Goal: Task Accomplishment & Management: Manage account settings

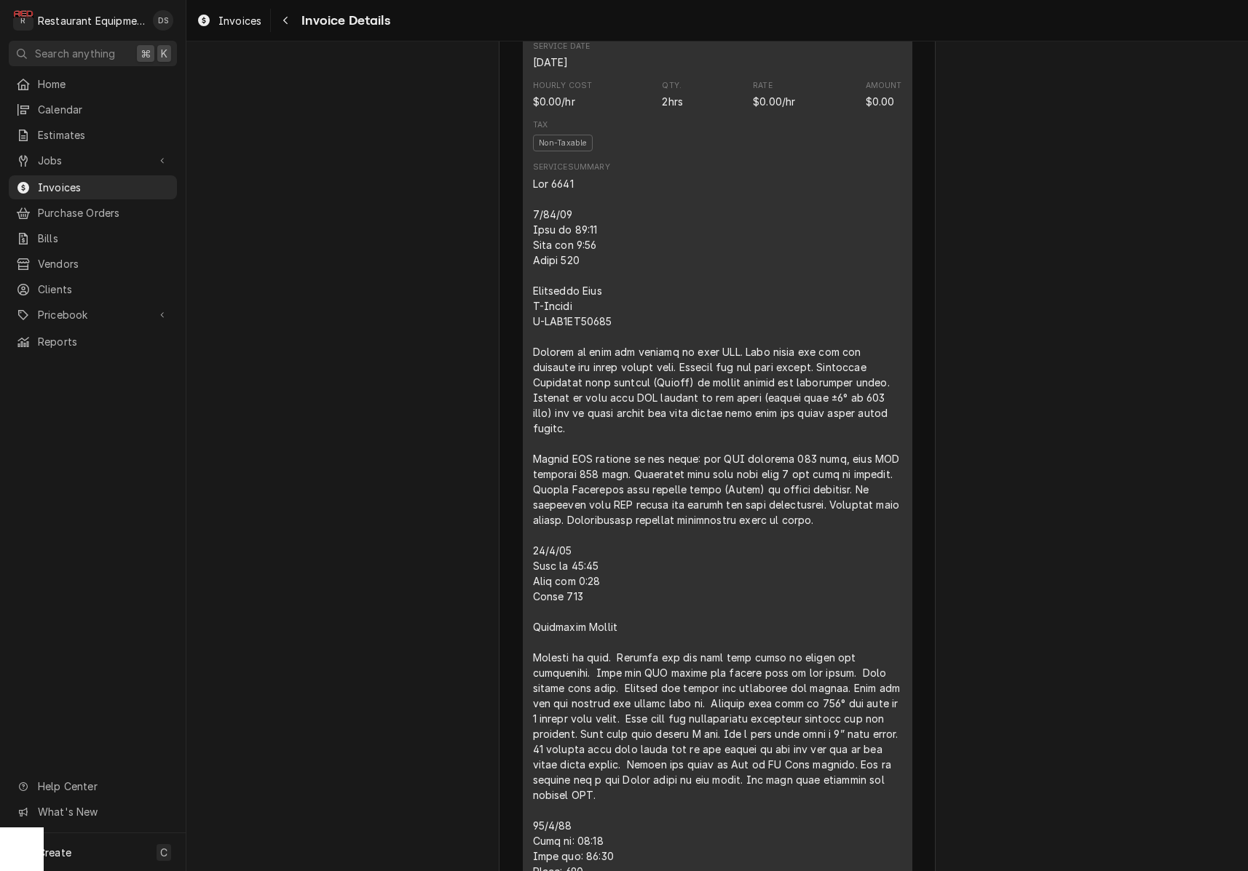
scroll to position [1415, 0]
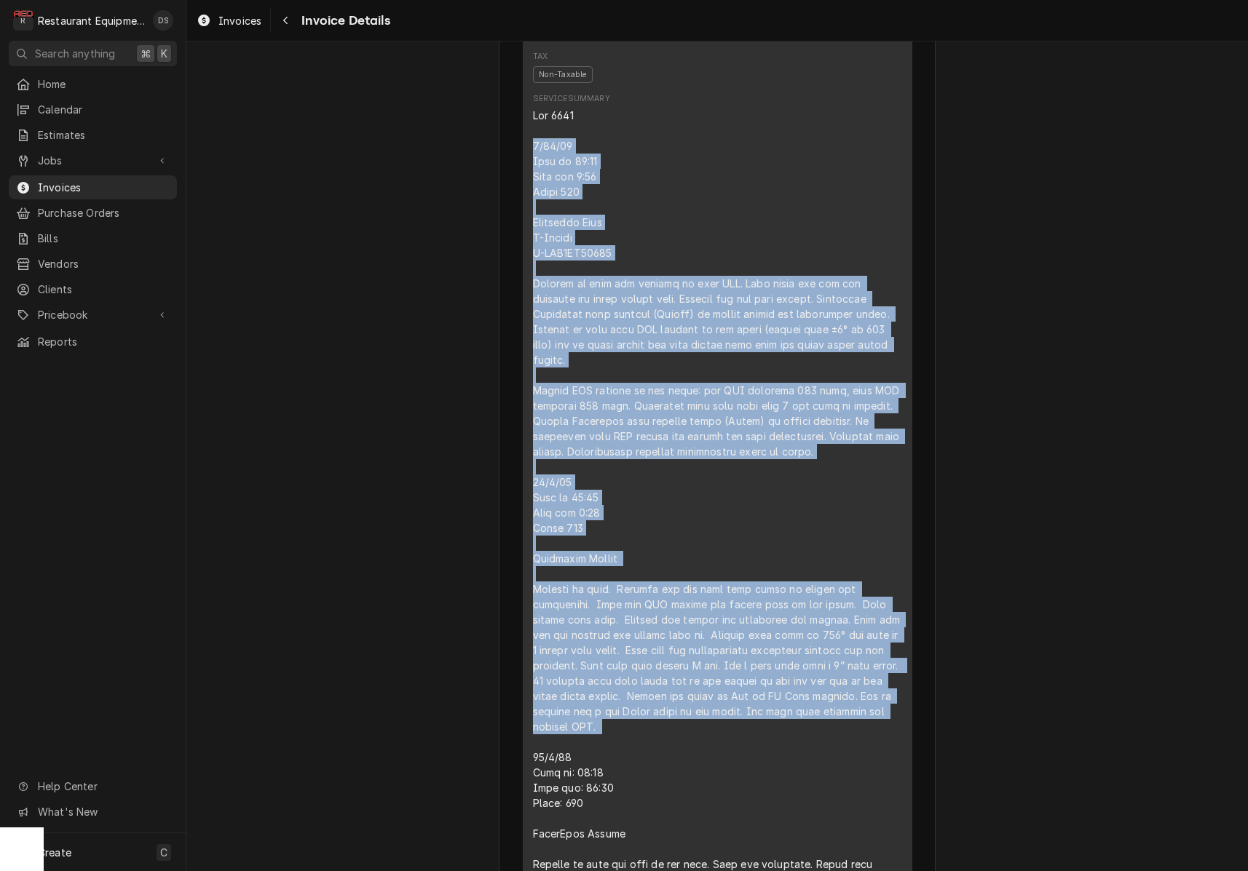
drag, startPoint x: 531, startPoint y: 169, endPoint x: 820, endPoint y: 659, distance: 568.7
click at [848, 761] on div "Short Description Service Call (Break/Fix) Service Date Sep 30, 2025 Hourly Cos…" at bounding box center [717, 524] width 389 height 1207
copy div "9/30/25 Time in 10:45 Time out 1:45 Truck 302 Turbochef Oven M-Bullet S-ENC3HD0…"
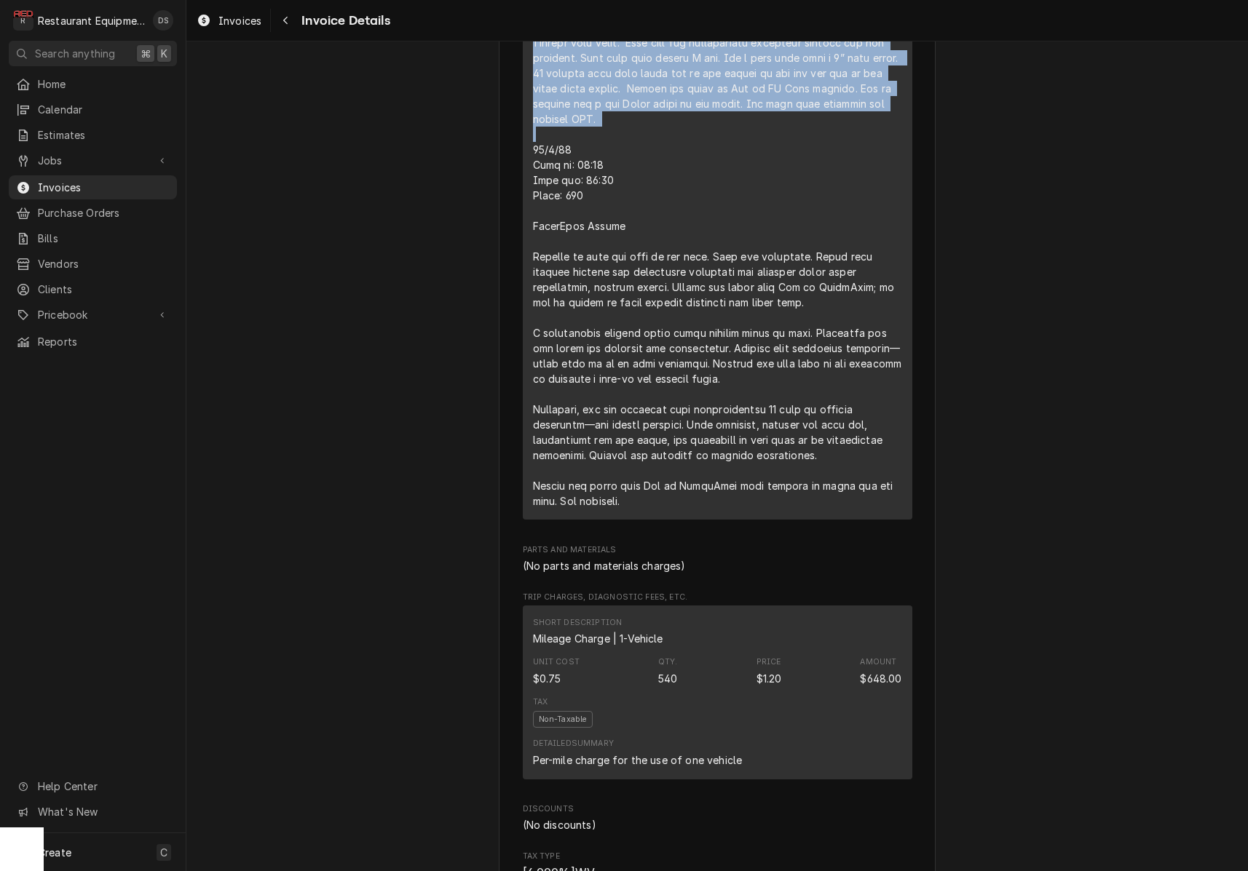
scroll to position [2120, 0]
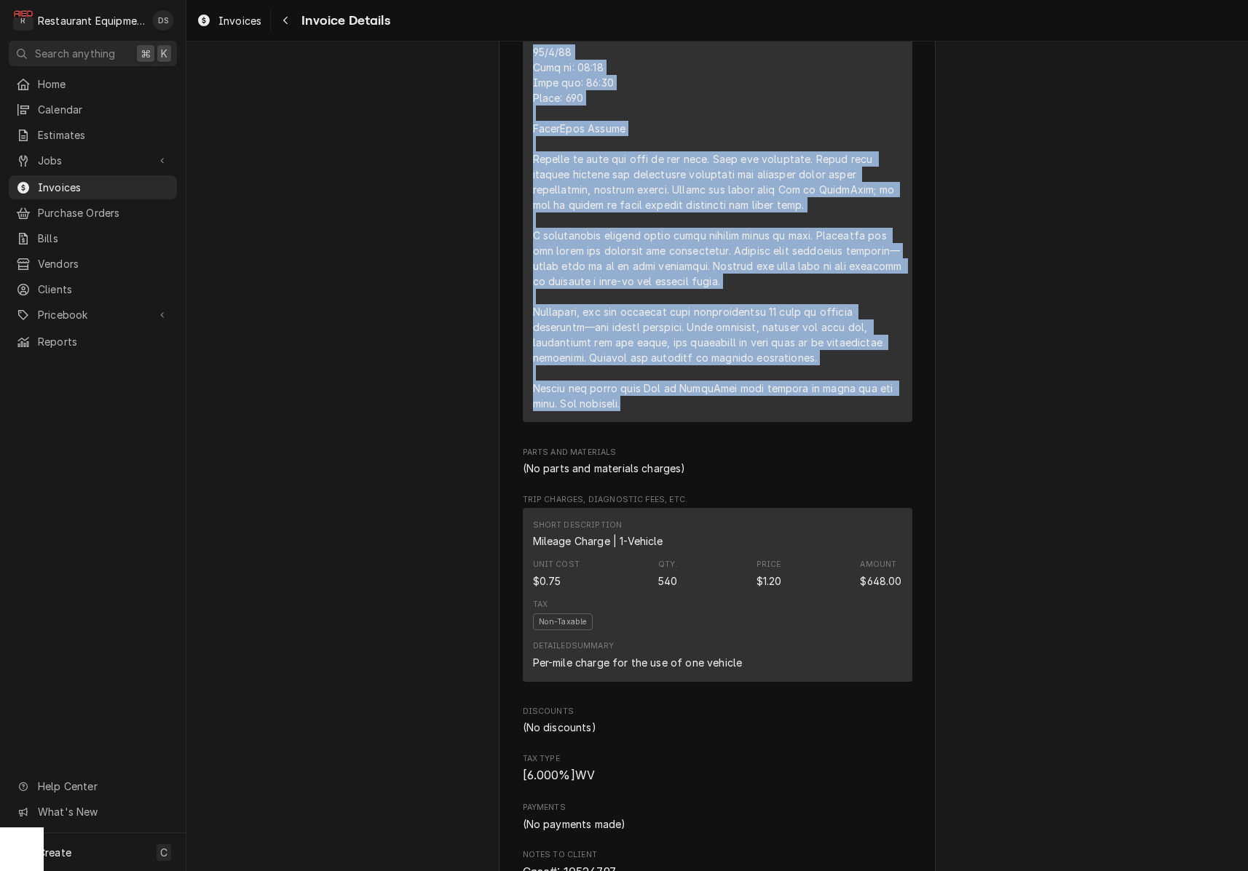
drag, startPoint x: 579, startPoint y: 789, endPoint x: 874, endPoint y: 428, distance: 466.1
copy div "10/7/25 Time in: 10:15 Time out: 12:45 Truck: 302 TurboChef Bullet Arrived on s…"
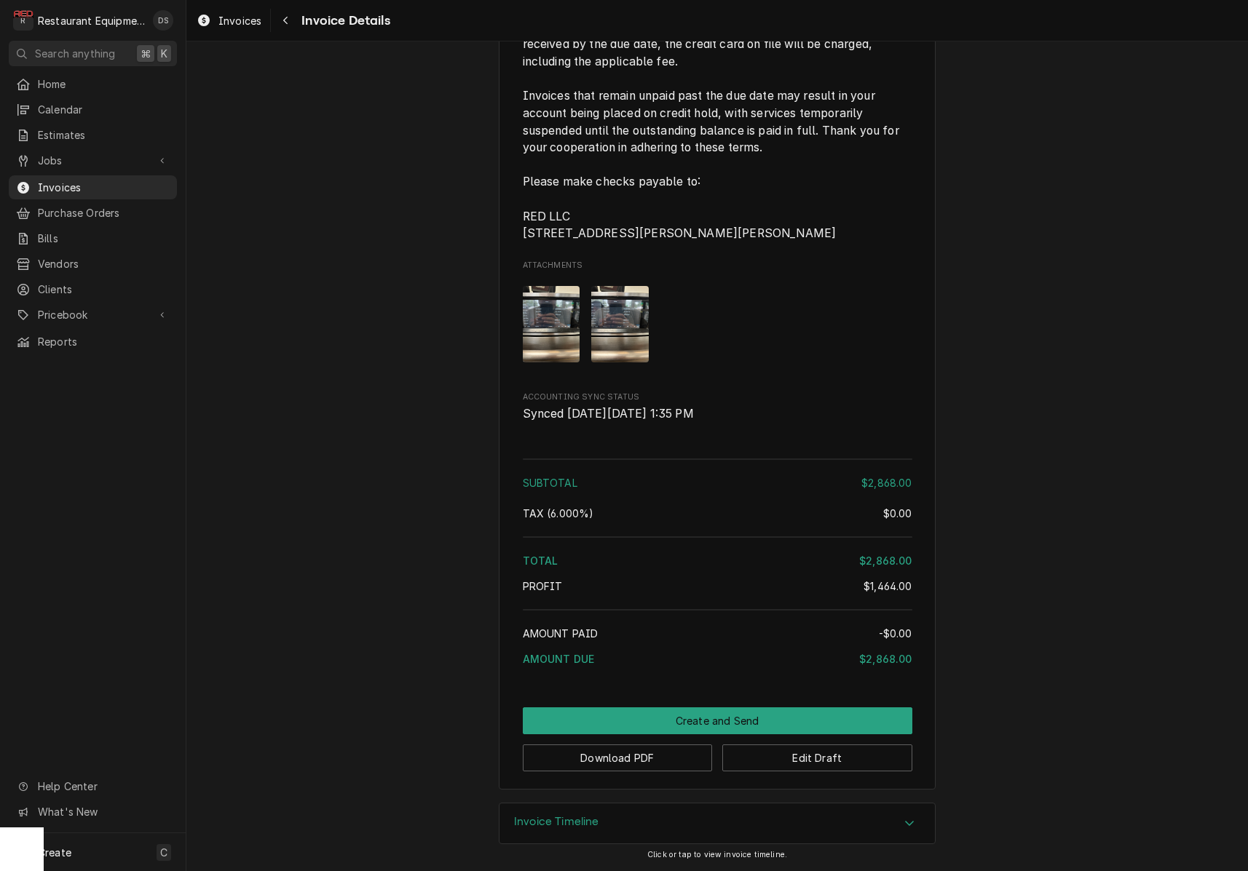
scroll to position [3061, 0]
click at [830, 759] on button "Edit Draft" at bounding box center [817, 758] width 190 height 27
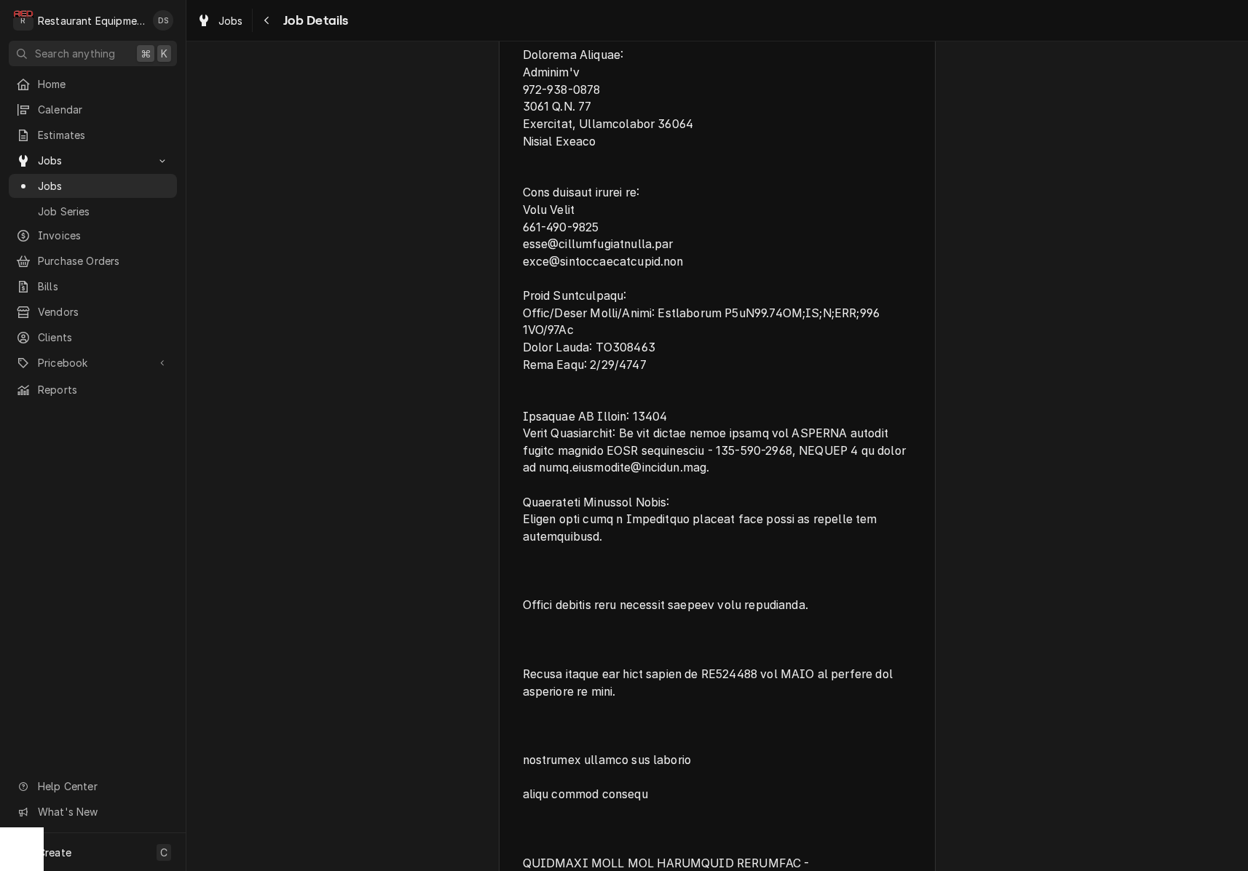
scroll to position [895, 0]
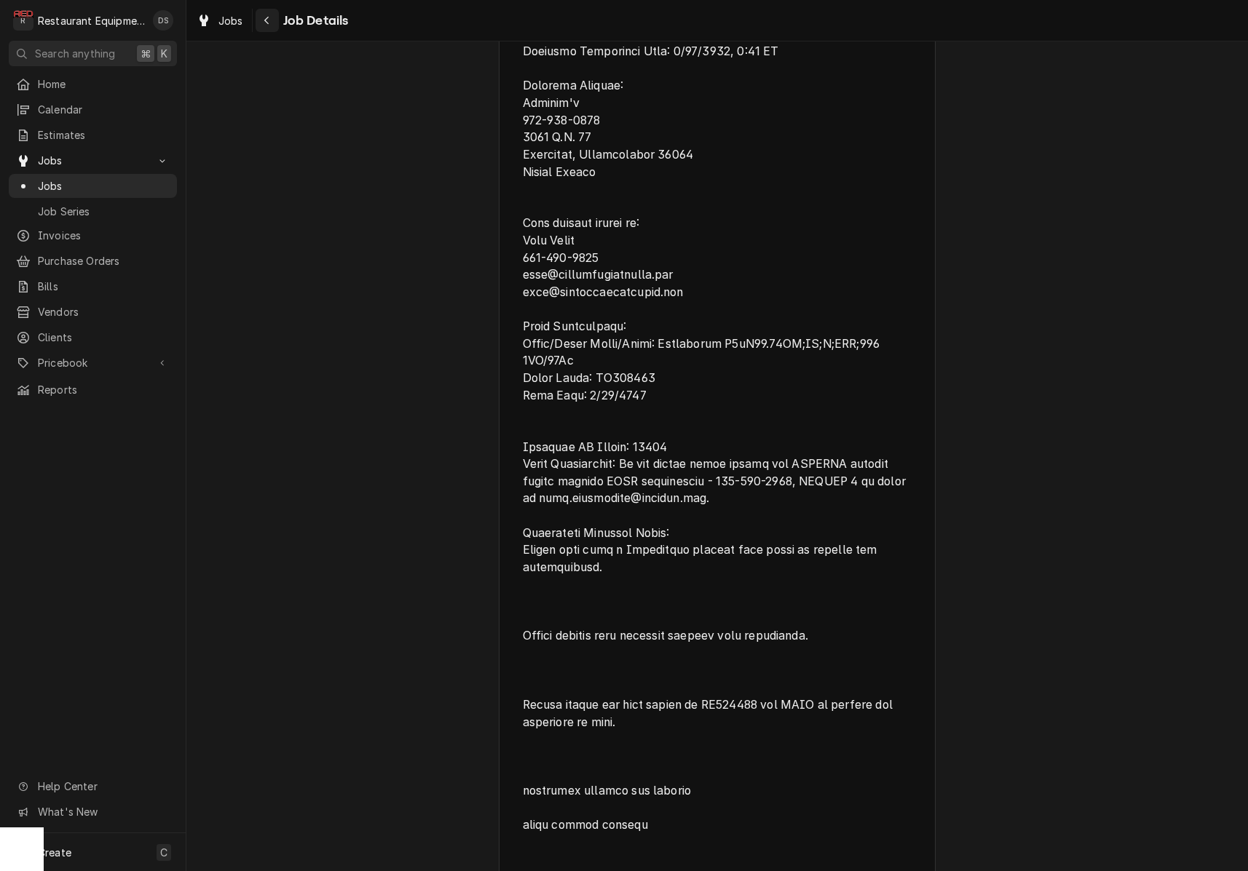
click at [277, 15] on button "Navigate back" at bounding box center [266, 20] width 23 height 23
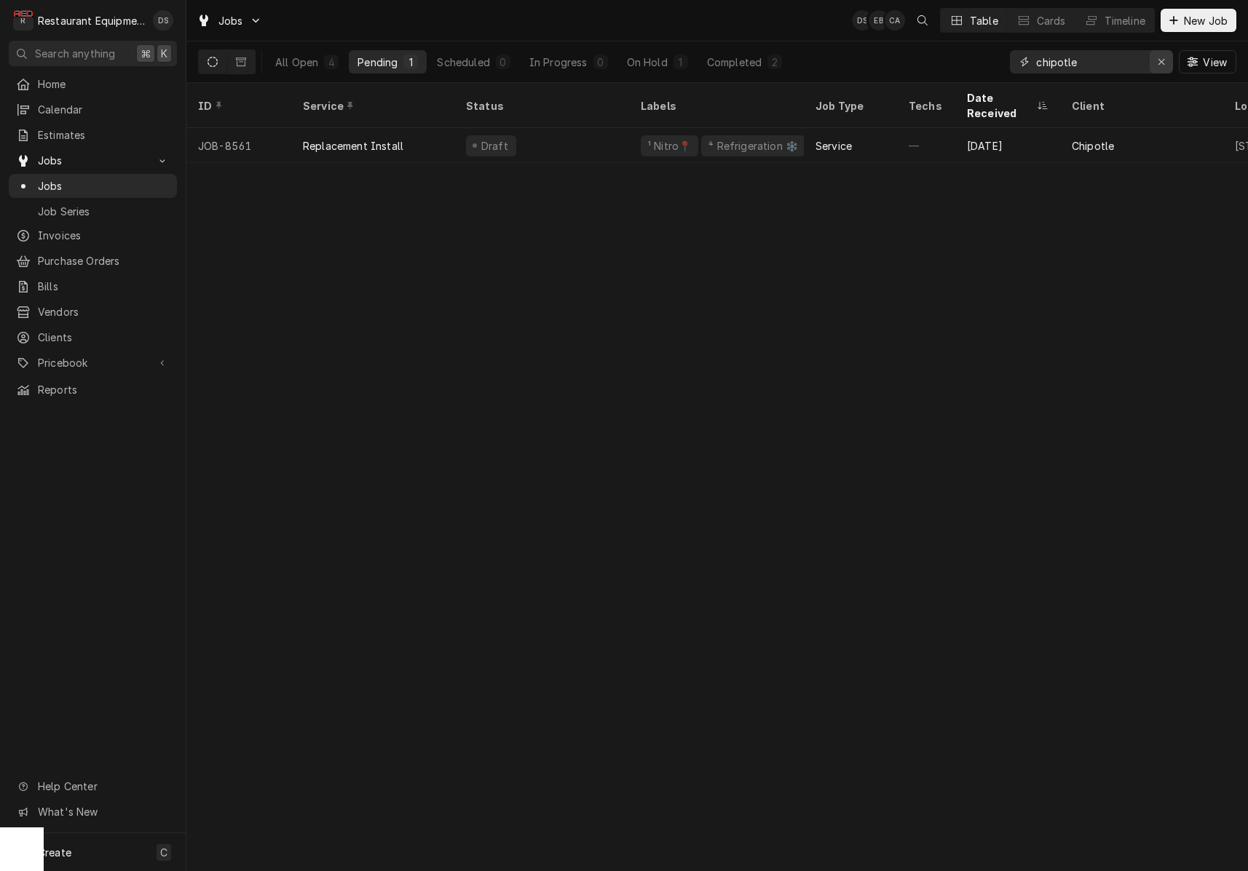
click at [1154, 61] on div "Erase input" at bounding box center [1161, 62] width 15 height 15
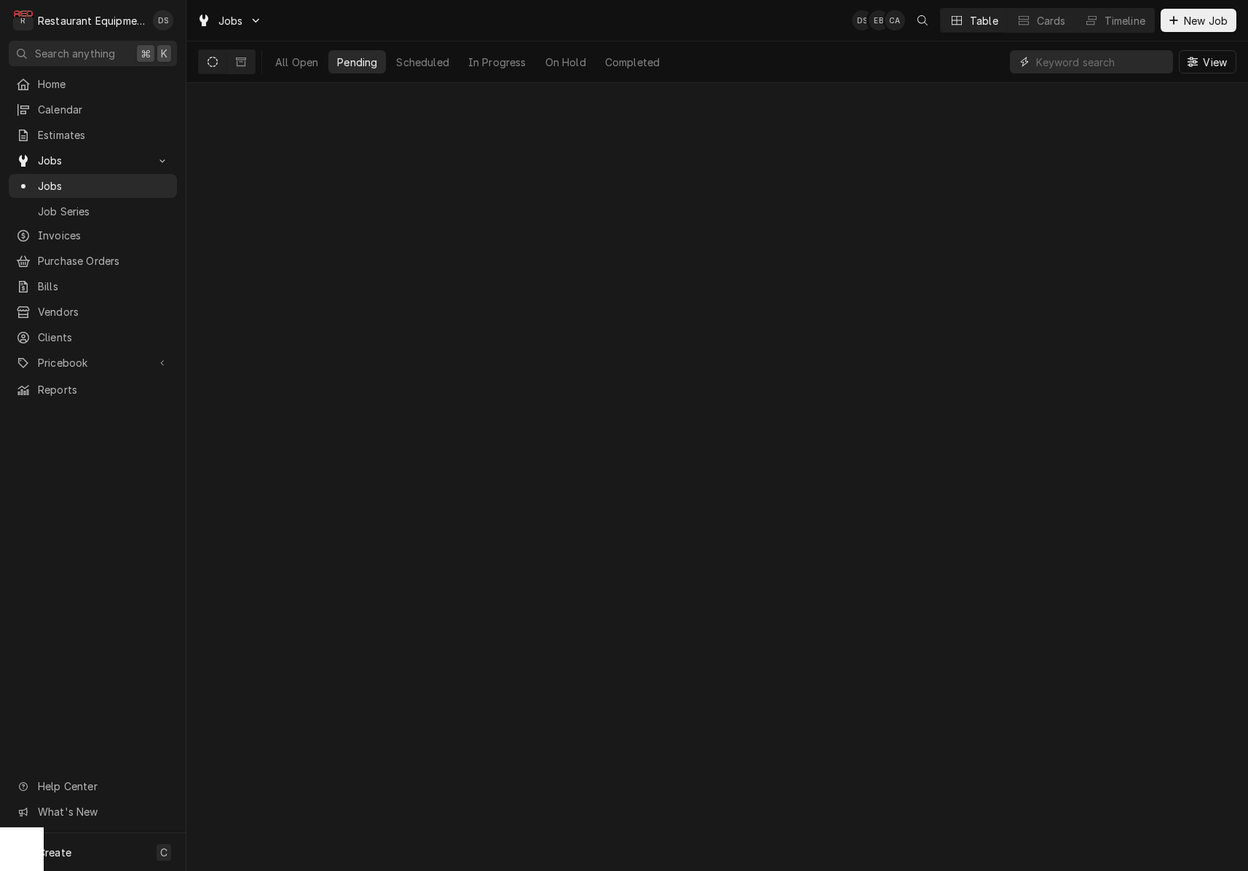
click at [1132, 63] on input "Dynamic Content Wrapper" at bounding box center [1101, 61] width 130 height 23
type input "8991"
click at [663, 69] on button "On Hold 1" at bounding box center [657, 61] width 79 height 23
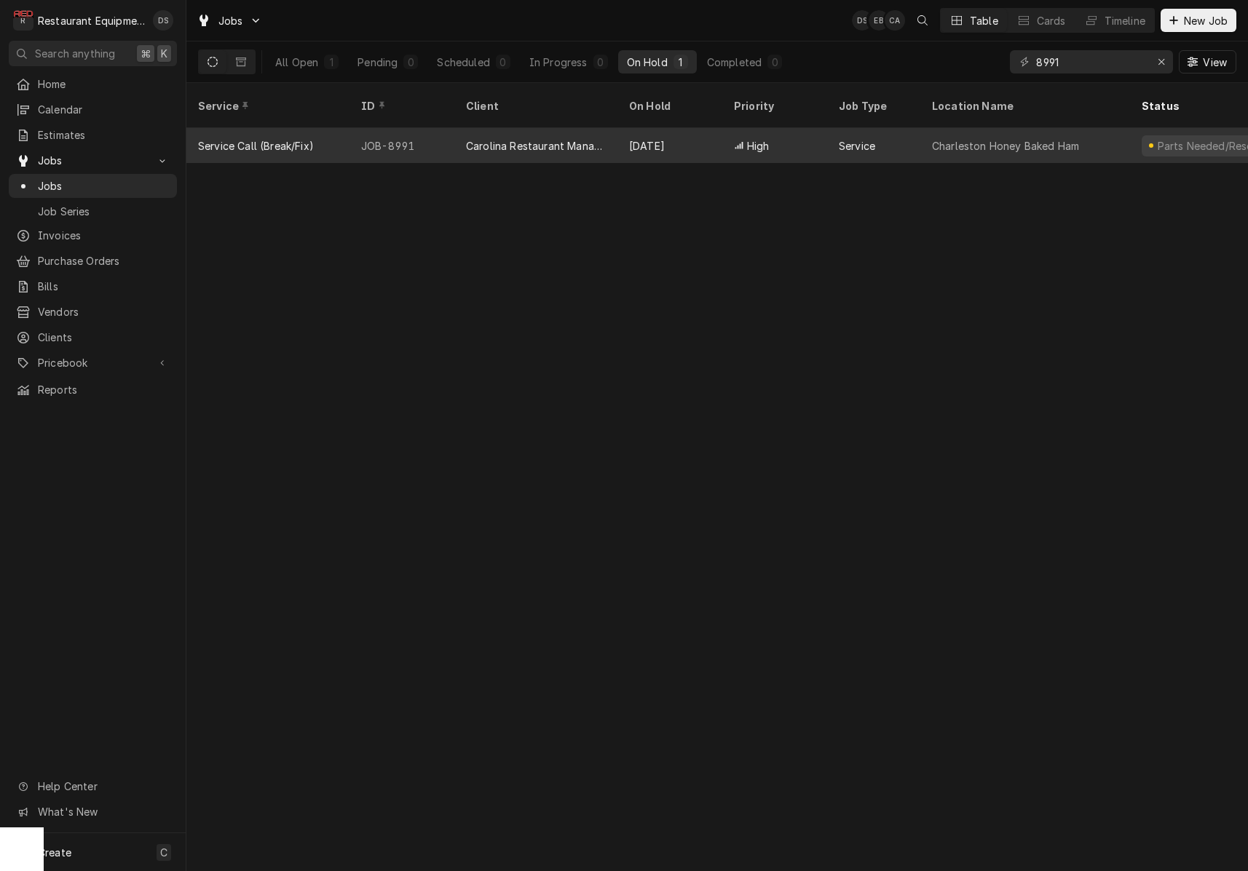
click at [701, 128] on div "Oct 6" at bounding box center [669, 145] width 105 height 35
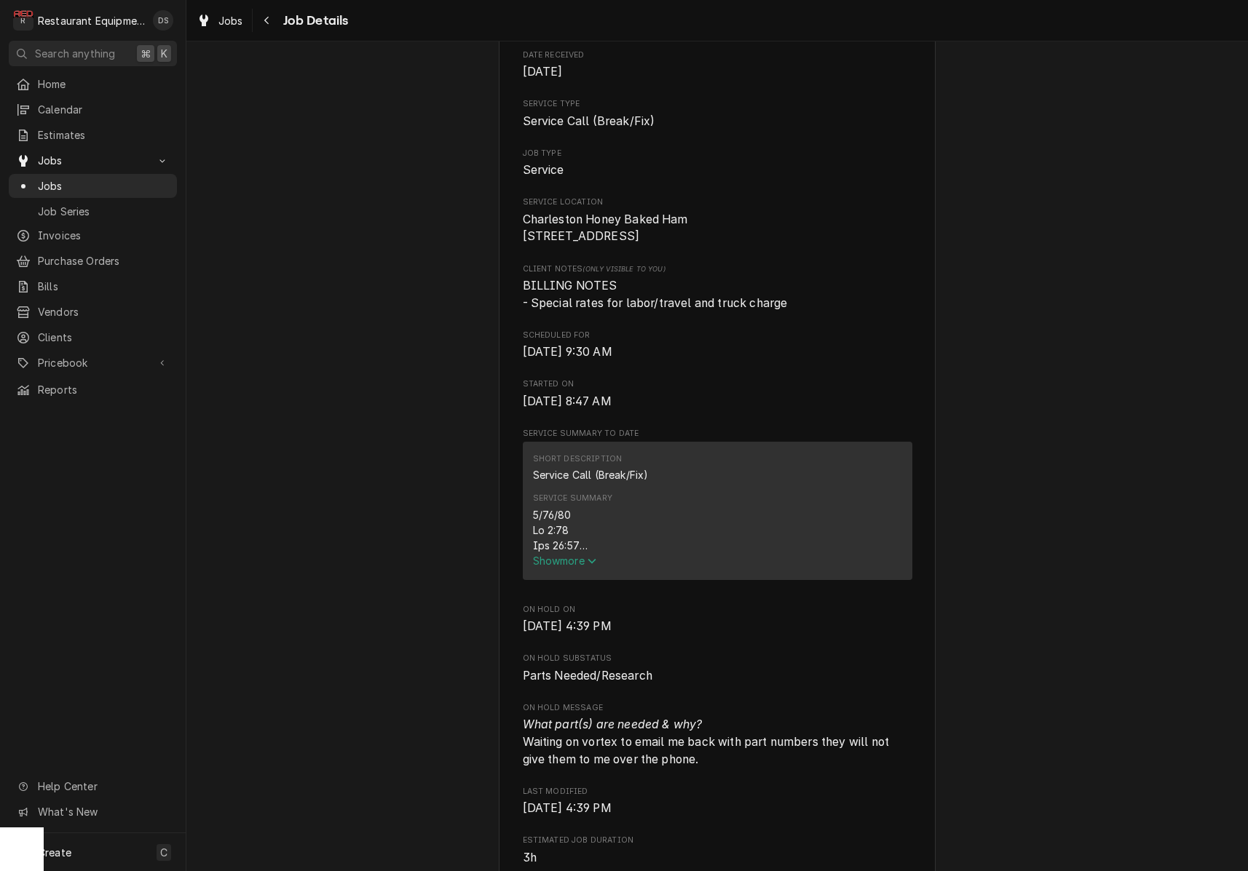
scroll to position [261, 0]
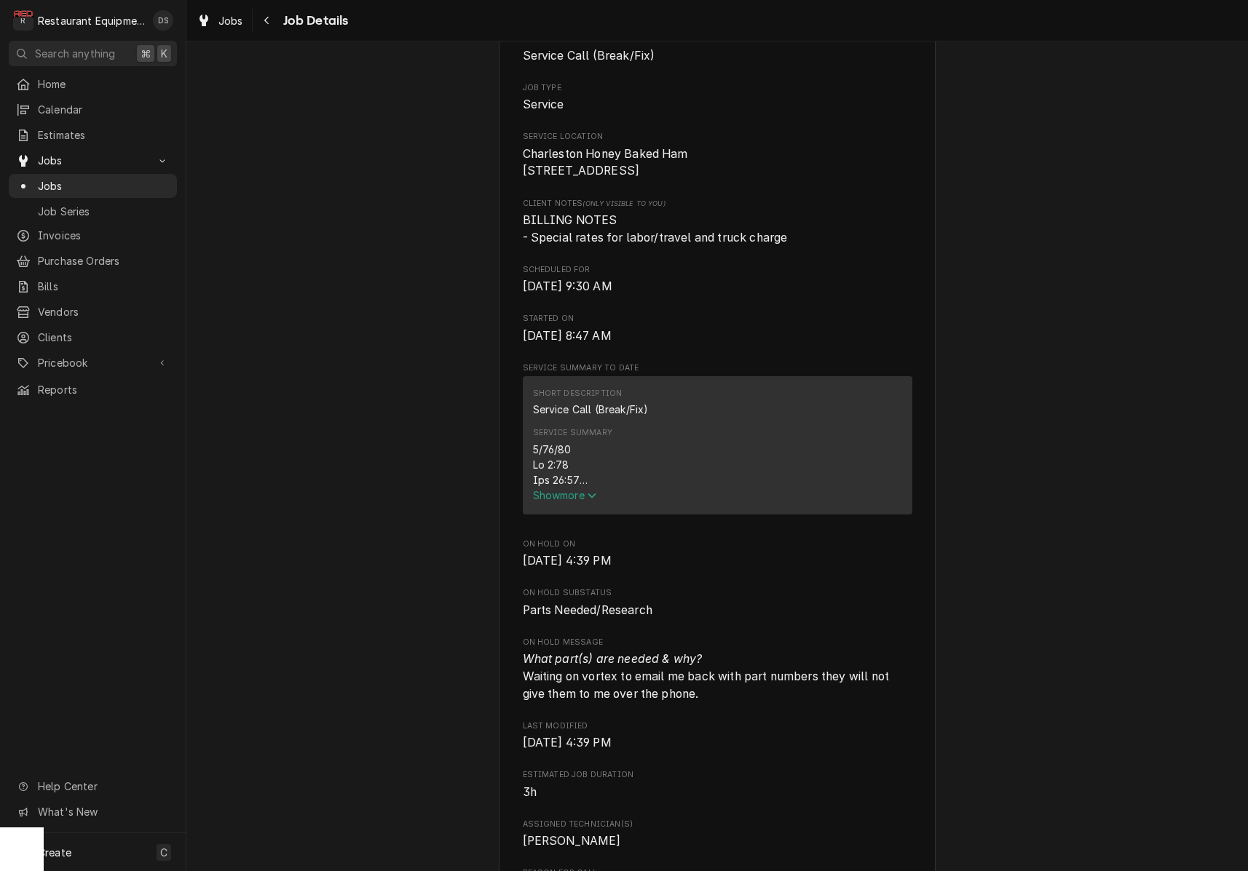
click at [585, 501] on span "Show more" at bounding box center [565, 495] width 64 height 12
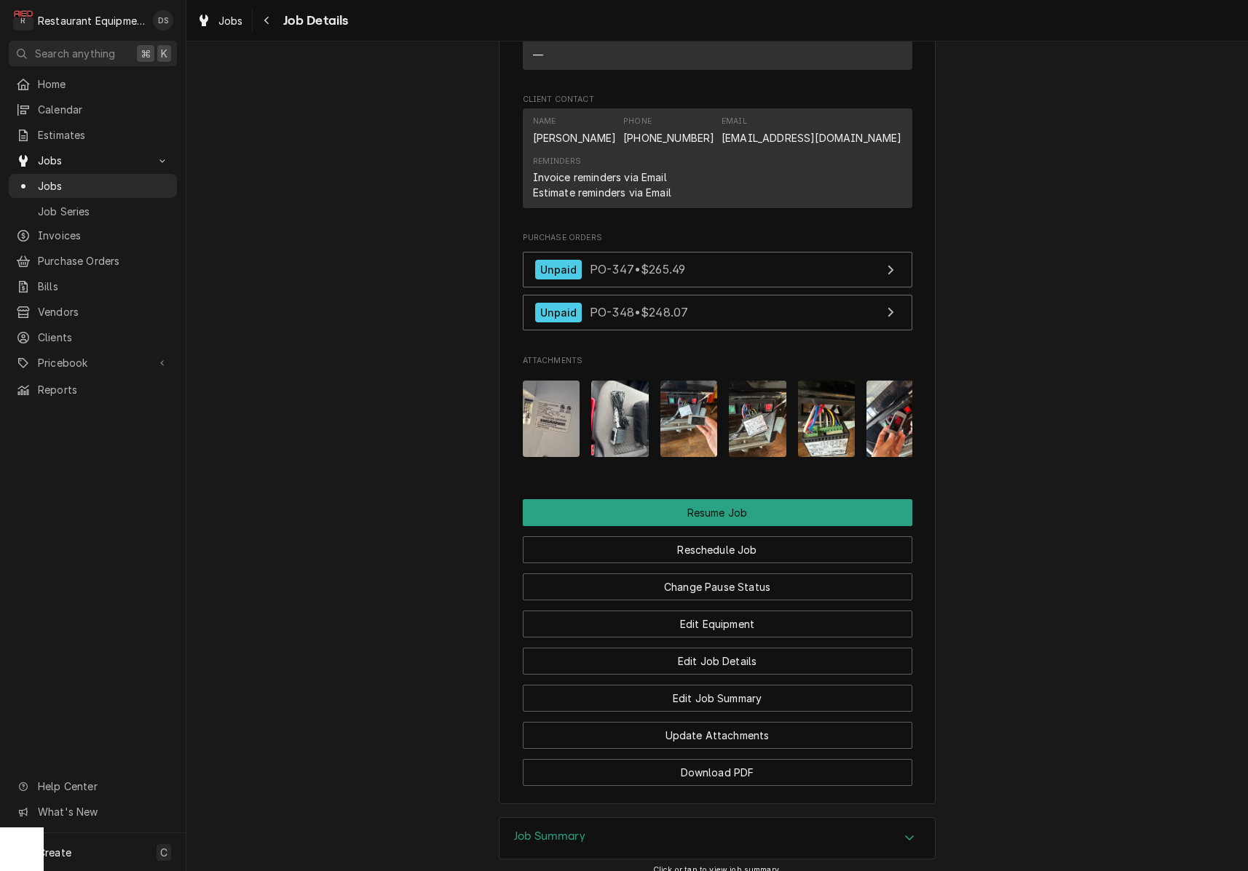
scroll to position [1830, 0]
click at [627, 404] on img "Attachments" at bounding box center [620, 418] width 58 height 76
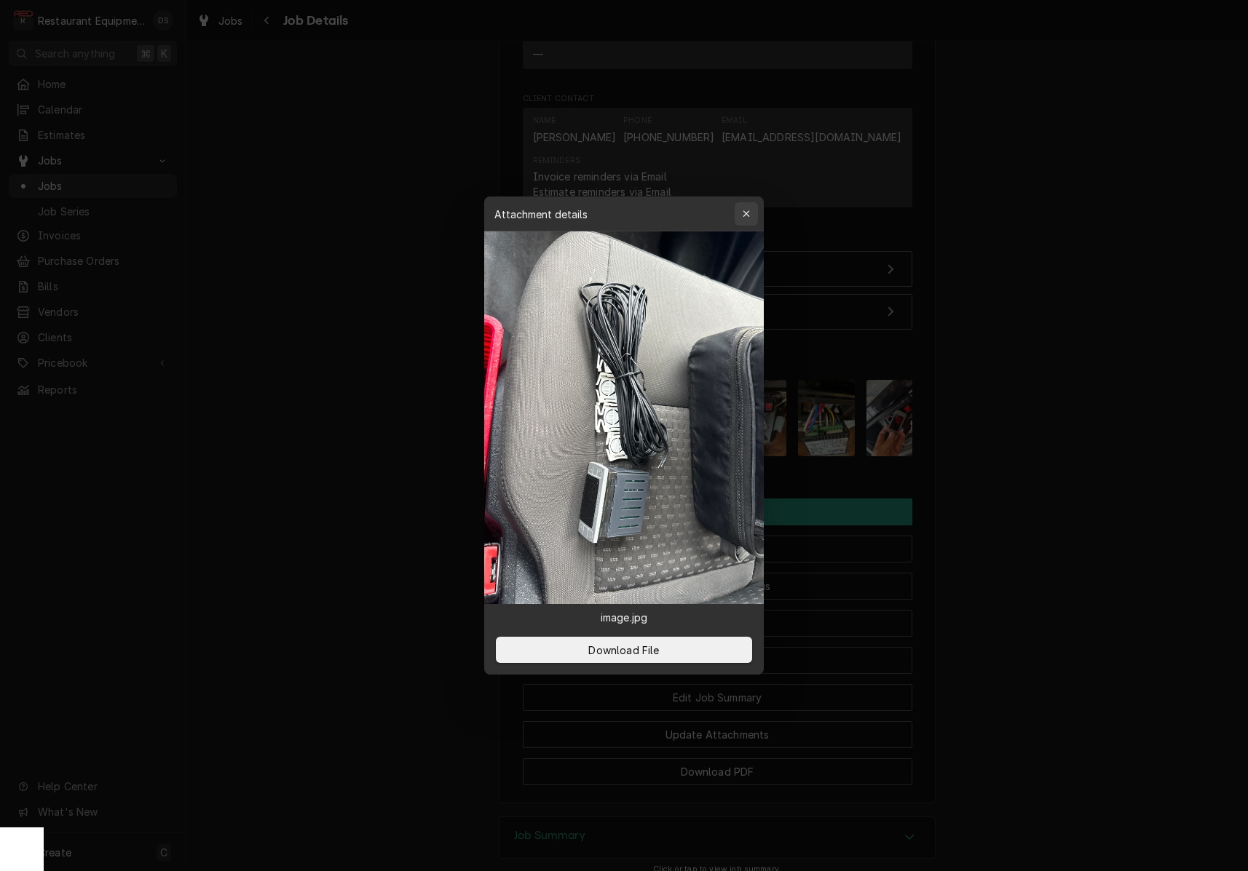
click at [748, 208] on div "button" at bounding box center [746, 214] width 15 height 15
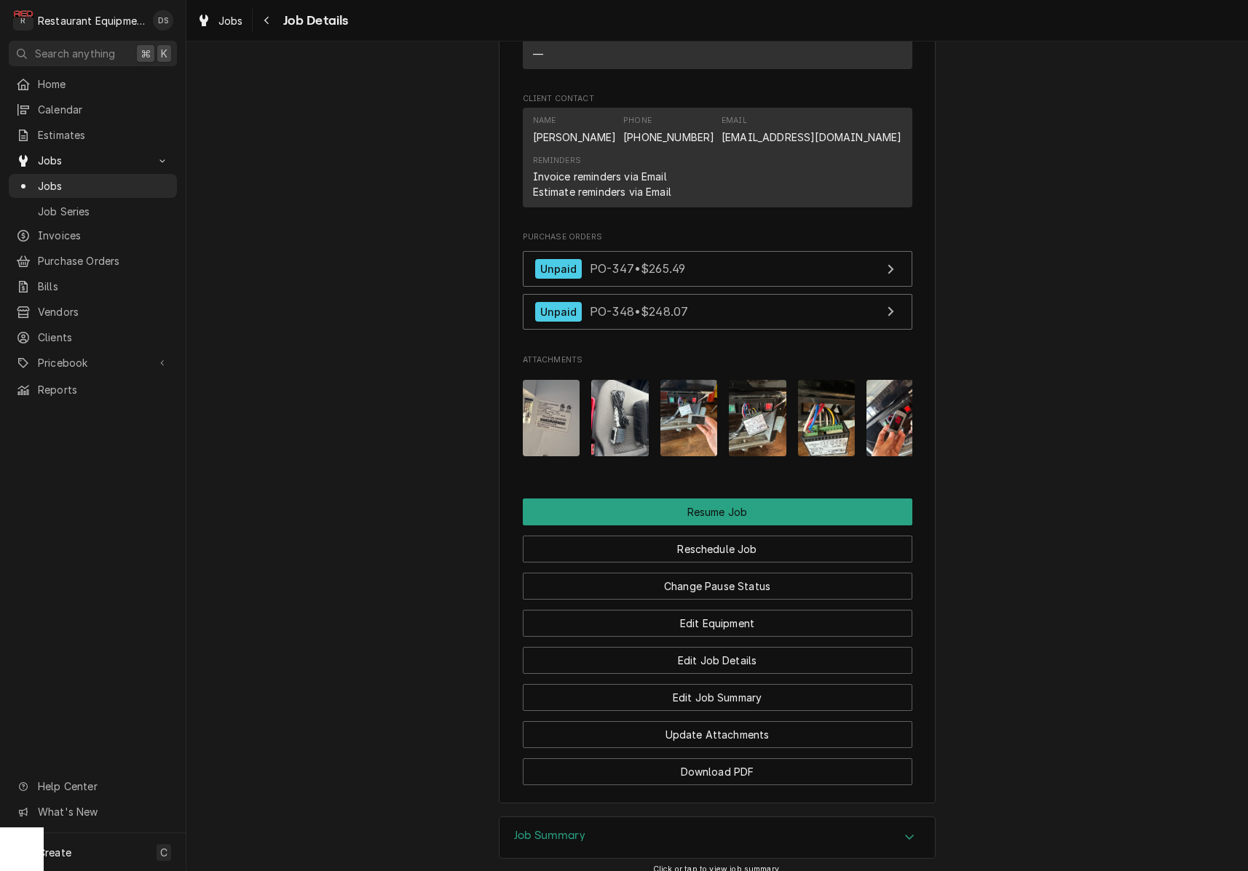
click at [560, 398] on img "Attachments" at bounding box center [552, 418] width 58 height 76
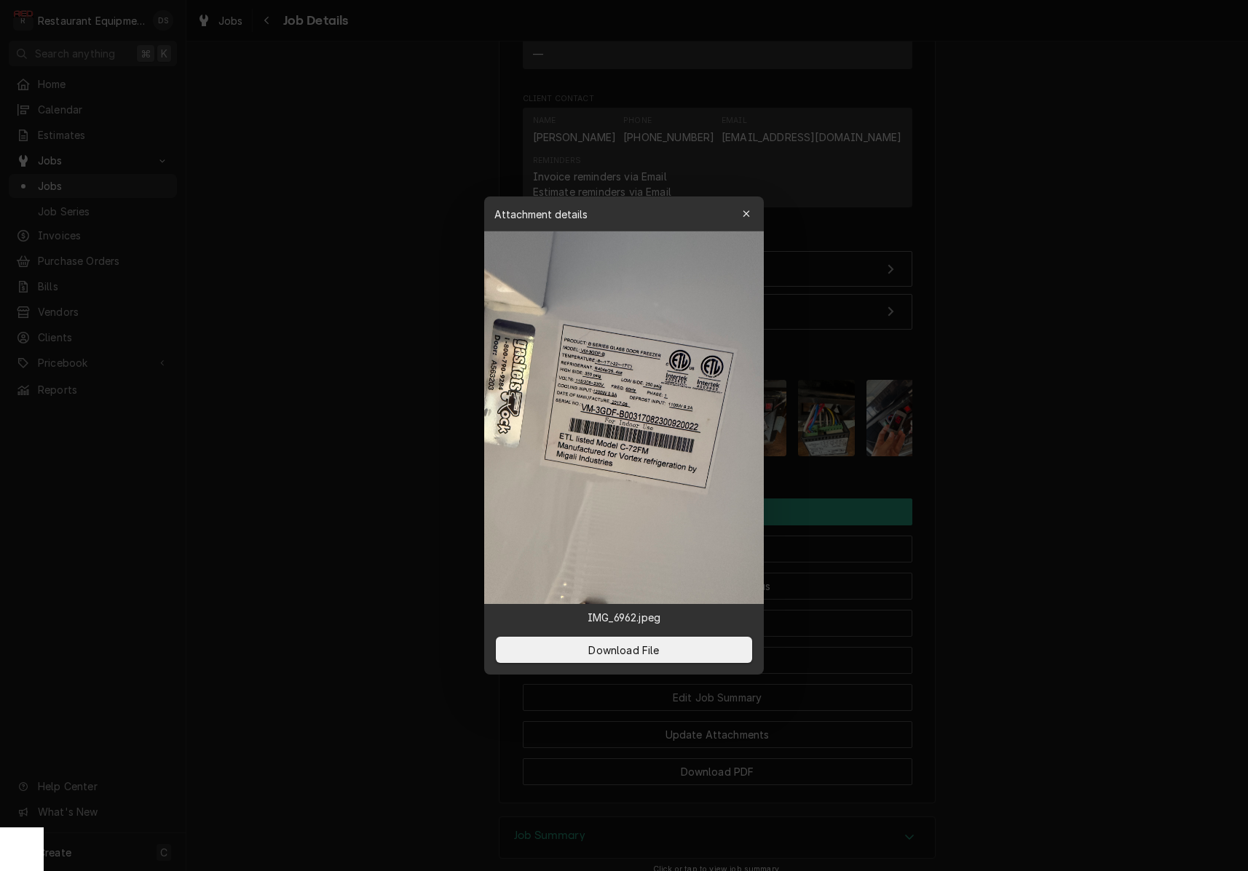
drag, startPoint x: 753, startPoint y: 215, endPoint x: 750, endPoint y: 223, distance: 7.6
click at [753, 215] on div "button" at bounding box center [746, 214] width 15 height 15
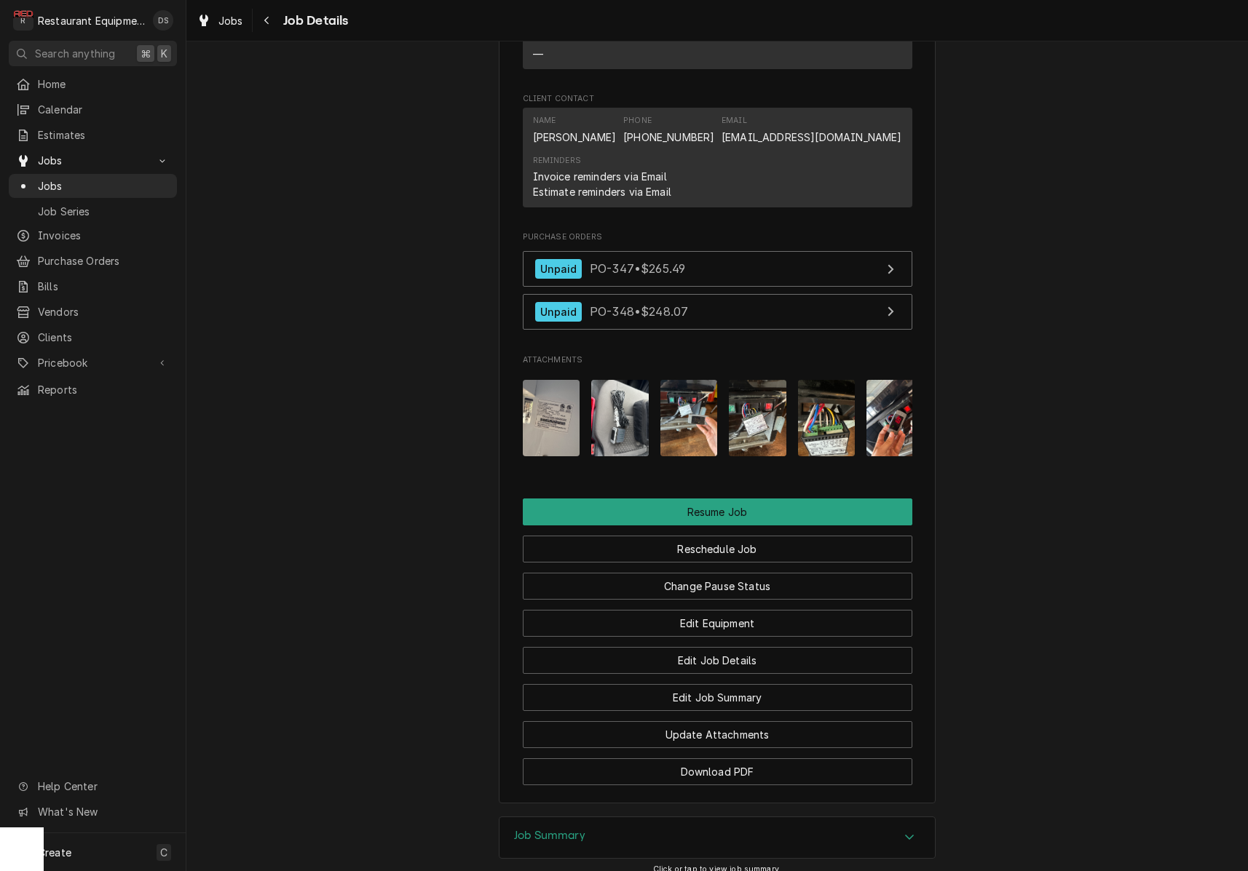
click at [670, 403] on img "Attachments" at bounding box center [689, 418] width 58 height 76
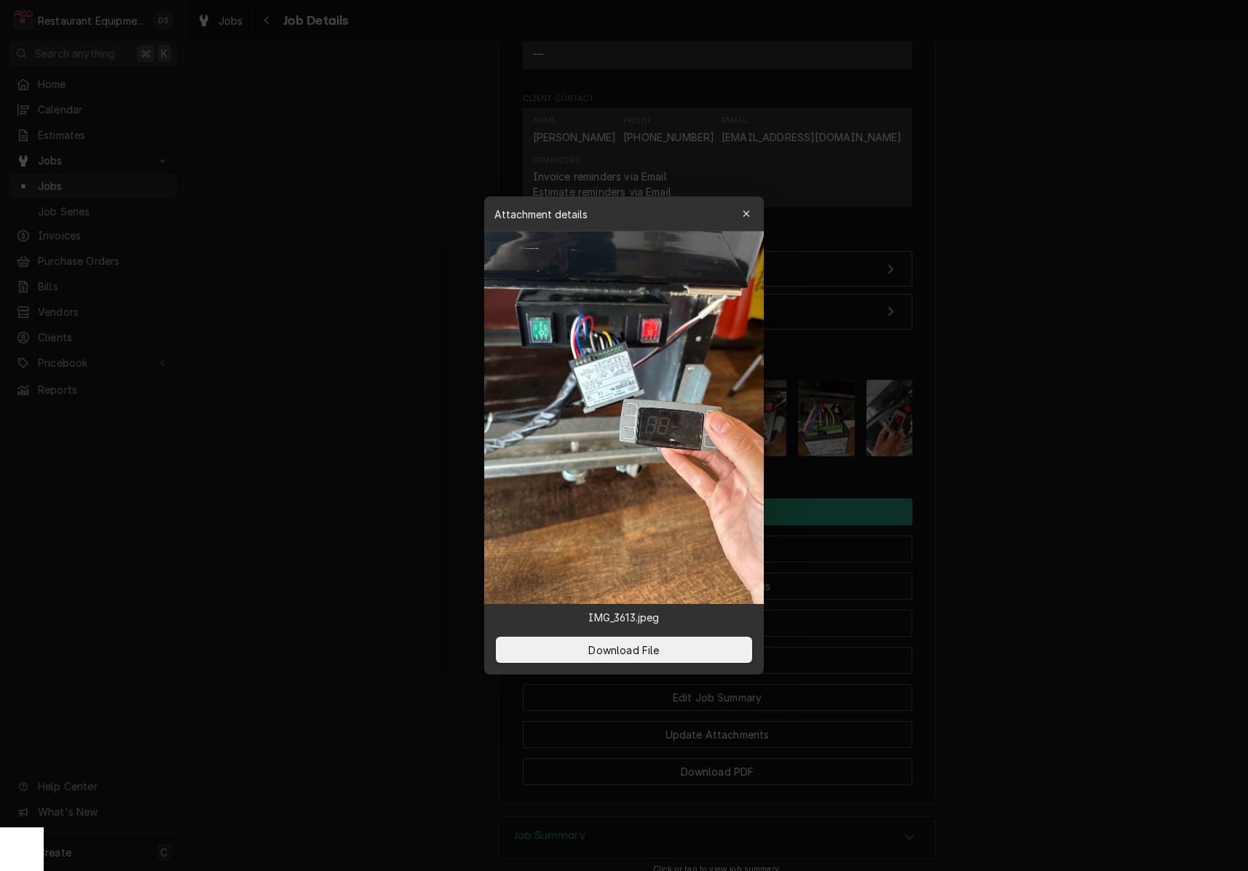
drag, startPoint x: 748, startPoint y: 210, endPoint x: 748, endPoint y: 217, distance: 7.3
click at [748, 210] on icon "button" at bounding box center [746, 214] width 8 height 10
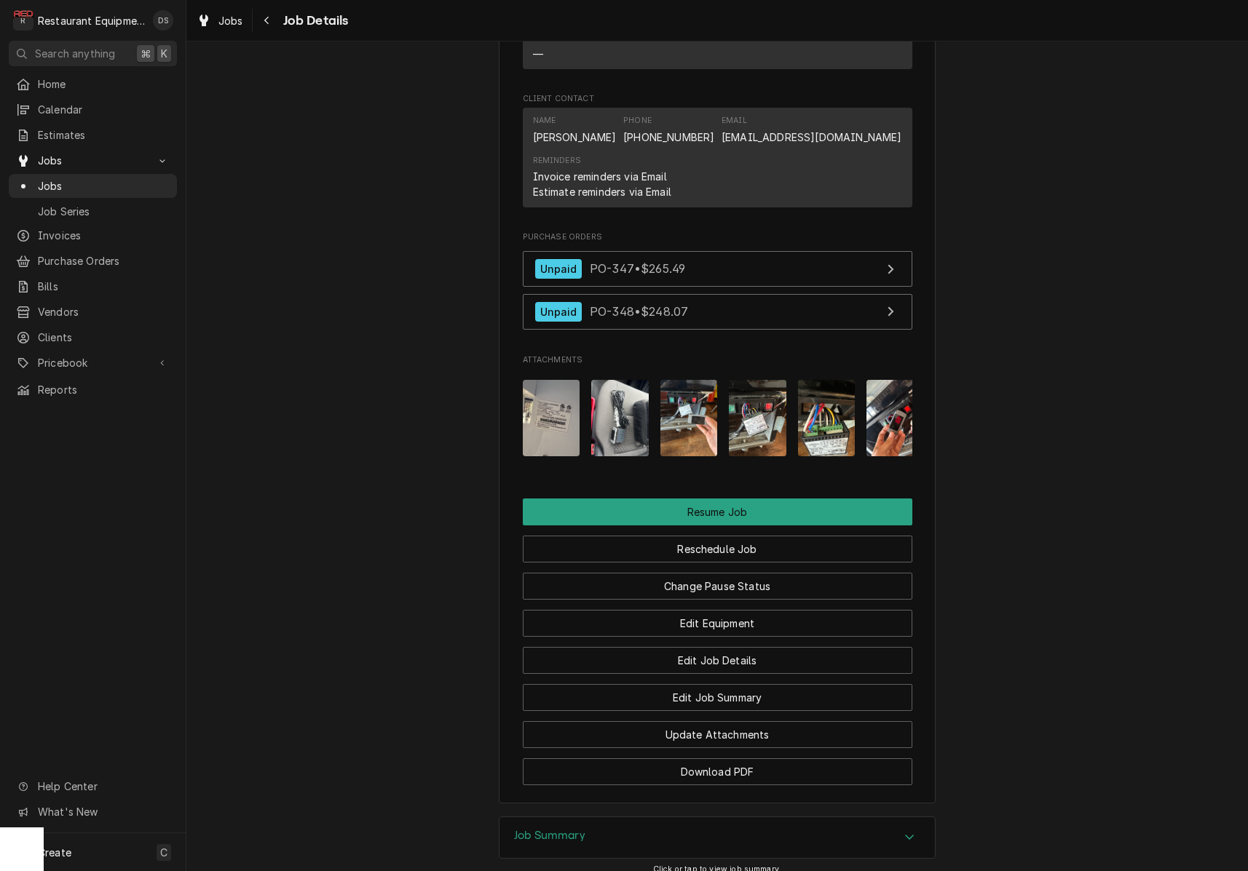
click at [749, 419] on img "Attachments" at bounding box center [758, 418] width 58 height 76
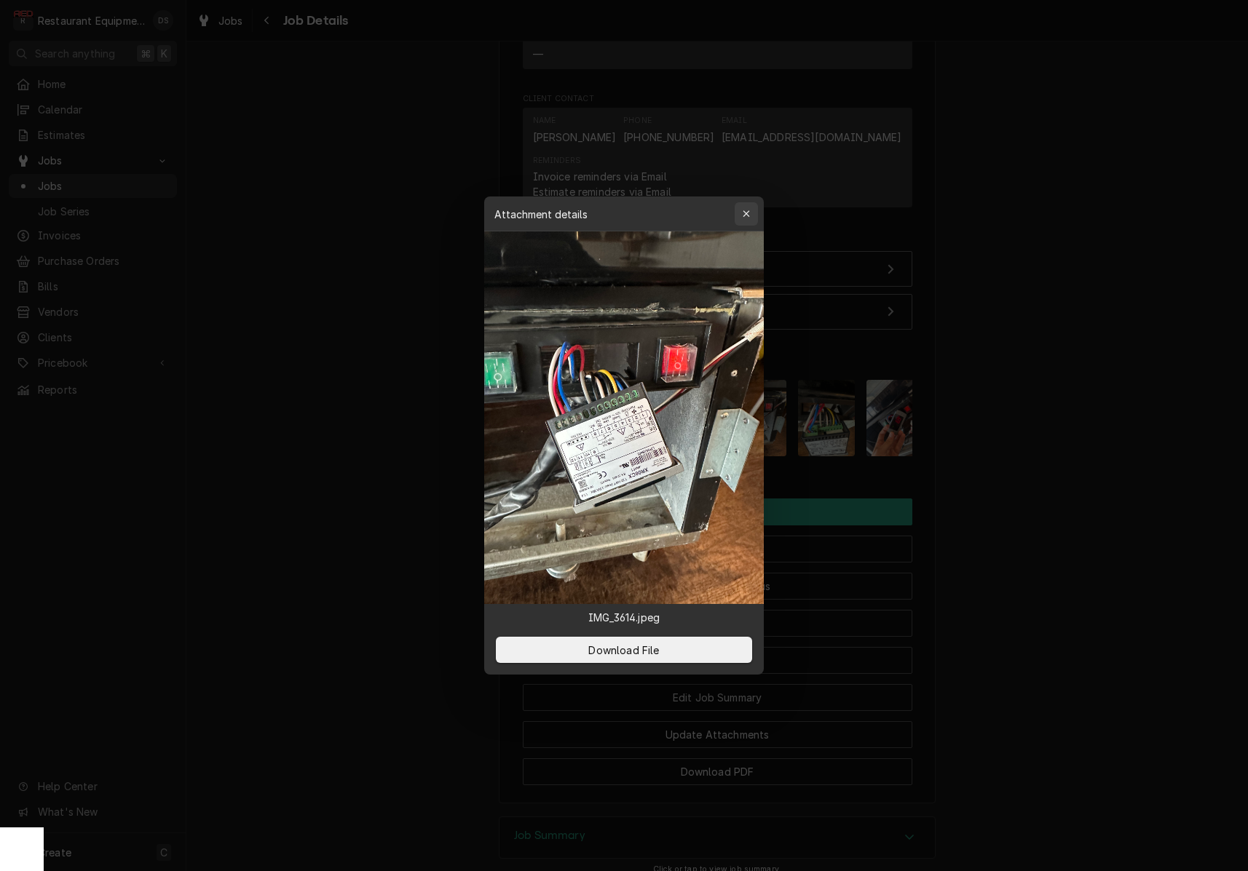
click at [744, 215] on icon "button" at bounding box center [746, 214] width 8 height 10
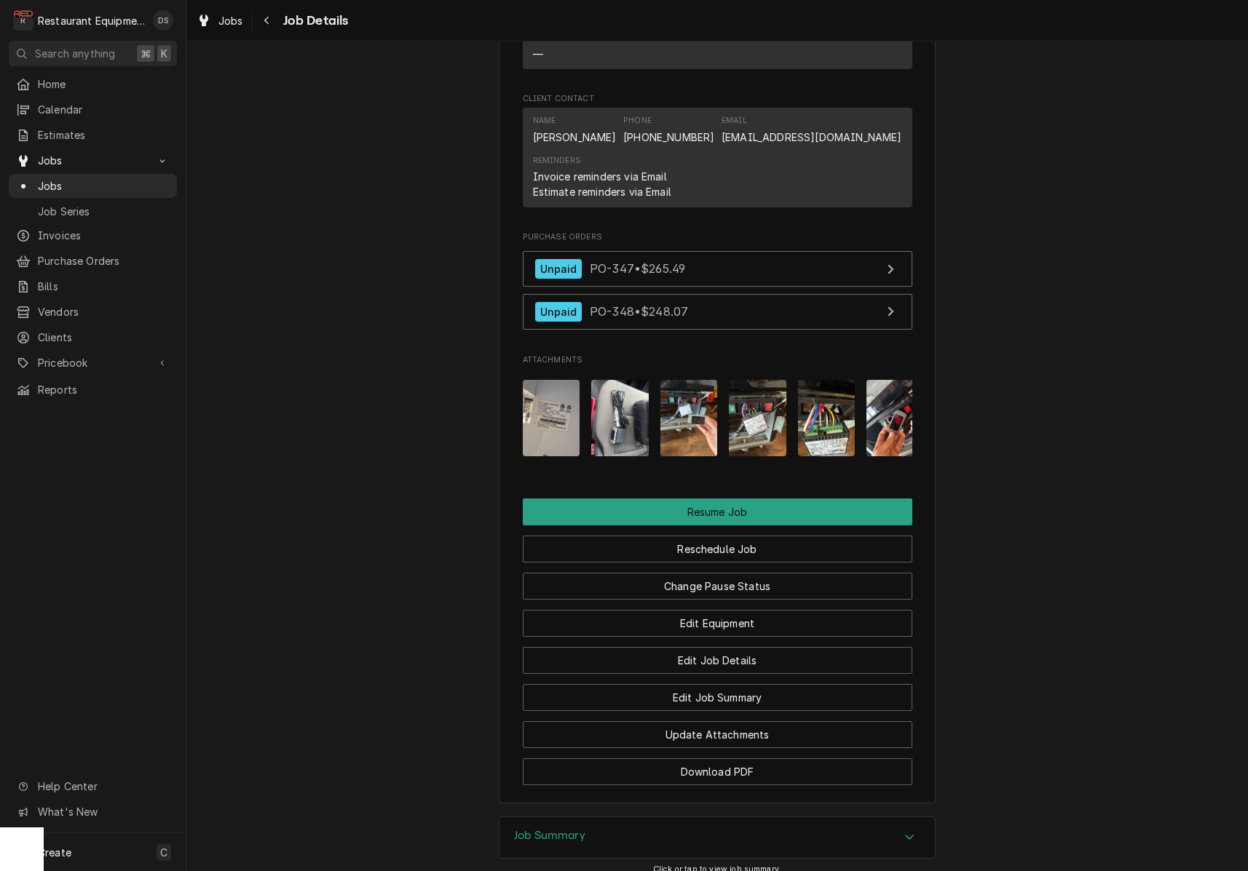
click at [817, 403] on img "Attachments" at bounding box center [827, 418] width 58 height 76
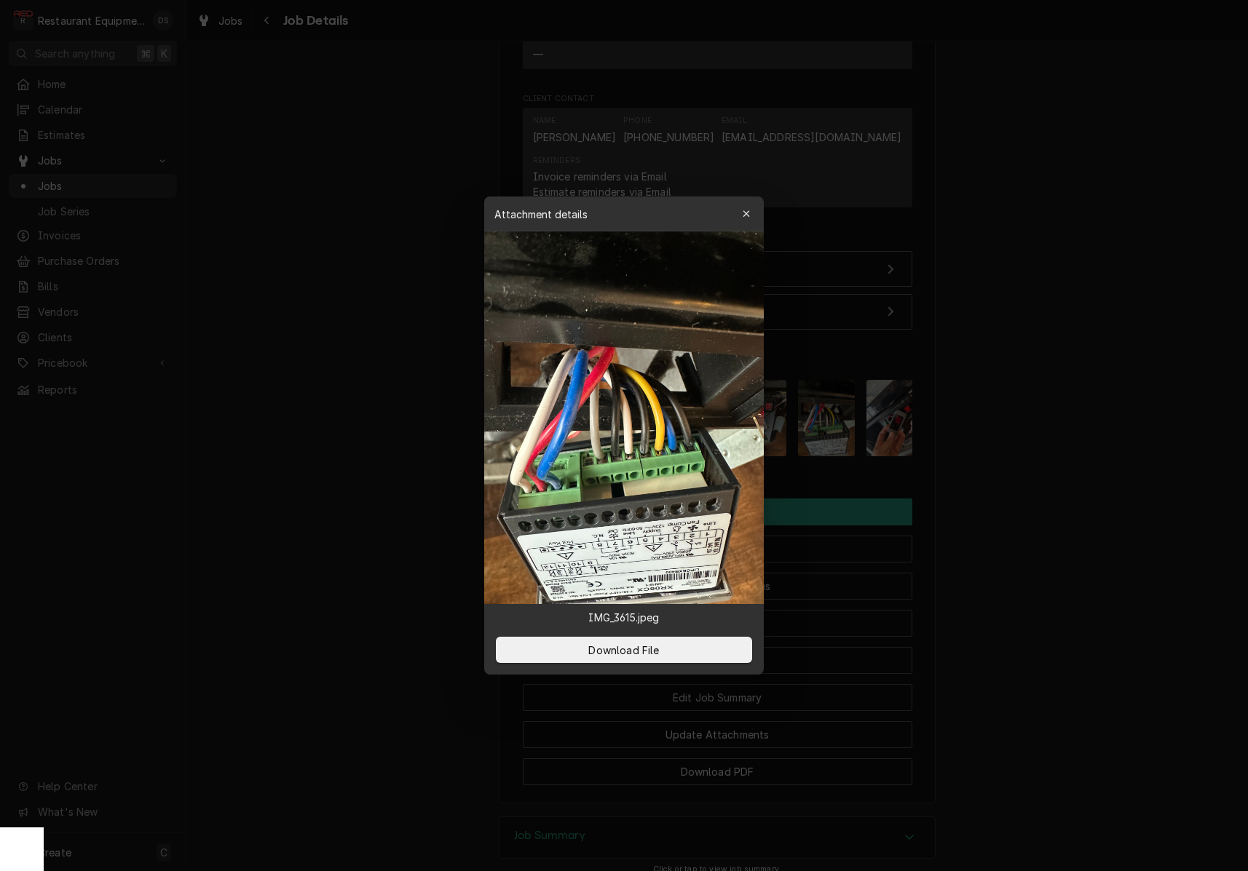
click at [751, 211] on div "button" at bounding box center [746, 214] width 15 height 15
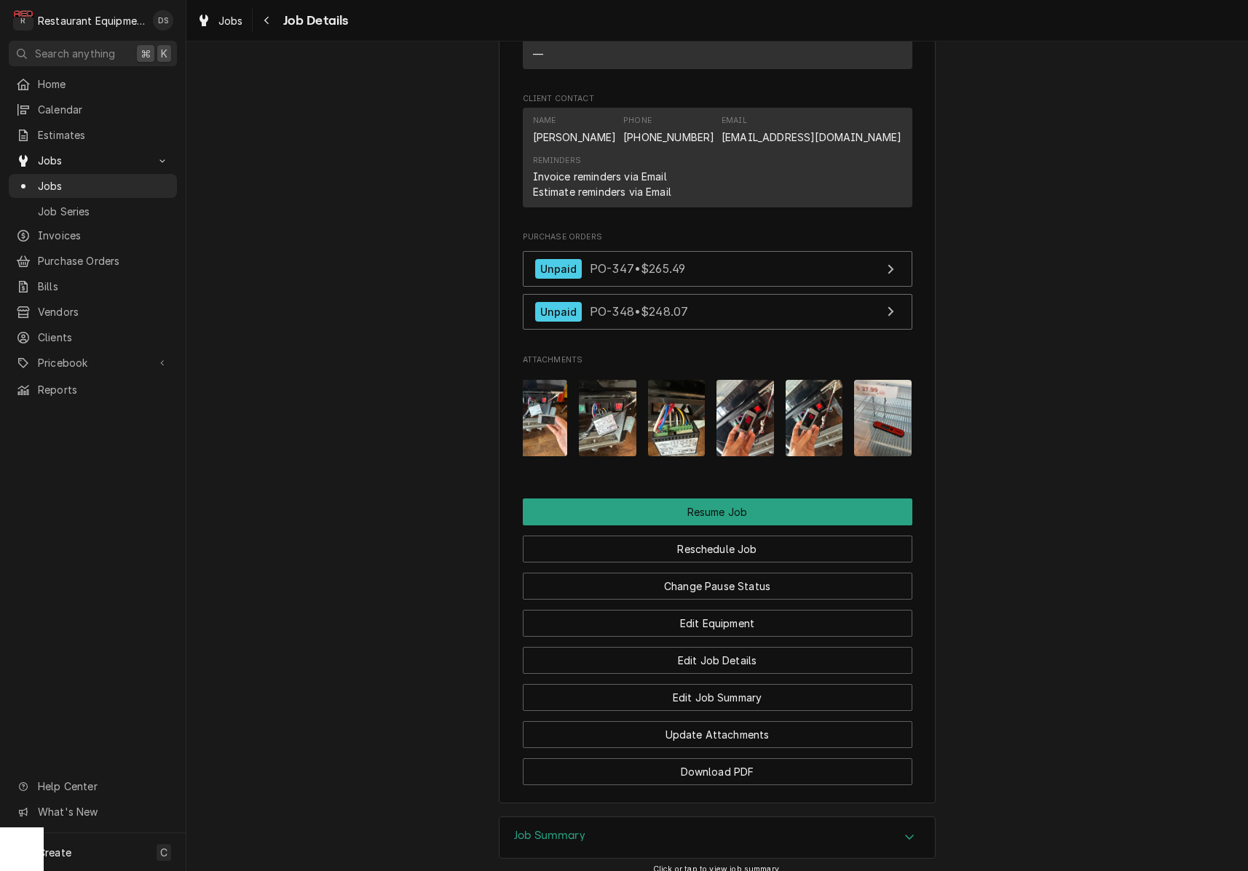
scroll to position [0, 149]
click at [740, 417] on img "Attachments" at bounding box center [746, 418] width 58 height 76
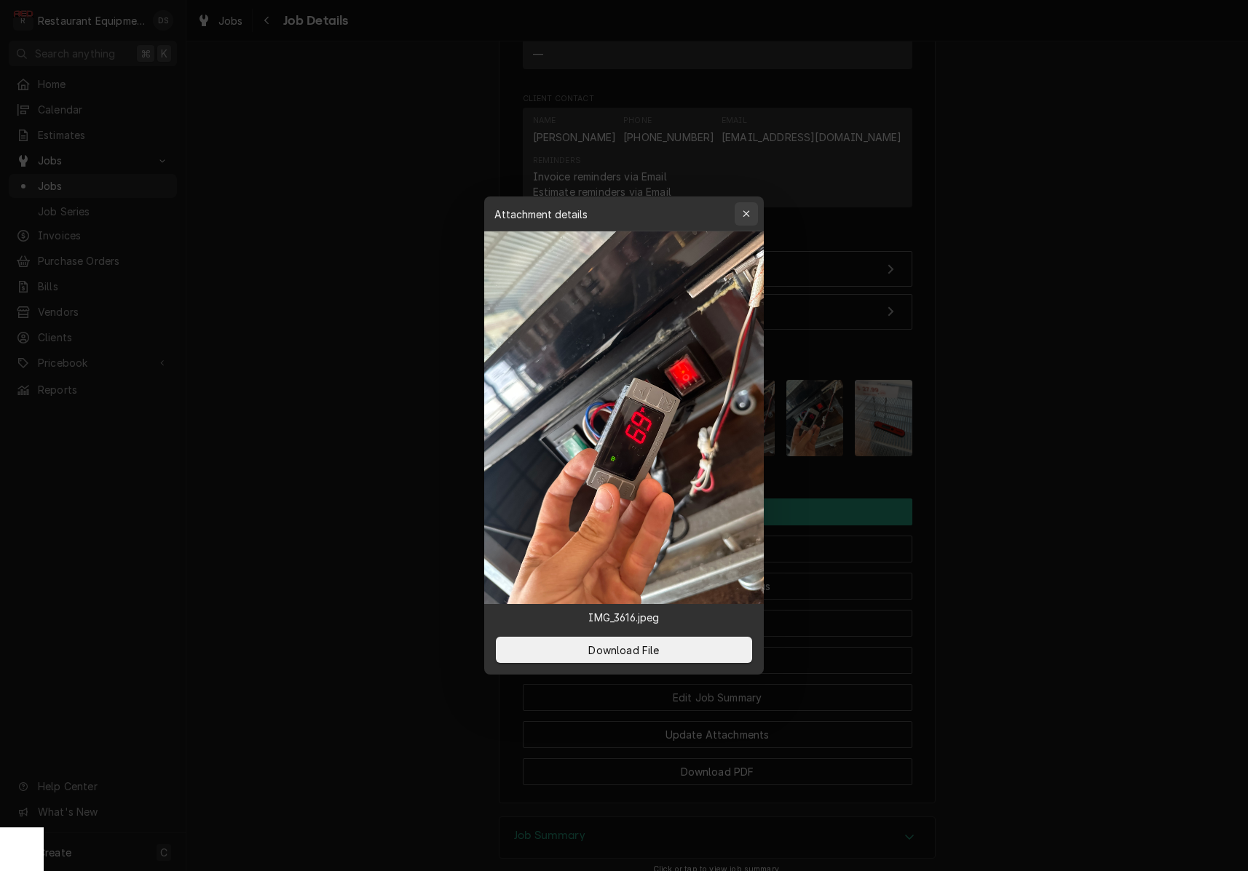
click at [753, 212] on div "button" at bounding box center [746, 214] width 15 height 15
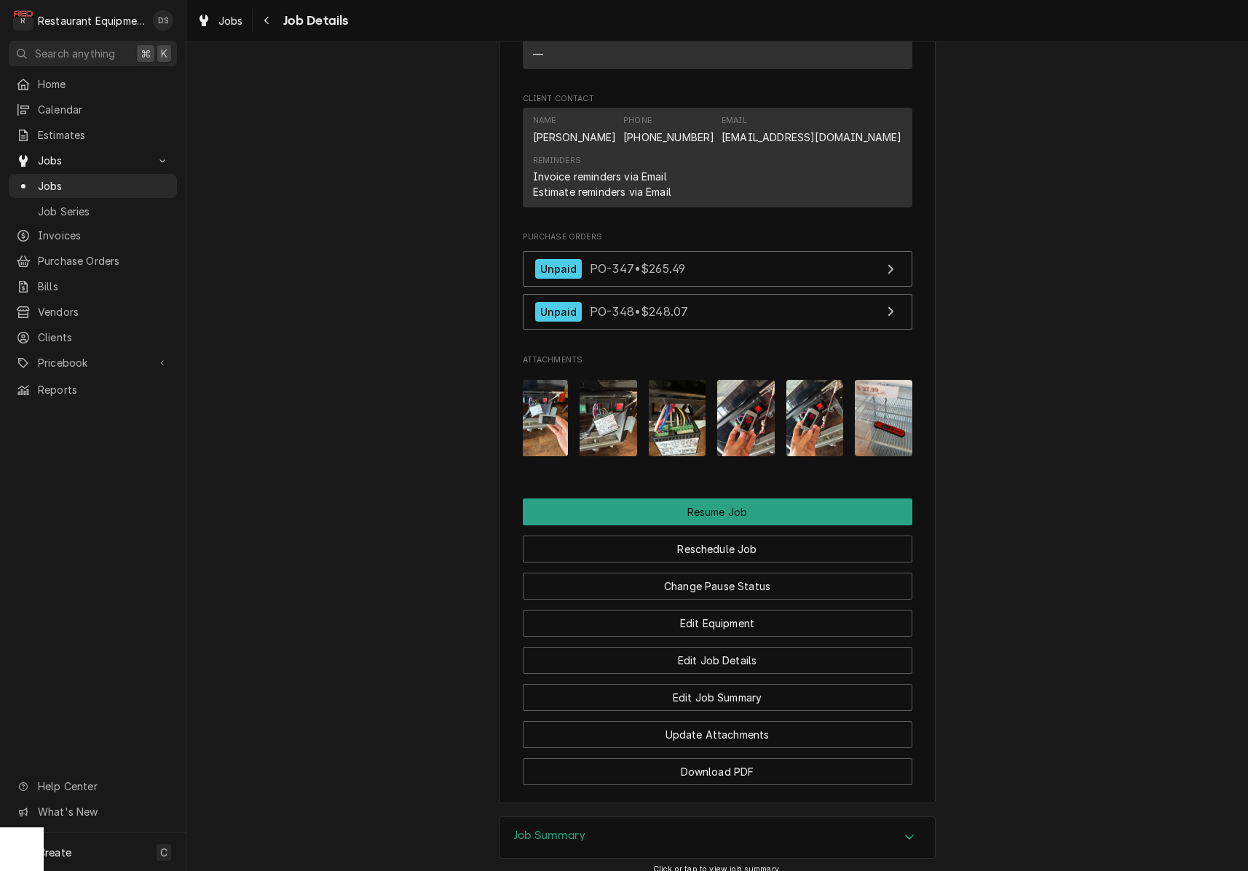
click at [812, 395] on img "Attachments" at bounding box center [815, 418] width 58 height 76
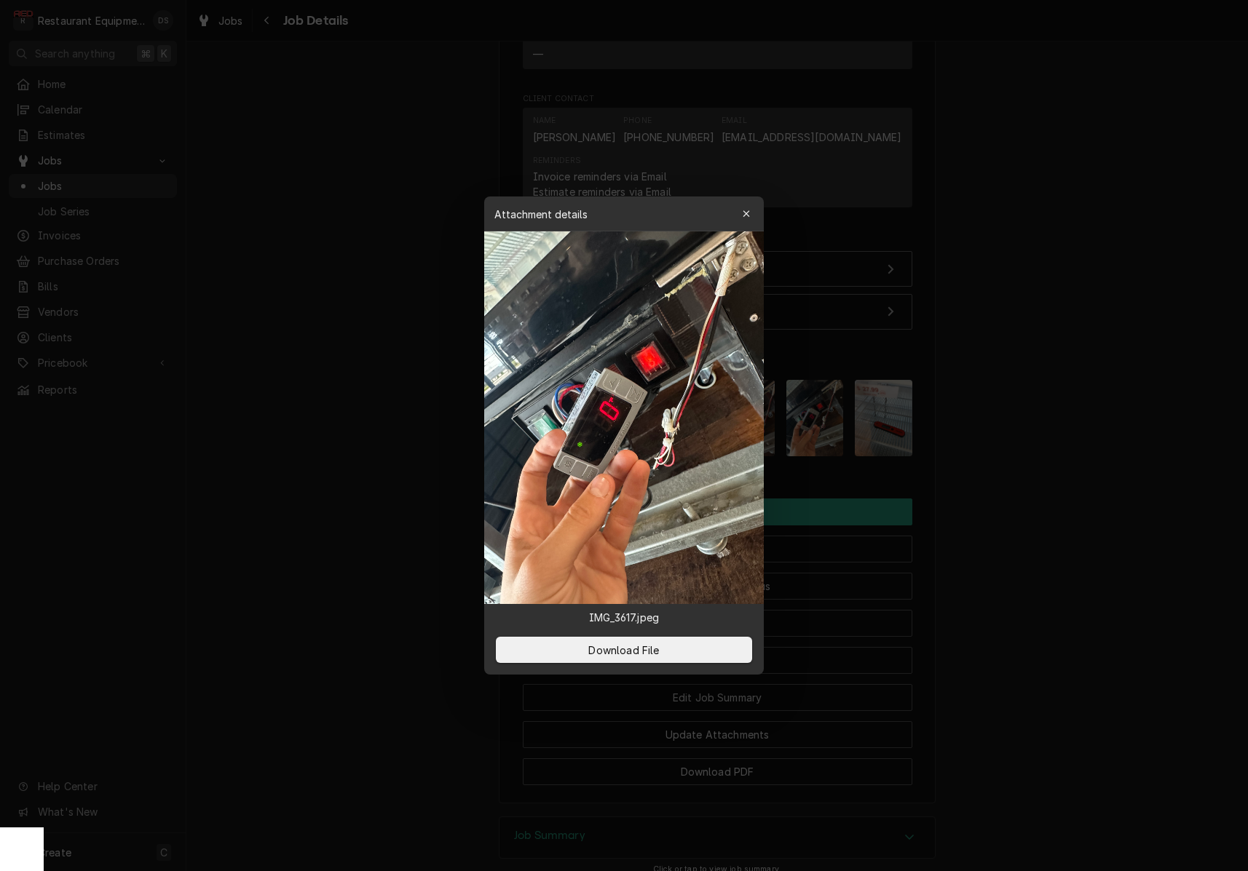
click at [743, 207] on div "button" at bounding box center [746, 214] width 15 height 15
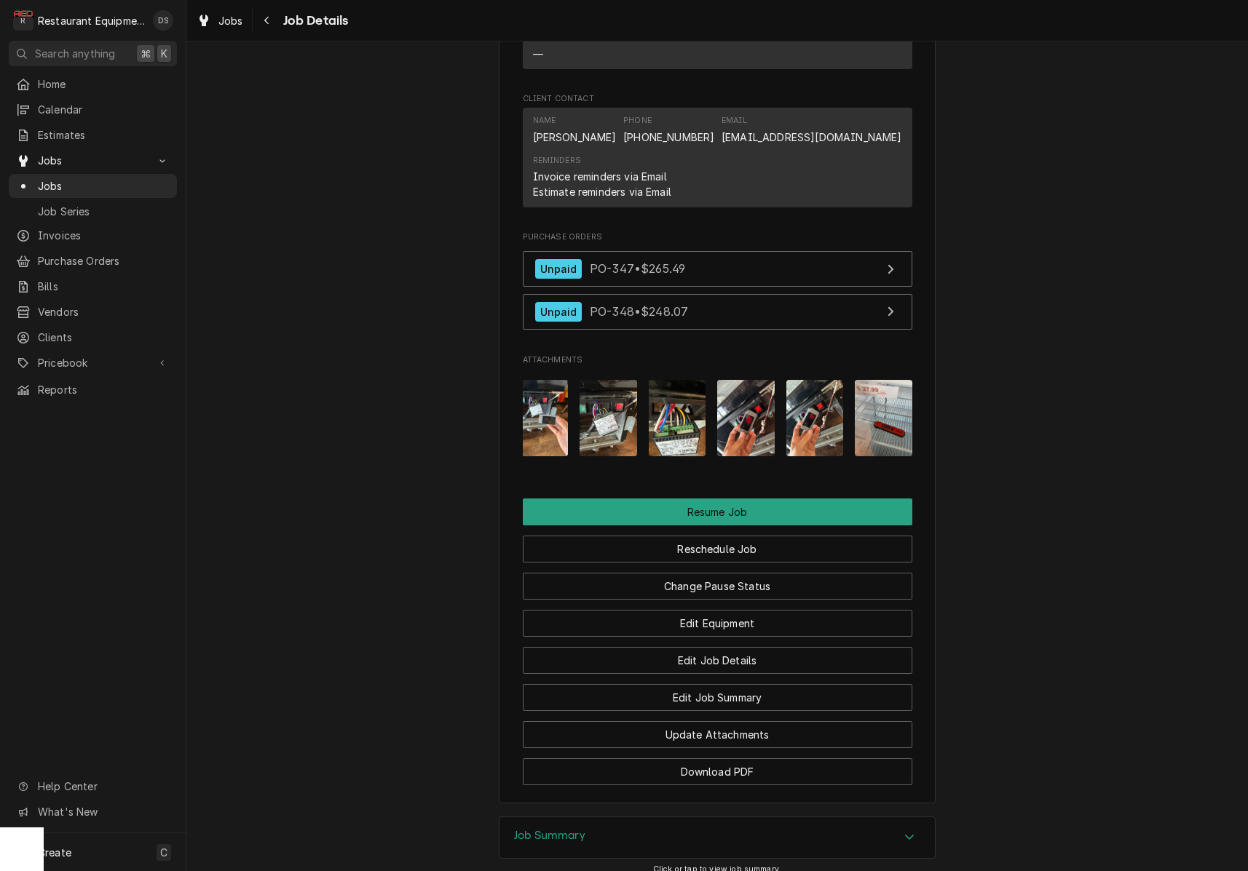
click at [887, 413] on img "Attachments" at bounding box center [884, 418] width 58 height 76
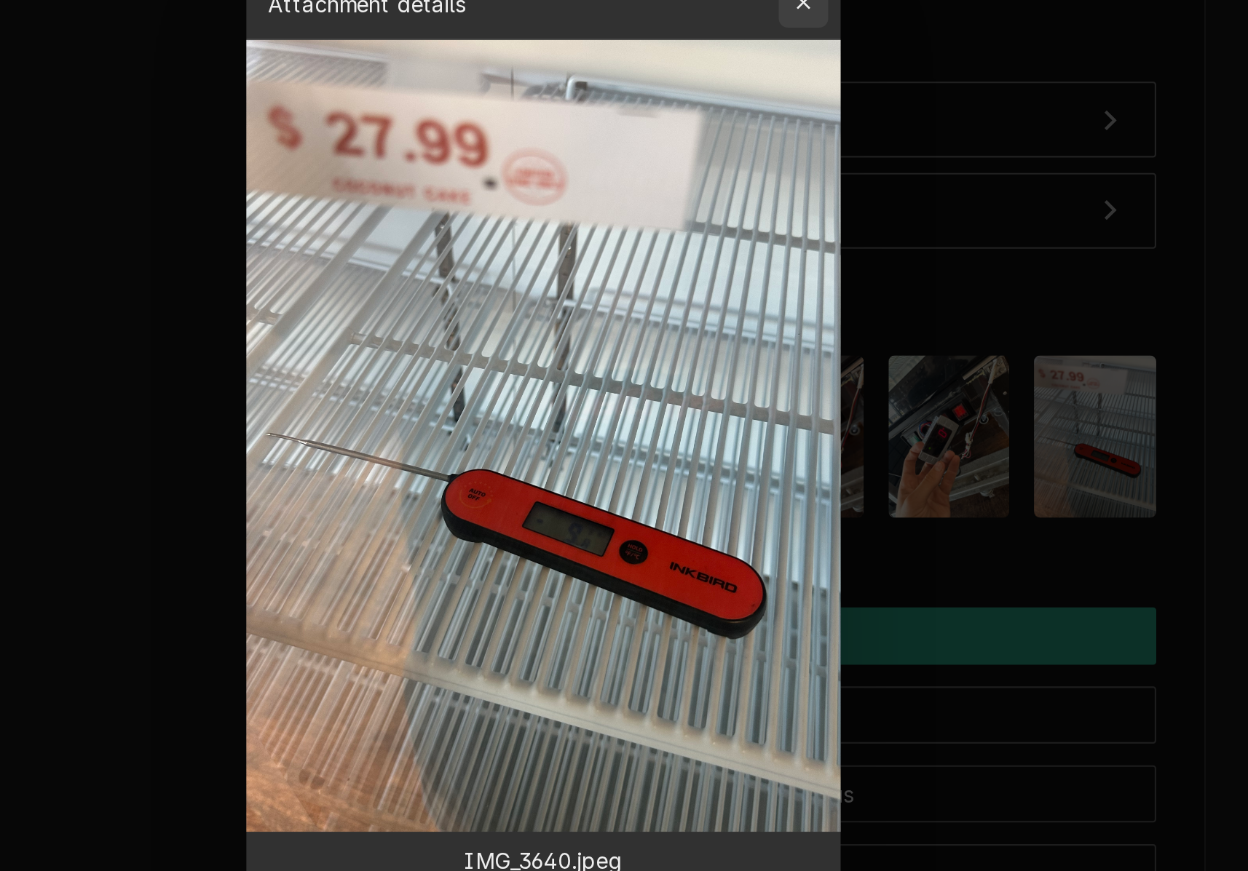
click at [734, 202] on button "button" at bounding box center [745, 213] width 23 height 23
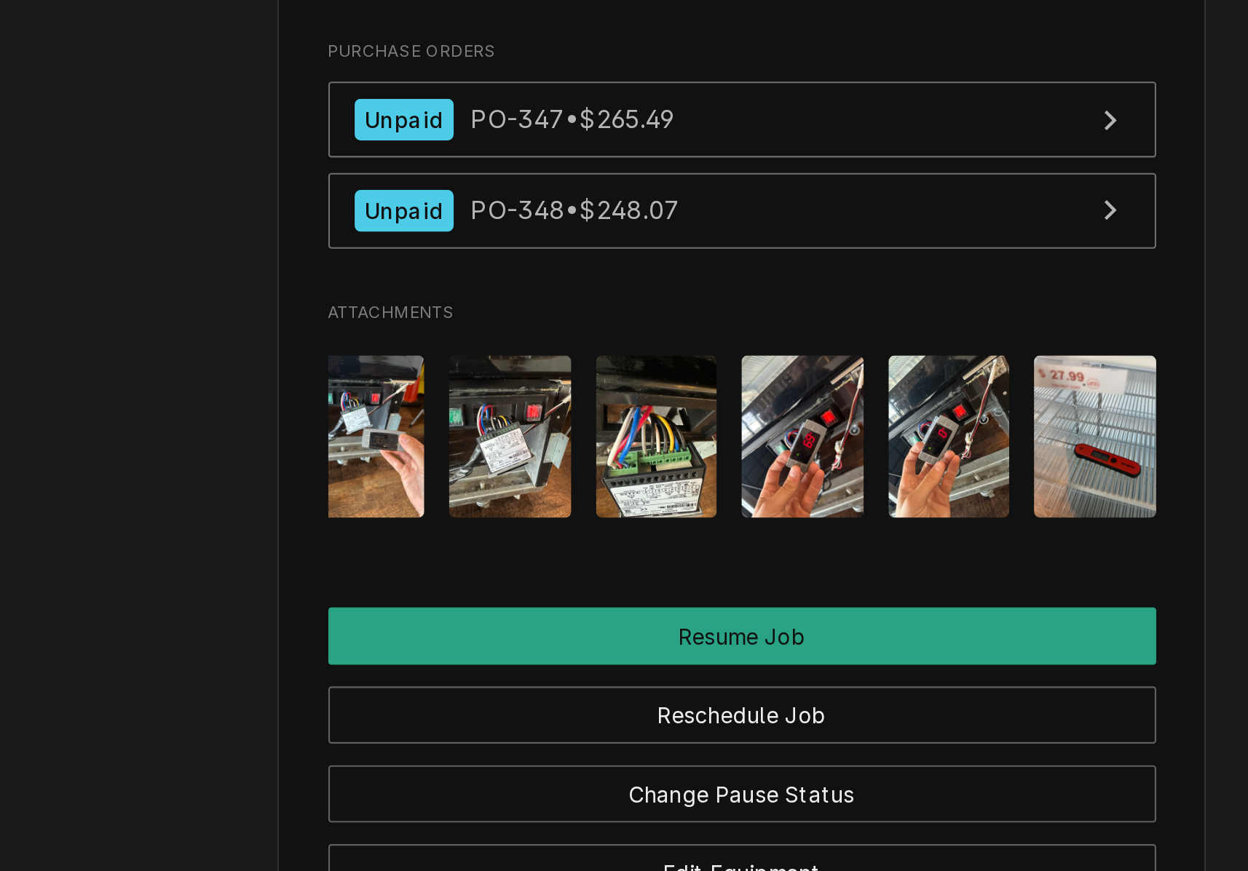
click at [786, 380] on img "Attachments" at bounding box center [815, 418] width 58 height 76
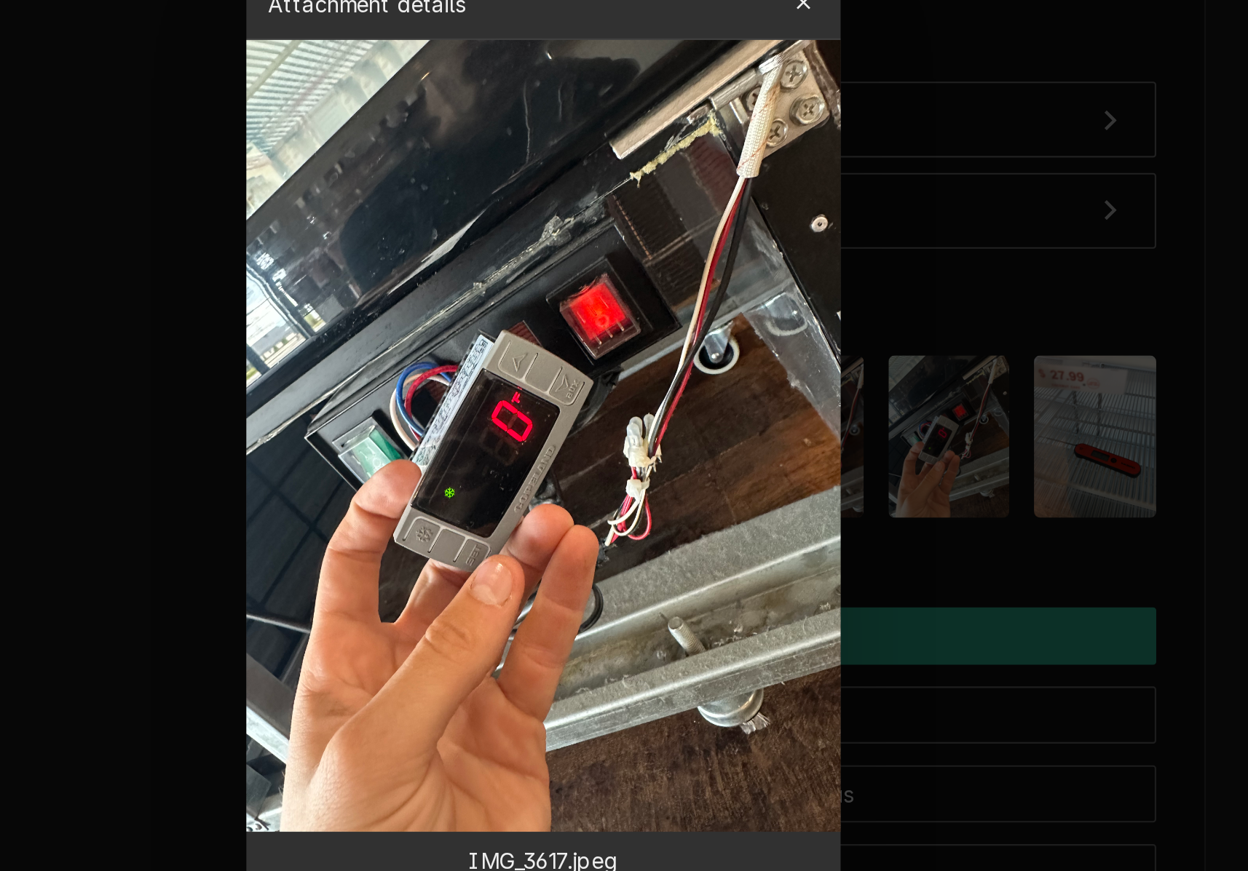
click at [739, 207] on div "button" at bounding box center [746, 214] width 15 height 15
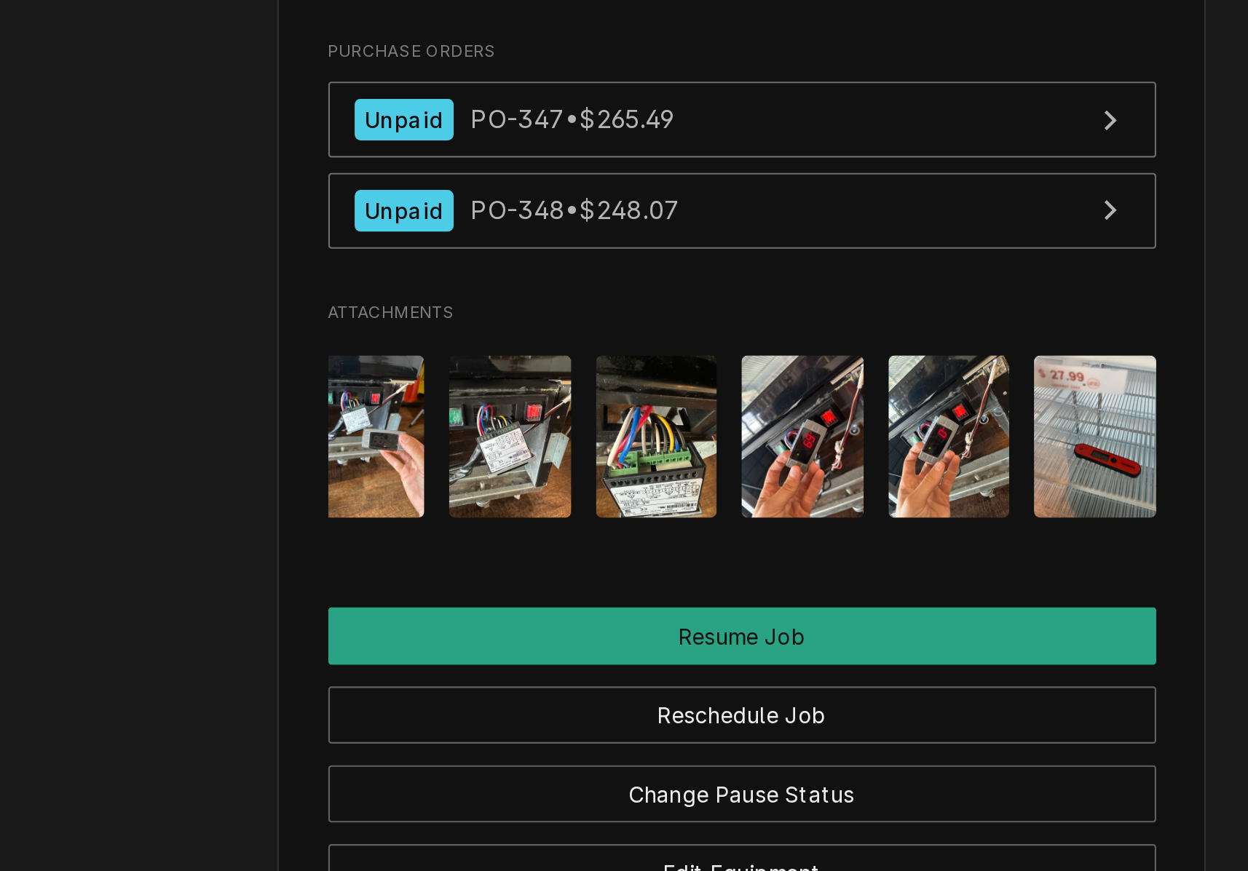
click at [855, 380] on img "Attachments" at bounding box center [884, 418] width 58 height 76
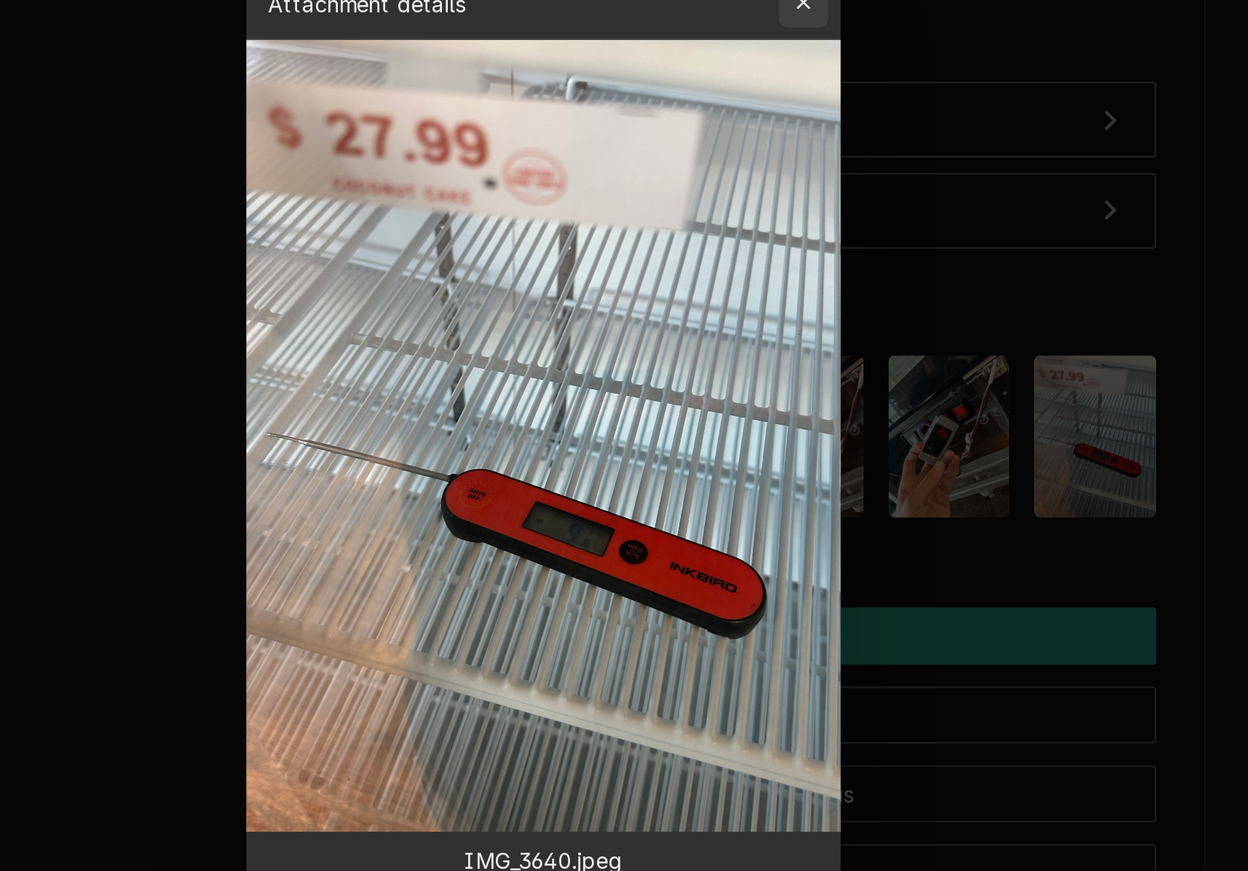
click at [739, 207] on div "button" at bounding box center [746, 214] width 15 height 15
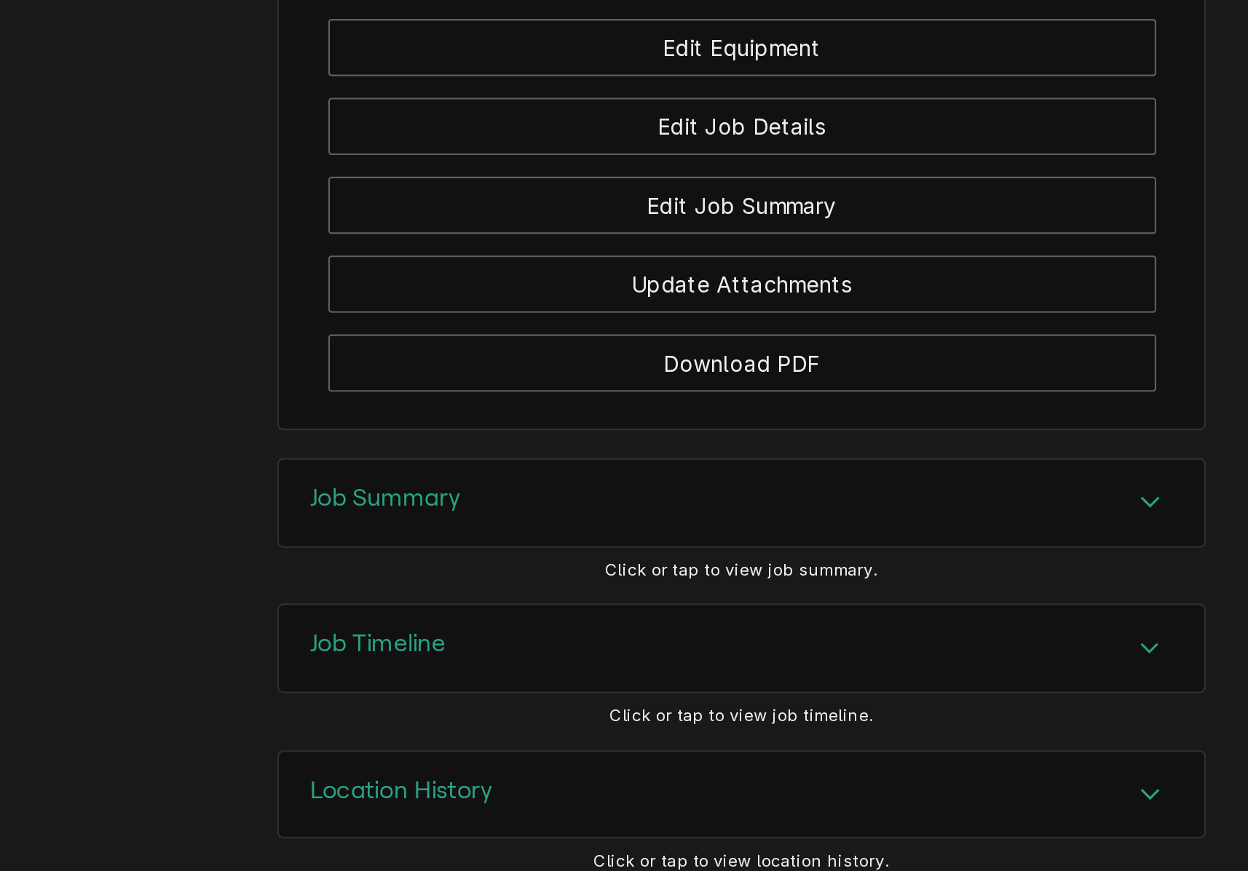
scroll to position [0, 0]
click at [499, 678] on div "Job Summary" at bounding box center [716, 698] width 435 height 41
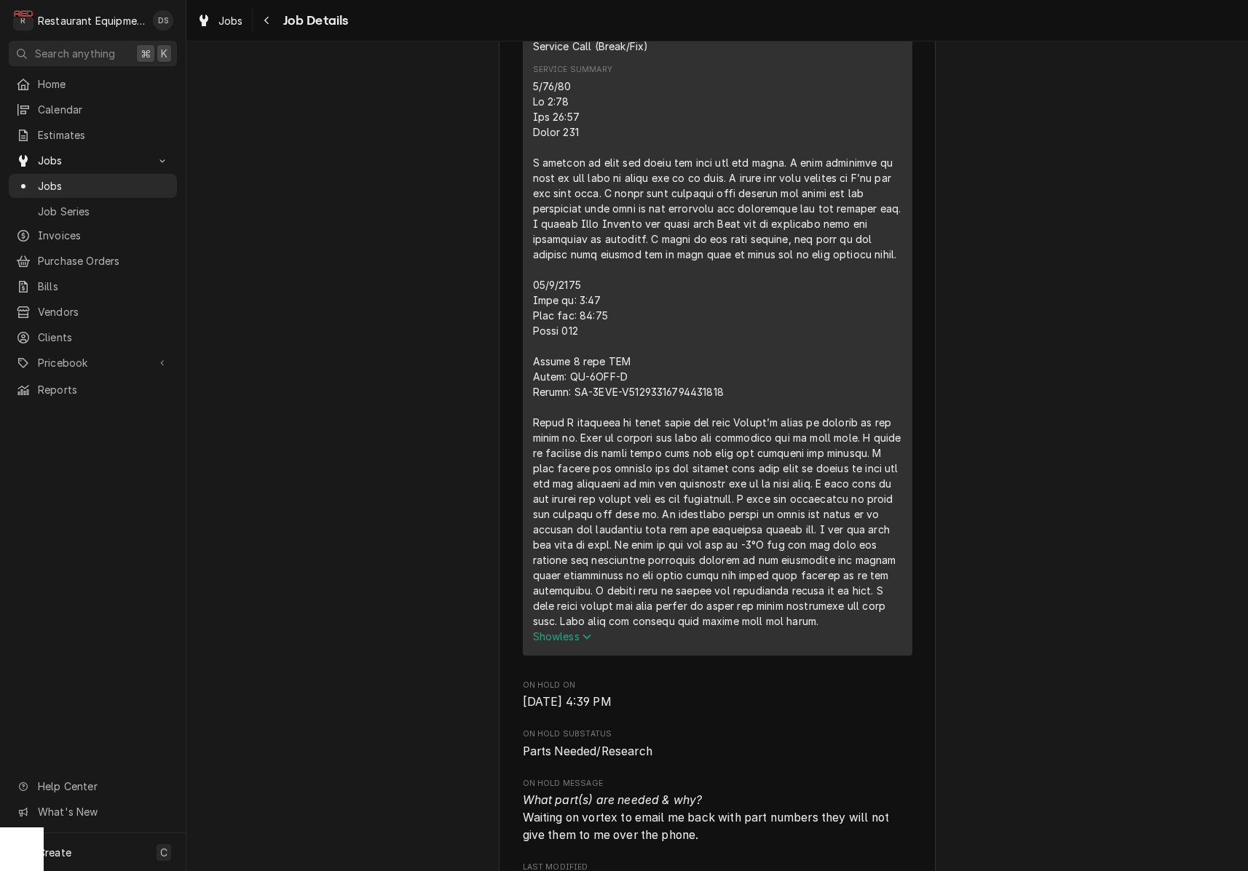
scroll to position [606, 0]
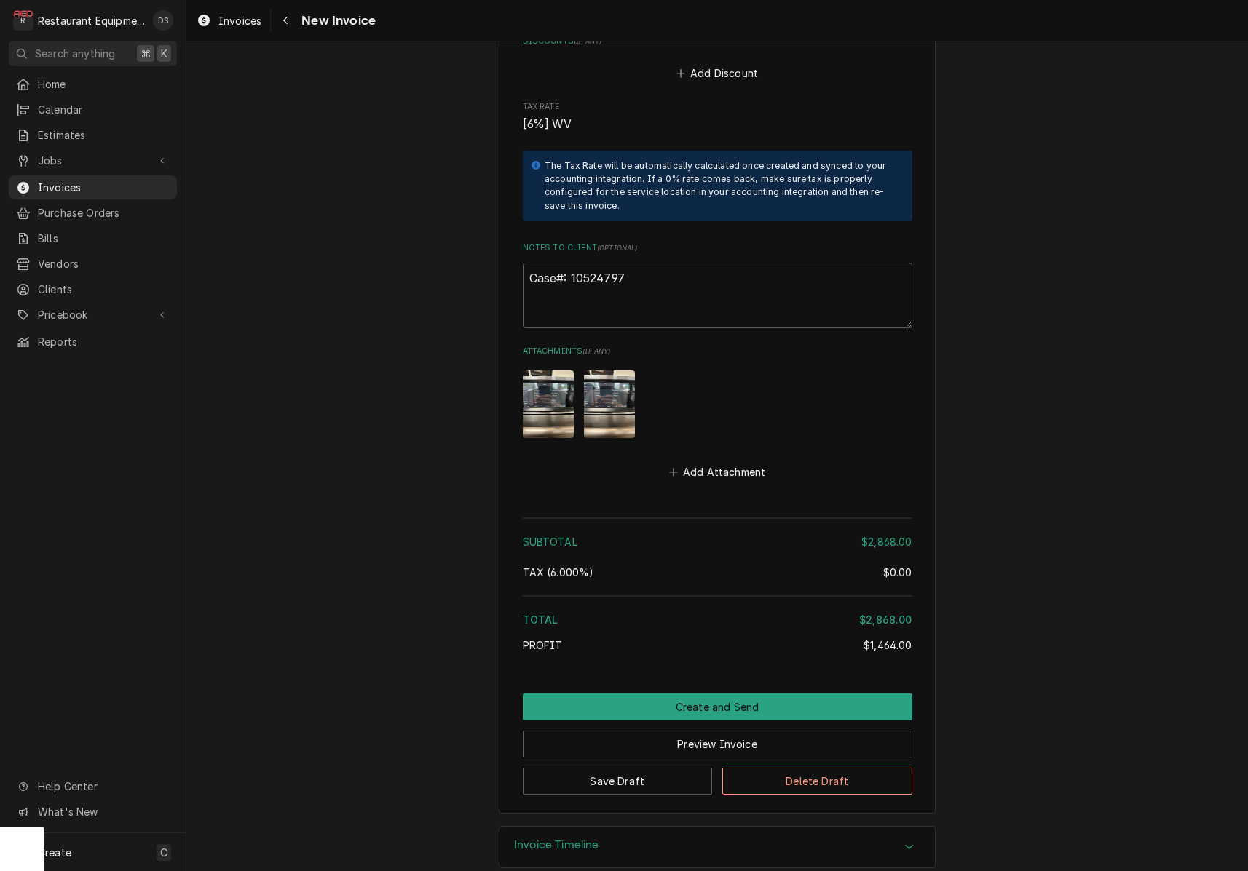
scroll to position [3468, 0]
click at [664, 263] on textarea "Case#: 10524797" at bounding box center [717, 296] width 389 height 66
type textarea "x"
type textarea "Case#: 10524797"
type textarea "x"
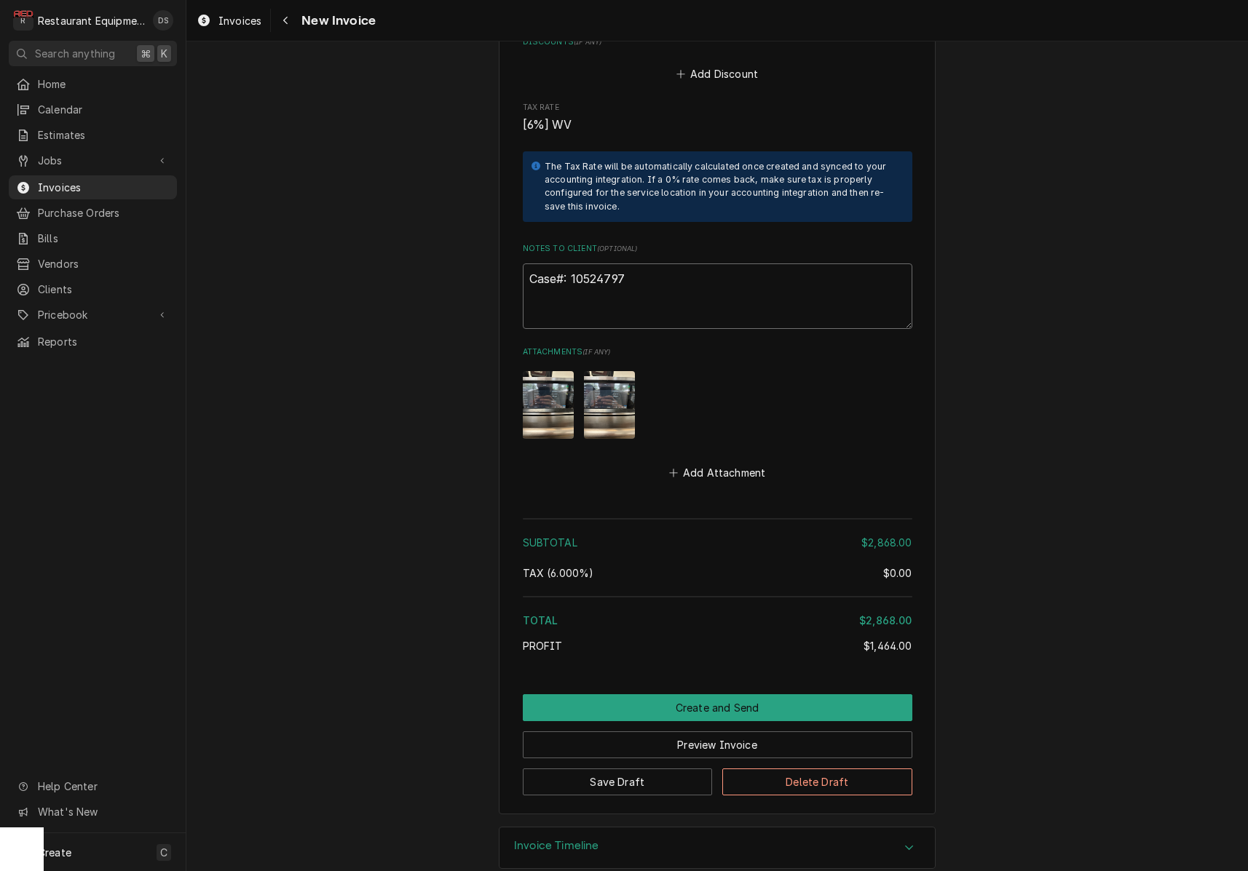
type textarea "Case#: 10524797"
type textarea "x"
type textarea "Case#: 10524797"
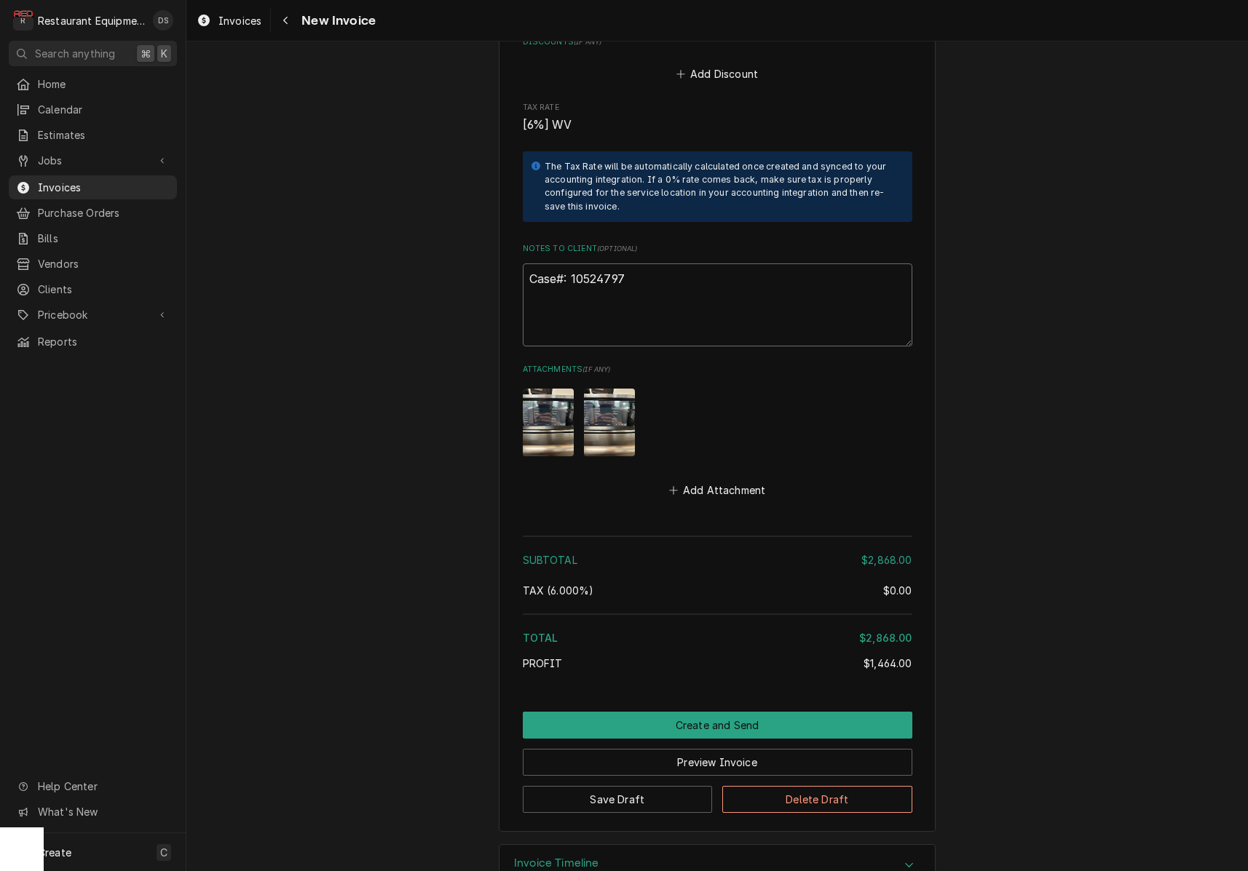
type textarea "x"
type textarea "Case#: 10524797"
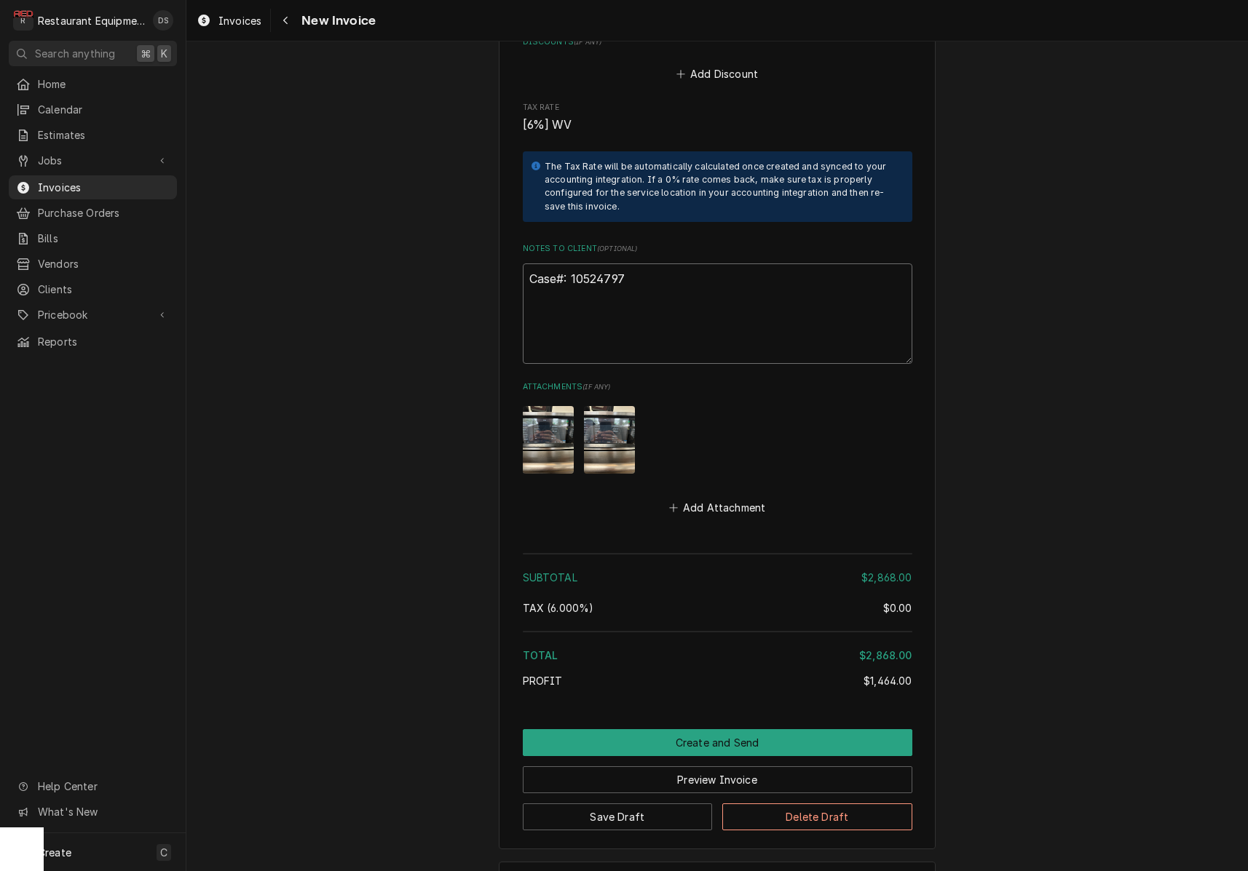
paste textarea "Claim #7166247 Auth #PT10524797"
type textarea "x"
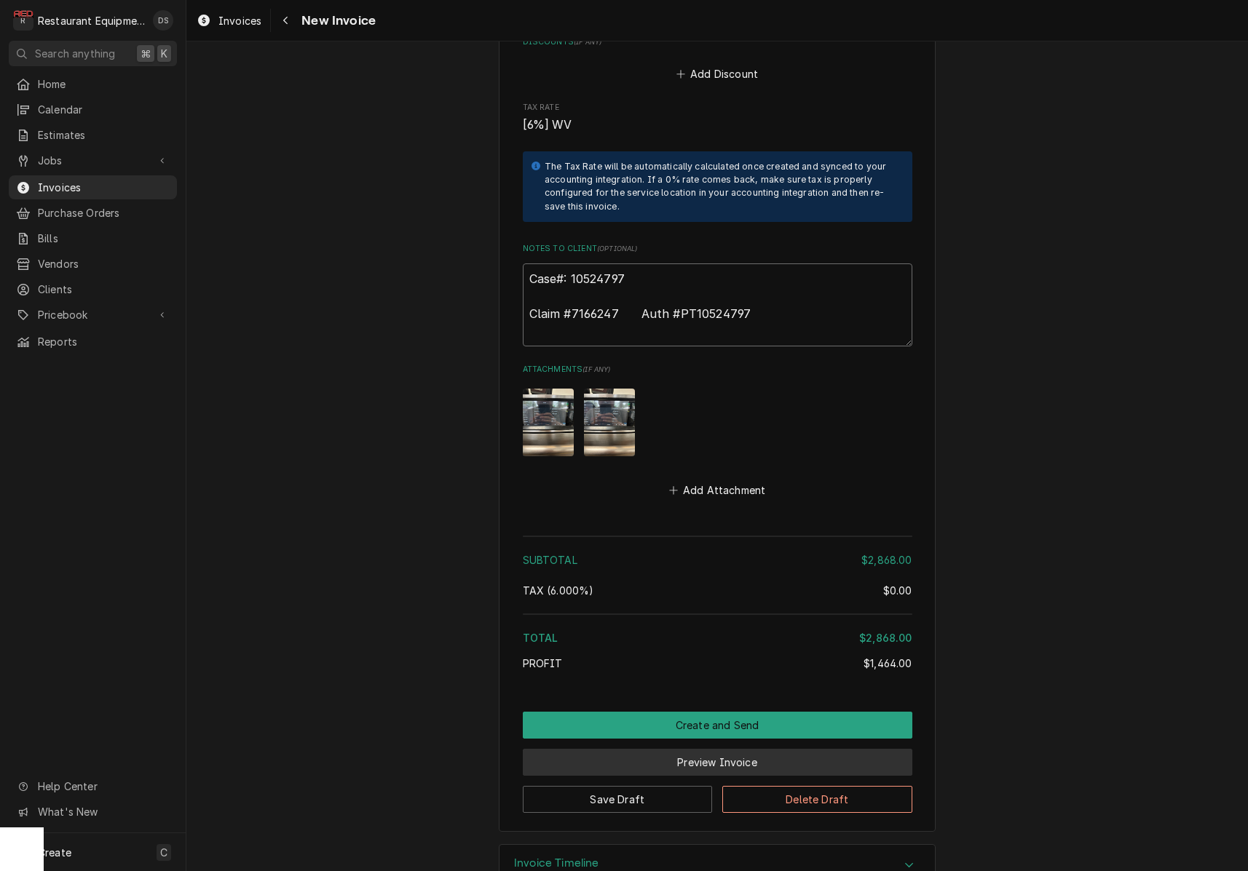
type textarea "Case#: 10524797 Claim #7166247 Auth #PT10524797"
click at [726, 749] on button "Preview Invoice" at bounding box center [717, 762] width 389 height 27
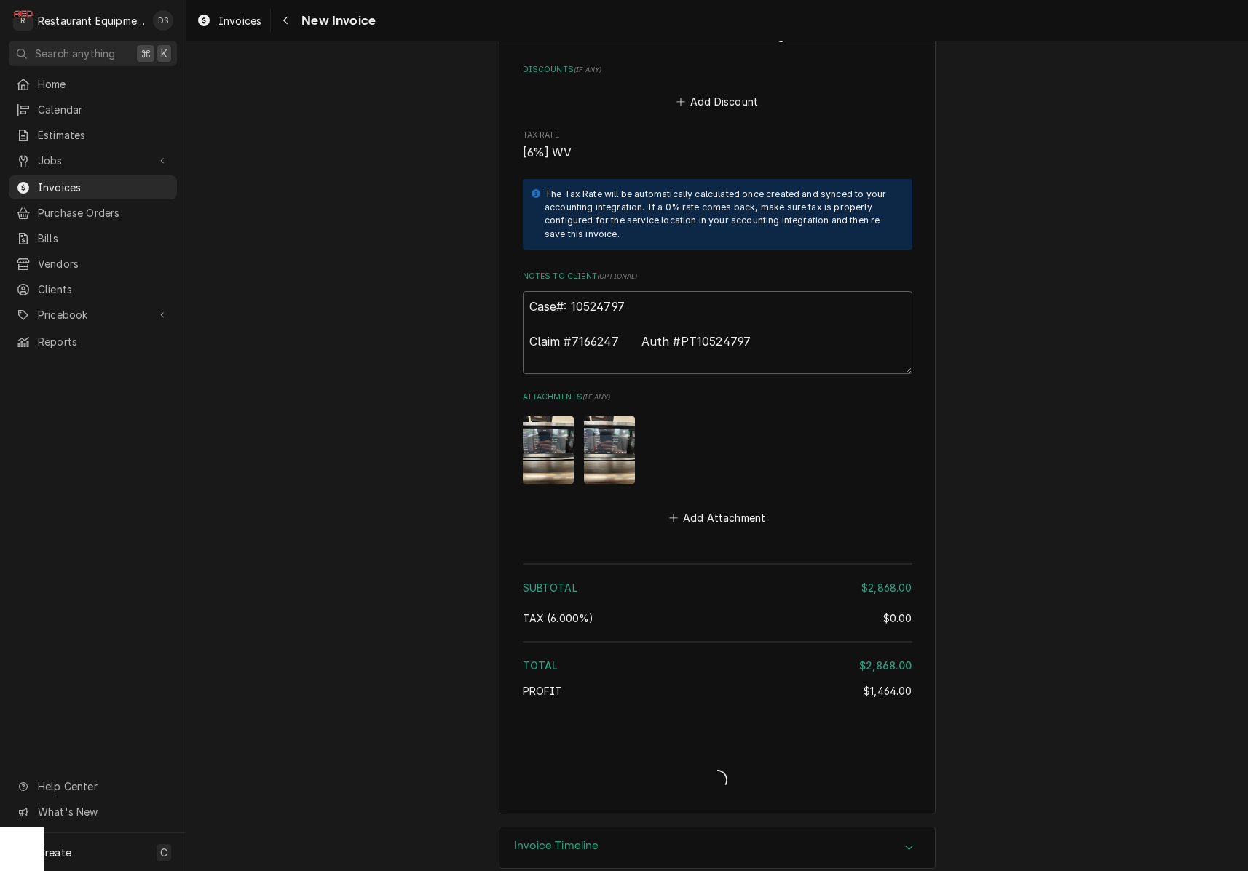
type textarea "x"
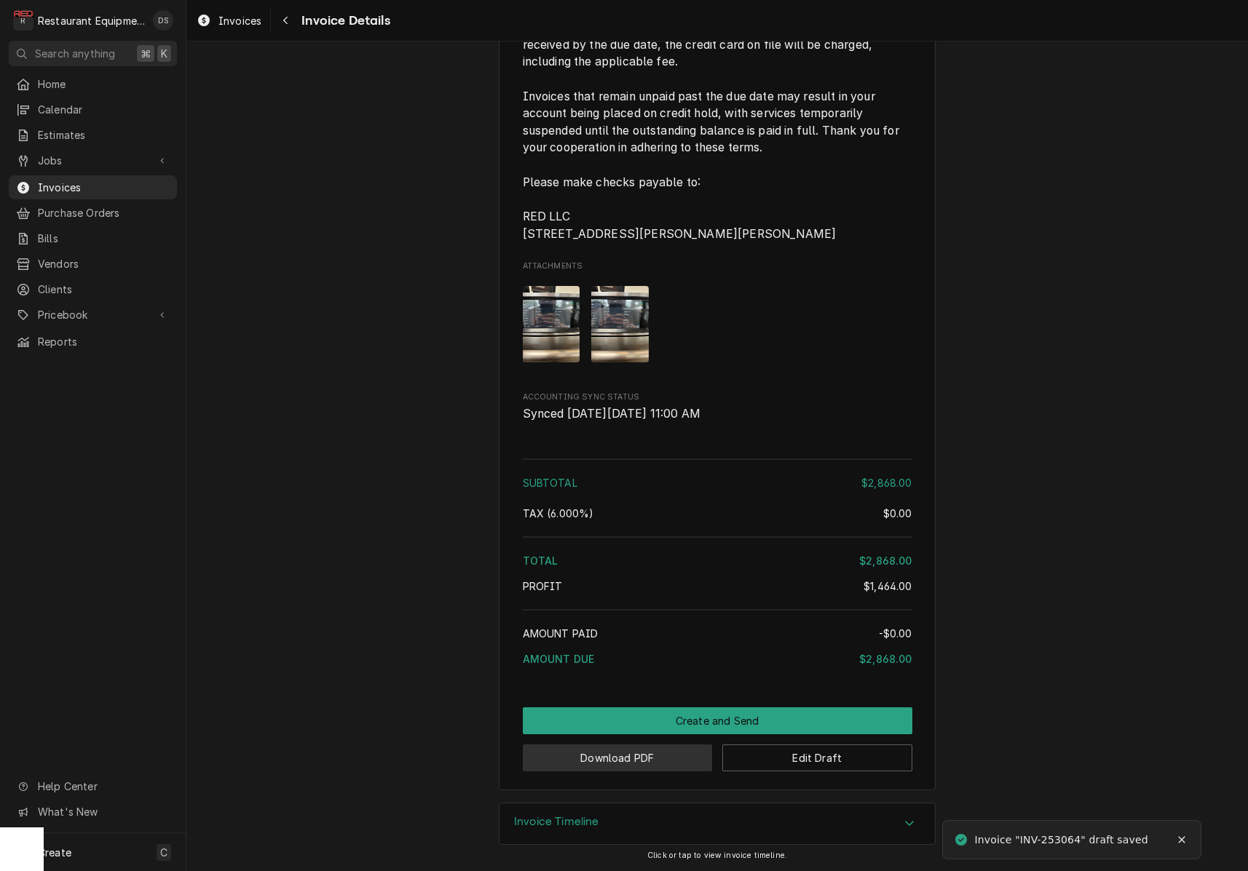
scroll to position [3094, 0]
click at [635, 760] on button "Download PDF" at bounding box center [618, 758] width 190 height 27
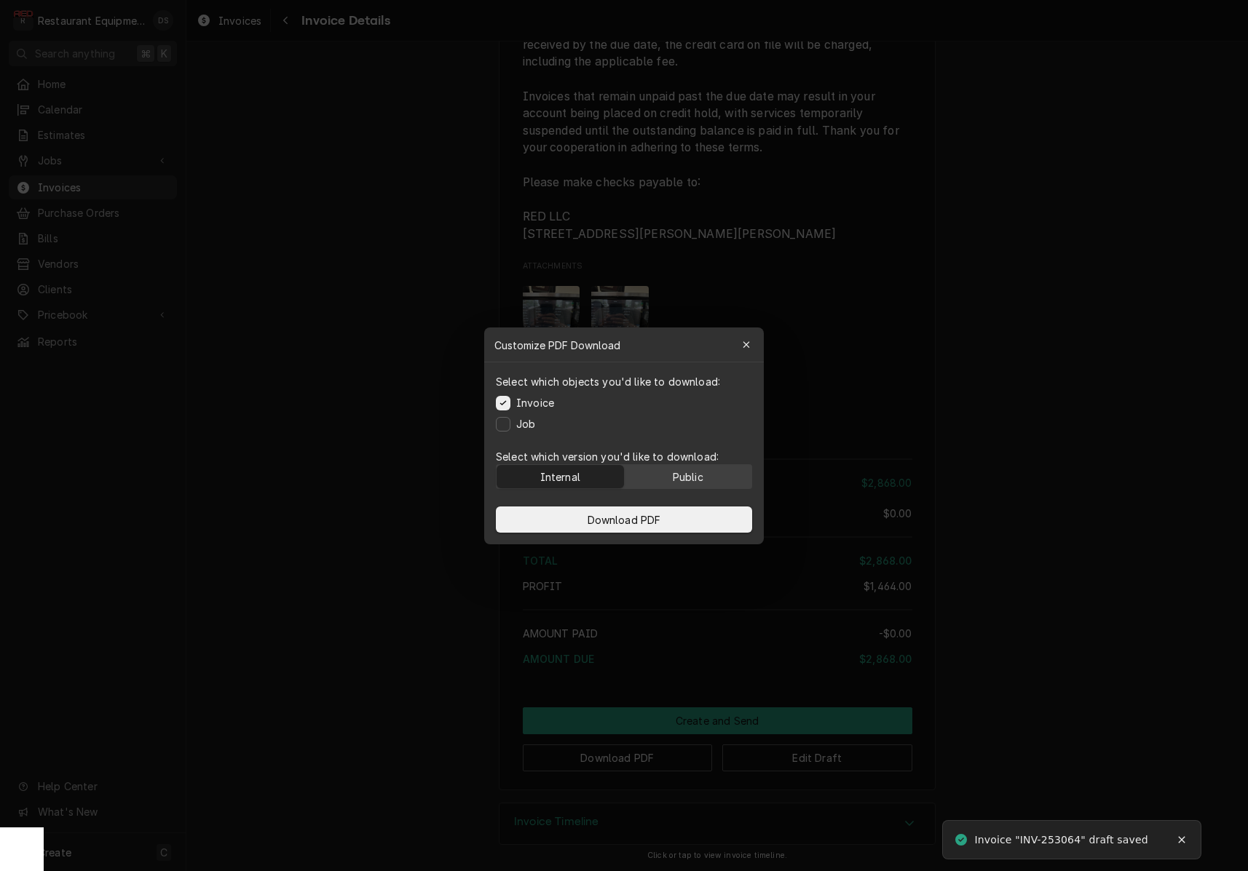
click at [684, 483] on div "Public" at bounding box center [688, 476] width 31 height 15
click at [681, 518] on button "Download PDF" at bounding box center [624, 520] width 256 height 26
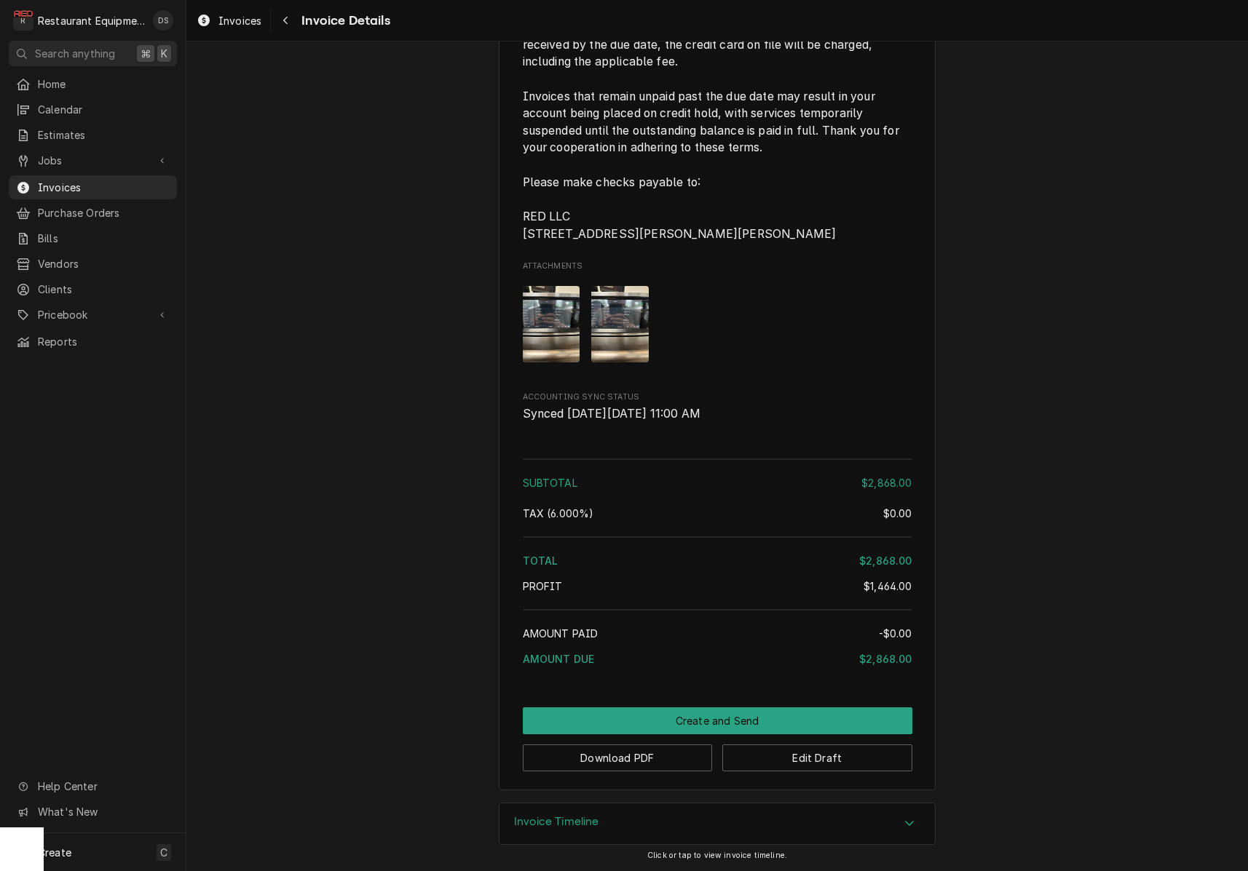
drag, startPoint x: 745, startPoint y: 715, endPoint x: 784, endPoint y: 707, distance: 40.0
click at [745, 715] on button "Create and Send" at bounding box center [717, 720] width 389 height 27
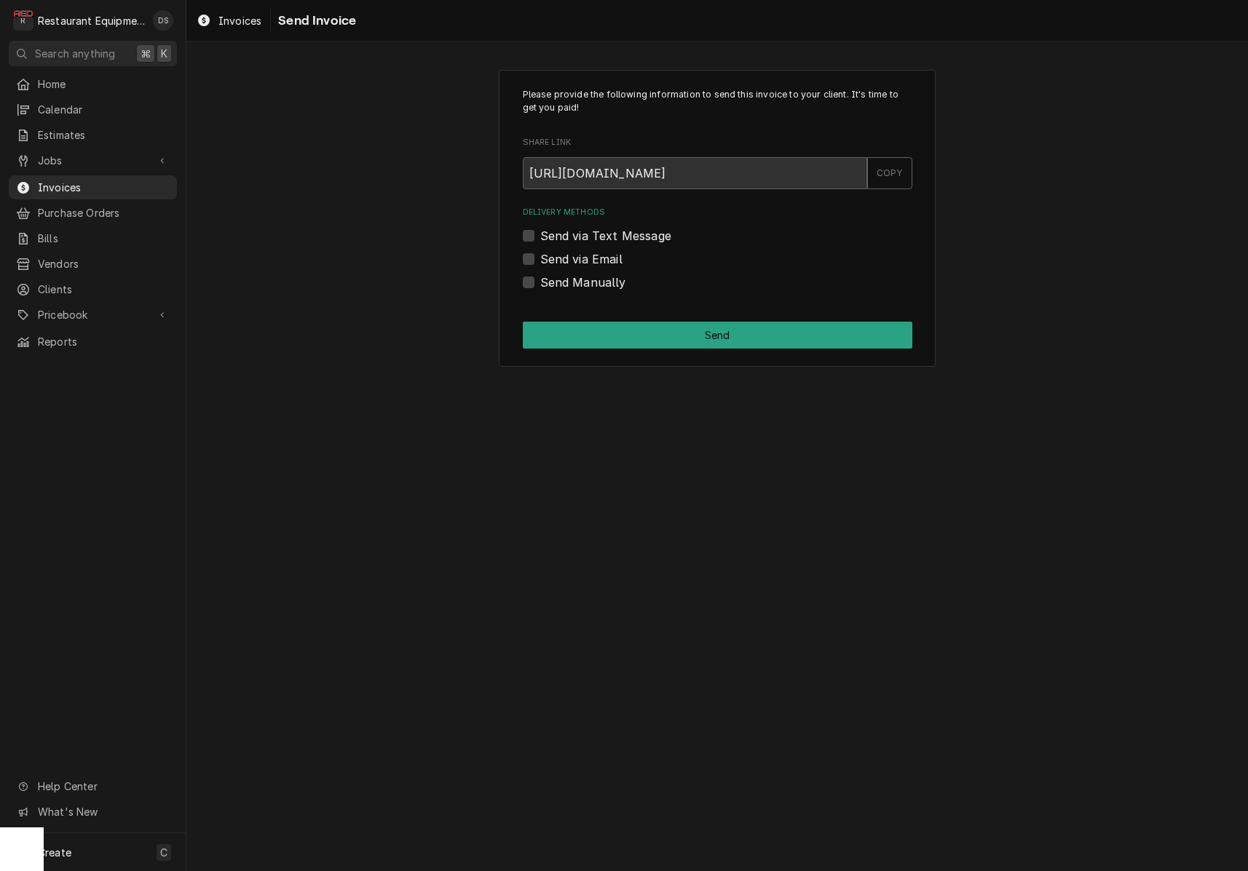
click at [540, 282] on label "Send Manually" at bounding box center [583, 282] width 86 height 17
click at [540, 282] on input "Send Manually" at bounding box center [734, 290] width 389 height 32
checkbox input "true"
click at [612, 333] on button "Send" at bounding box center [717, 335] width 389 height 27
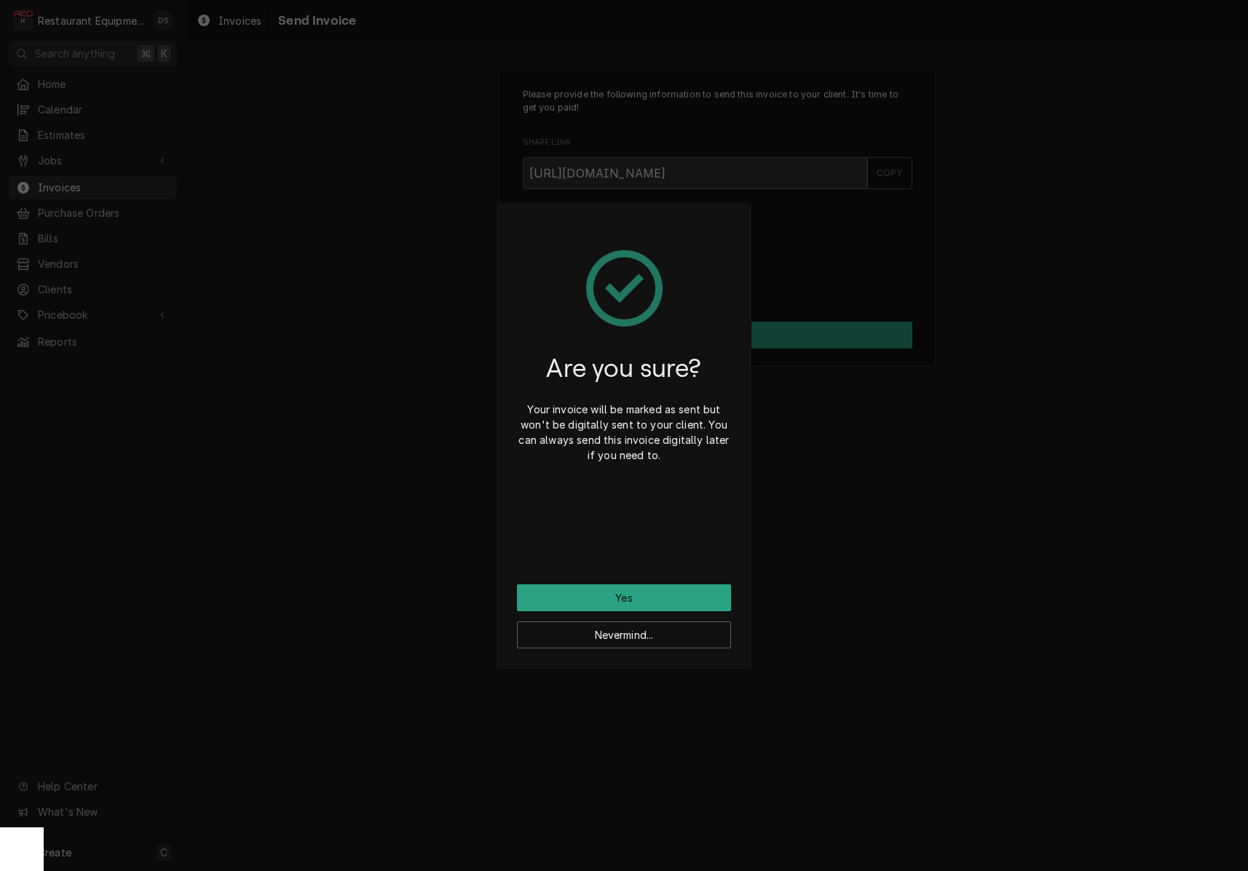
click at [615, 599] on button "Yes" at bounding box center [624, 597] width 214 height 27
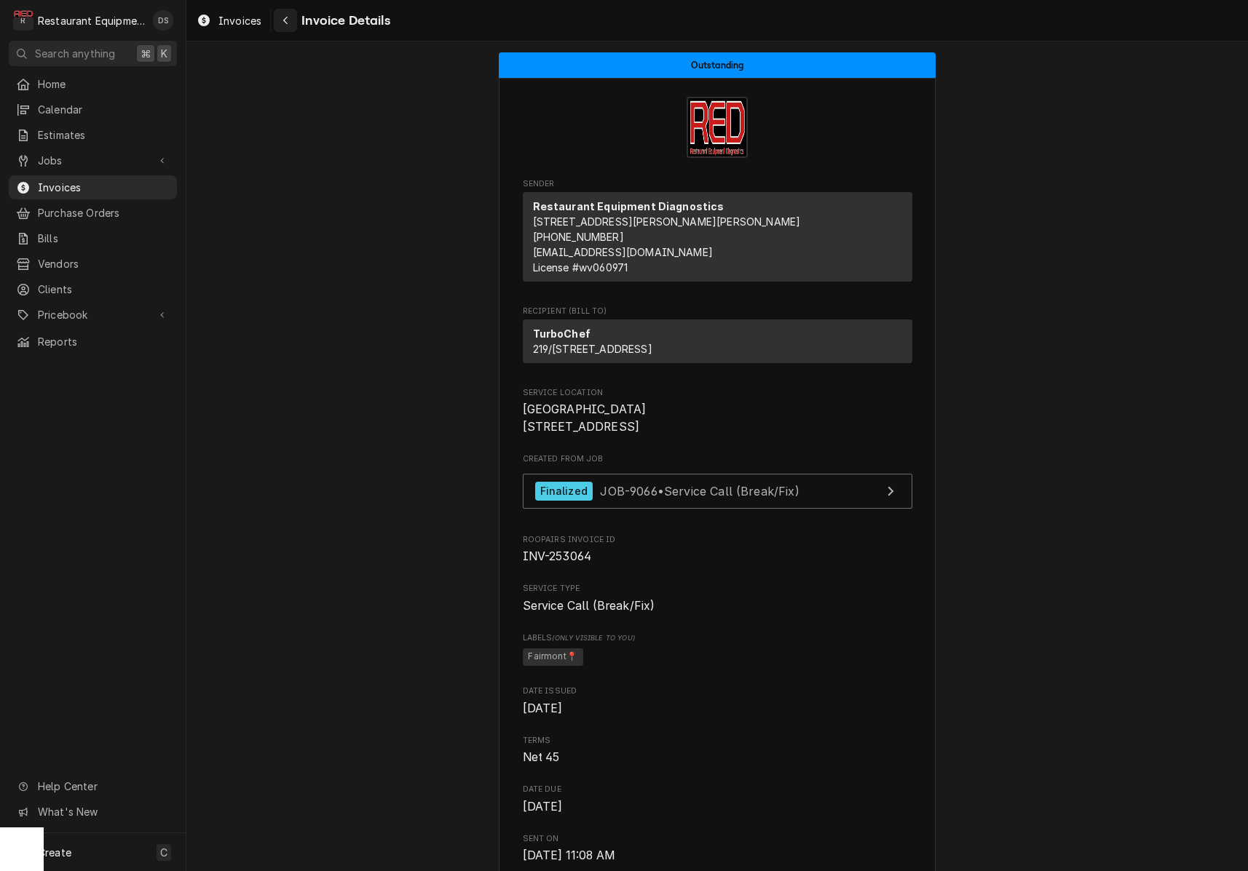
click at [284, 23] on div "Navigate back" at bounding box center [285, 20] width 15 height 15
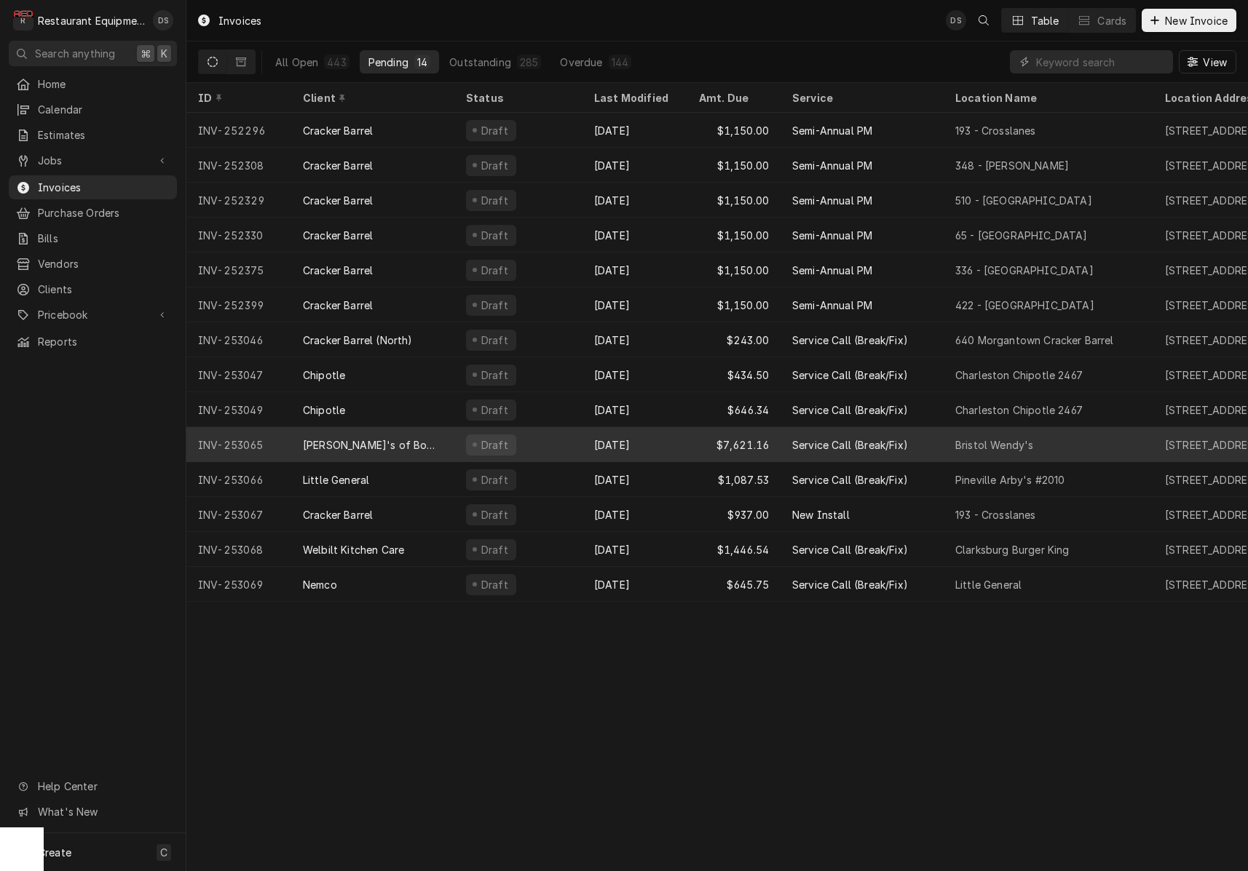
click at [571, 432] on div "Draft" at bounding box center [518, 444] width 128 height 35
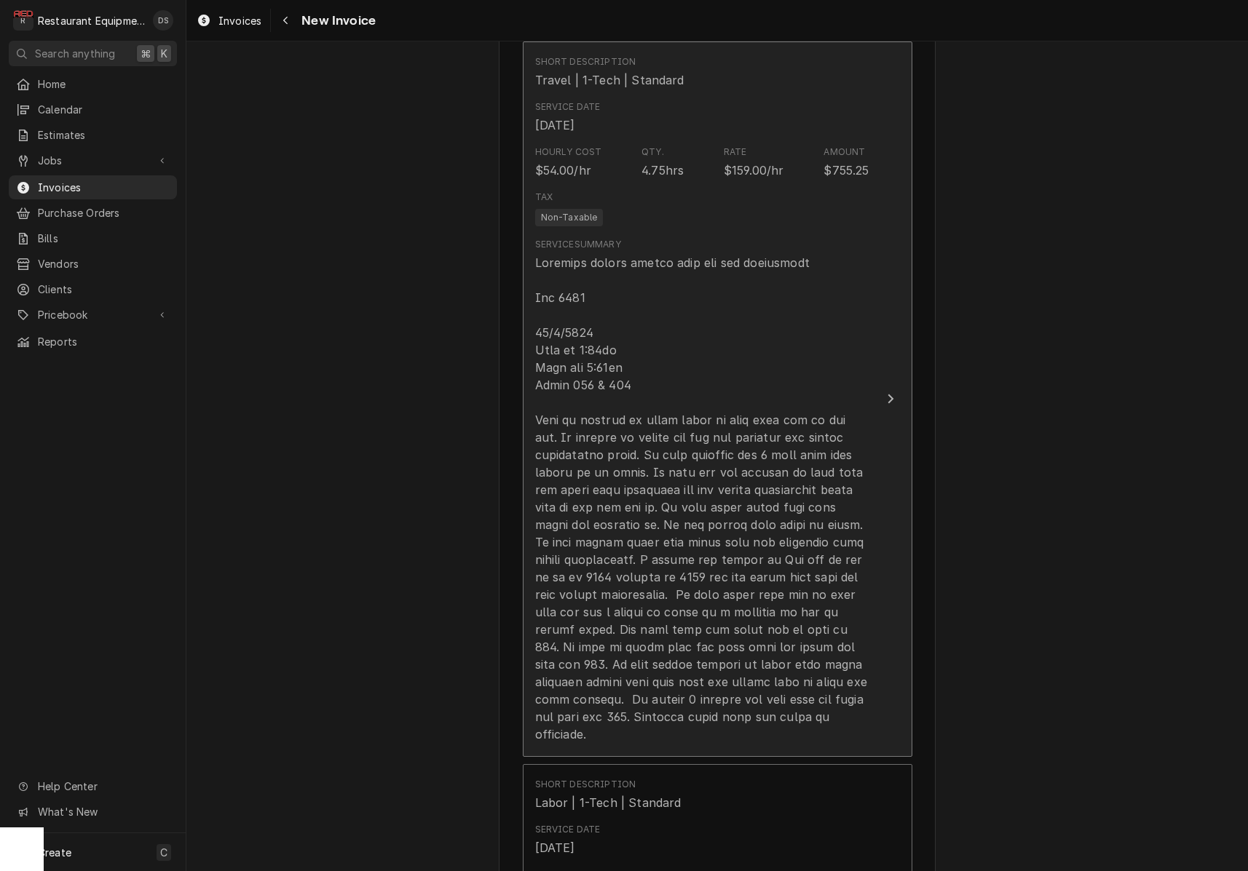
scroll to position [1197, 0]
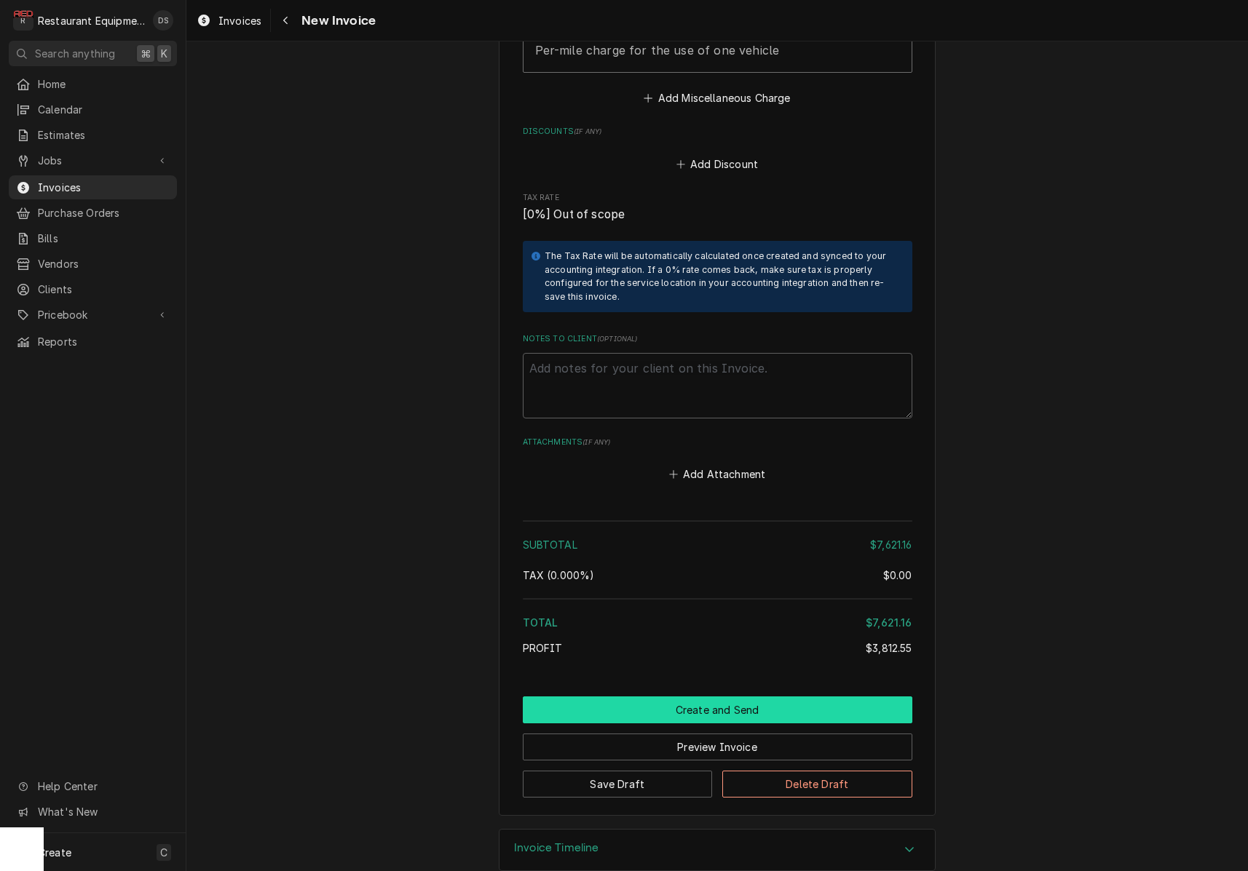
click at [722, 697] on button "Create and Send" at bounding box center [717, 710] width 389 height 27
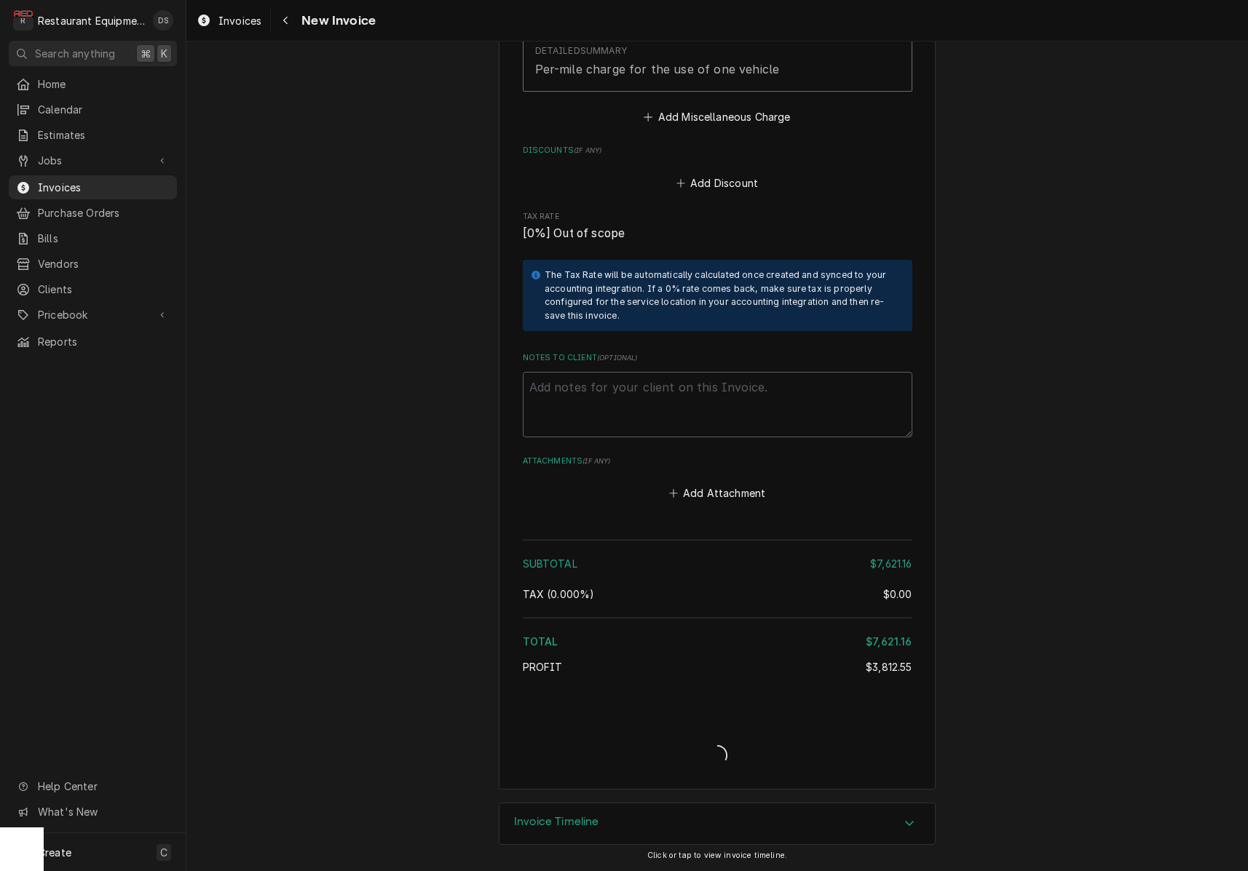
scroll to position [3046, 0]
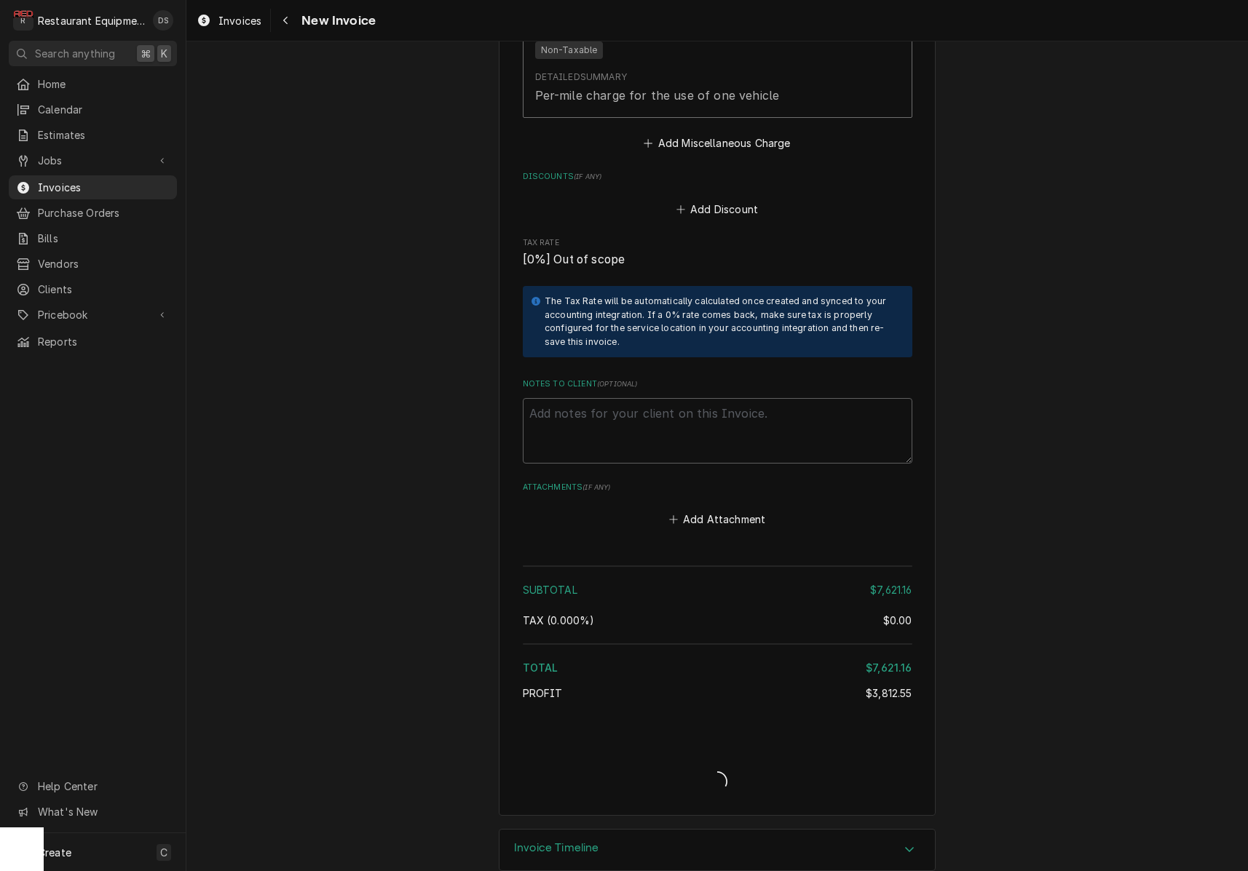
type textarea "x"
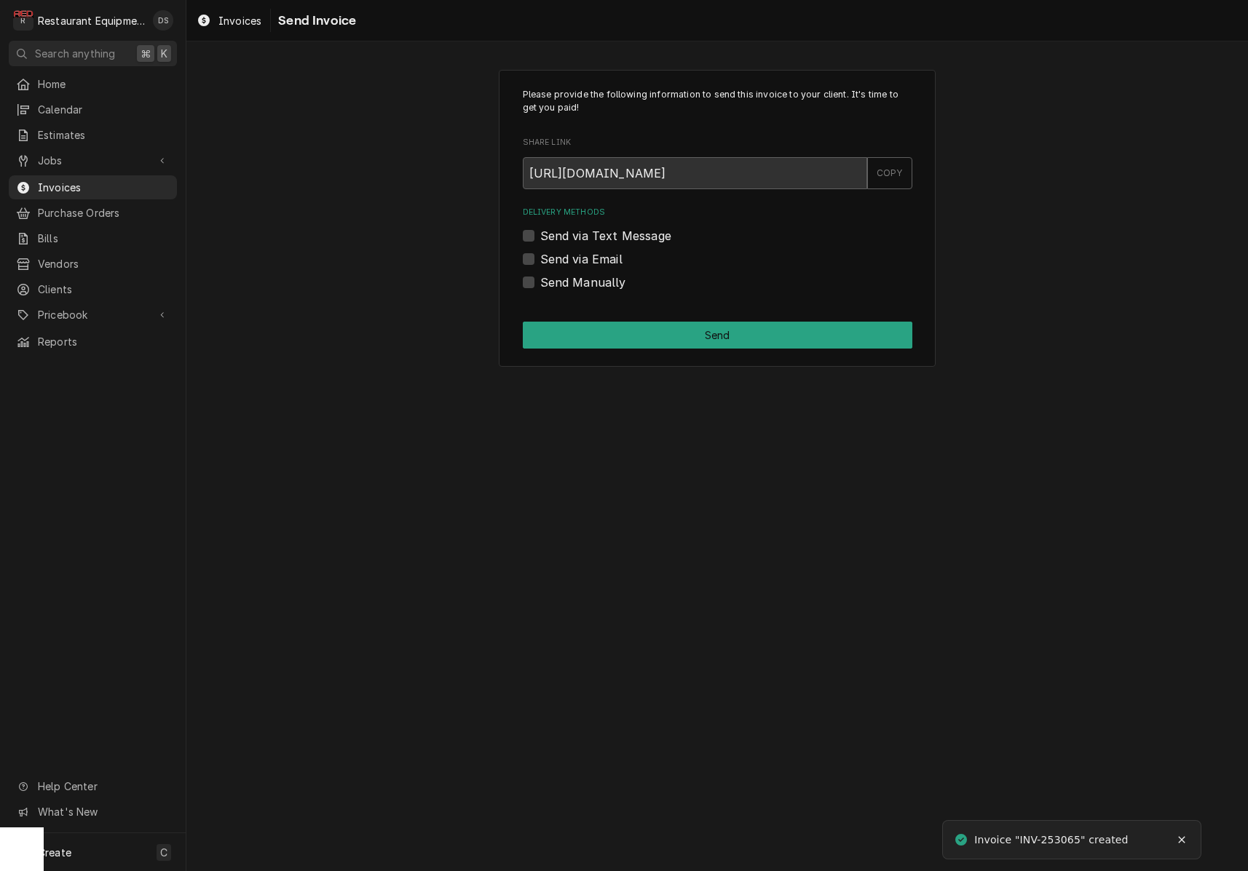
click at [534, 259] on div "Send via Email" at bounding box center [717, 258] width 389 height 17
click at [540, 259] on label "Send via Email" at bounding box center [581, 258] width 82 height 17
click at [540, 259] on input "Send via Email" at bounding box center [734, 266] width 389 height 32
checkbox input "true"
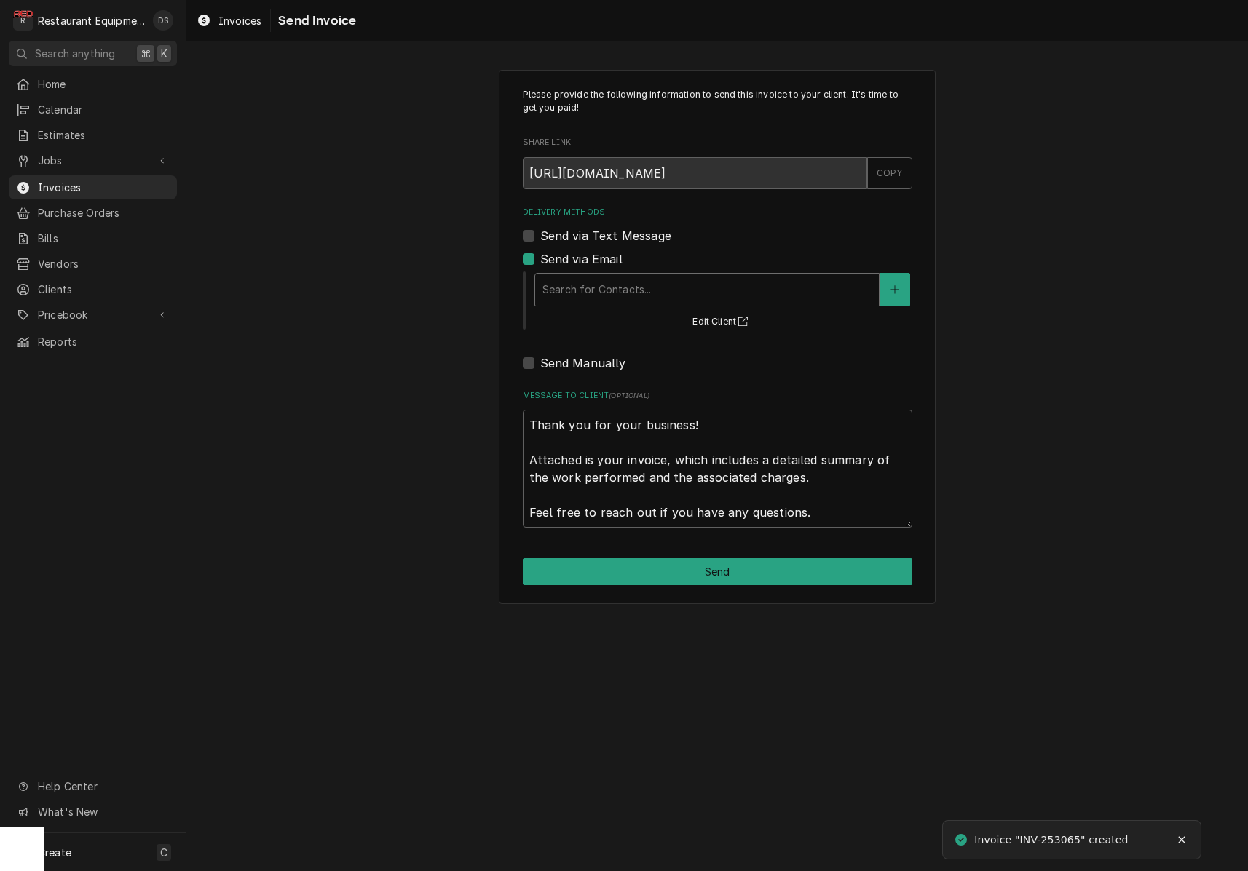
click at [611, 293] on div "Search for Contacts..." at bounding box center [706, 289] width 329 height 15
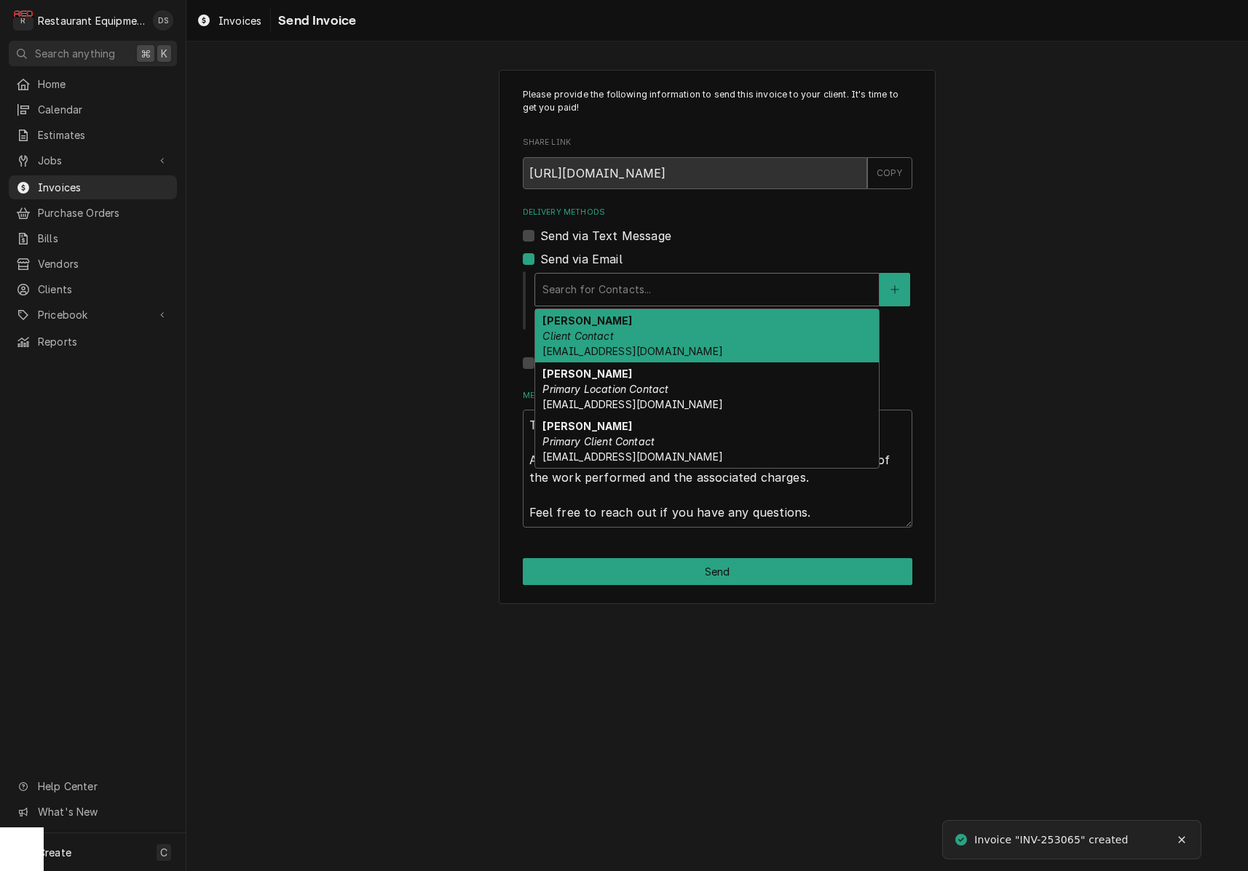
click at [633, 331] on div "Billy King Client Contact bking@wenbg.com" at bounding box center [707, 335] width 344 height 53
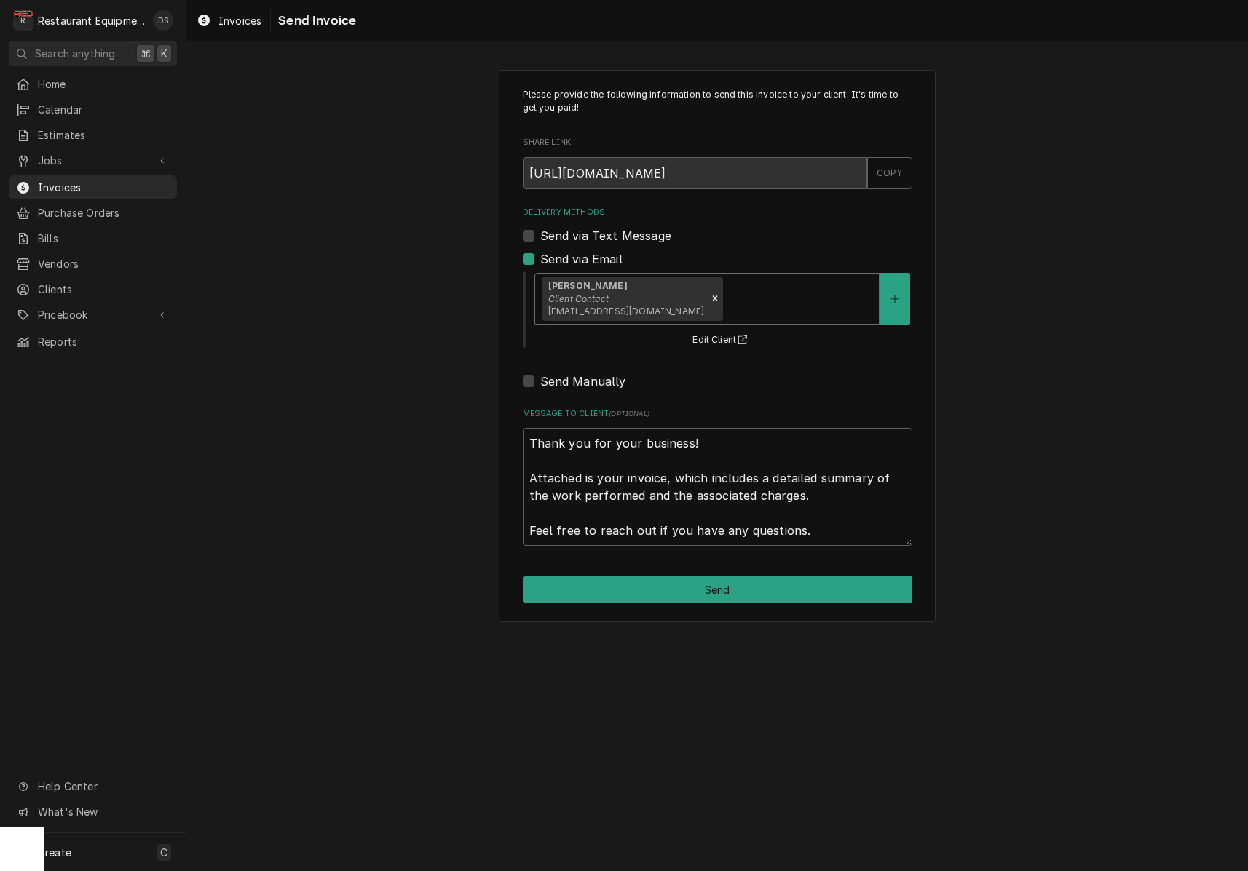
click at [726, 300] on div "Delivery Methods" at bounding box center [799, 298] width 146 height 26
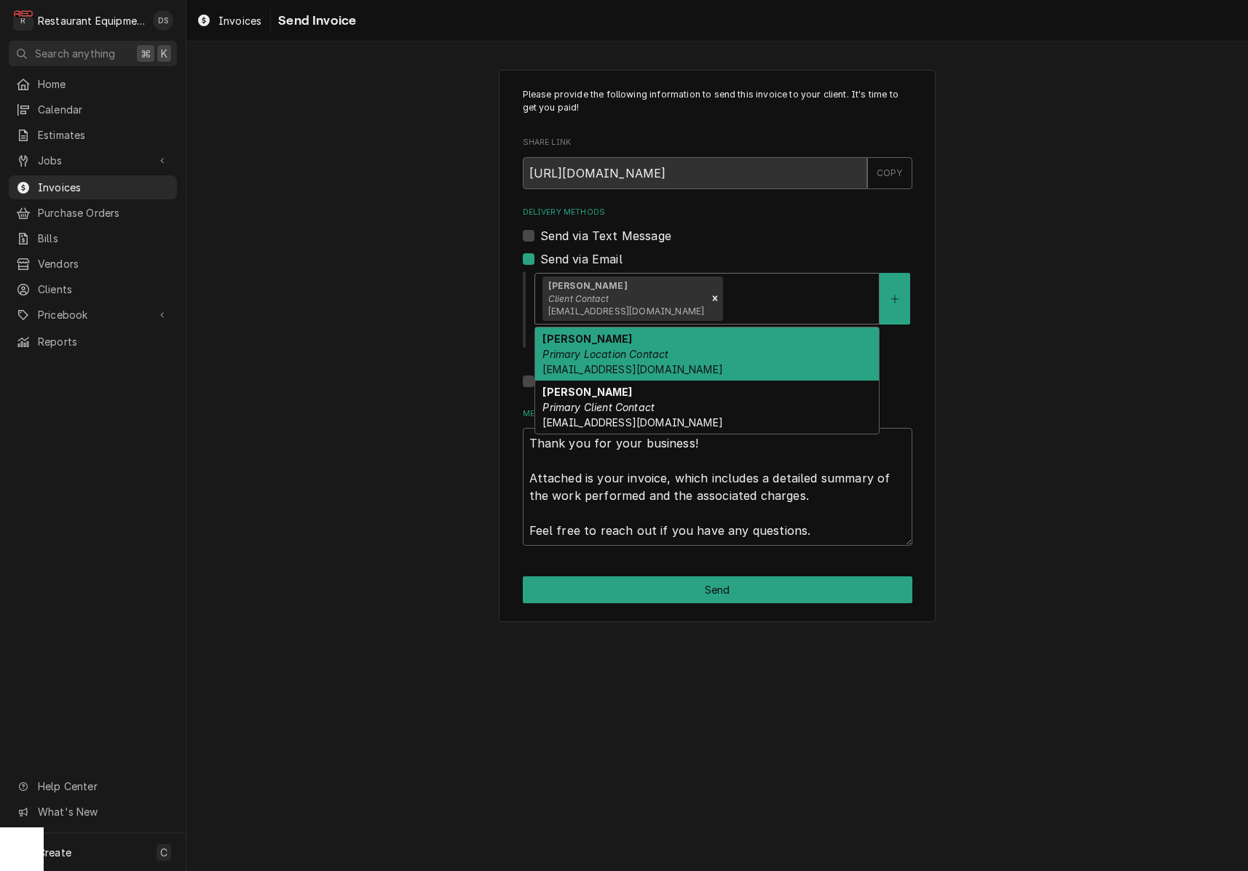
click at [711, 338] on div "Jeanie Wright Primary Location Contact jwright@wenbg.com" at bounding box center [707, 354] width 344 height 53
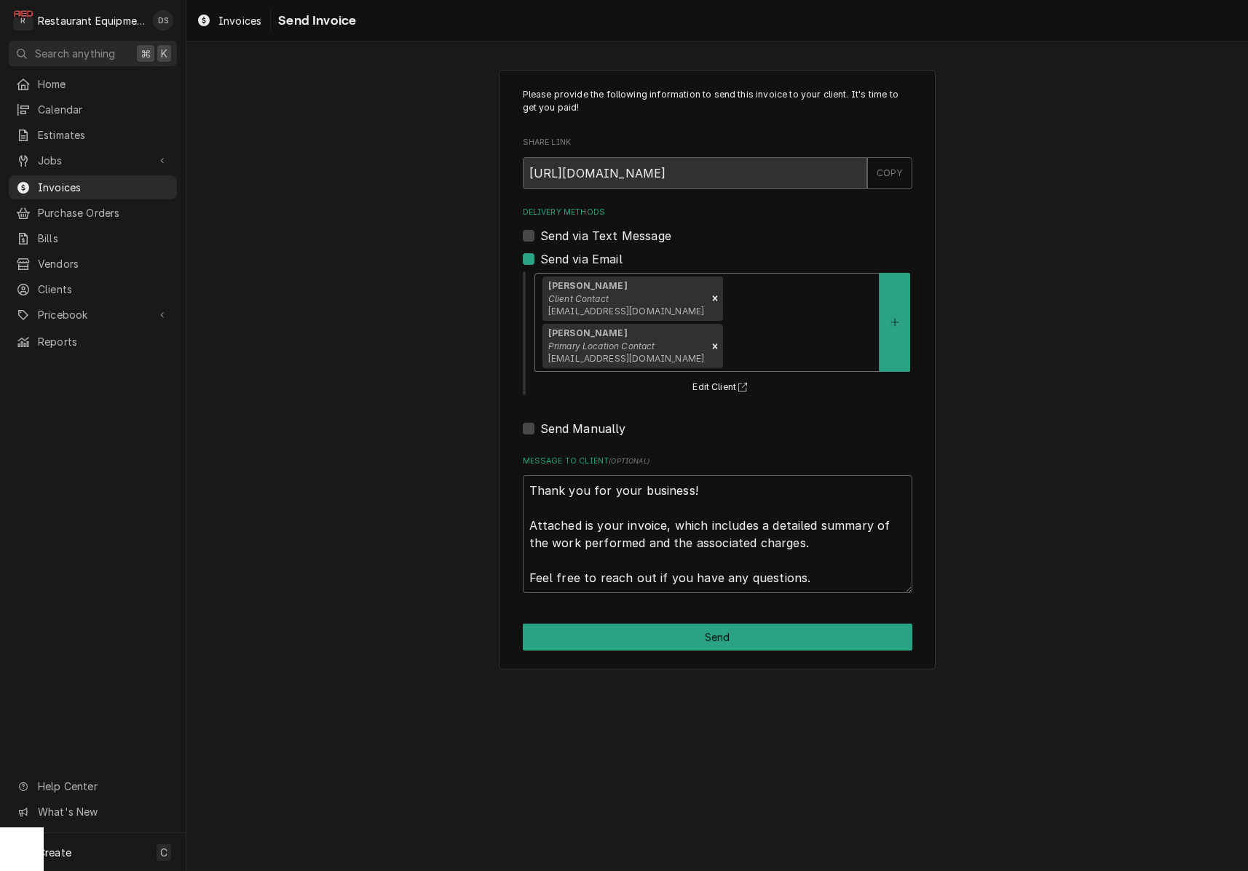
click at [846, 333] on div "Delivery Methods" at bounding box center [799, 346] width 146 height 26
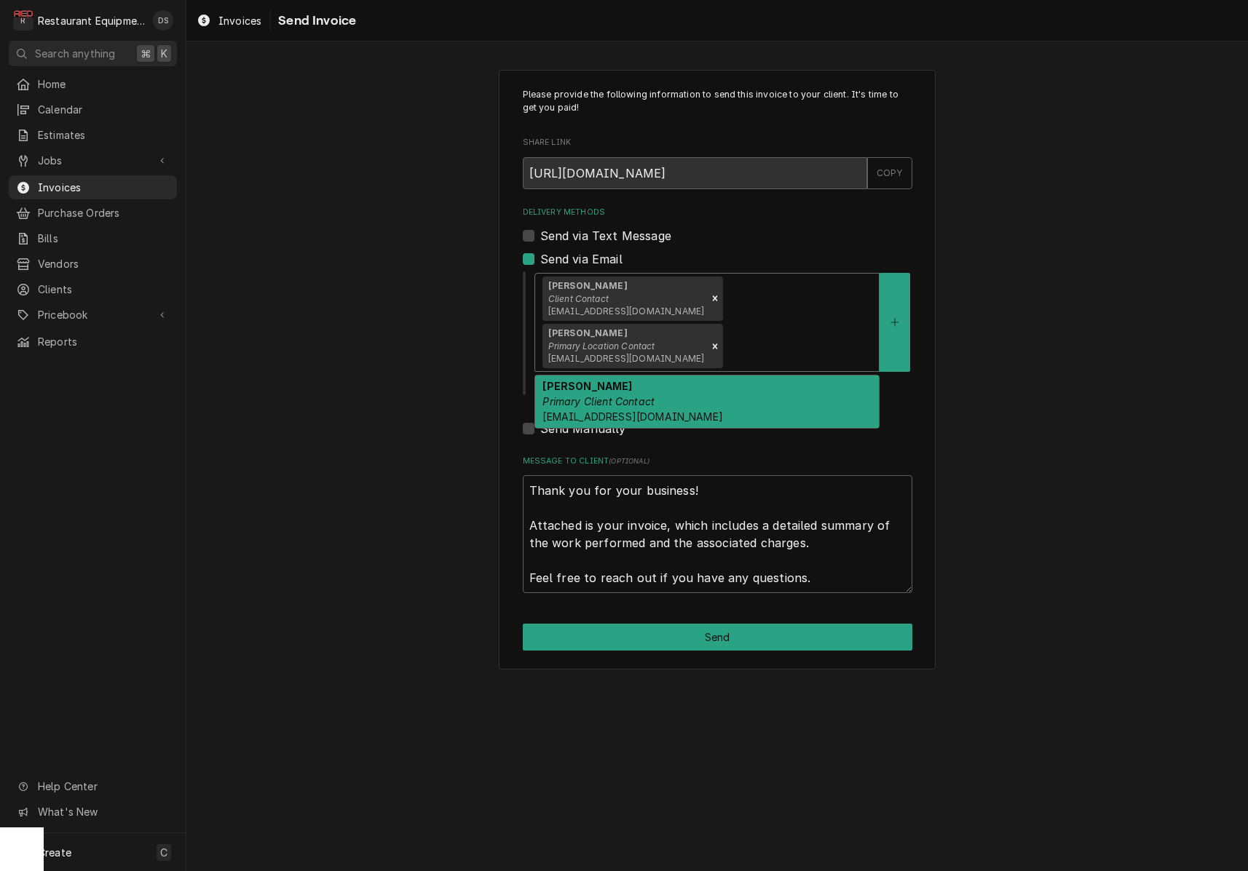
click at [830, 376] on div "Patti Parler Primary Client Contact pparlier@wenbg.com" at bounding box center [707, 402] width 344 height 53
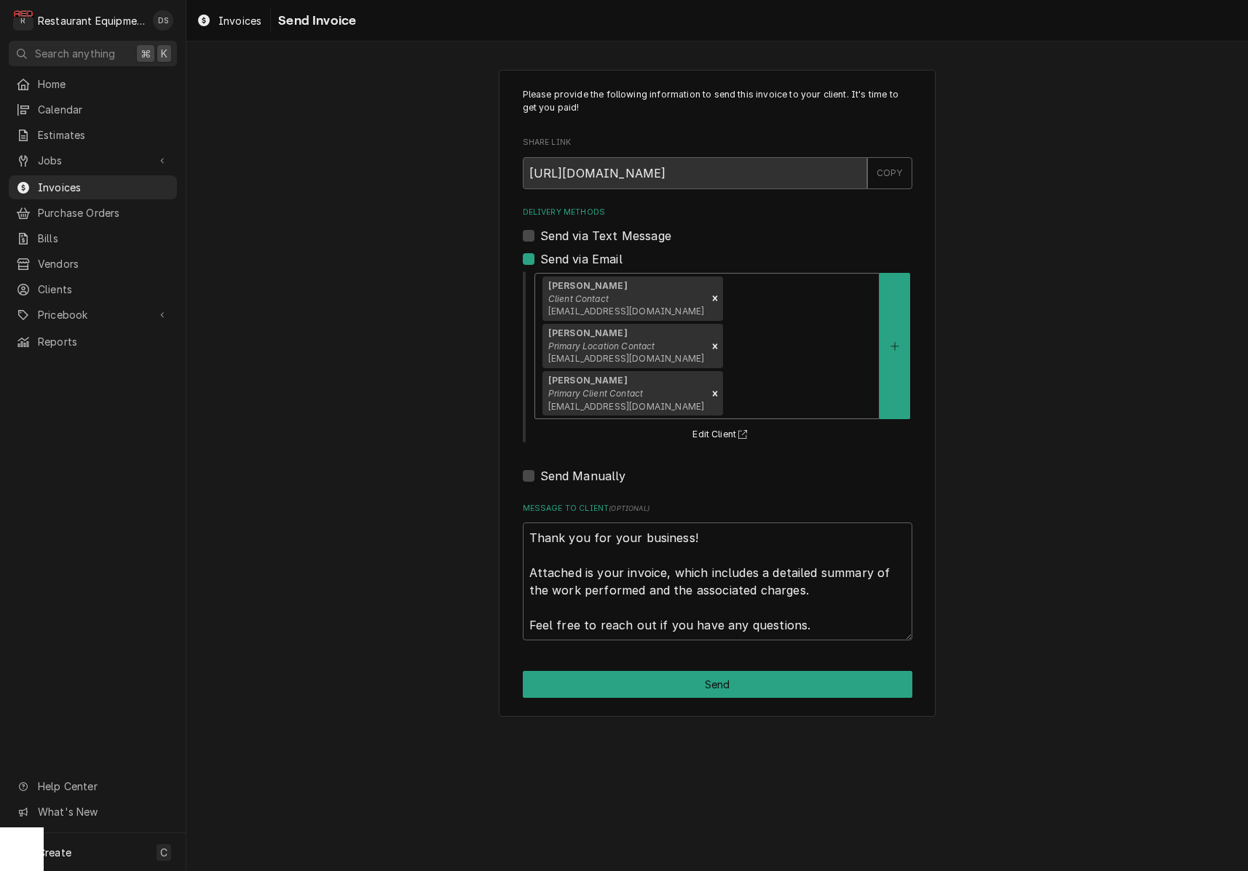
click at [691, 671] on button "Send" at bounding box center [717, 684] width 389 height 27
type textarea "x"
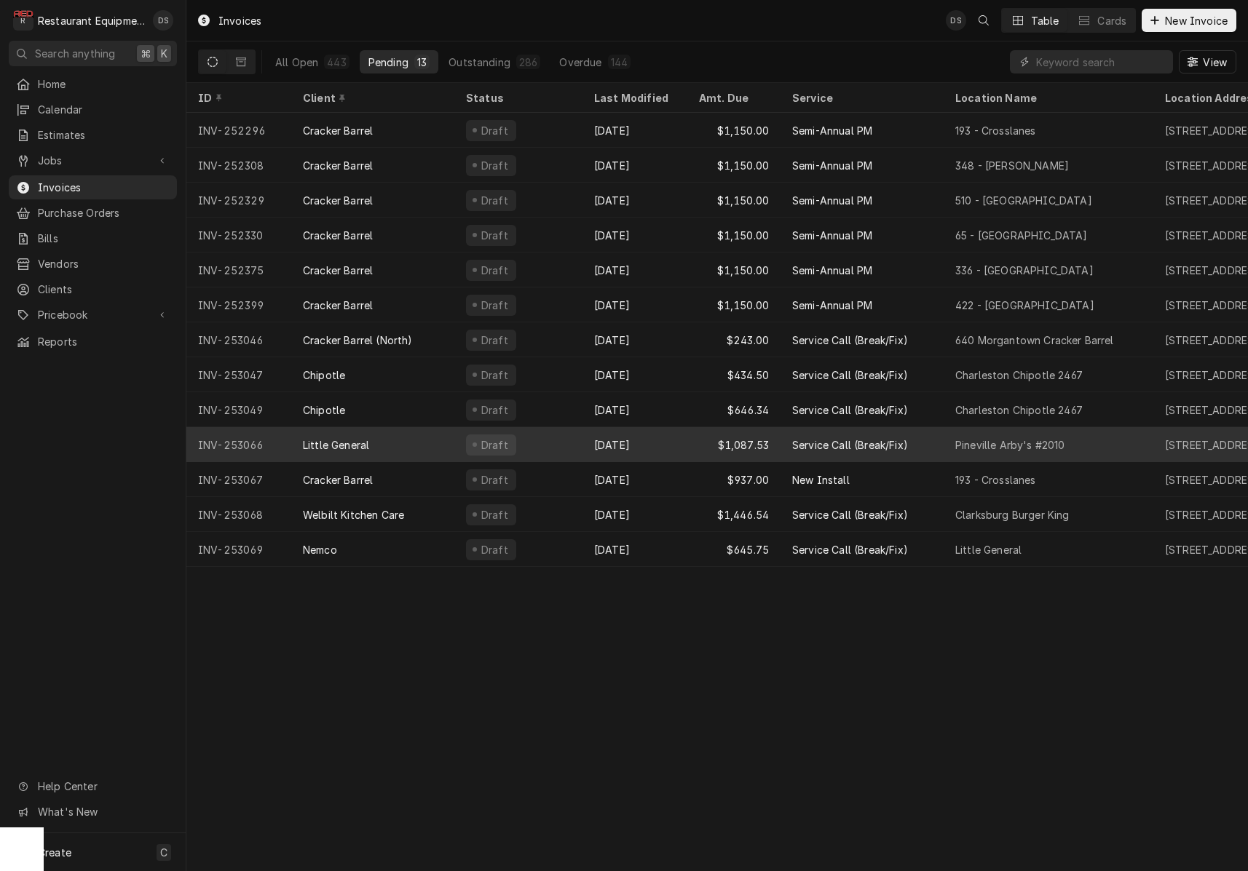
click at [552, 440] on div "Draft" at bounding box center [518, 444] width 128 height 35
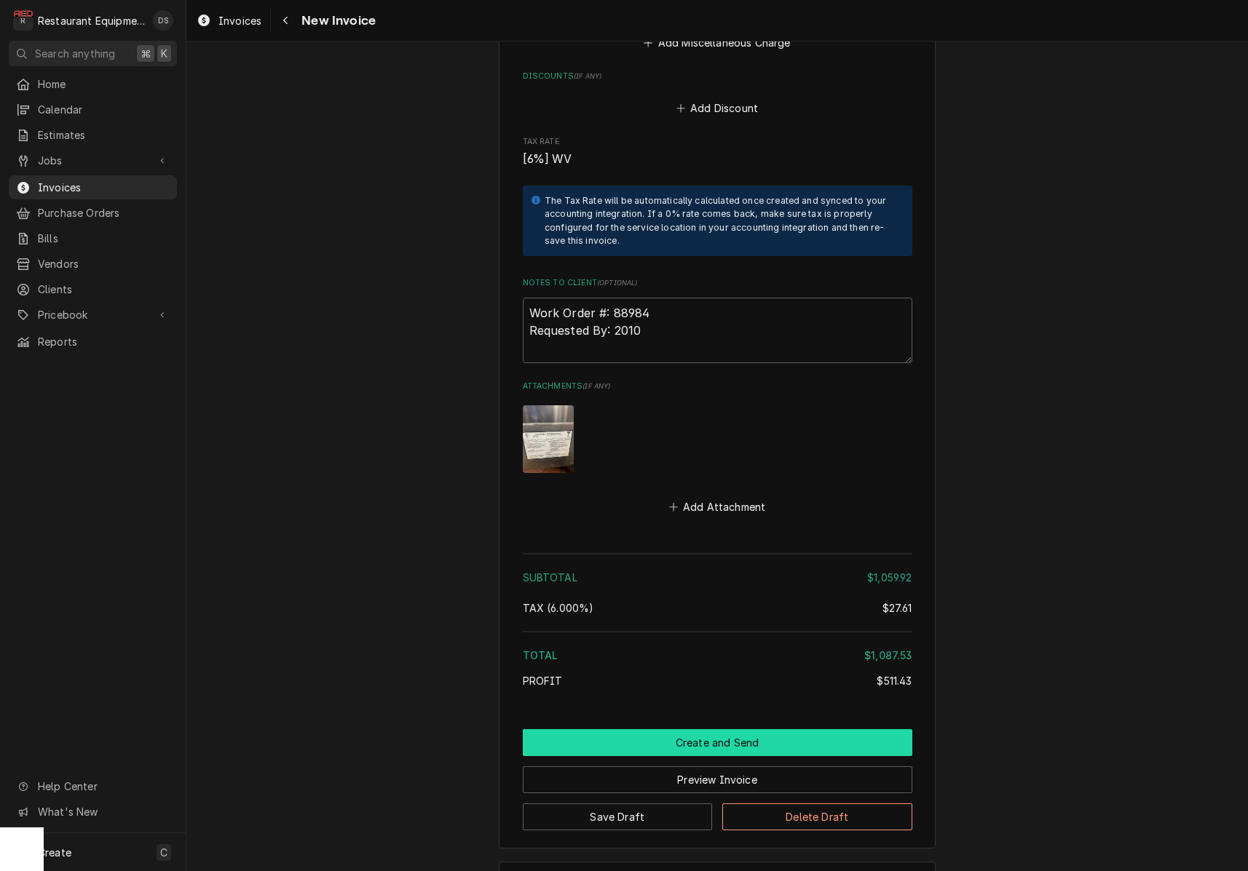
click at [686, 729] on button "Create and Send" at bounding box center [717, 742] width 389 height 27
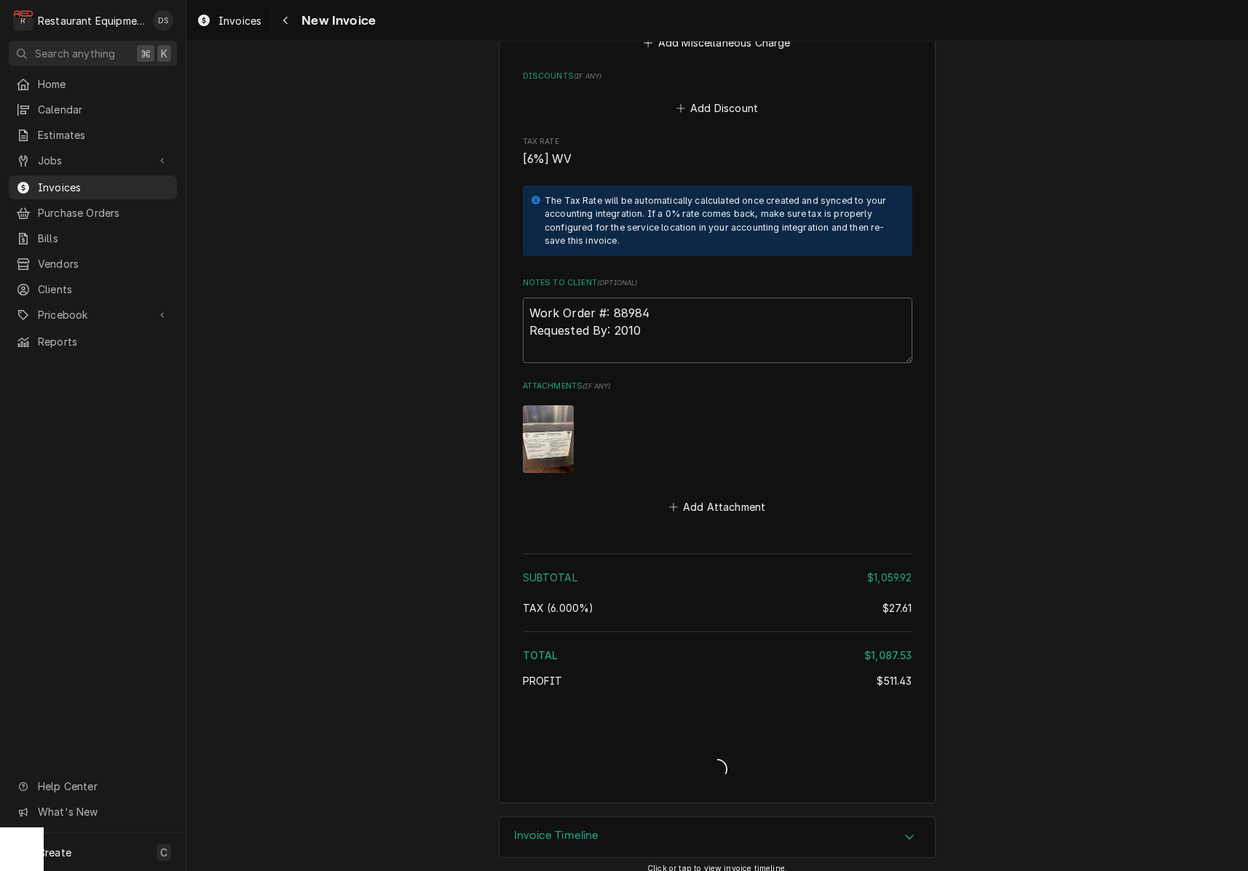
scroll to position [3195, 0]
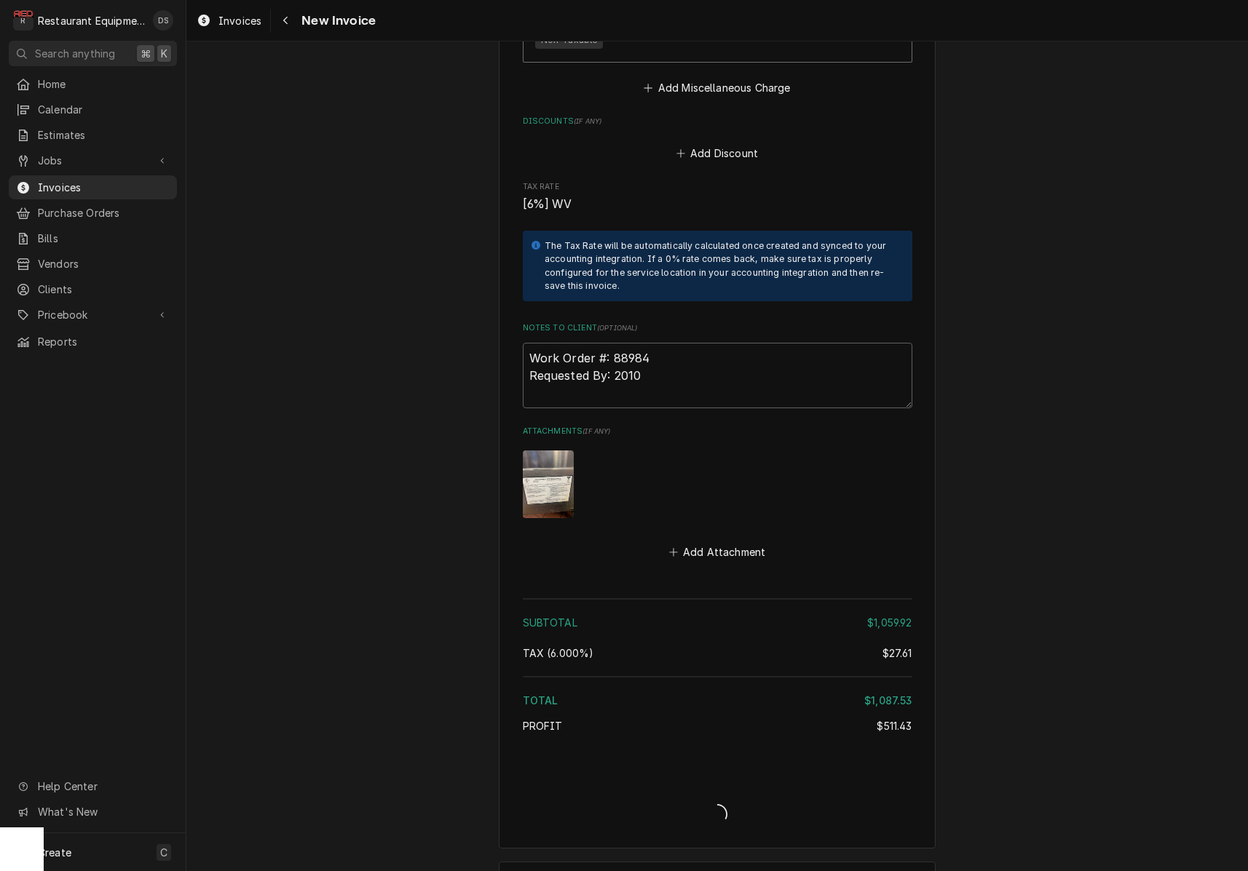
type textarea "x"
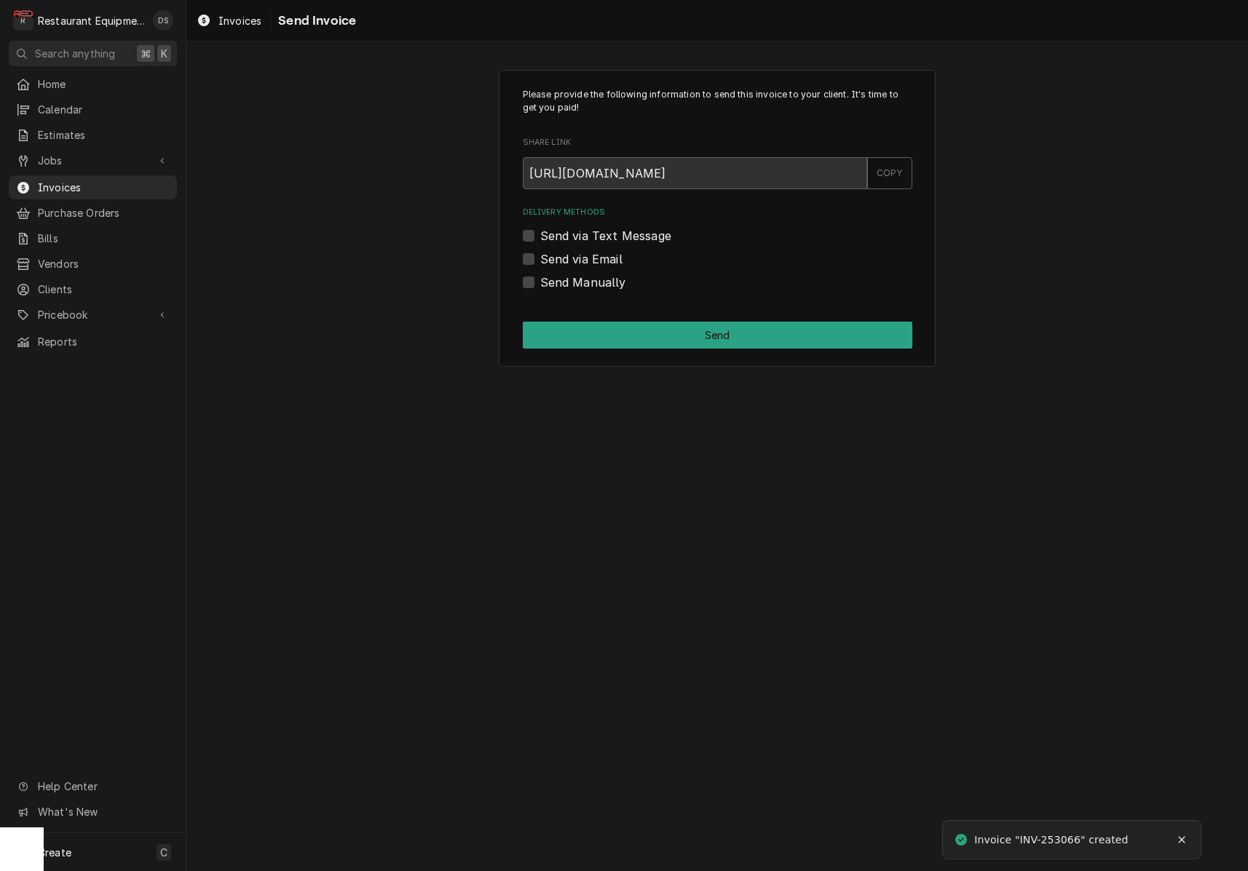
click at [540, 258] on label "Send via Email" at bounding box center [581, 258] width 82 height 17
click at [540, 258] on input "Send via Email" at bounding box center [734, 266] width 389 height 32
checkbox input "true"
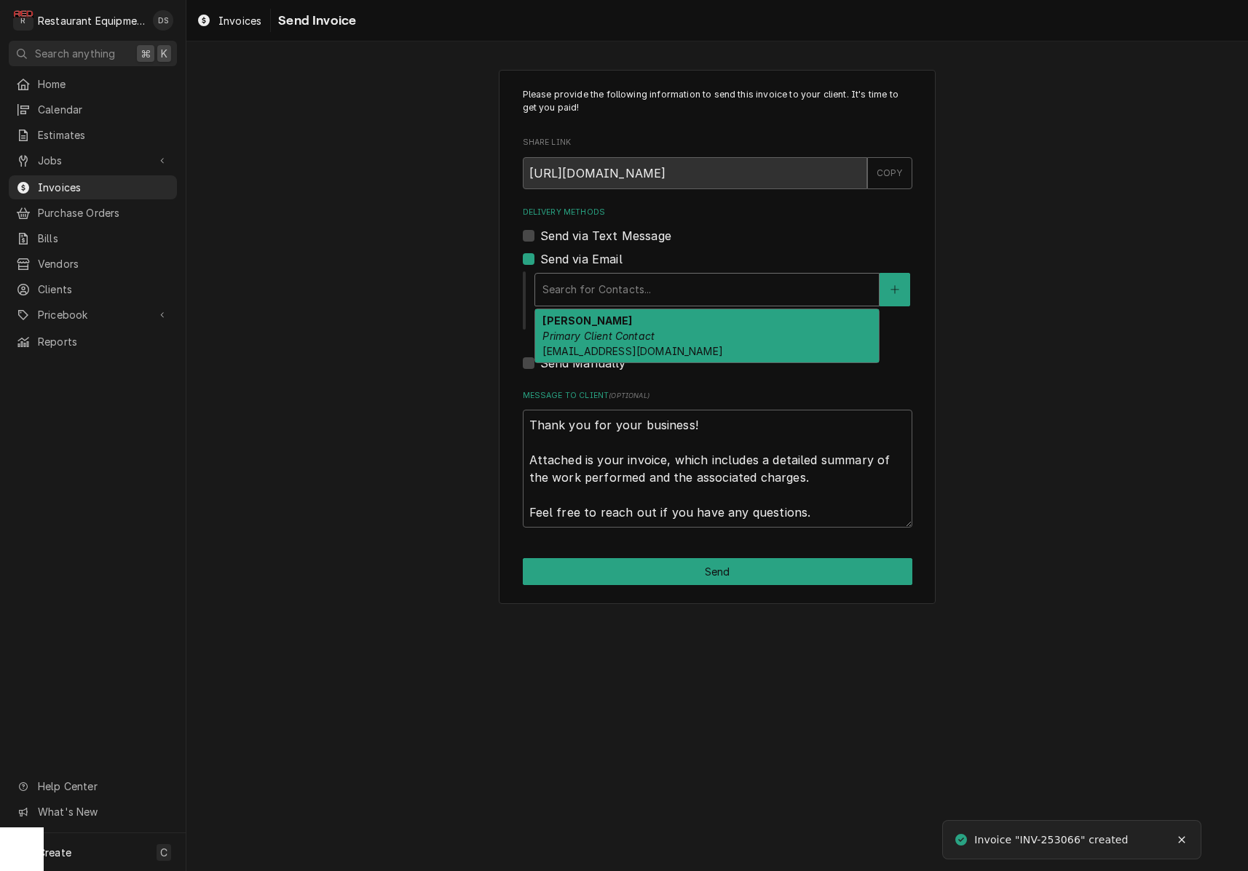
click at [592, 280] on div "Delivery Methods" at bounding box center [706, 290] width 329 height 26
click at [597, 322] on strong "ROBIN HATCHER" at bounding box center [587, 320] width 90 height 12
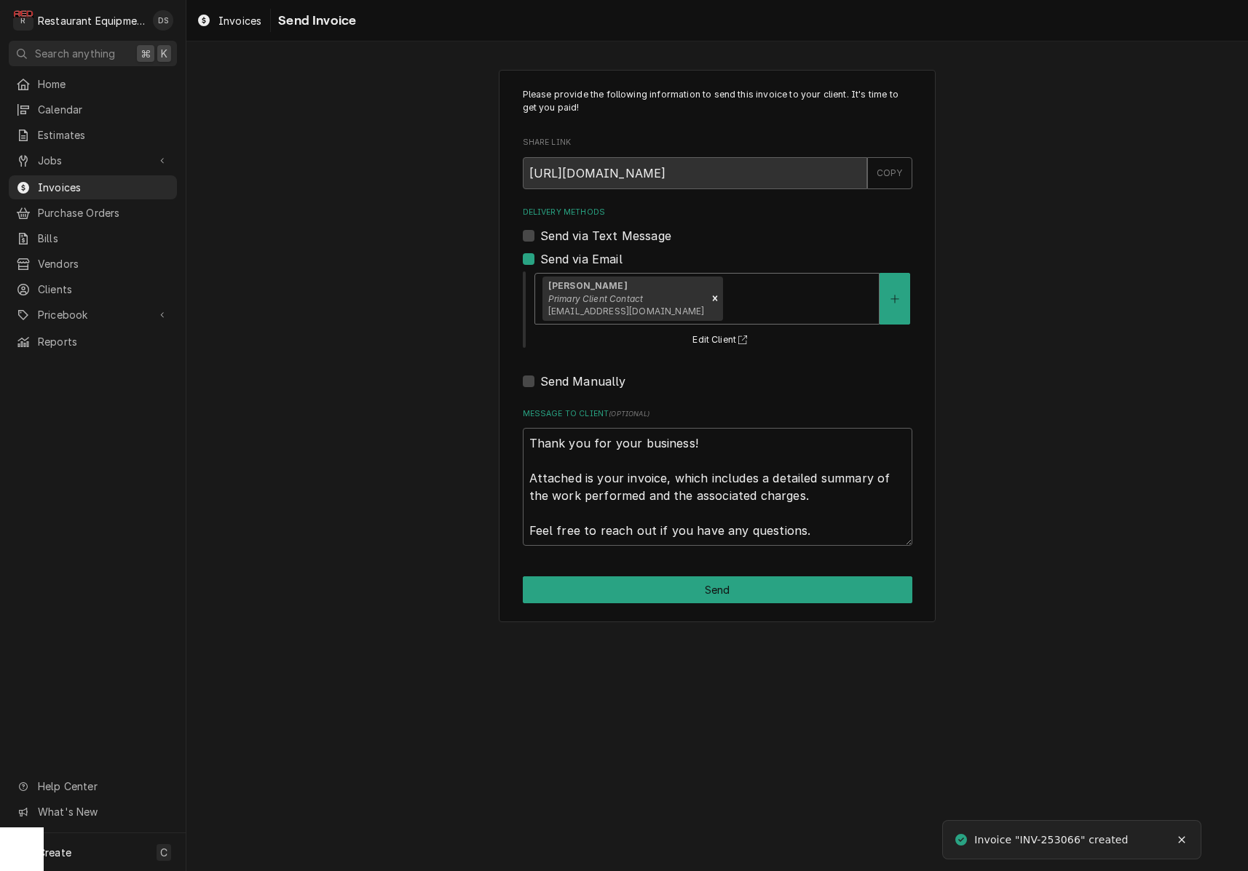
click at [663, 576] on button "Send" at bounding box center [717, 589] width 389 height 27
type textarea "x"
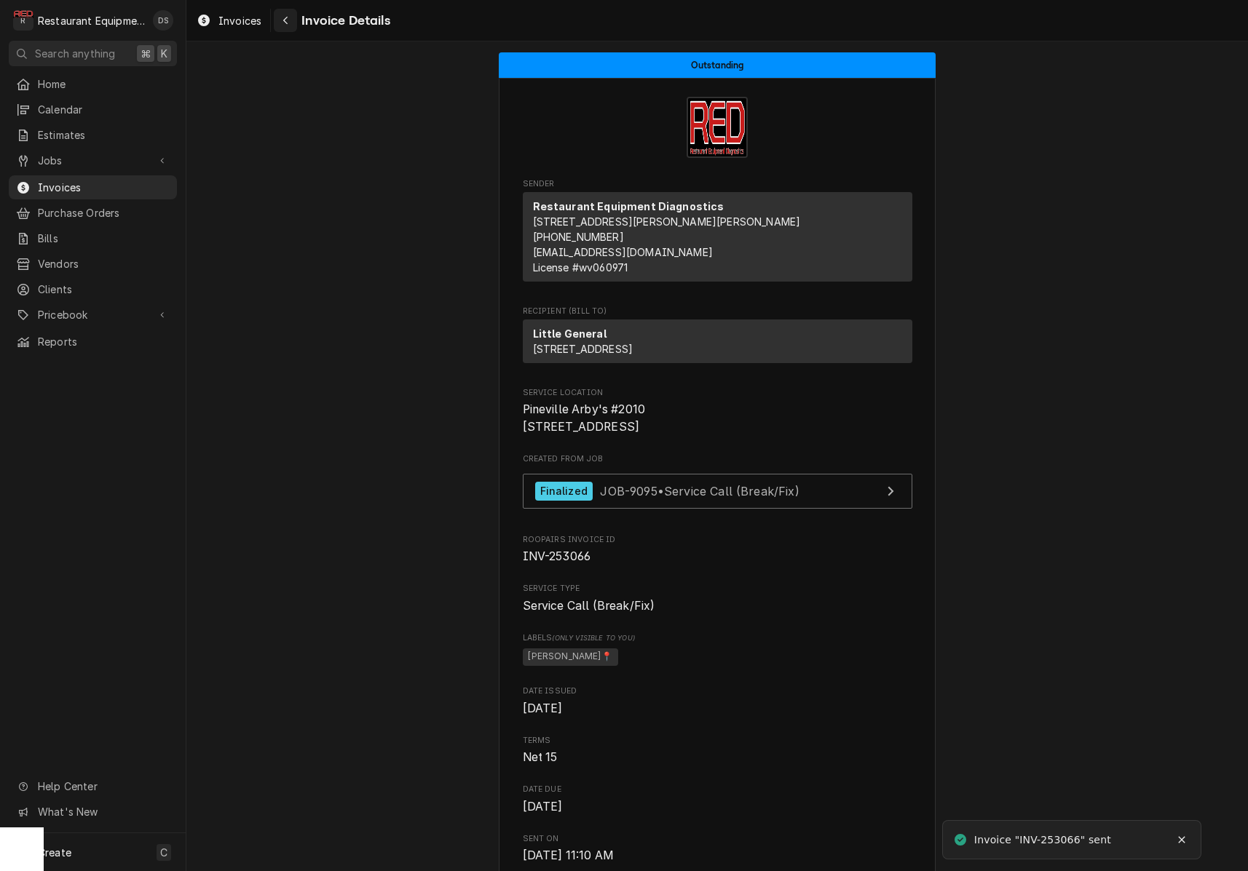
click at [288, 23] on icon "Navigate back" at bounding box center [285, 20] width 7 height 10
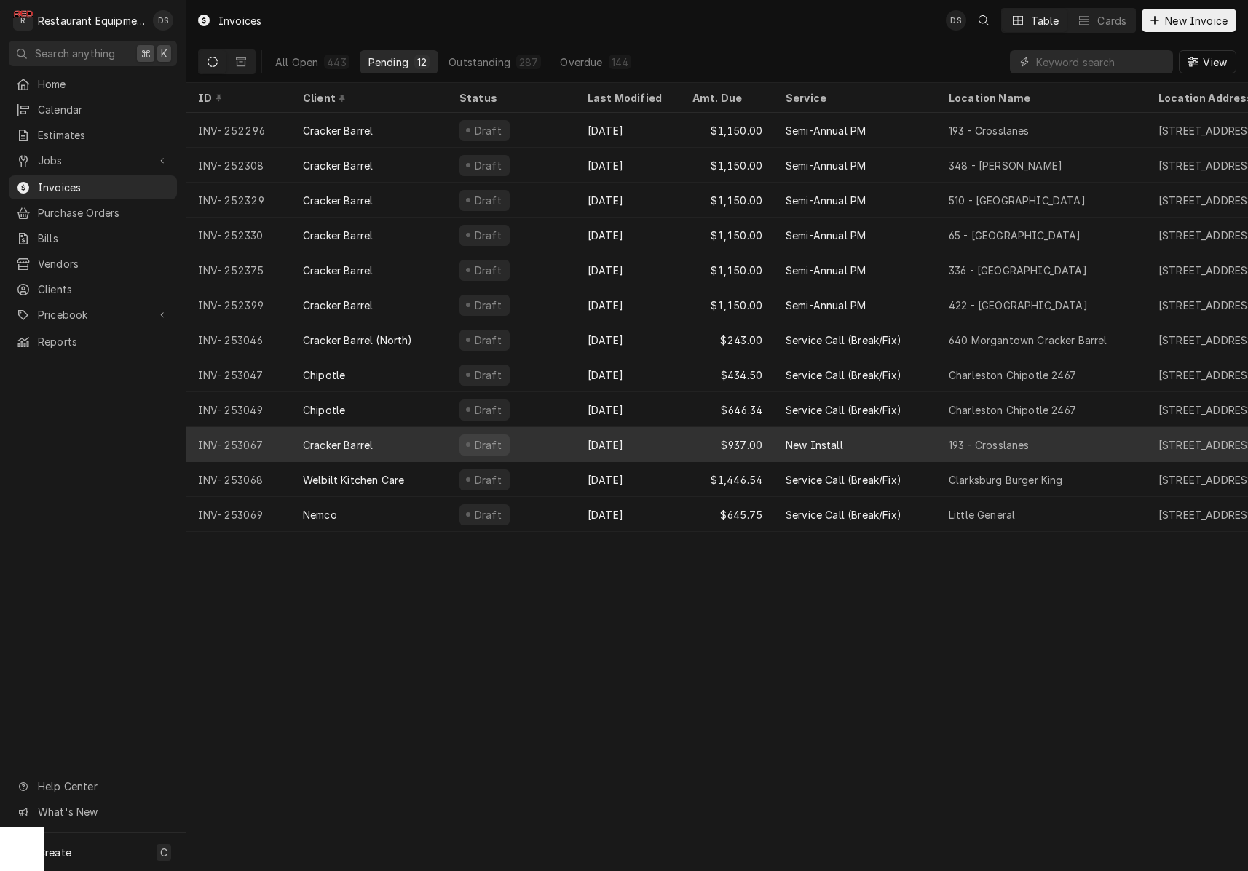
scroll to position [0, 9]
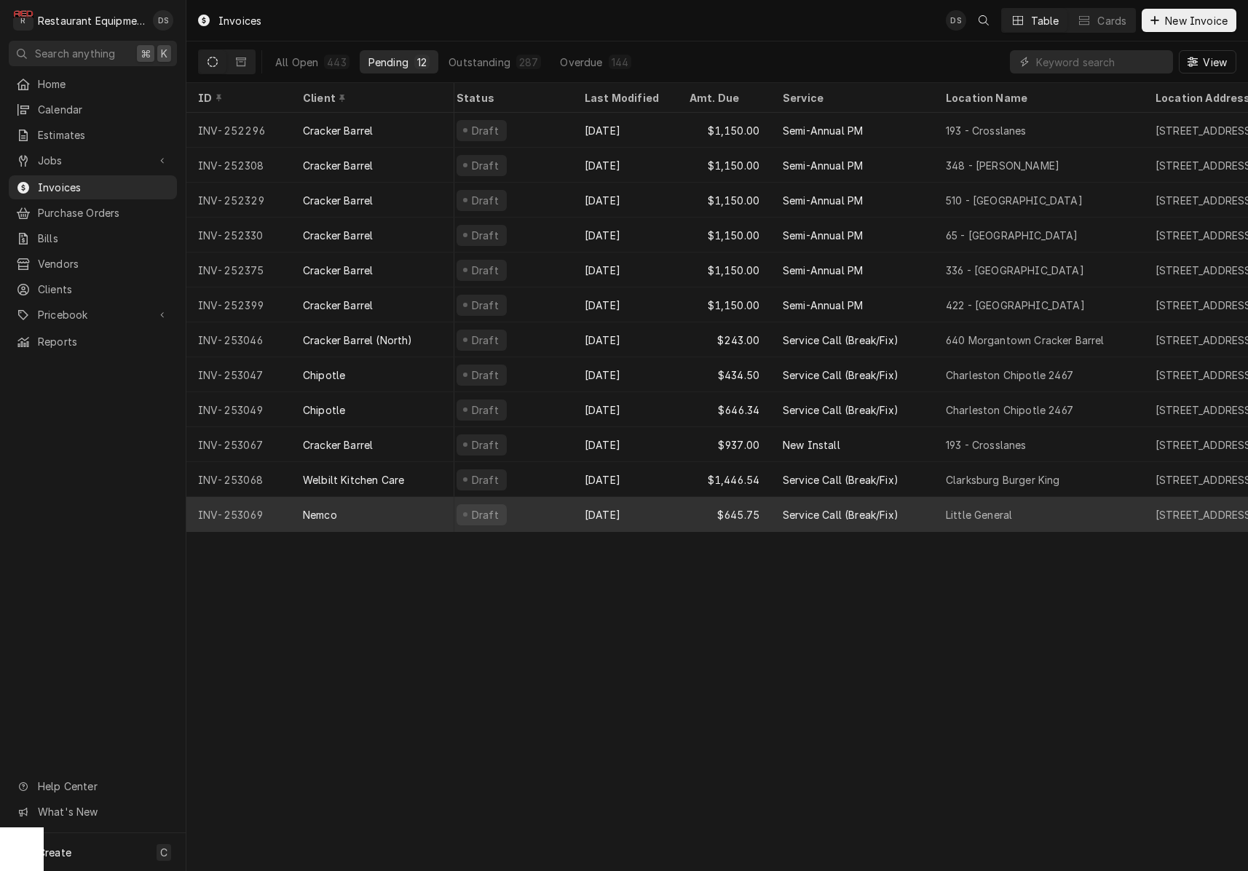
click at [552, 504] on div "Draft" at bounding box center [509, 514] width 128 height 35
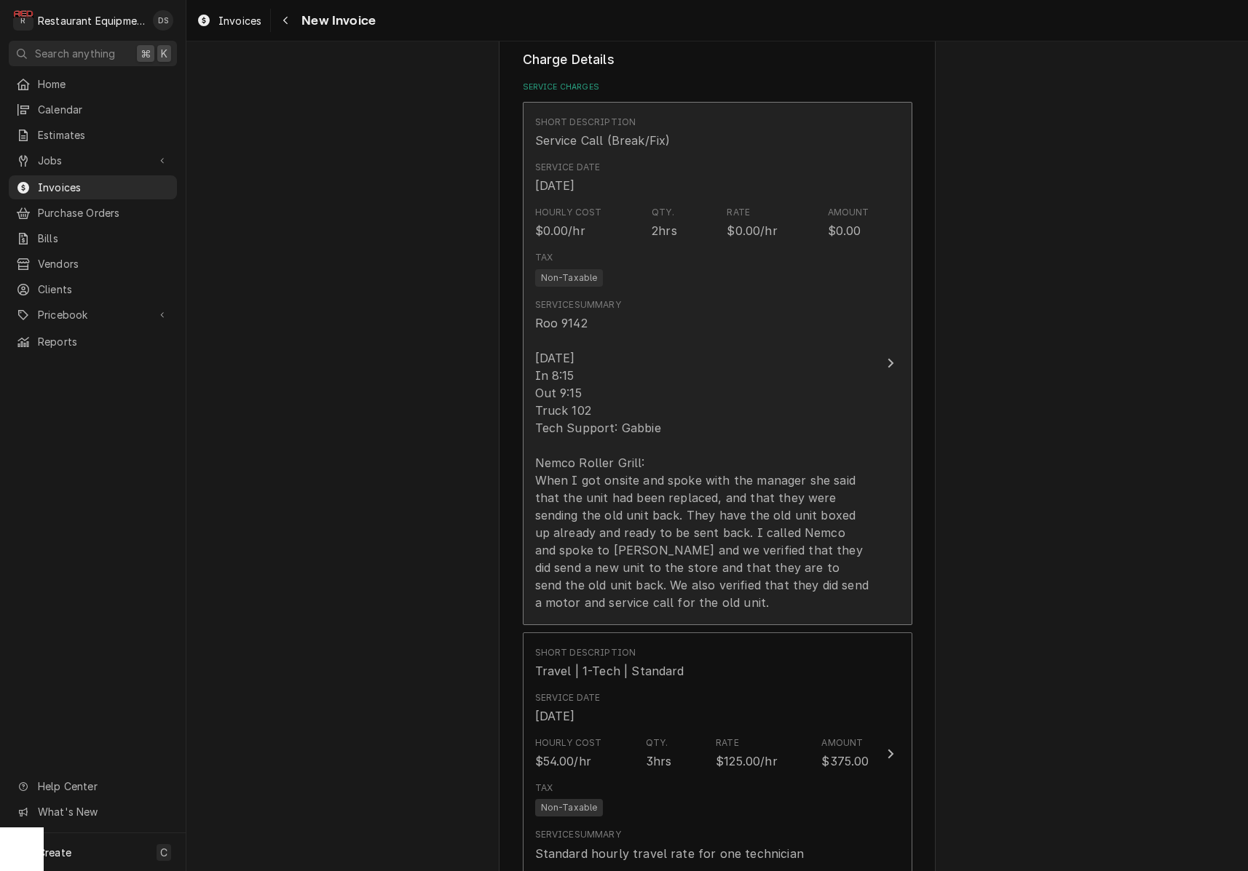
scroll to position [1150, 0]
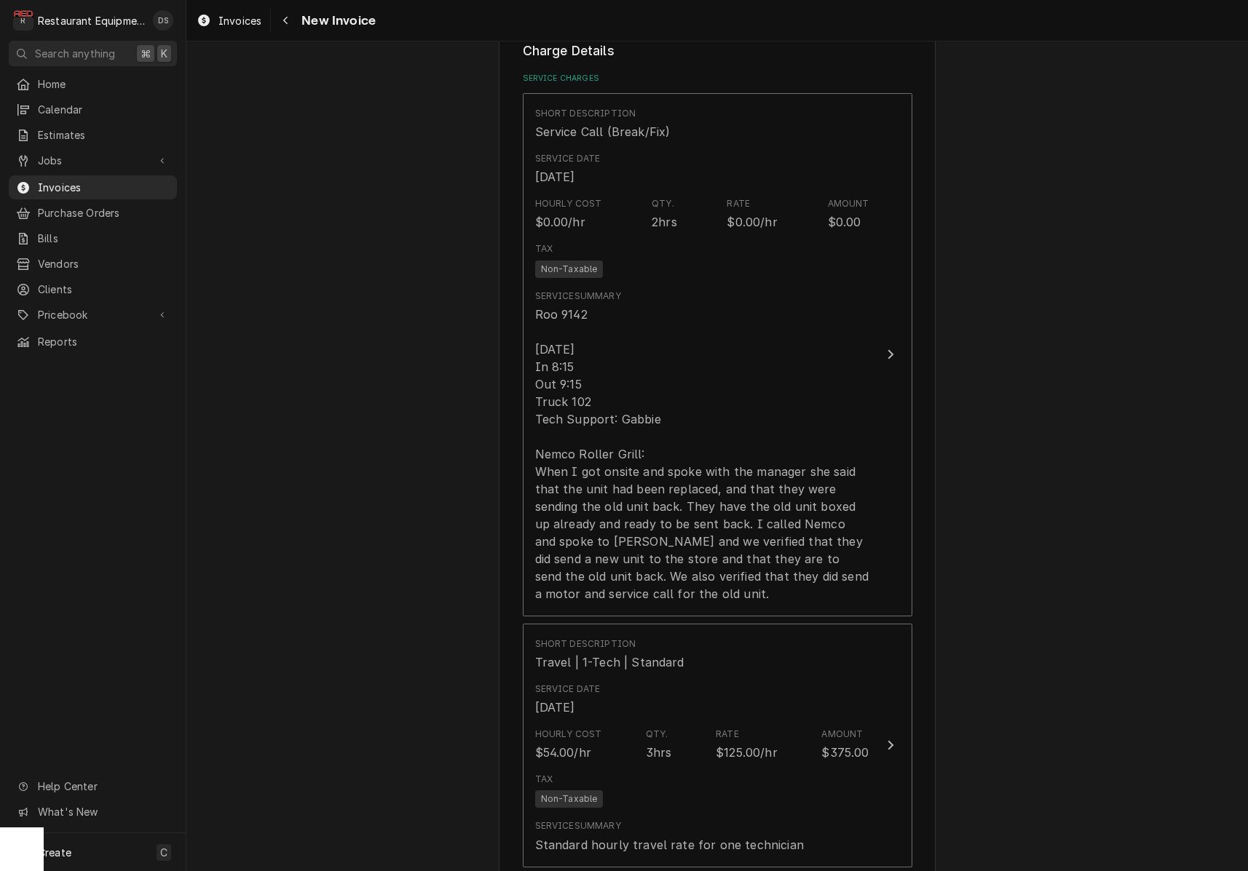
click at [1039, 467] on div "Please provide the following information to create your invoice: Client Details…" at bounding box center [716, 603] width 1061 height 3393
click at [1028, 457] on div "Please provide the following information to create your invoice: Client Details…" at bounding box center [716, 603] width 1061 height 3393
click at [1057, 526] on div "Please provide the following information to create your invoice: Client Details…" at bounding box center [716, 603] width 1061 height 3393
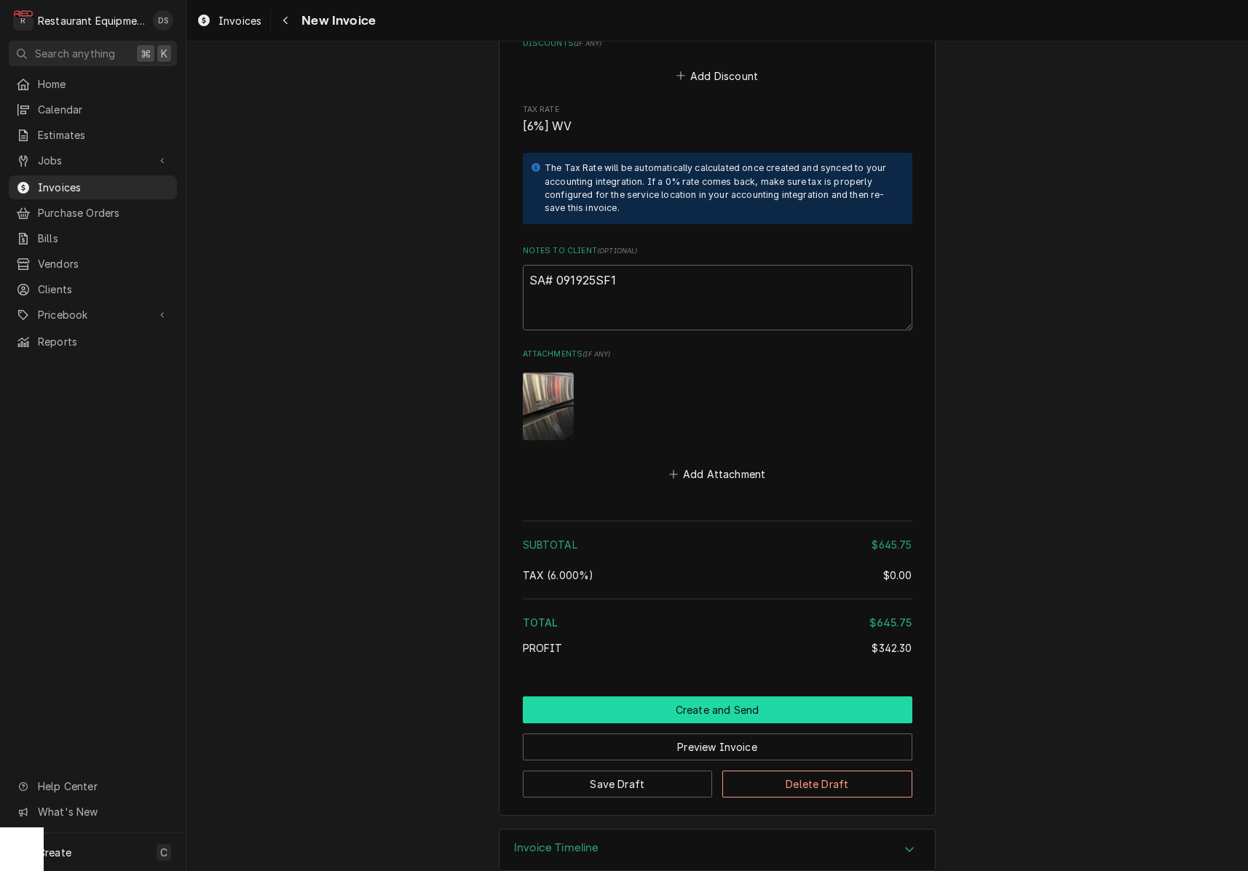
click at [716, 697] on button "Create and Send" at bounding box center [717, 710] width 389 height 27
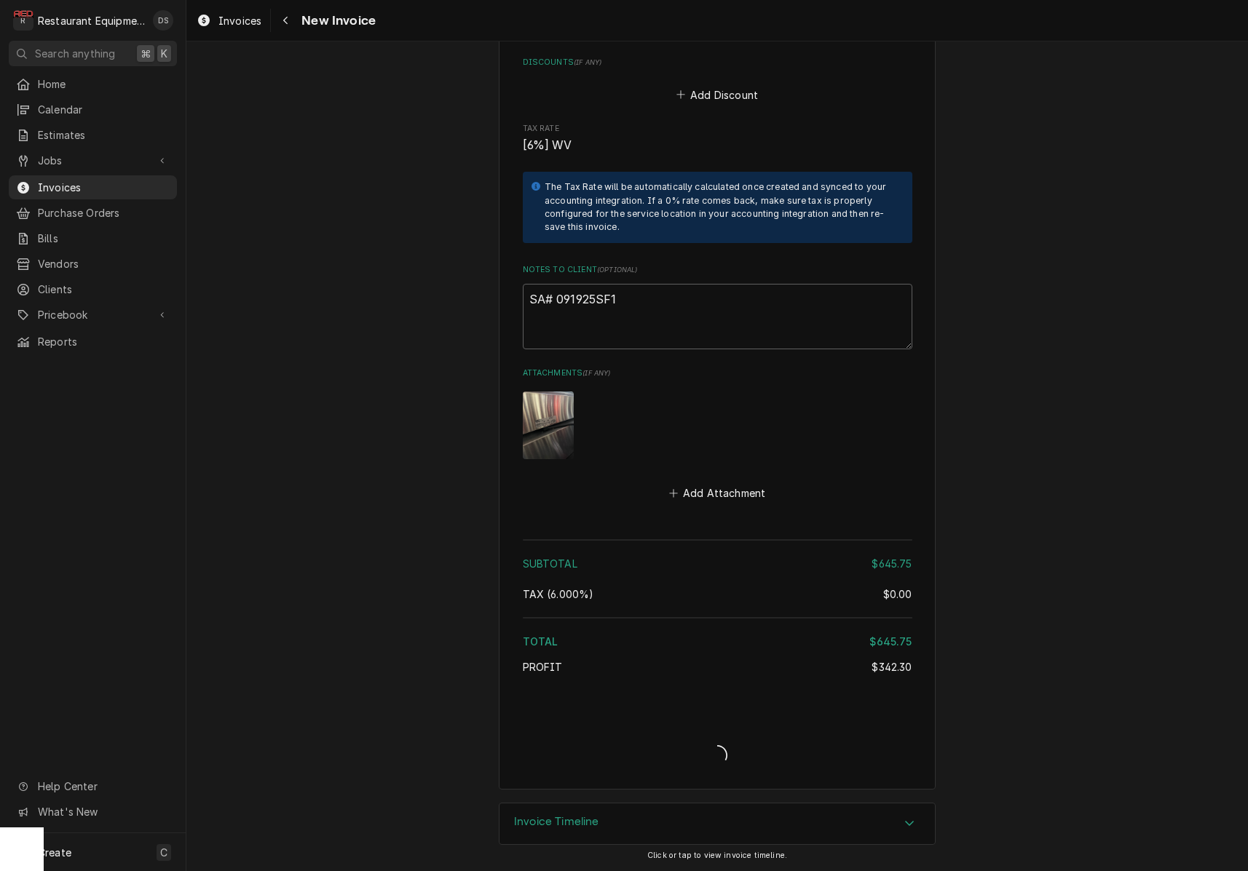
scroll to position [2576, 0]
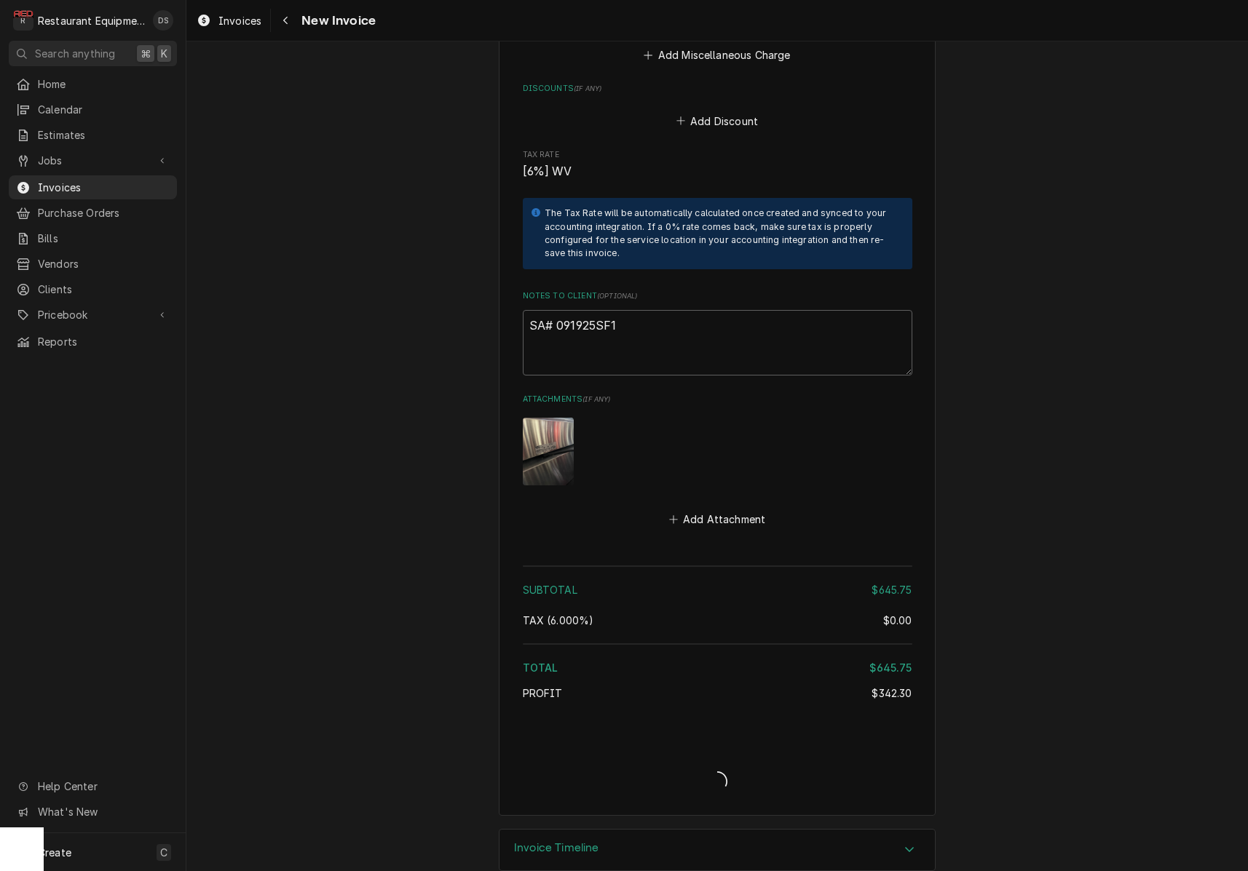
type textarea "x"
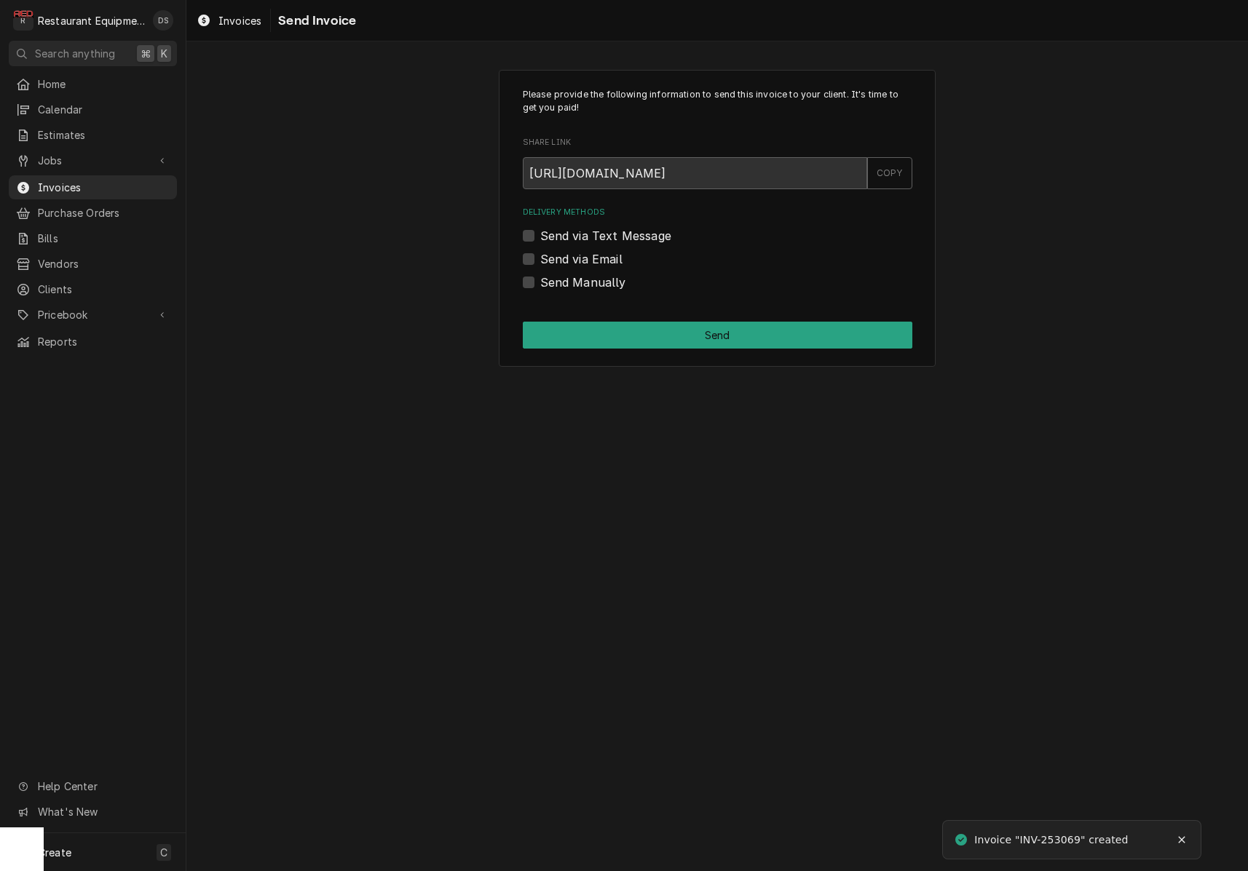
click at [540, 256] on label "Send via Email" at bounding box center [581, 258] width 82 height 17
click at [540, 256] on input "Send via Email" at bounding box center [734, 266] width 389 height 32
checkbox input "true"
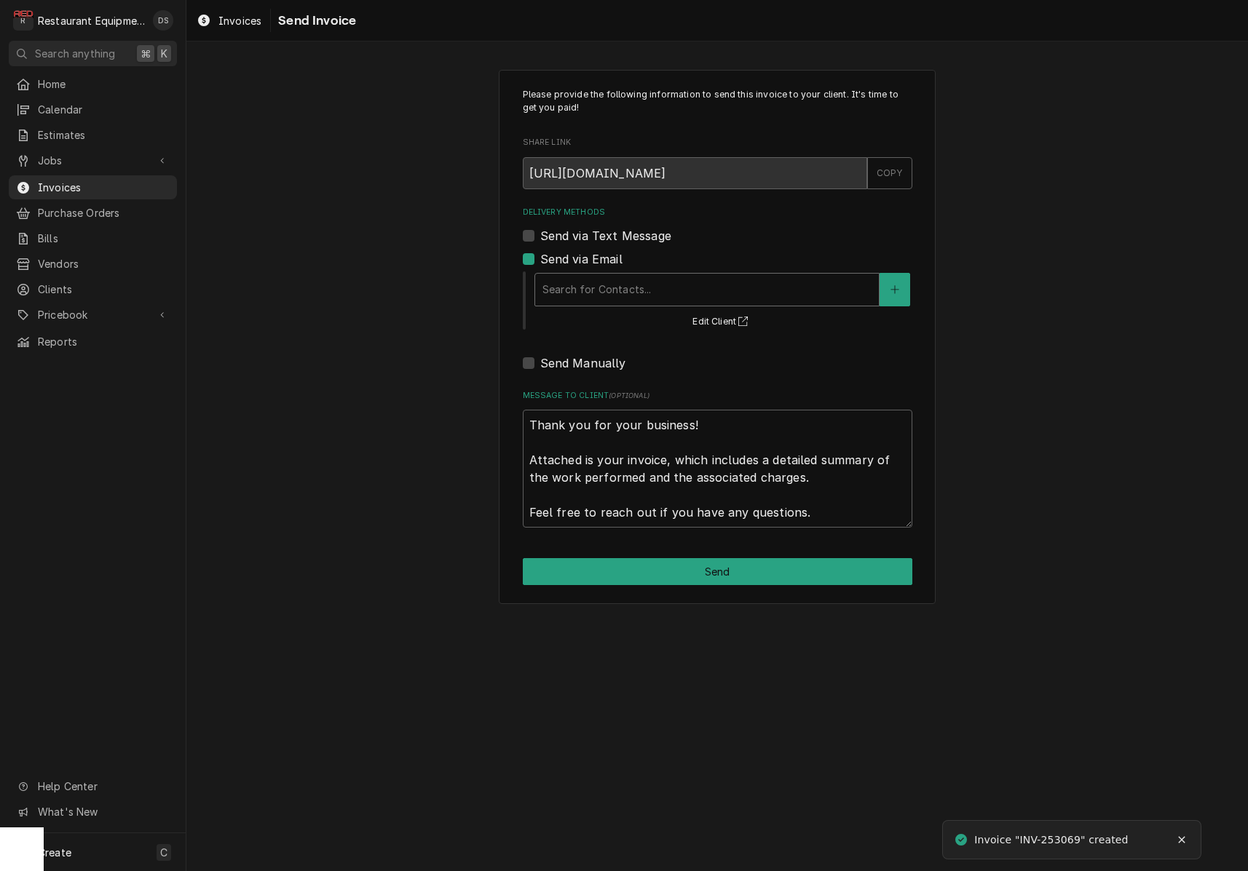
click at [619, 285] on div "Search for Contacts..." at bounding box center [706, 289] width 329 height 15
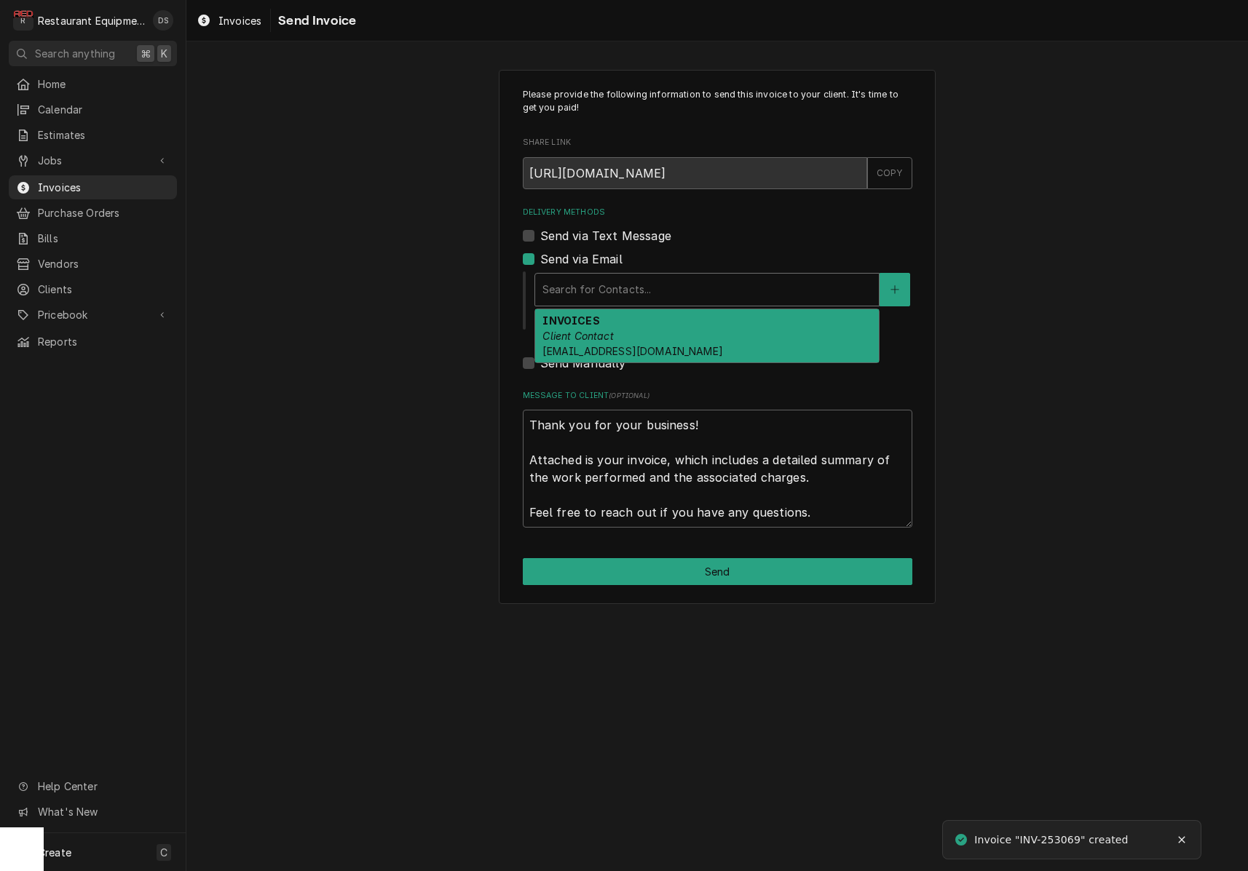
click at [622, 329] on div "INVOICES Client Contact dfrost@nemcofoodequip.com" at bounding box center [707, 335] width 344 height 53
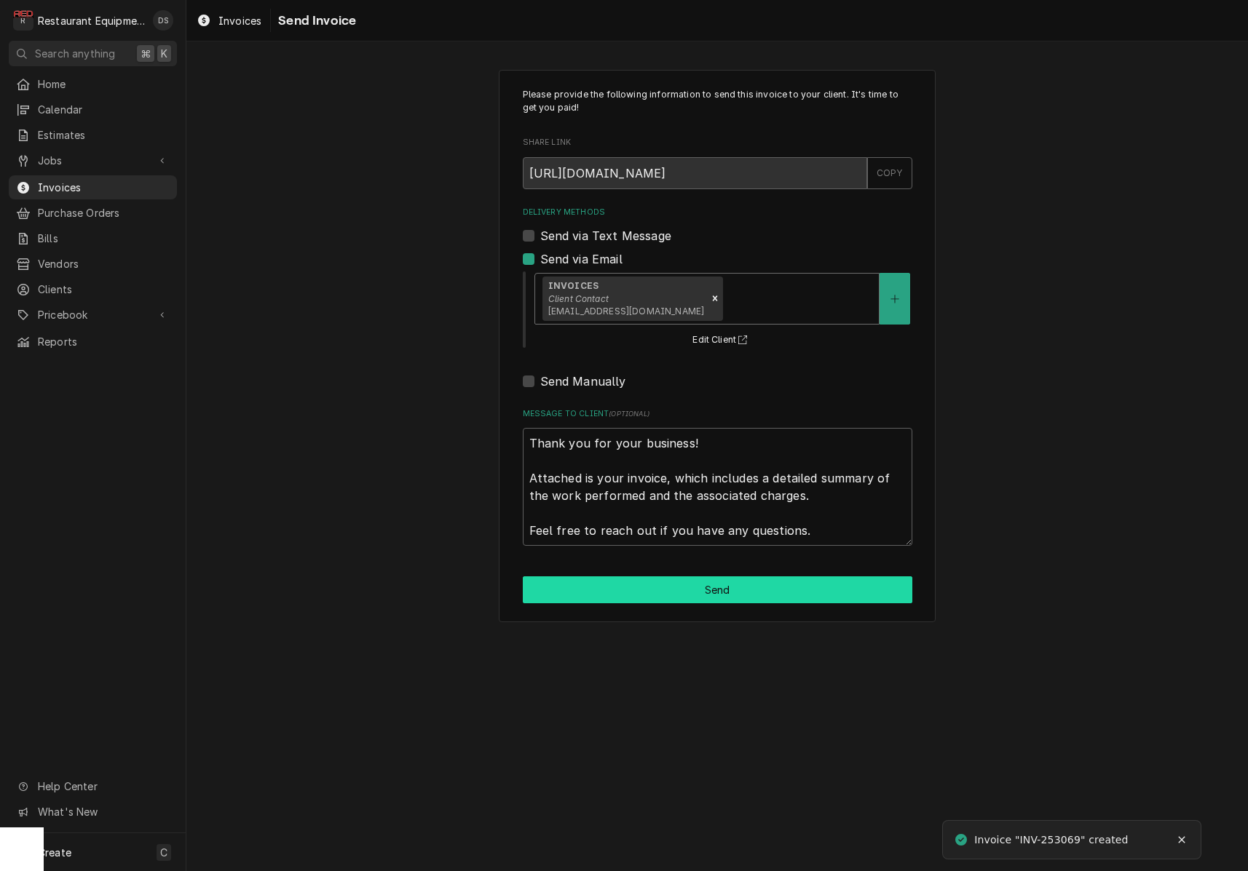
click at [694, 584] on button "Send" at bounding box center [717, 589] width 389 height 27
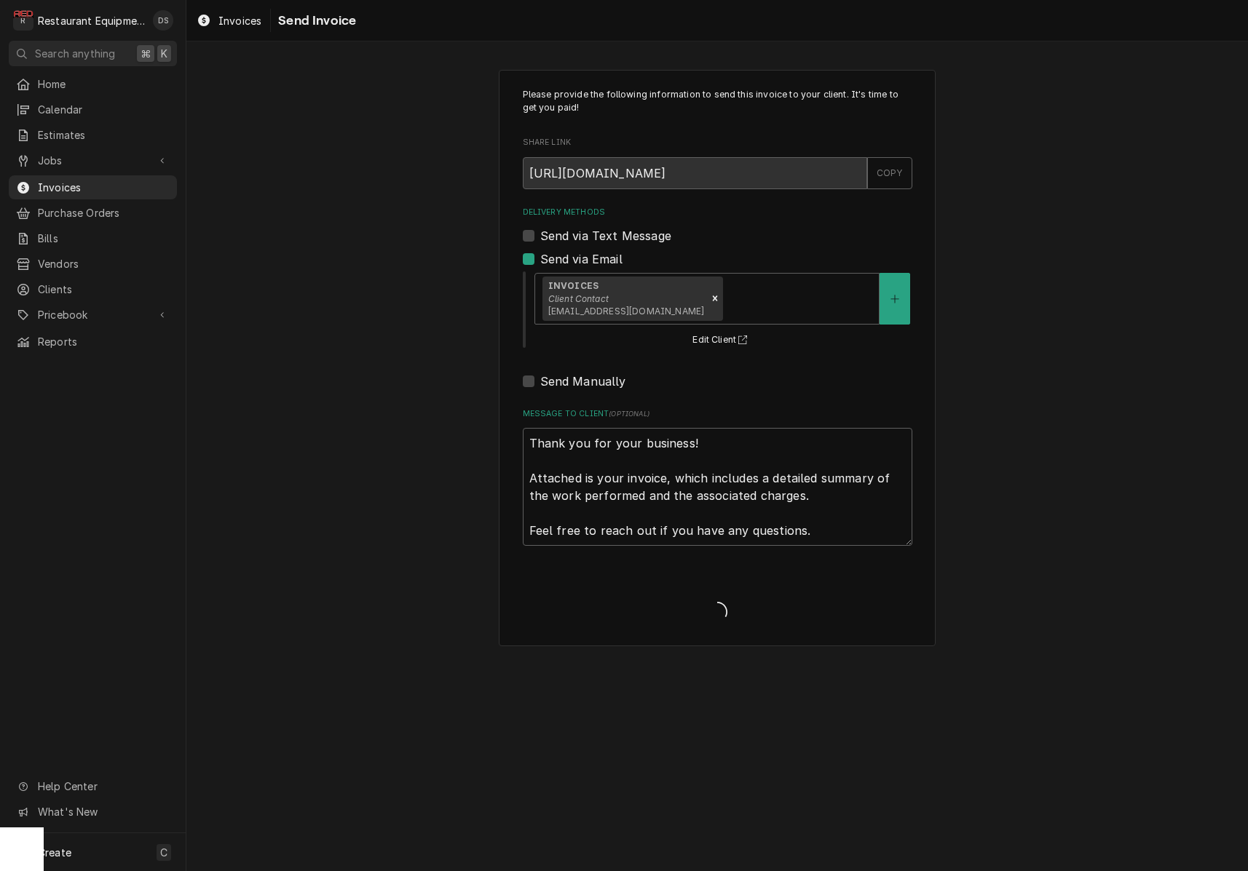
type textarea "x"
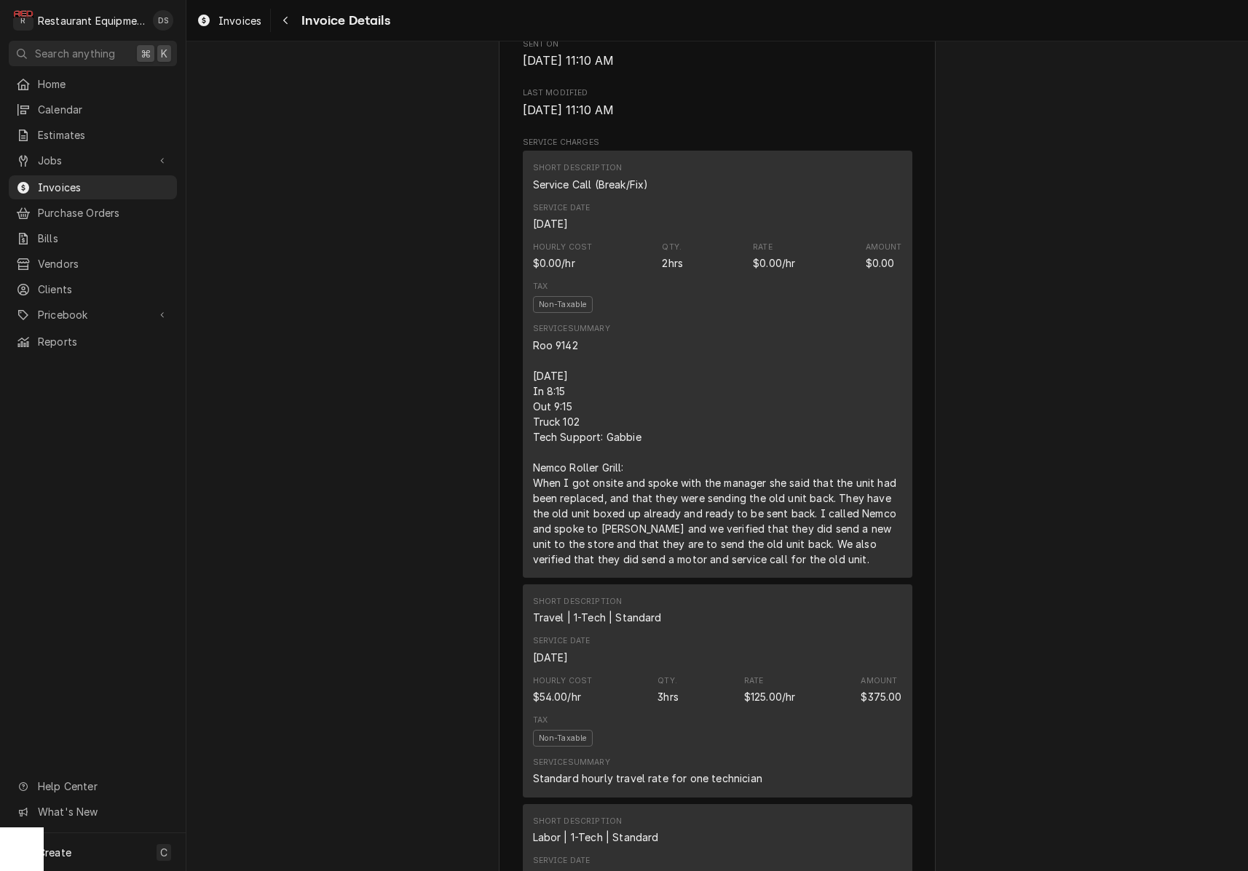
scroll to position [817, 0]
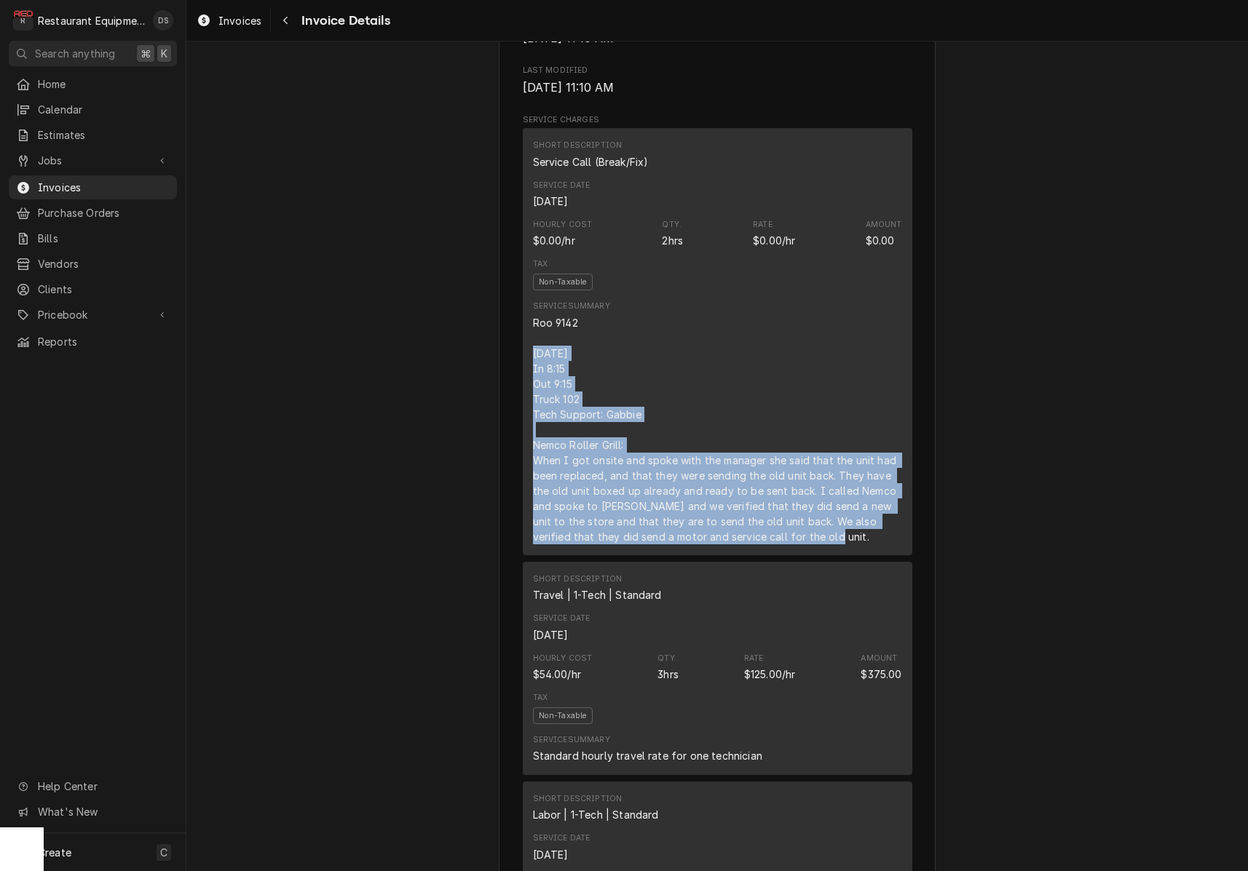
drag, startPoint x: 532, startPoint y: 385, endPoint x: 804, endPoint y: 562, distance: 324.6
click at [817, 549] on div "Service Summary Roo 9142 [DATE] In 8:15 Out 9:15 Truck 102 Tech Support: Gabbie…" at bounding box center [717, 422] width 369 height 253
copy div "[DATE] In 8:15 Out 9:15 Truck 102 Tech Support: Gabbie Nemco Roller Grill: When…"
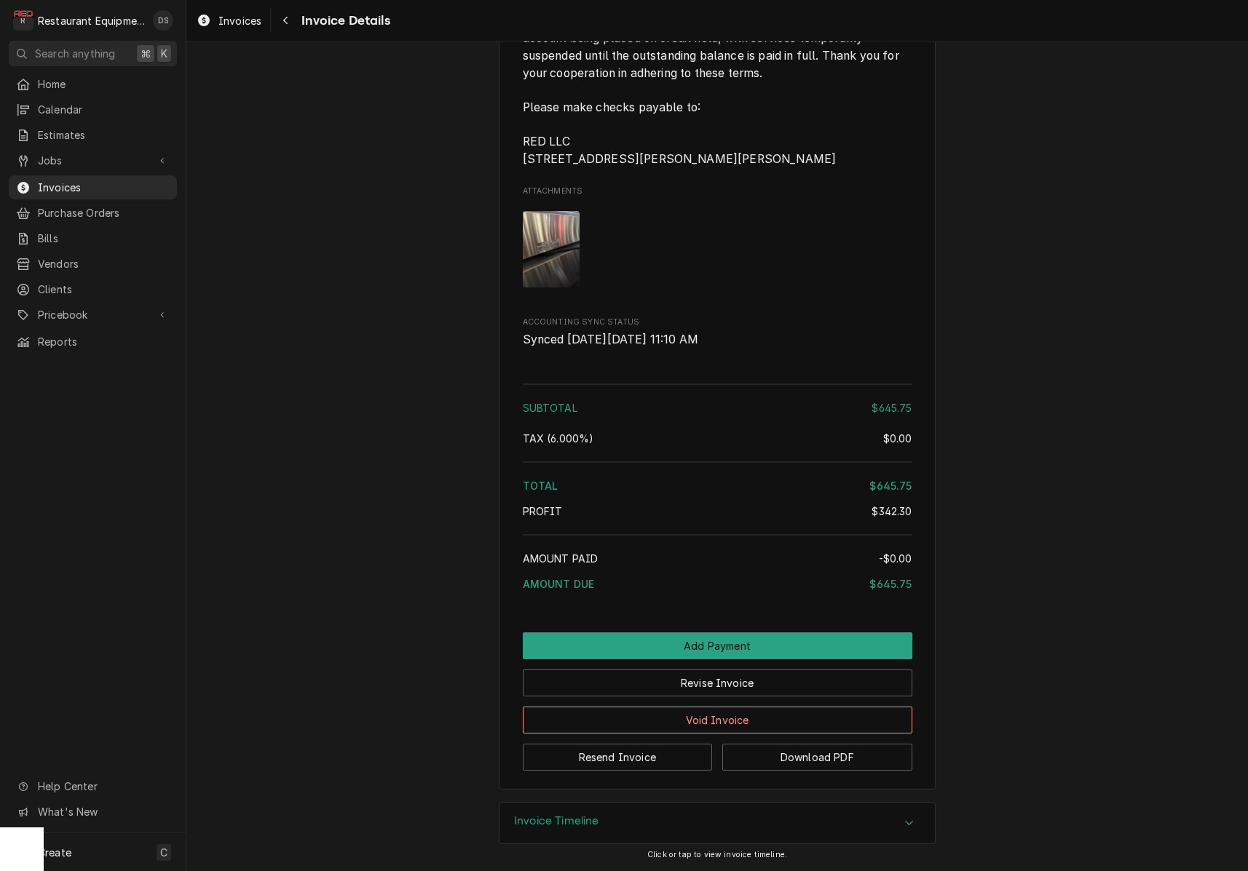
scroll to position [2403, 0]
click at [295, 23] on button "Navigate back" at bounding box center [285, 20] width 23 height 23
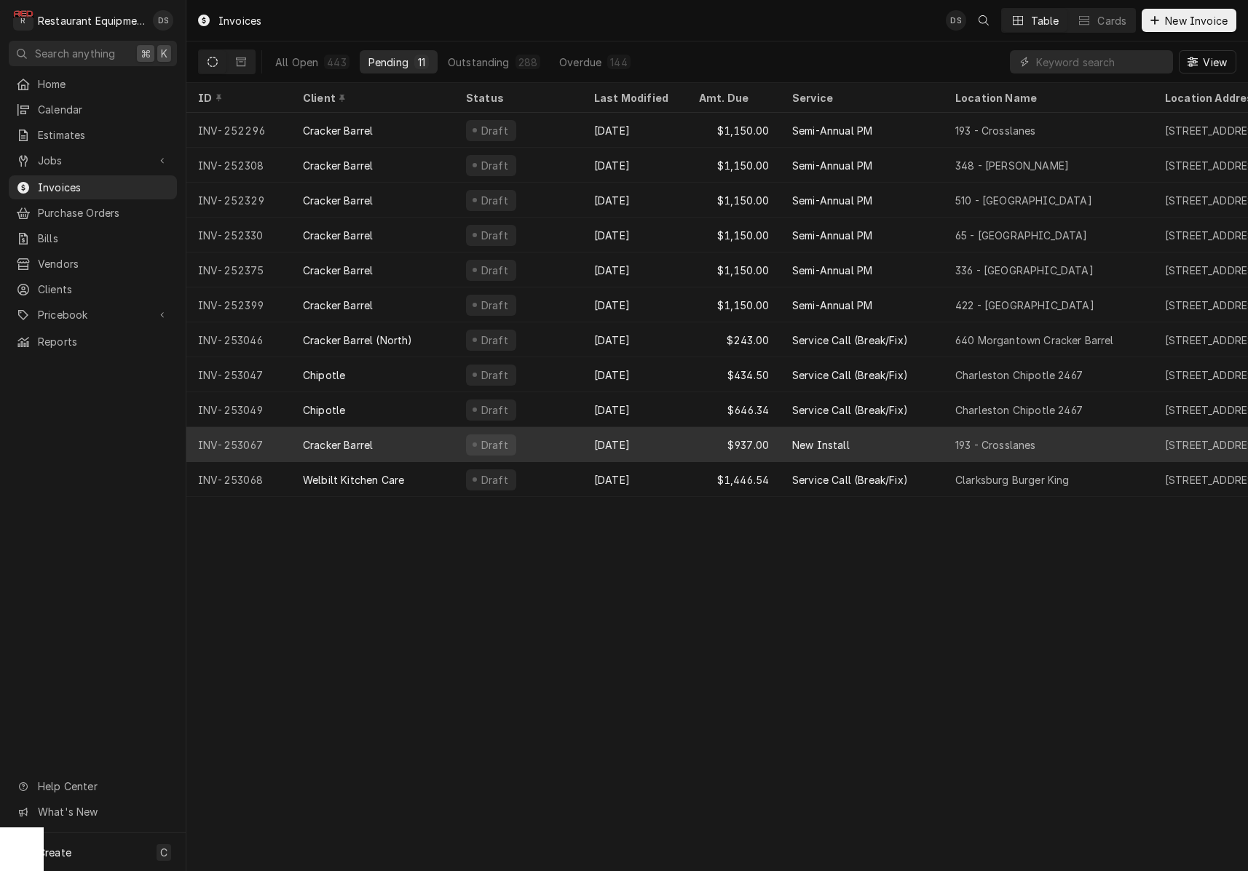
click at [659, 446] on div "Oct 7" at bounding box center [634, 444] width 105 height 35
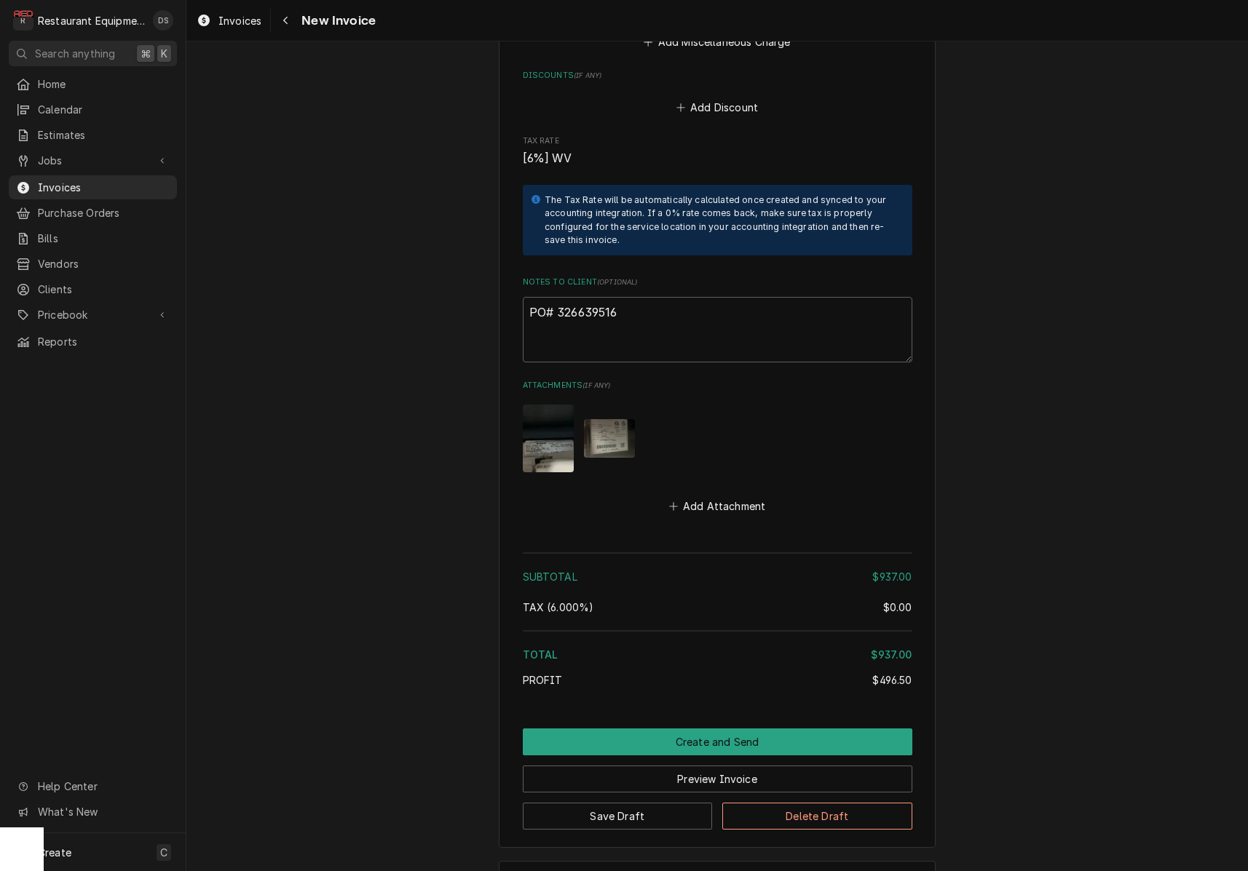
scroll to position [2861, 0]
drag, startPoint x: 622, startPoint y: 257, endPoint x: 556, endPoint y: 255, distance: 65.5
click at [558, 298] on textarea "PO# 326639516" at bounding box center [717, 331] width 389 height 66
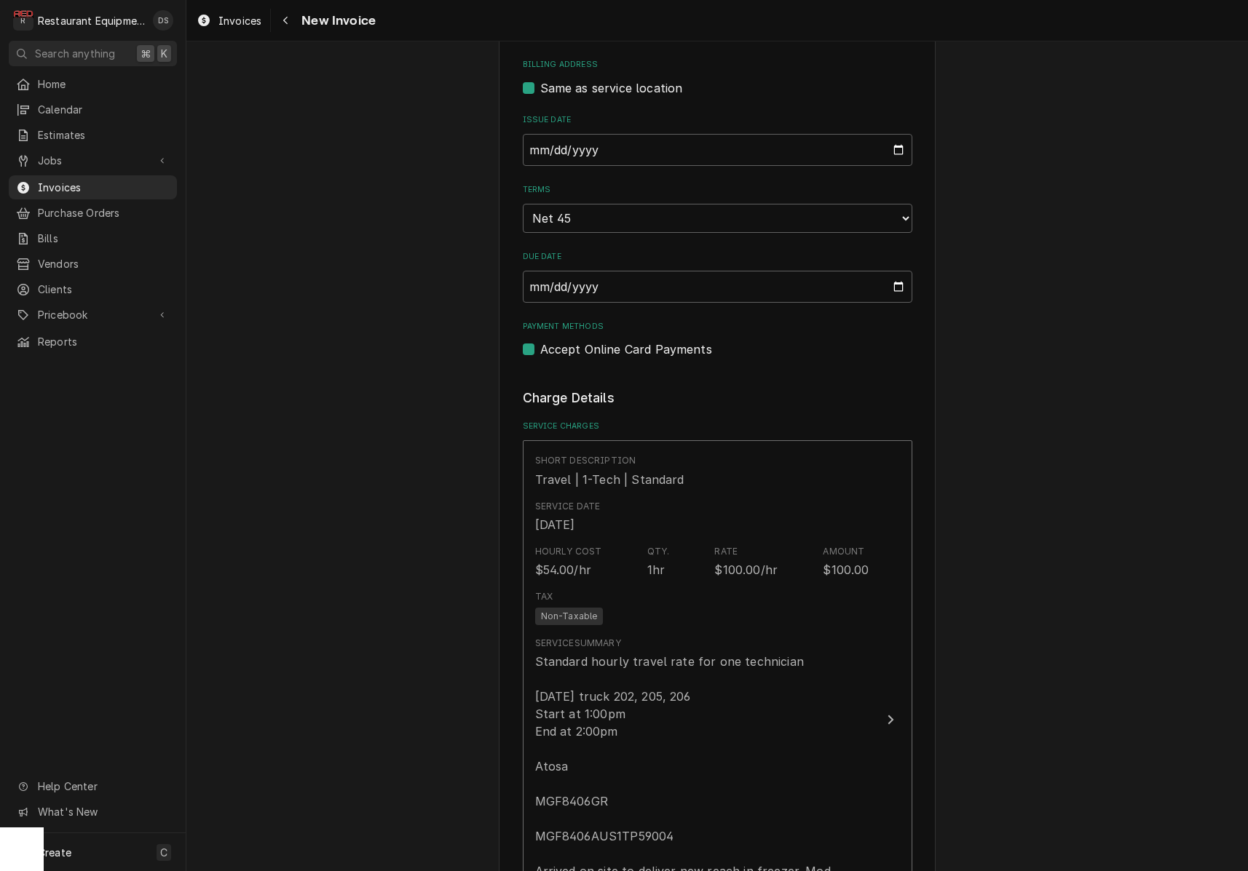
scroll to position [505, 0]
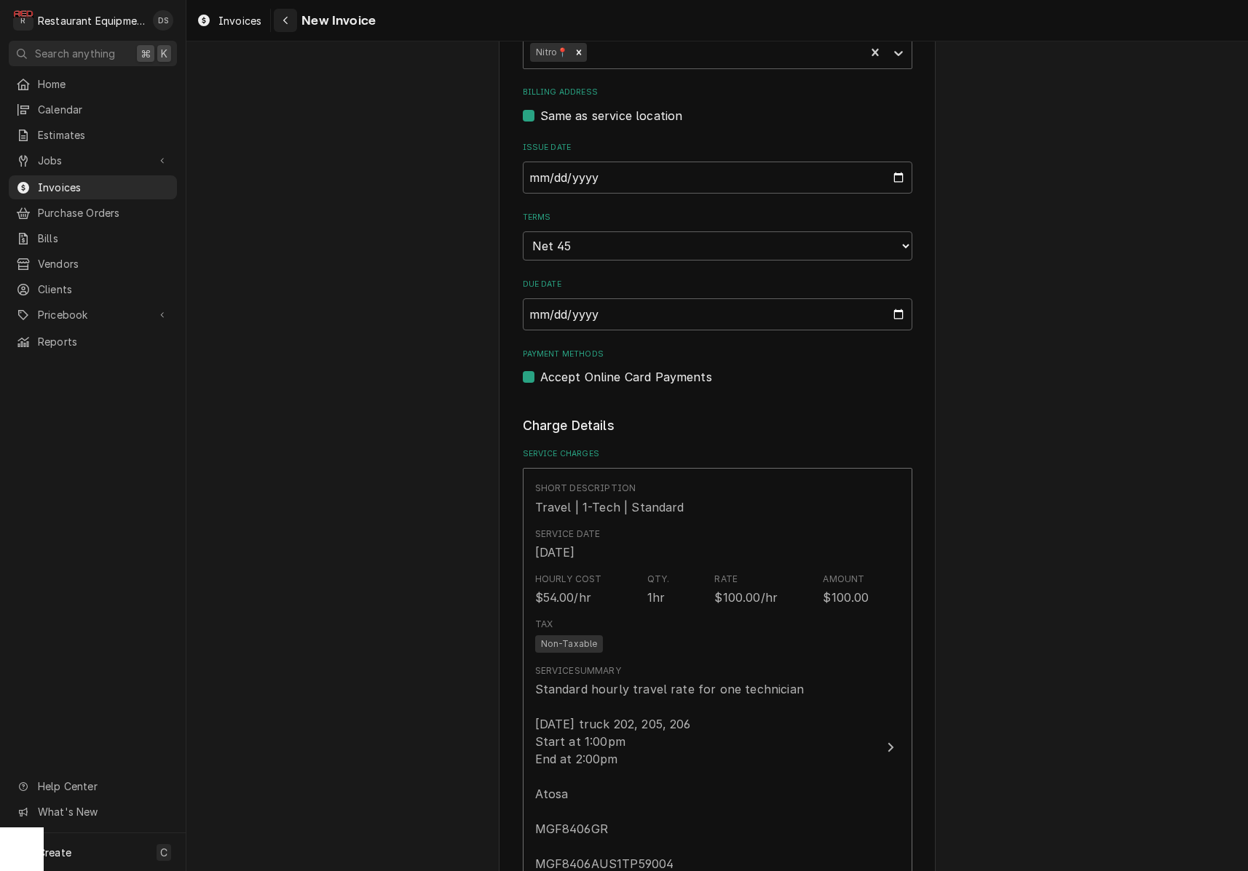
click at [288, 16] on icon "Navigate back" at bounding box center [285, 20] width 7 height 10
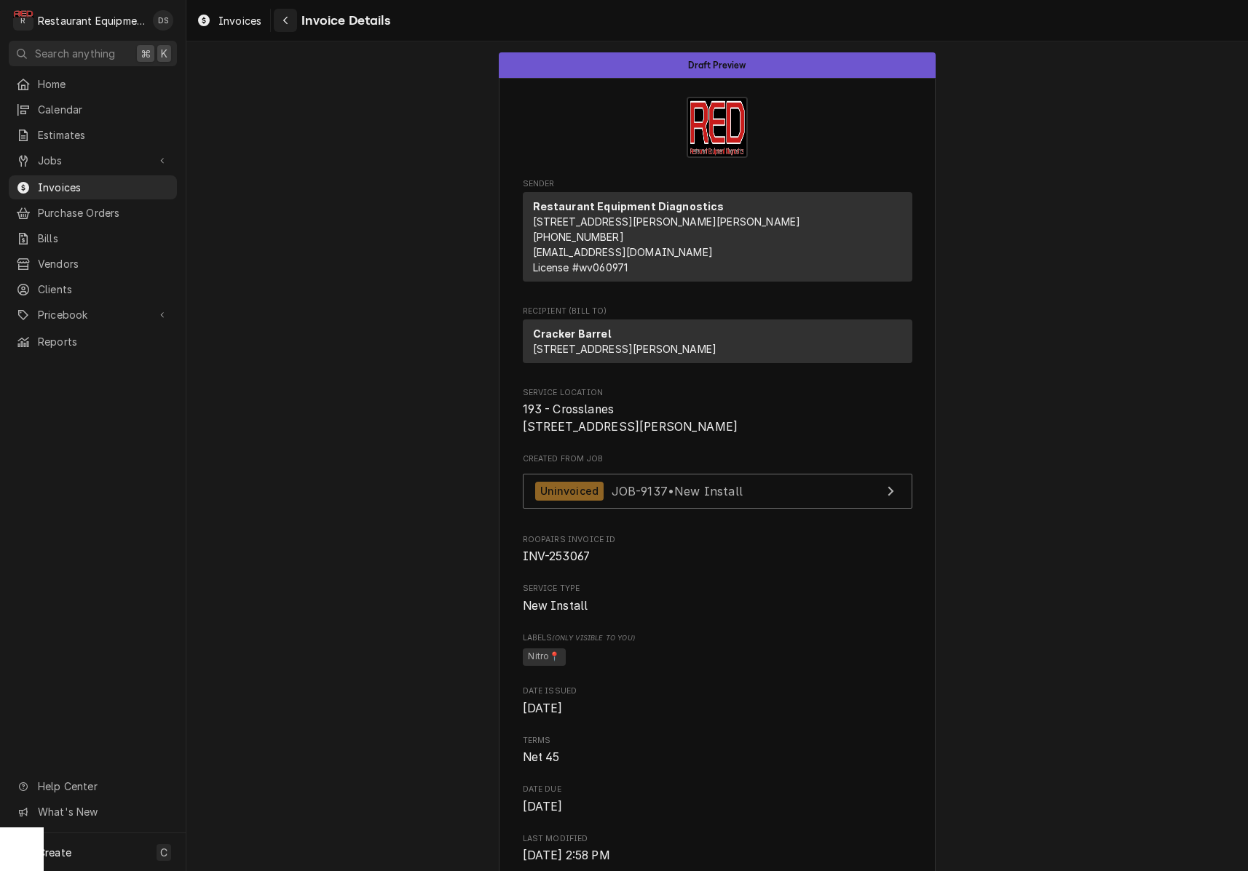
click at [289, 20] on div "Navigate back" at bounding box center [285, 20] width 15 height 15
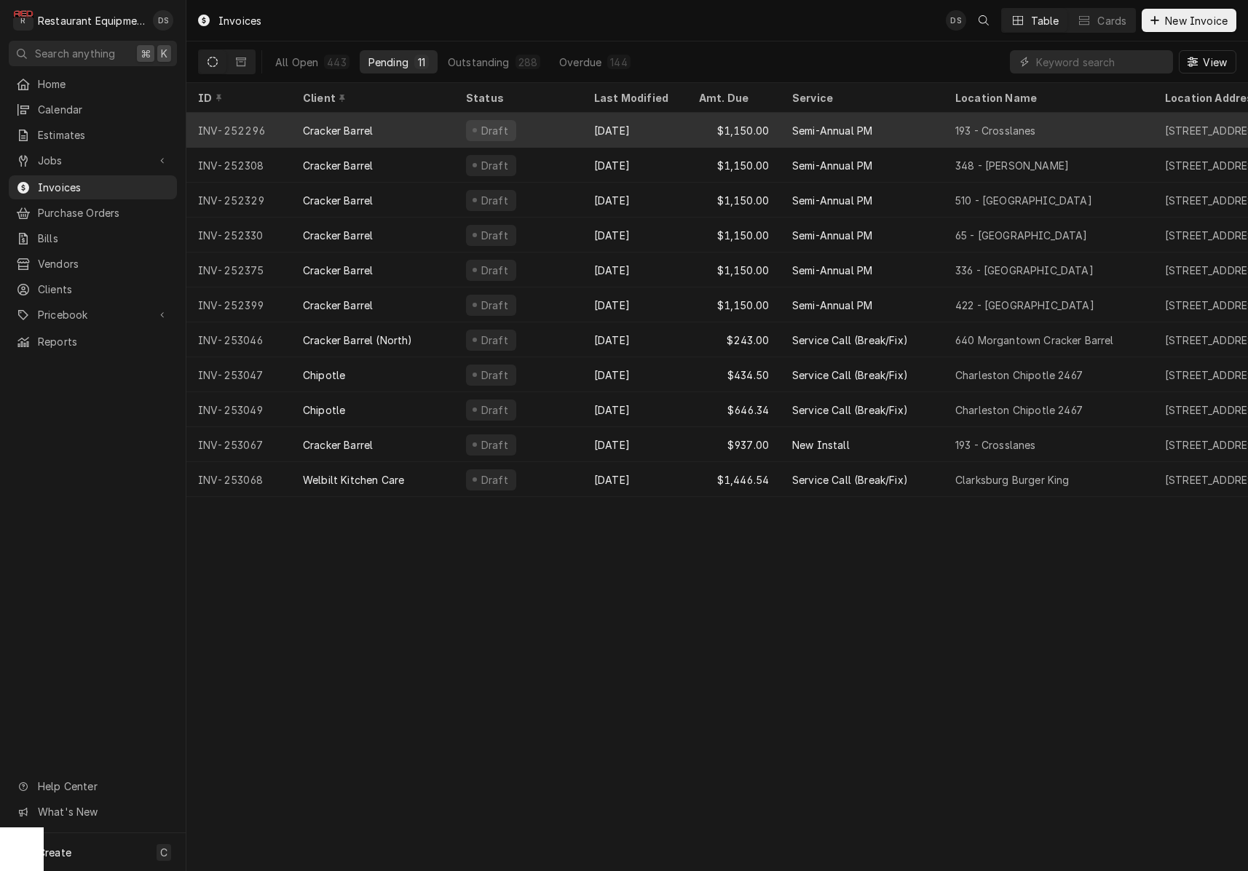
click at [579, 127] on div "Draft" at bounding box center [518, 130] width 128 height 35
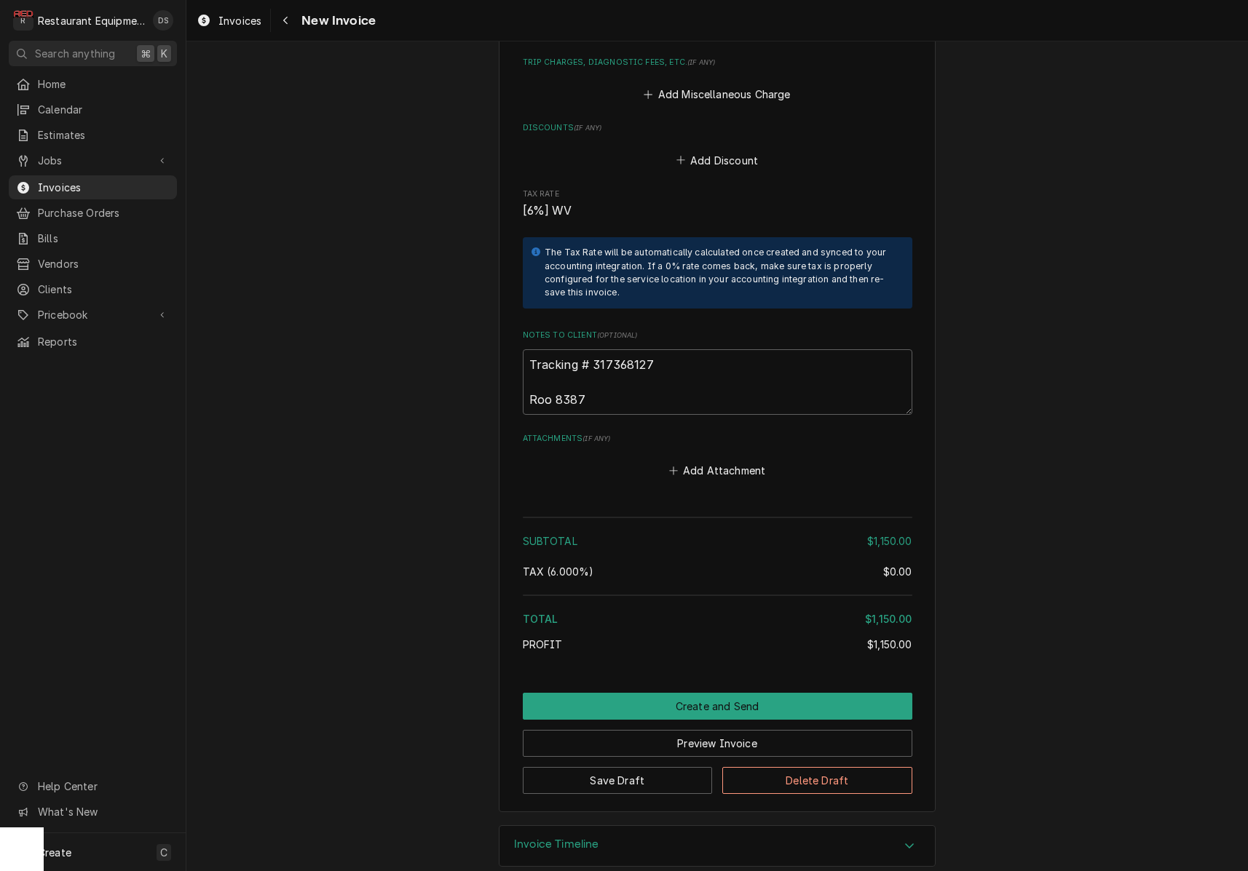
scroll to position [1593, 0]
click at [667, 351] on textarea "Tracking # 317368127 Roo 8387" at bounding box center [717, 384] width 389 height 66
drag, startPoint x: 657, startPoint y: 345, endPoint x: 596, endPoint y: 342, distance: 60.5
click at [590, 351] on textarea "Tracking # 317368127 Roo 8387" at bounding box center [717, 384] width 389 height 66
click at [288, 21] on icon "Navigate back" at bounding box center [285, 20] width 7 height 10
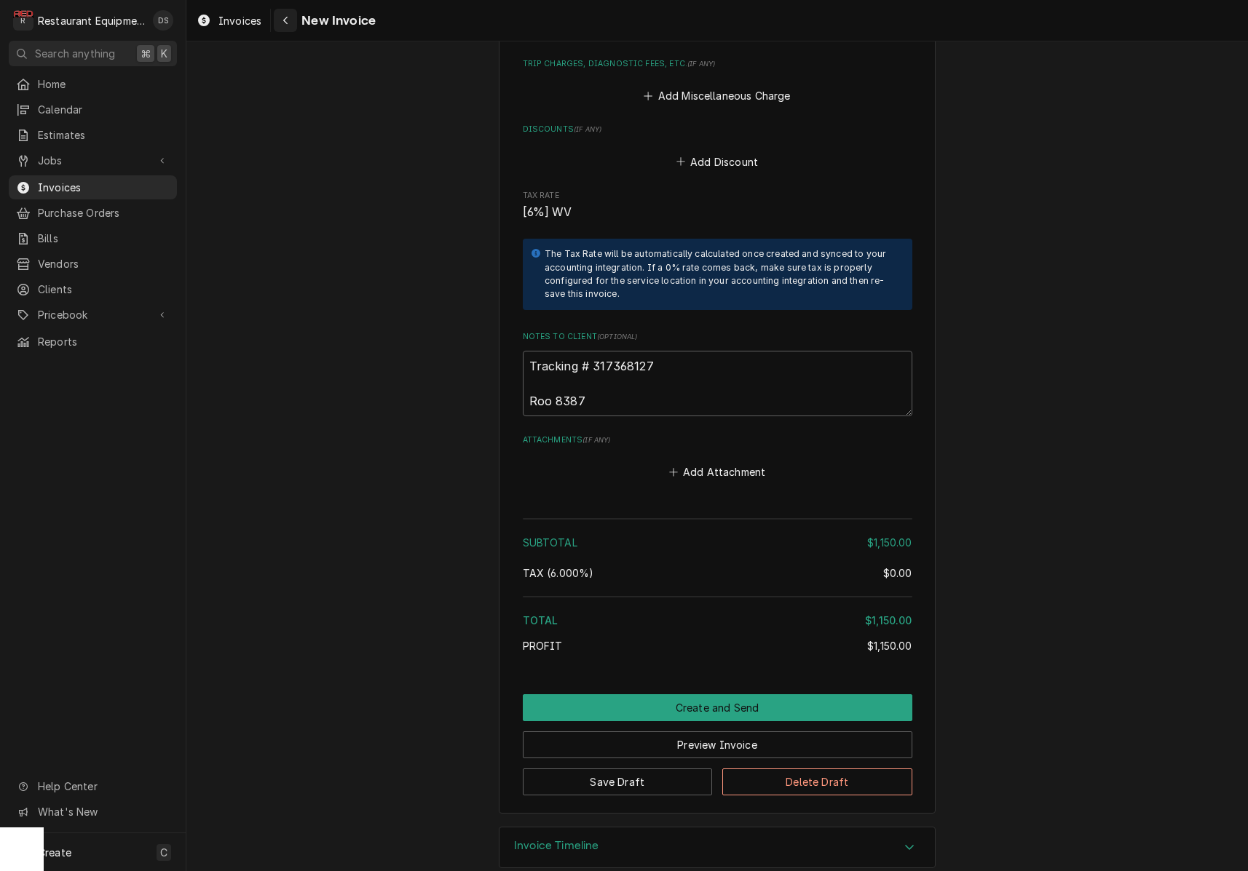
click at [288, 21] on icon "Navigate back" at bounding box center [285, 20] width 7 height 10
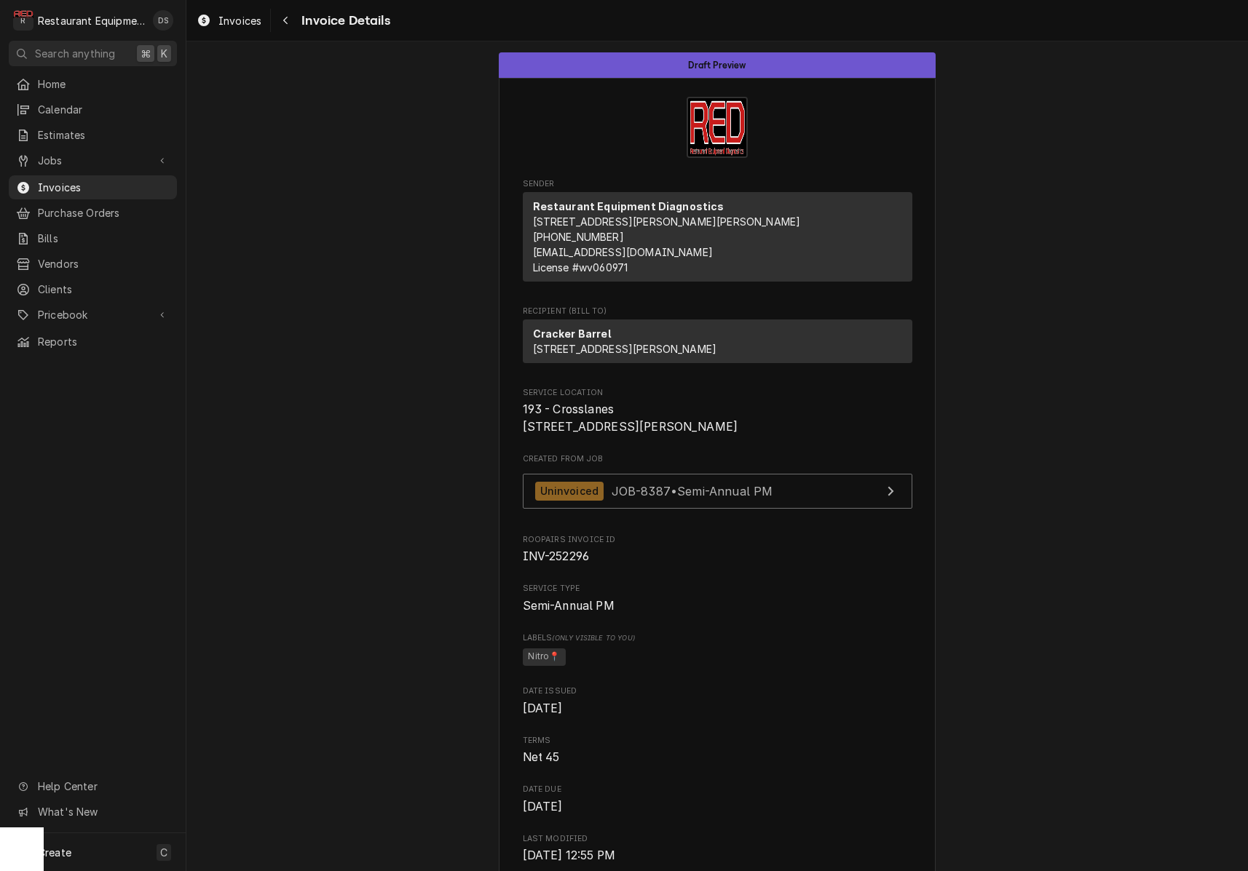
click at [288, 21] on icon "Navigate back" at bounding box center [285, 20] width 7 height 10
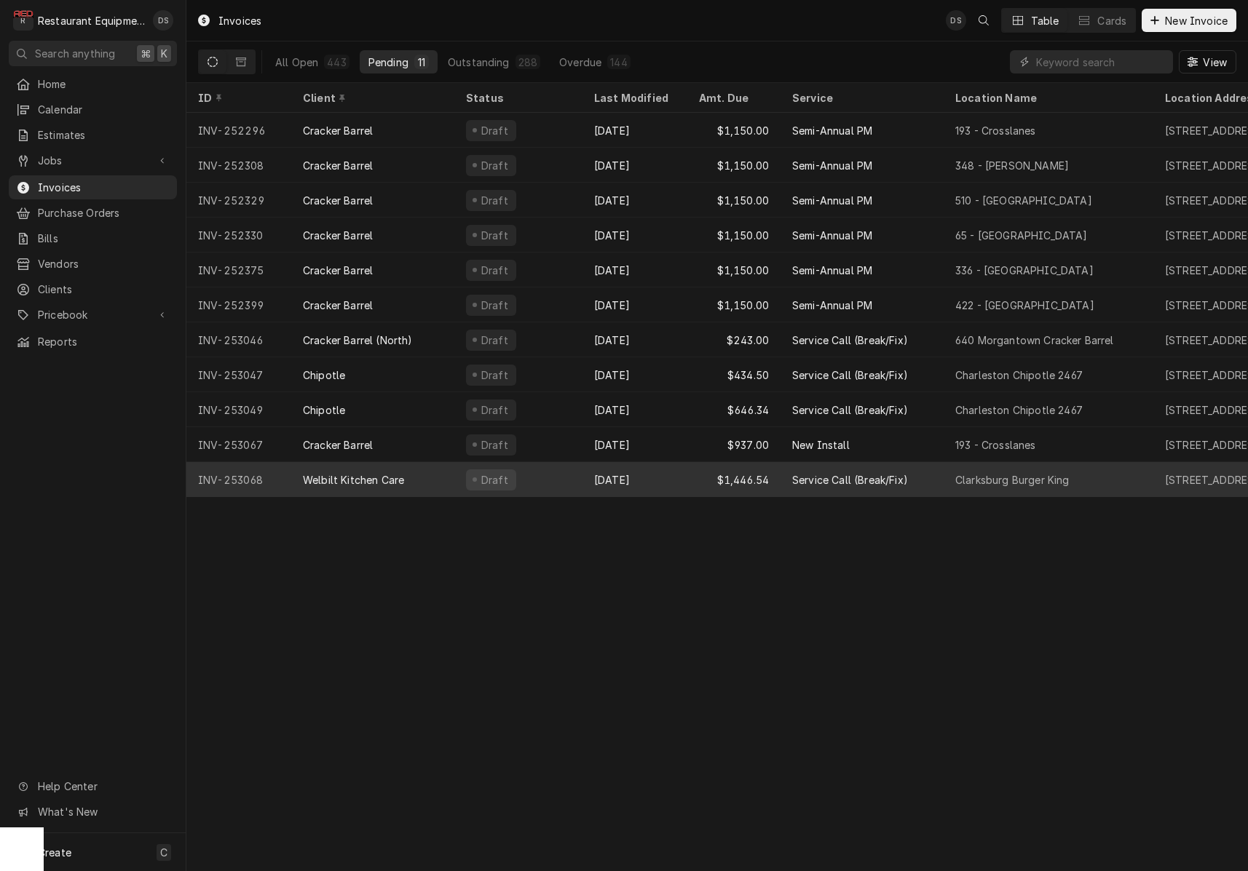
click at [676, 467] on div "Oct 7" at bounding box center [634, 479] width 105 height 35
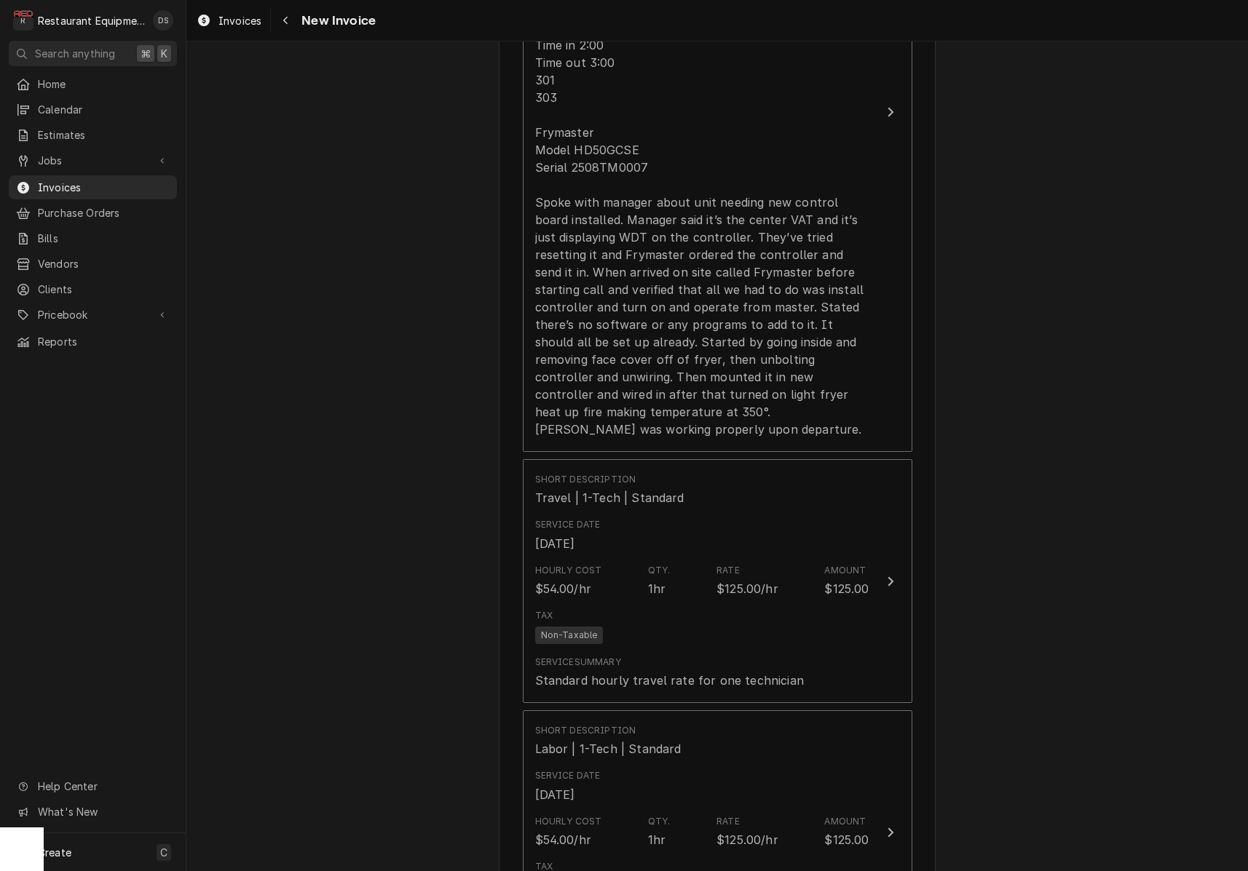
scroll to position [1212, 0]
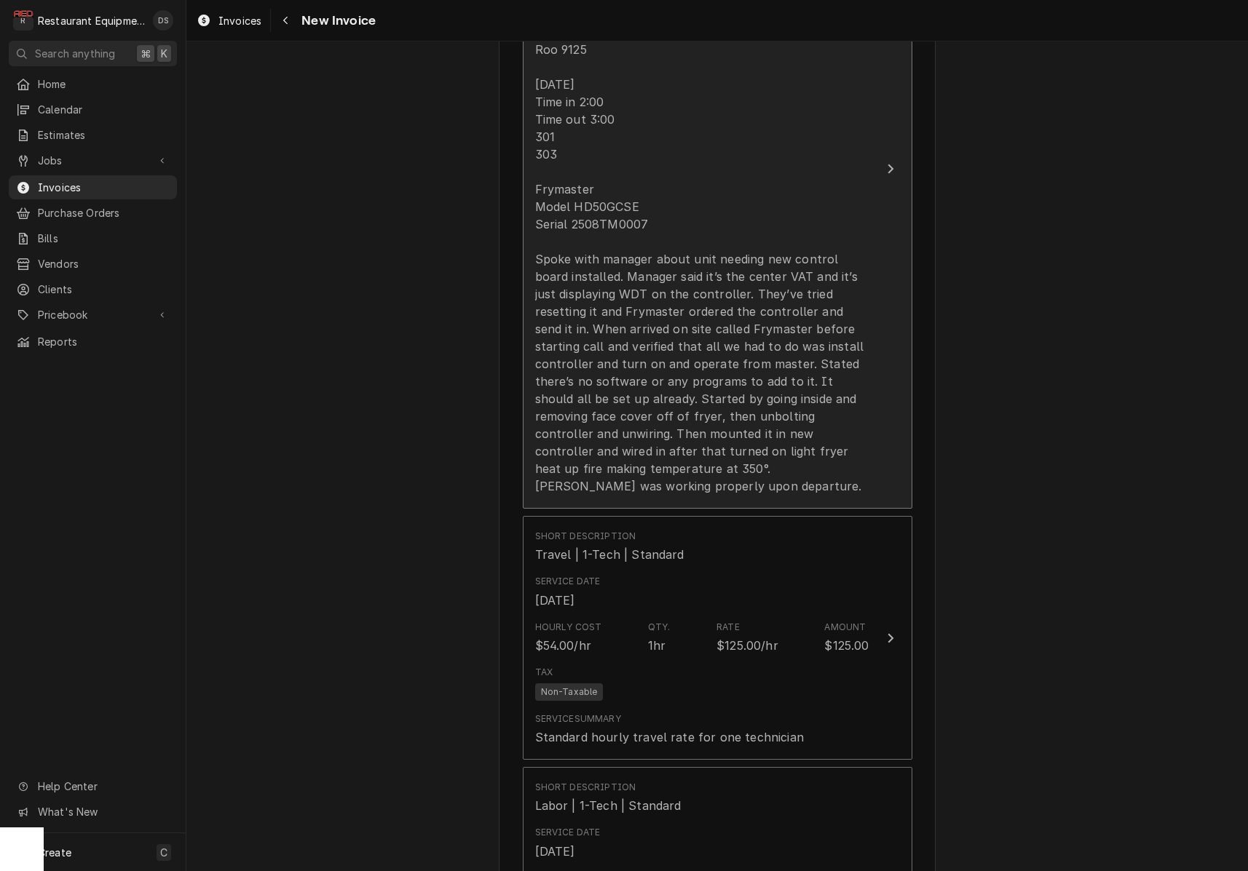
click at [607, 235] on div "Roo 9125 [DATE] Time in 2:00 Time out 3:00 301 303 Frymaster Model HD50GCSE Ser…" at bounding box center [702, 268] width 334 height 454
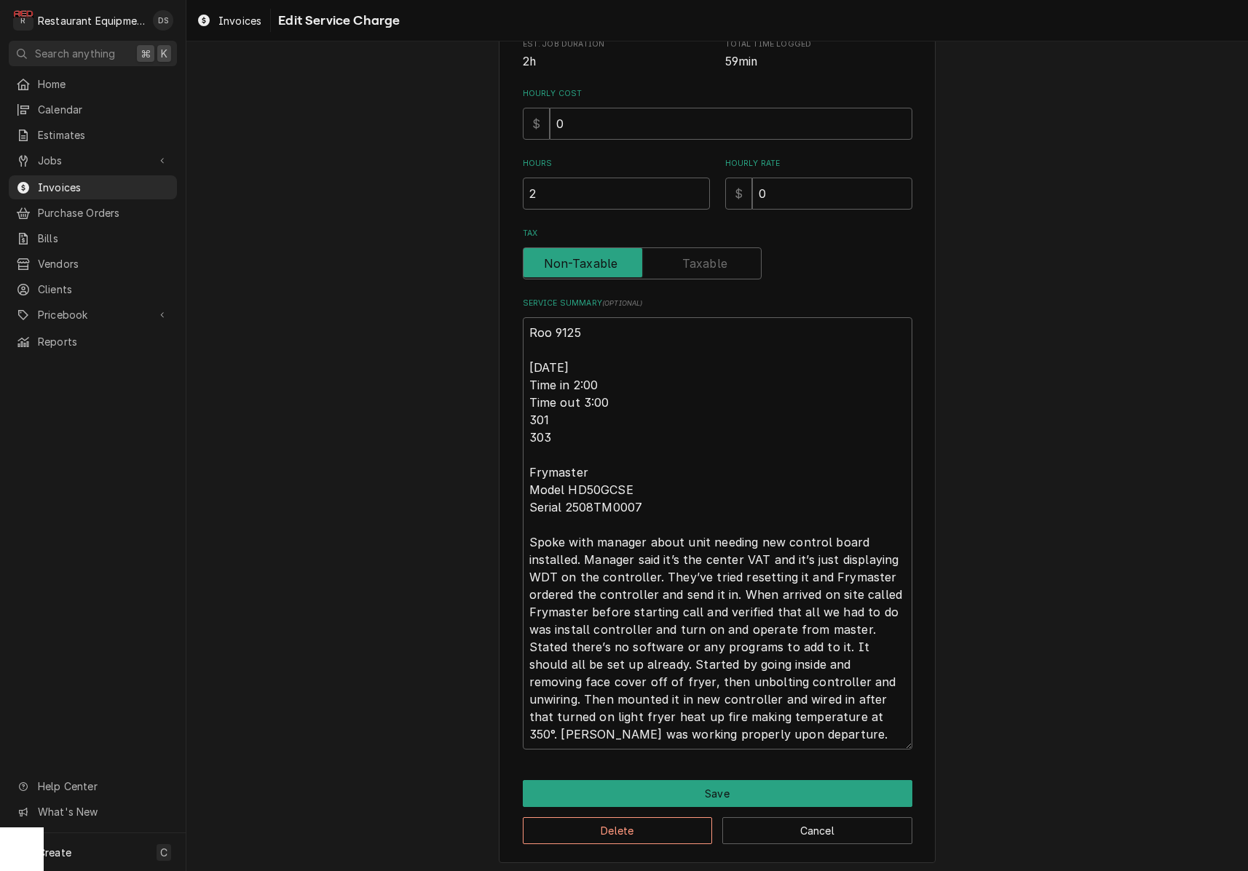
scroll to position [314, 0]
drag, startPoint x: 527, startPoint y: 356, endPoint x: 683, endPoint y: 748, distance: 422.1
click at [683, 748] on div "Use the fields below to edit this service charge Short Description Service Call…" at bounding box center [717, 310] width 437 height 1108
drag, startPoint x: 951, startPoint y: 635, endPoint x: 607, endPoint y: 388, distance: 423.4
click at [628, 414] on textarea "Roo 9125 [DATE] Time in 2:00 Time out 3:00 301 303 Frymaster Model HD50GCSE Ser…" at bounding box center [717, 534] width 389 height 432
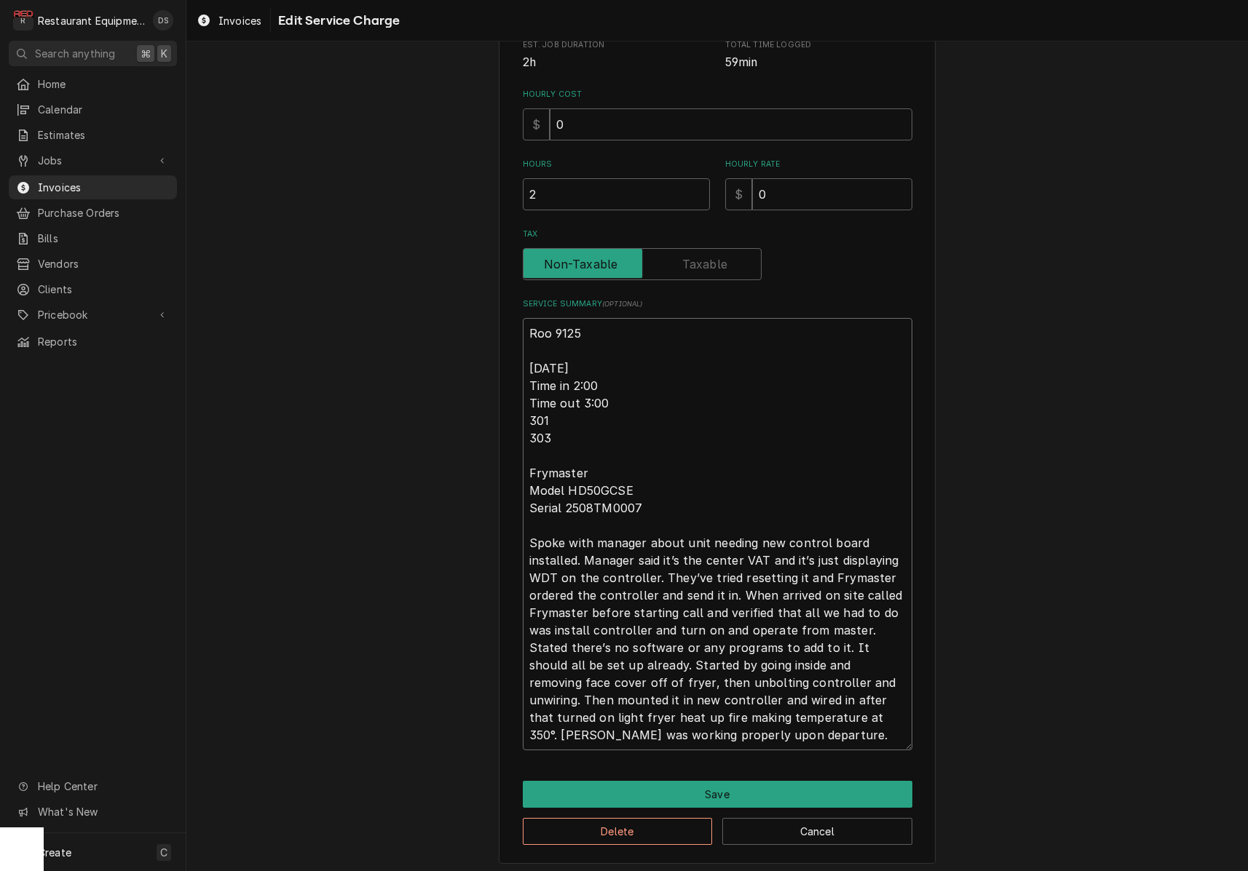
drag, startPoint x: 601, startPoint y: 379, endPoint x: 669, endPoint y: 381, distance: 67.7
click at [601, 379] on textarea "Roo 9125 [DATE] Time in 2:00 Time out 3:00 301 303 Frymaster Model HD50GCSE Ser…" at bounding box center [717, 534] width 389 height 432
type textarea "x"
type textarea "Roo 9125 [DATE] Time in 2:0 Time out 3:00 301 303 Frymaster Model HD50GCSE Seri…"
type textarea "x"
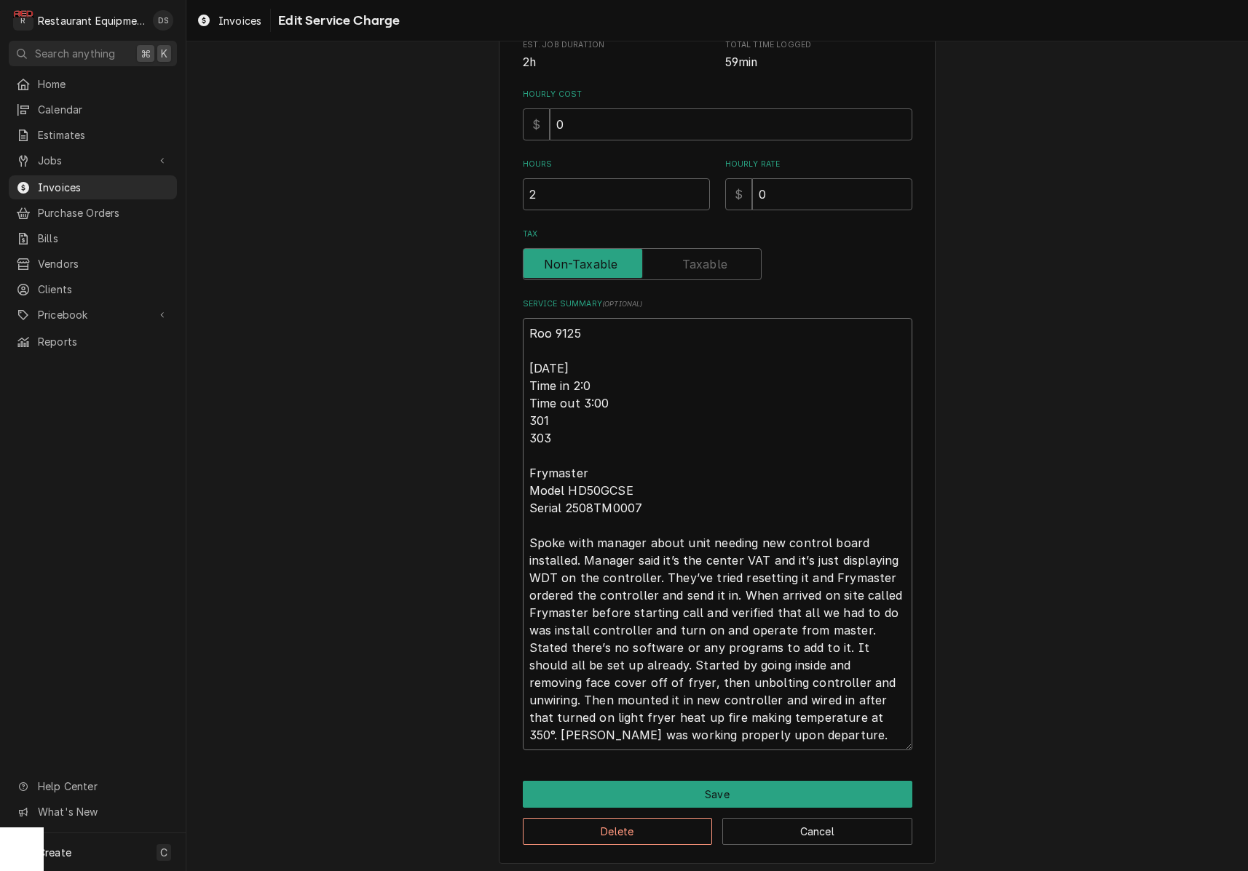
type textarea "Roo 9125 [DATE] Time in 2: Time out 3:00 301 303 Frymaster Model HD50GCSE Seria…"
type textarea "x"
type textarea "Roo 9125 [DATE] Time in 2 Time out 3:00 301 303 Frymaster Model HD50GCSE Serial…"
type textarea "x"
type textarea "Roo 9125 [DATE] Time in Time out 3:00 301 303 Frymaster Model HD50GCSE Serial 2…"
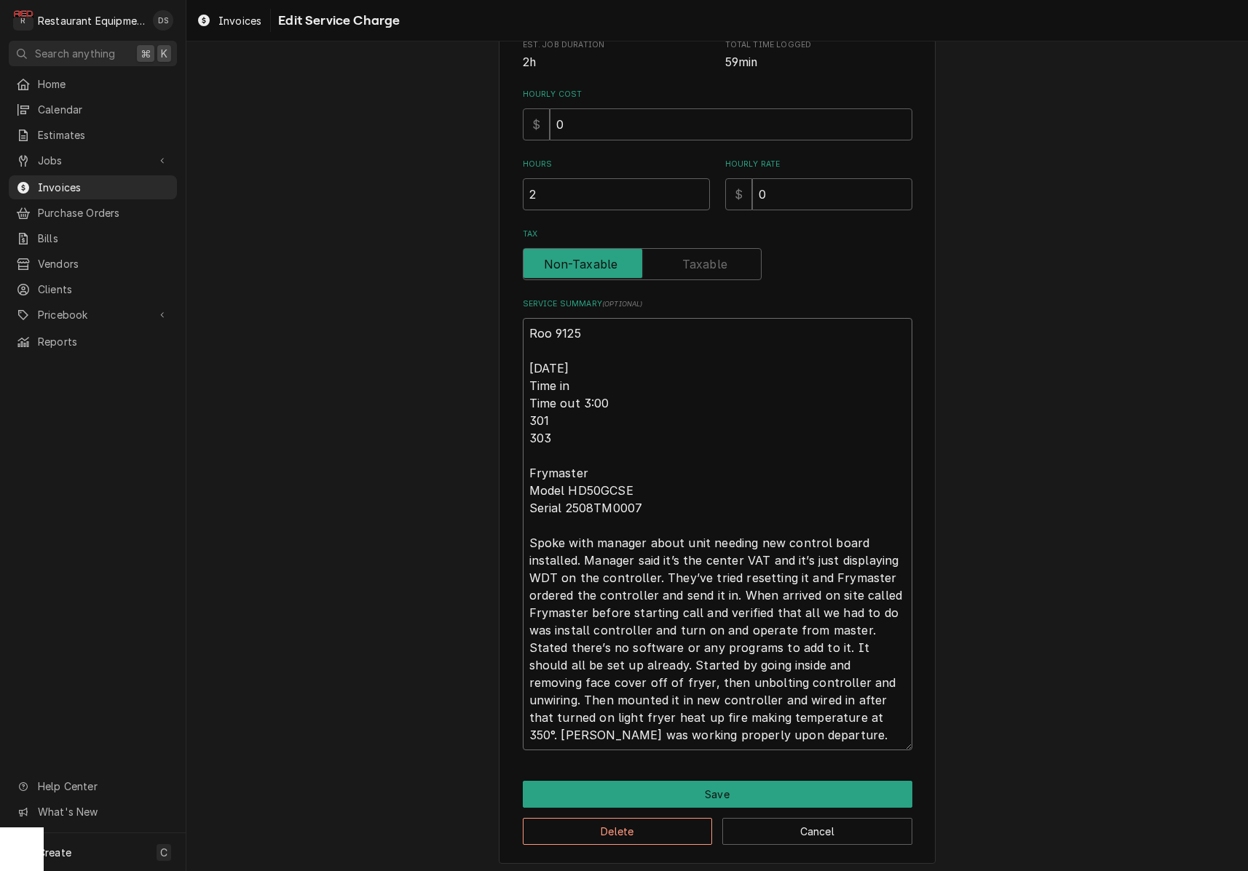
type textarea "x"
type textarea "Roo 9125 10/7/25 Time in 1 Time out 3:00 301 303 Frymaster Model HD50GCSE Seria…"
type textarea "x"
type textarea "Roo 9125 10/7/25 Time in 1: Time out 3:00 301 303 Frymaster Model HD50GCSE Seri…"
type textarea "x"
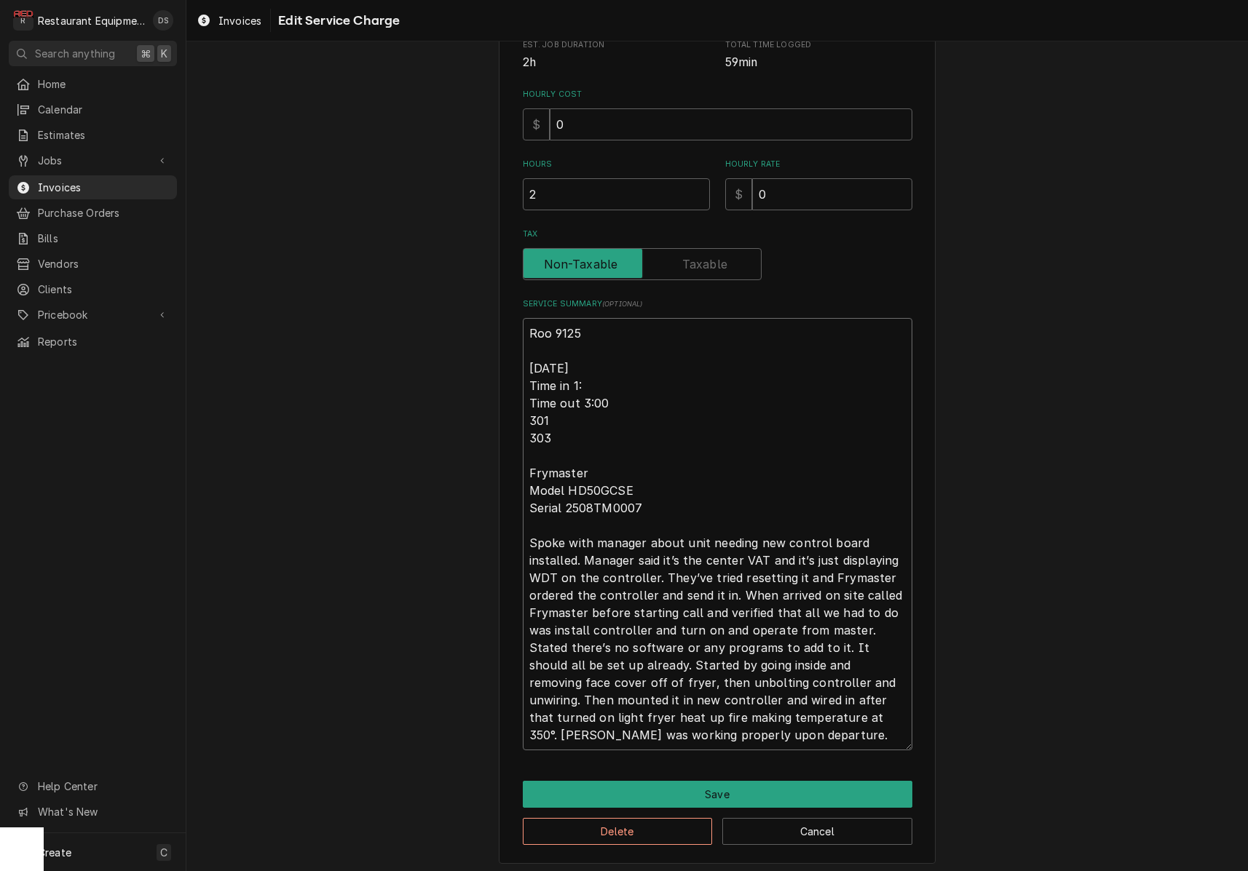
type textarea "Roo 9125 10/7/25 Time in 1:3 Time out 3:00 301 303 Frymaster Model HD50GCSE Ser…"
type textarea "x"
type textarea "Roo 9125 10/7/25 Time in 1:30 Time out 3:00 301 303 Frymaster Model HD50GCSE Se…"
click at [619, 396] on textarea "Roo 9125 10/7/25 Time in 1:30 Time out 3:00 301 303 Frymaster Model HD50GCSE Se…" at bounding box center [717, 534] width 389 height 432
type textarea "x"
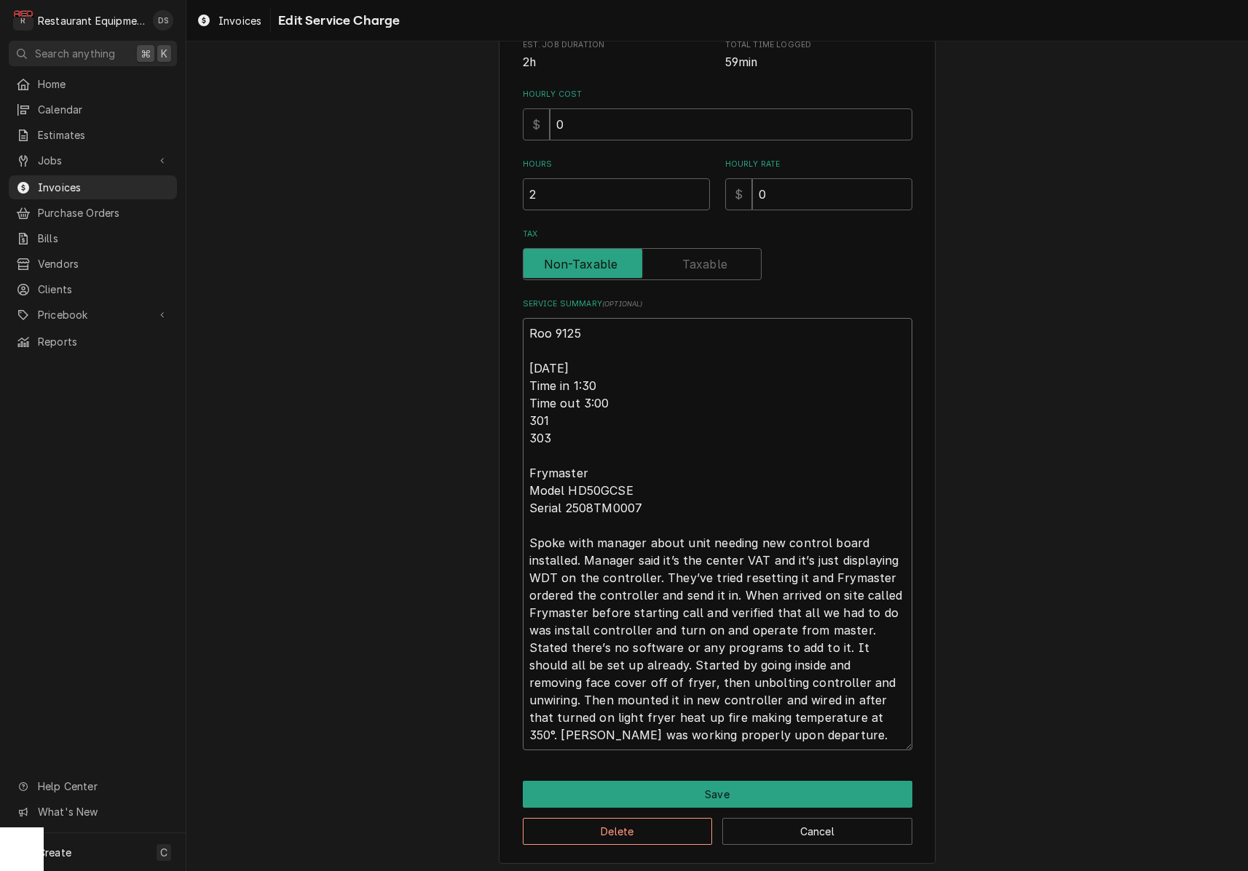
type textarea "Roo 9125 10/7/25 Time in 1:30 Time out 3:0 301 303 Frymaster Model HD50GCSE Ser…"
type textarea "x"
type textarea "Roo 9125 10/7/25 Time in 1:30 Time out 3: 301 303 Frymaster Model HD50GCSE Seri…"
type textarea "x"
type textarea "Roo 9125 10/7/25 Time in 1:30 Time out 3 301 303 Frymaster Model HD50GCSE Seria…"
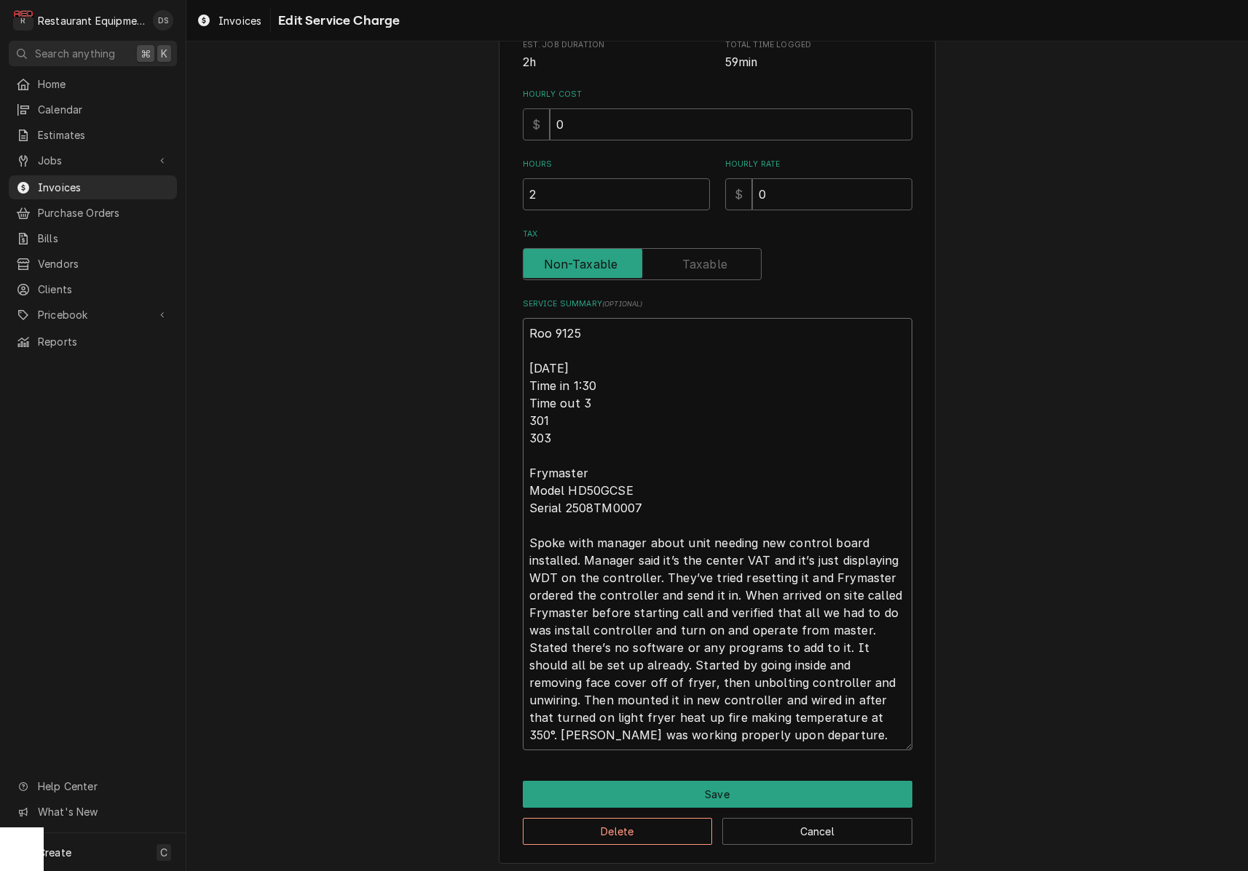
type textarea "x"
type textarea "Roo 9125 10/7/25 Time in 1:30 Time out 301 303 Frymaster Model HD50GCSE Serial …"
type textarea "x"
type textarea "Roo 9125 10/7/25 Time in 1:30 Time out 2 301 303 Frymaster Model HD50GCSE Seria…"
type textarea "x"
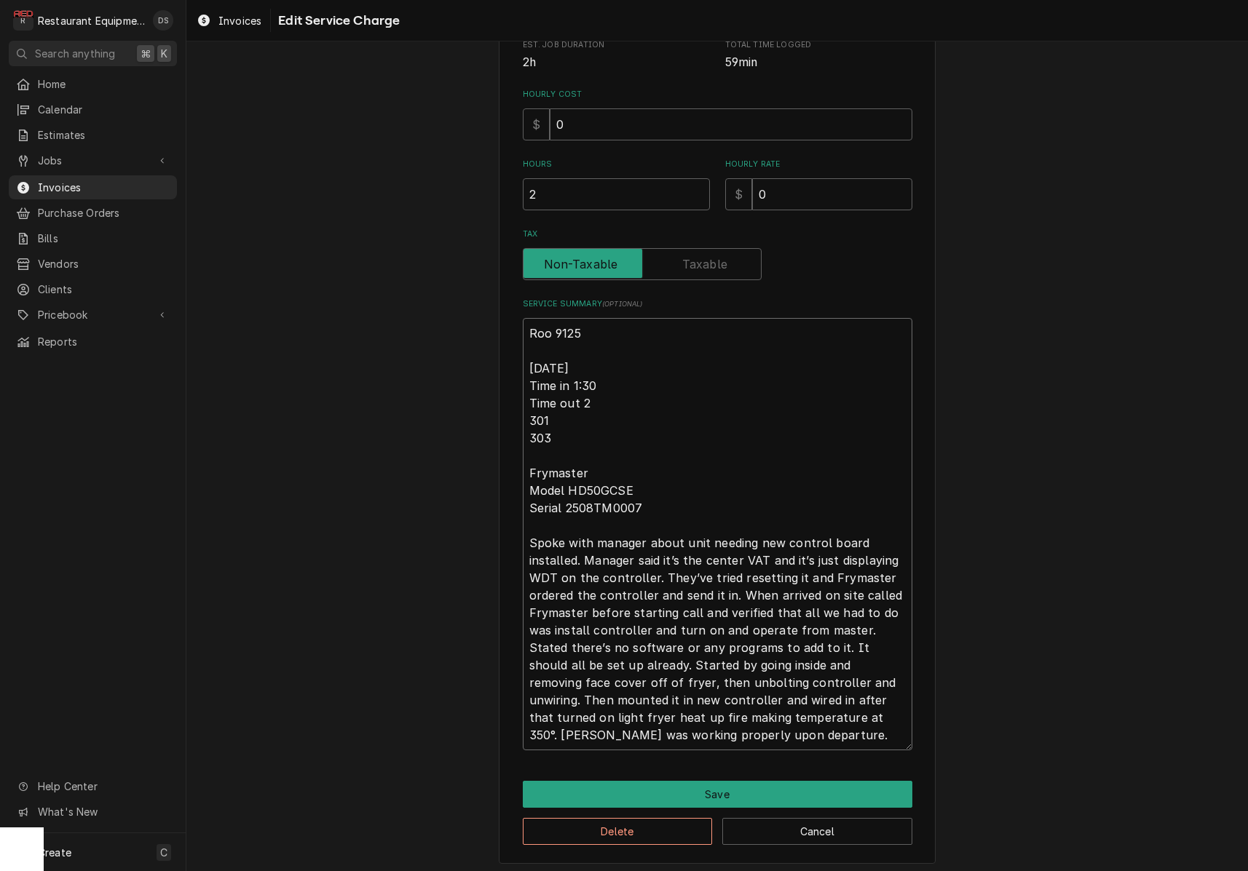
type textarea "Roo 9125 10/7/25 Time in 1:30 Time out 2: 301 303 Frymaster Model HD50GCSE Seri…"
type textarea "x"
type textarea "Roo 9125 10/7/25 Time in 1:30 Time out 2:3 301 303 Frymaster Model HD50GCSE Ser…"
type textarea "x"
type textarea "Roo 9125 10/7/25 Time in 1:30 Time out 2:30 301 303 Frymaster Model HD50GCSE Se…"
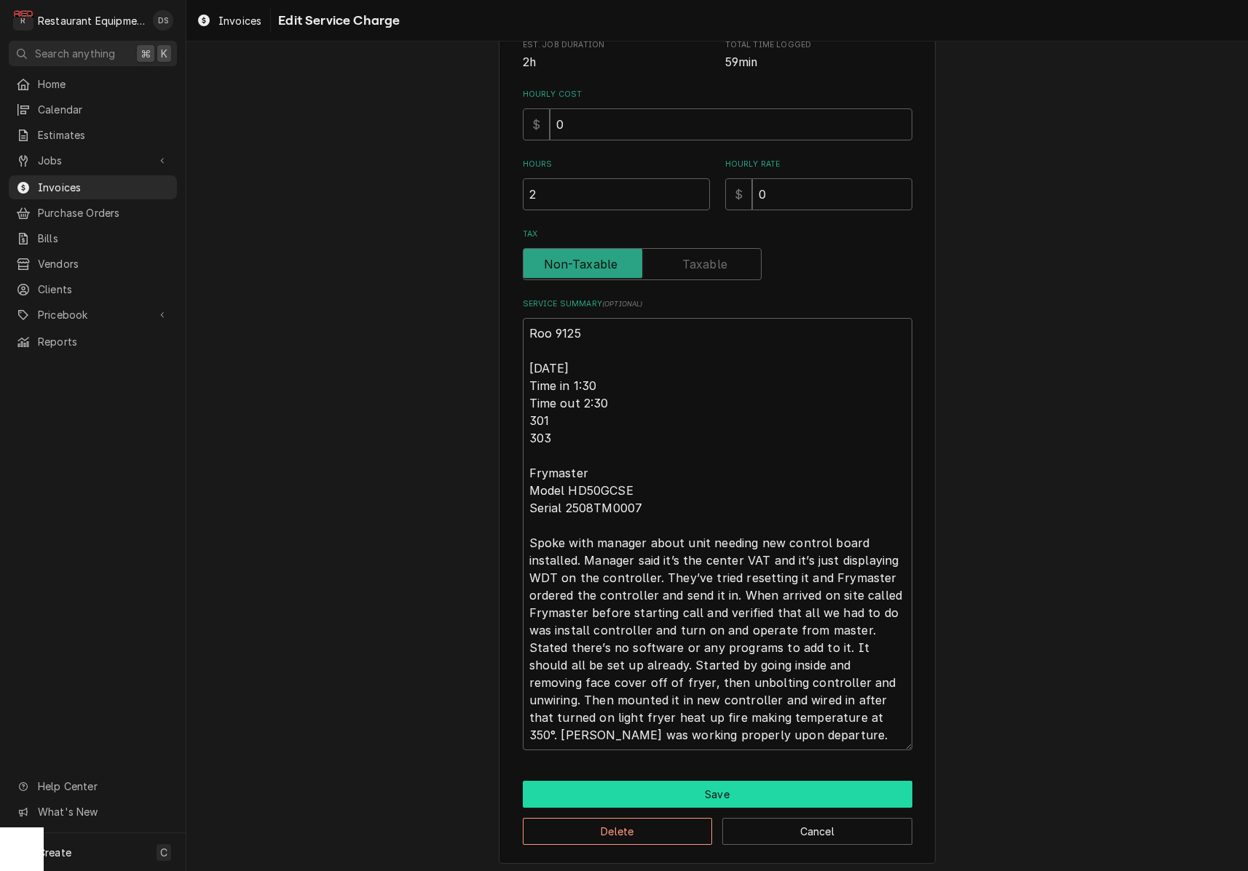
click at [730, 782] on button "Save" at bounding box center [717, 794] width 389 height 27
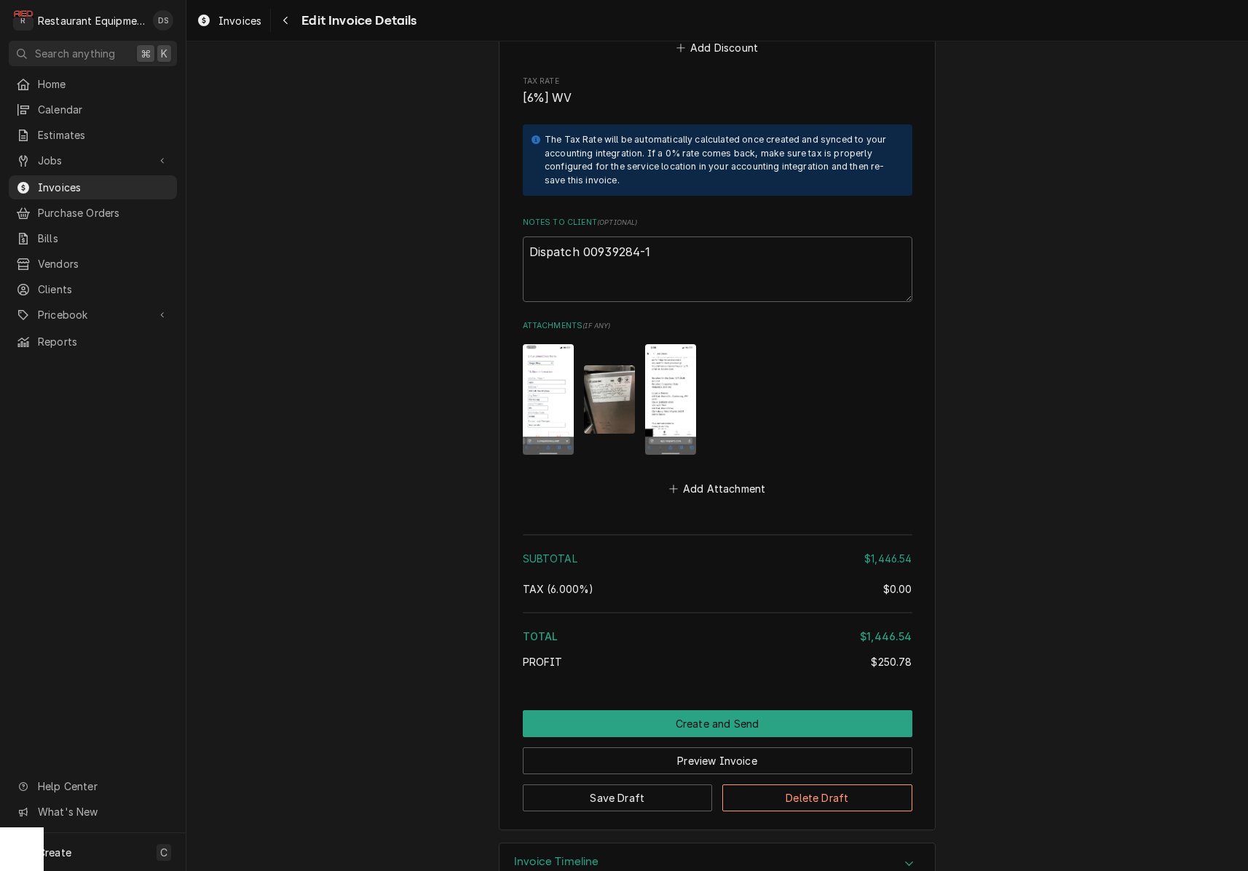
scroll to position [2808, 0]
drag, startPoint x: 1241, startPoint y: 499, endPoint x: 674, endPoint y: 633, distance: 582.8
click at [734, 749] on button "Preview Invoice" at bounding box center [717, 762] width 389 height 27
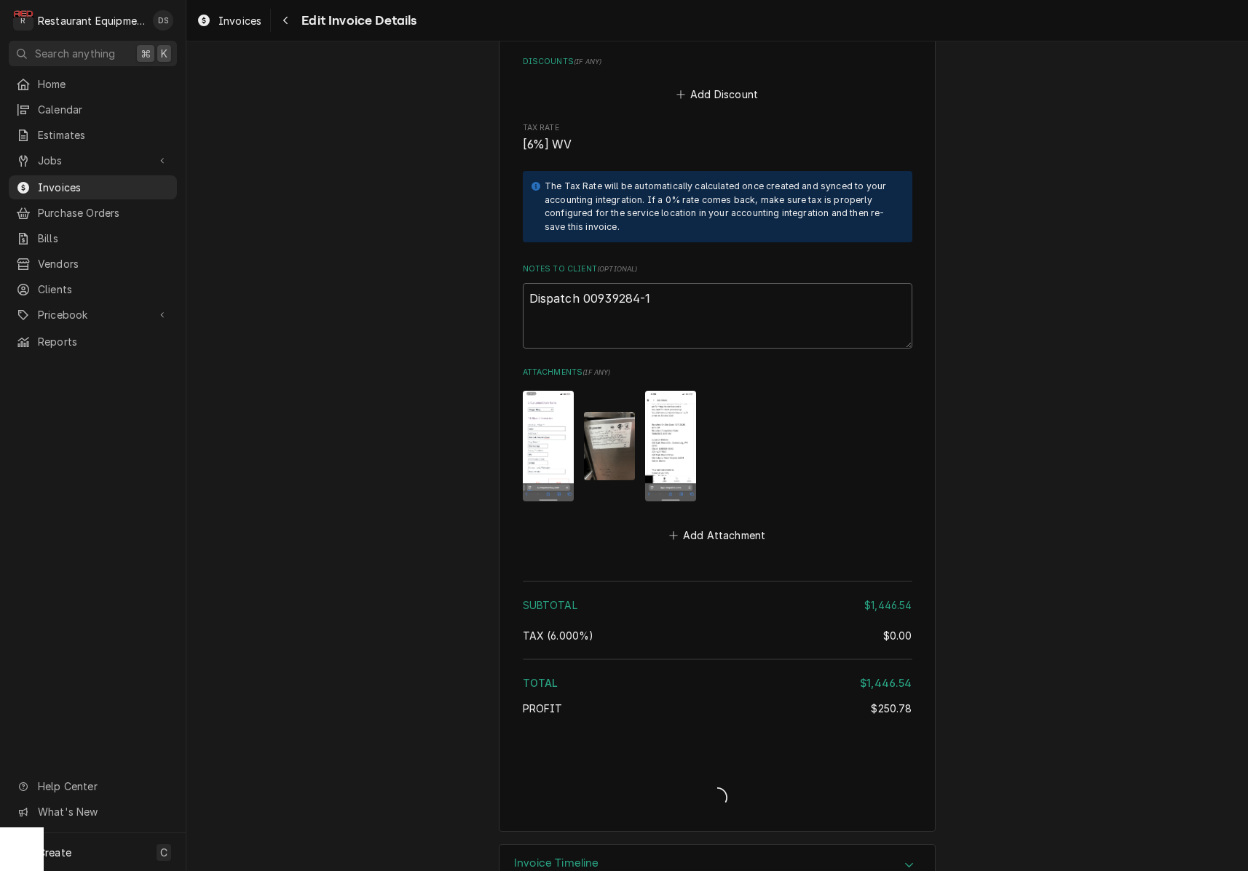
type textarea "x"
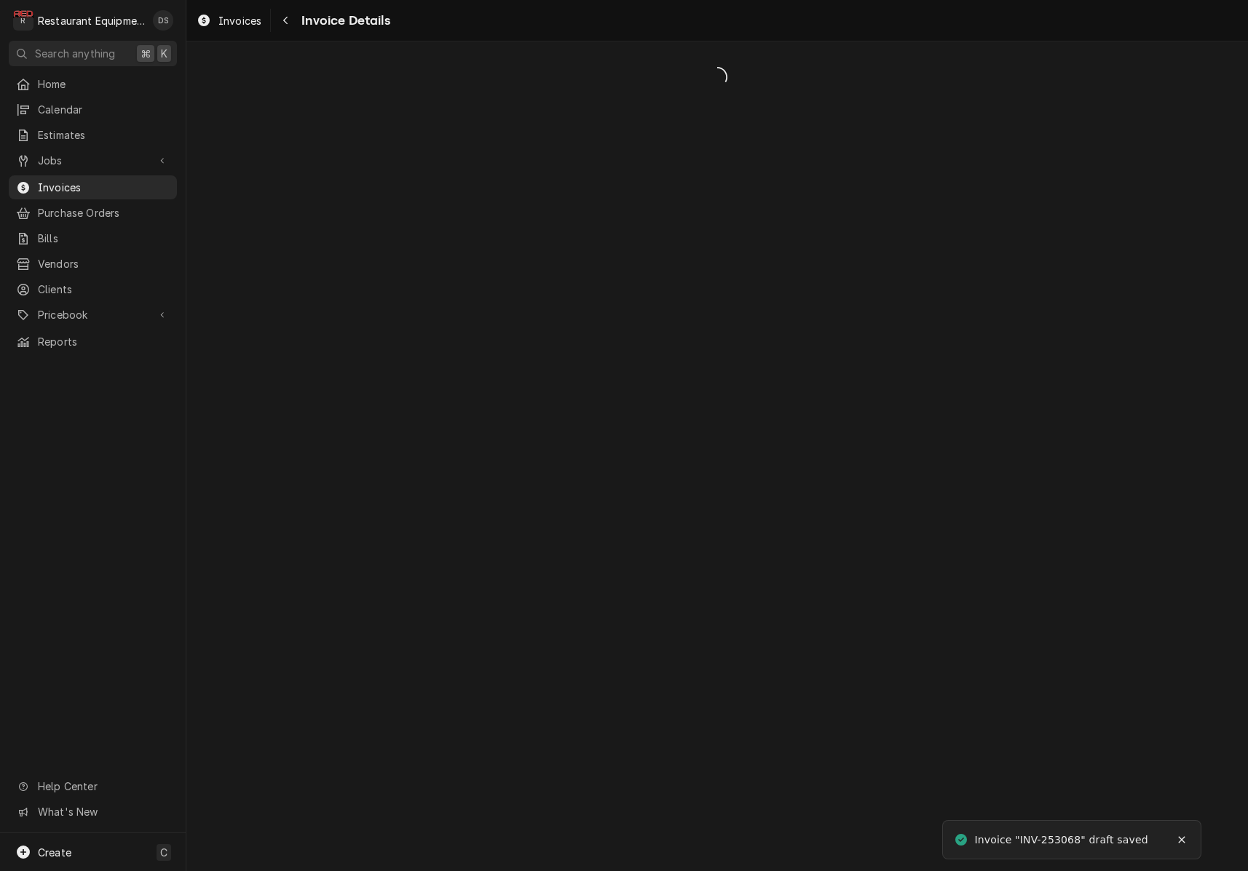
click at [547, 424] on div "Dynamic Content Wrapper" at bounding box center [716, 456] width 1061 height 830
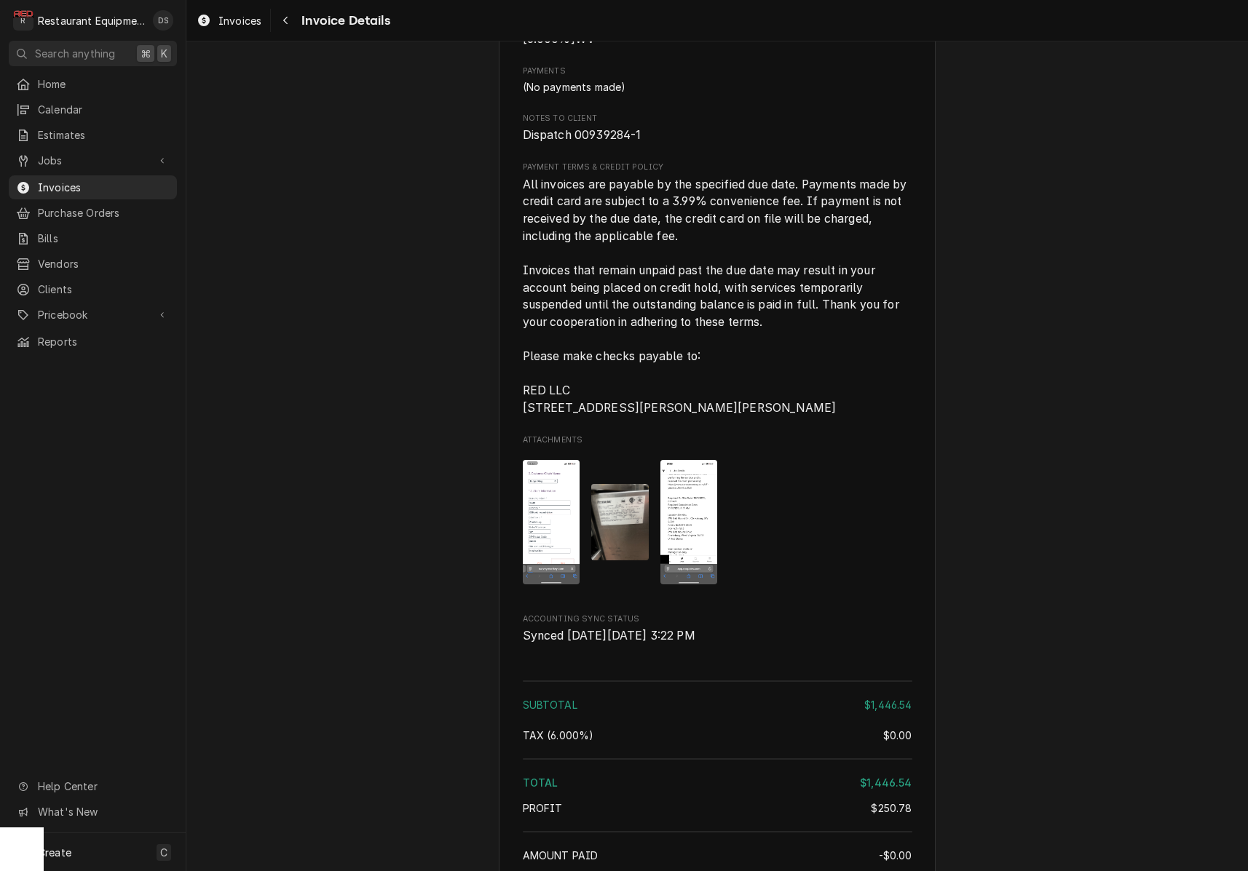
scroll to position [2479, 0]
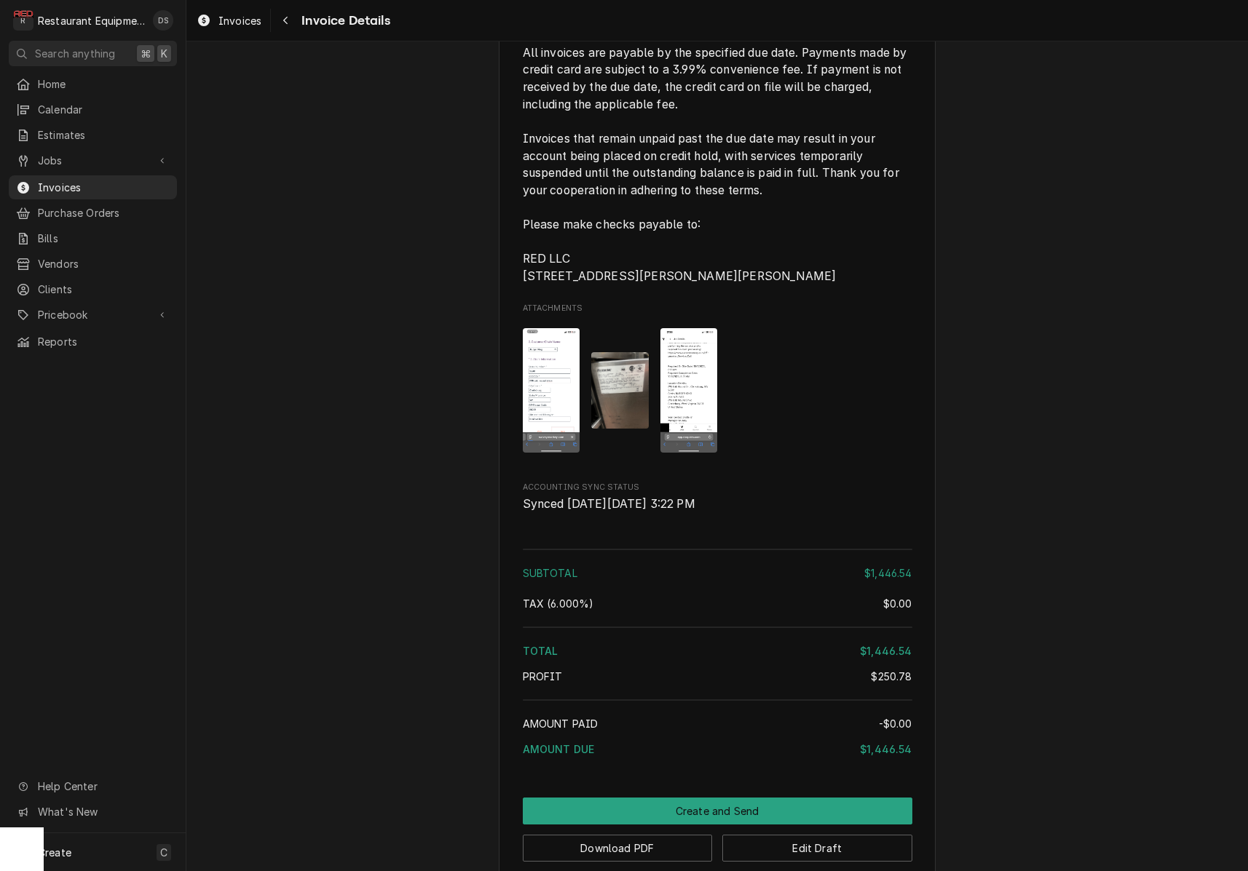
click at [630, 429] on img "Attachments" at bounding box center [620, 390] width 58 height 76
click at [630, 445] on body "R Restaurant Equipment Diagnostics DS Search anything ⌘ K Home Calendar Estimat…" at bounding box center [624, 435] width 1248 height 871
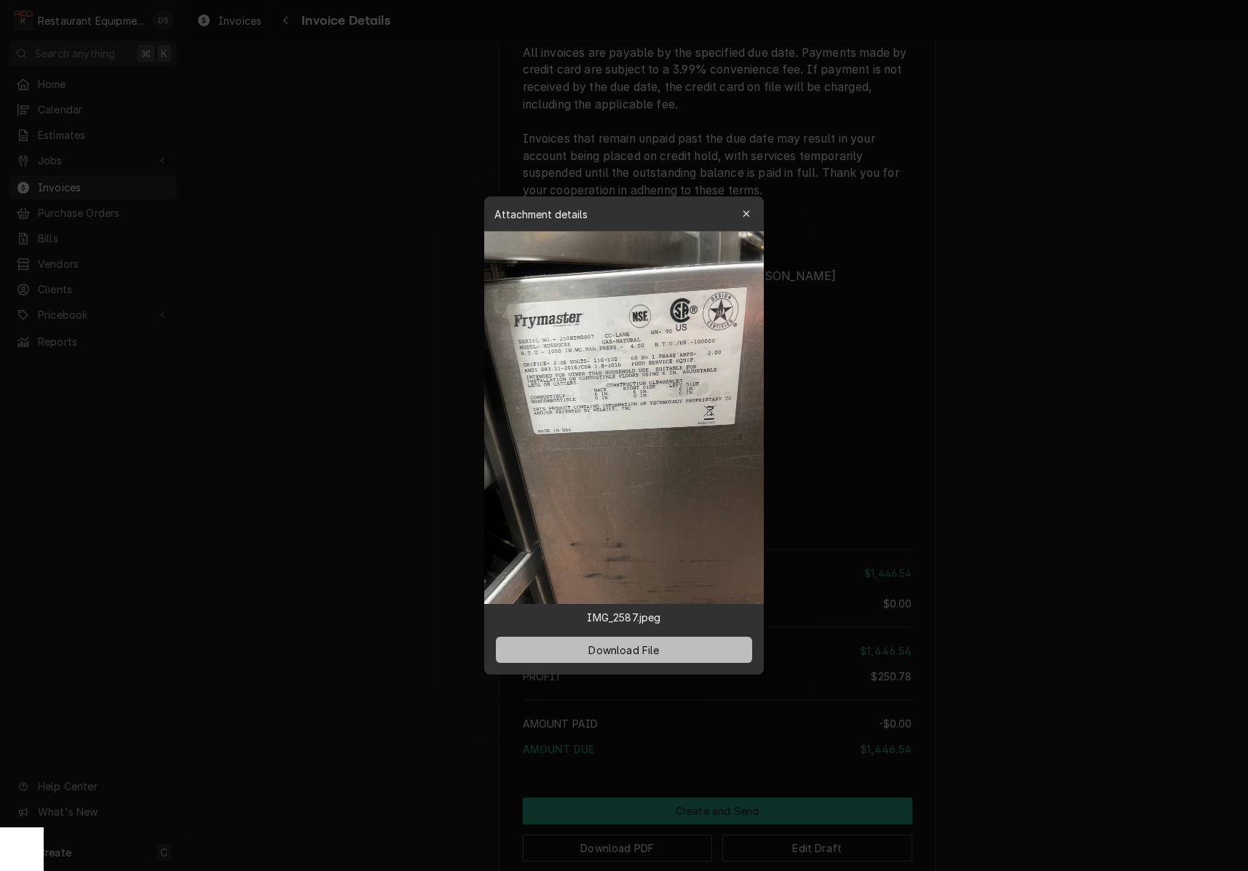
click at [630, 658] on button "Download File" at bounding box center [624, 650] width 256 height 26
drag, startPoint x: 885, startPoint y: 499, endPoint x: 847, endPoint y: 512, distance: 40.7
click at [885, 499] on div at bounding box center [624, 435] width 1248 height 871
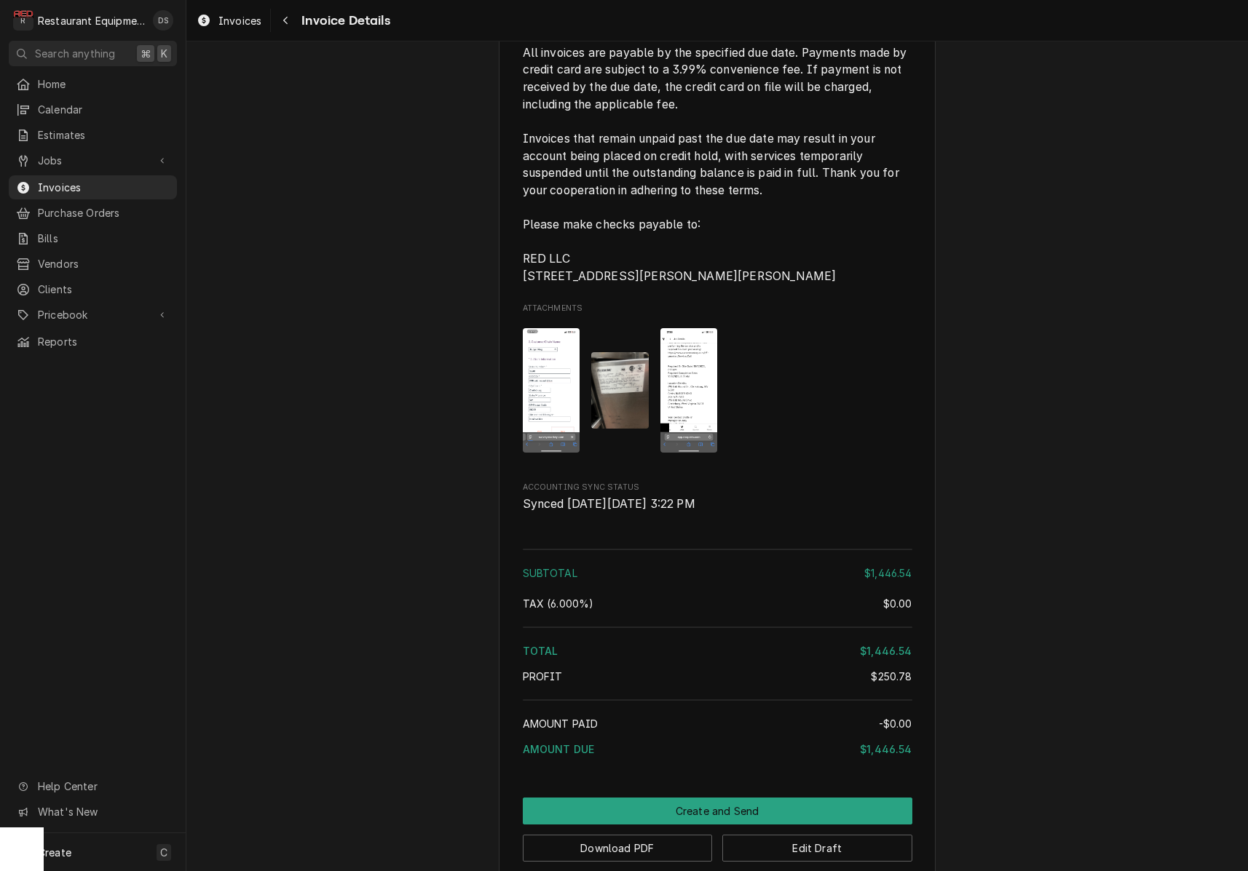
click at [569, 425] on img "Attachments" at bounding box center [552, 390] width 58 height 124
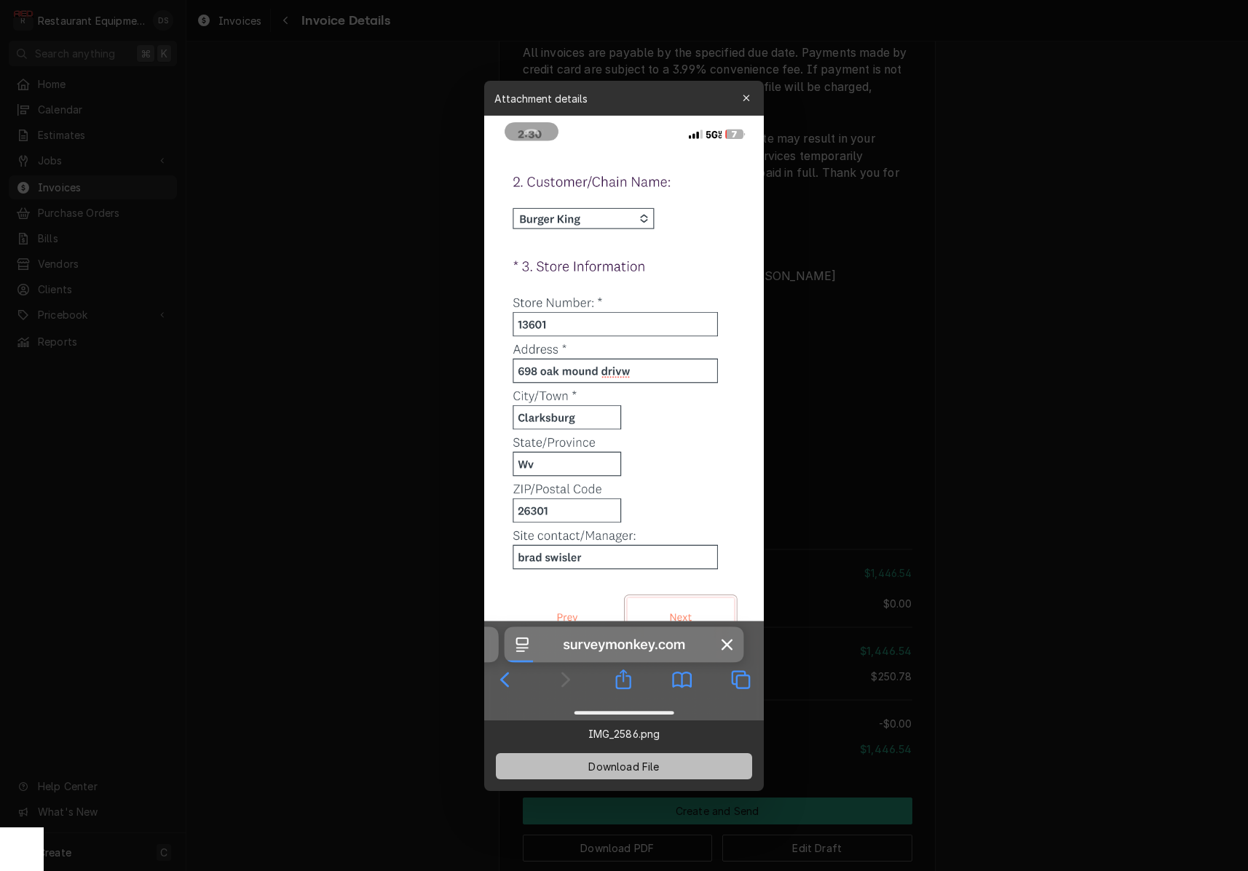
click at [663, 771] on button "Download File" at bounding box center [624, 766] width 256 height 26
drag, startPoint x: 838, startPoint y: 501, endPoint x: 814, endPoint y: 504, distance: 23.6
click at [838, 503] on div at bounding box center [624, 435] width 1248 height 871
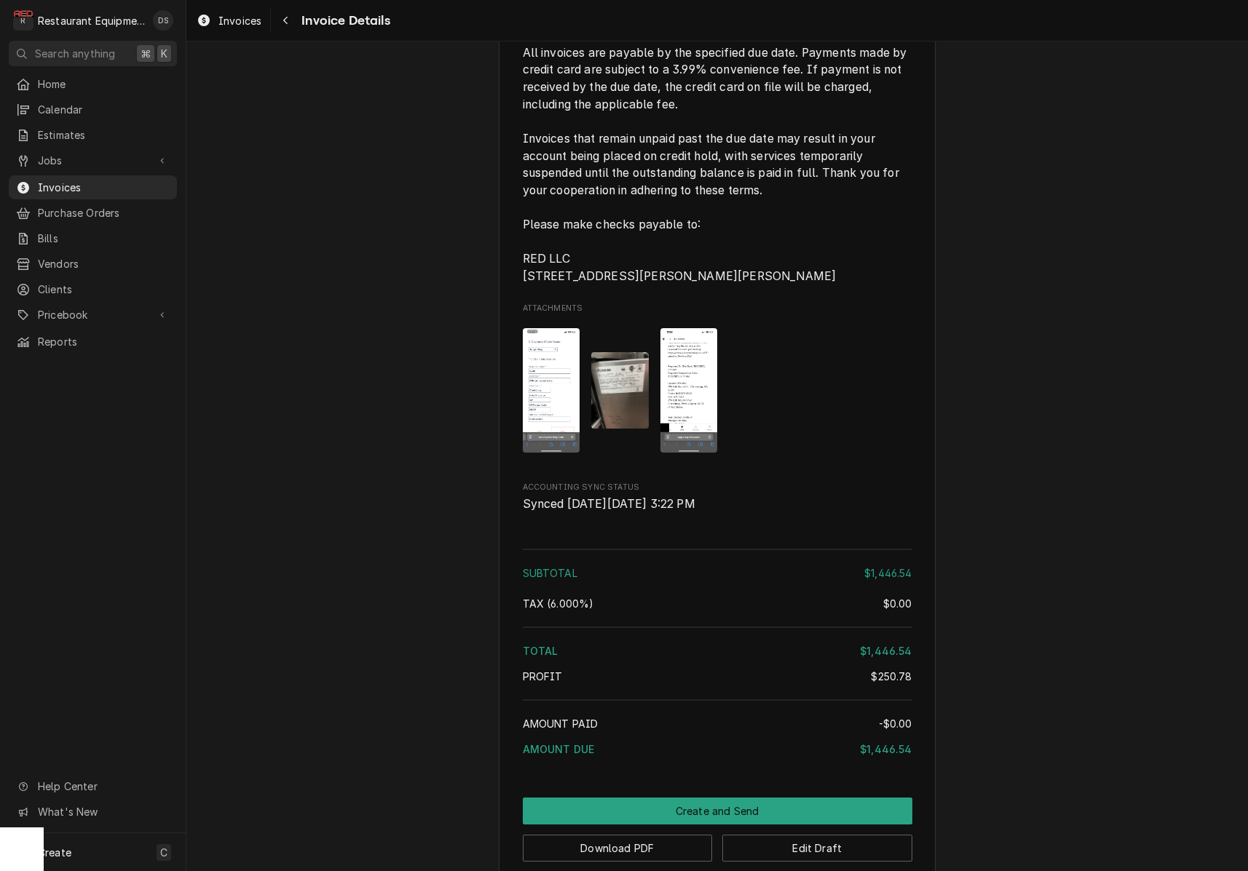
click at [707, 440] on img "Attachments" at bounding box center [689, 390] width 58 height 124
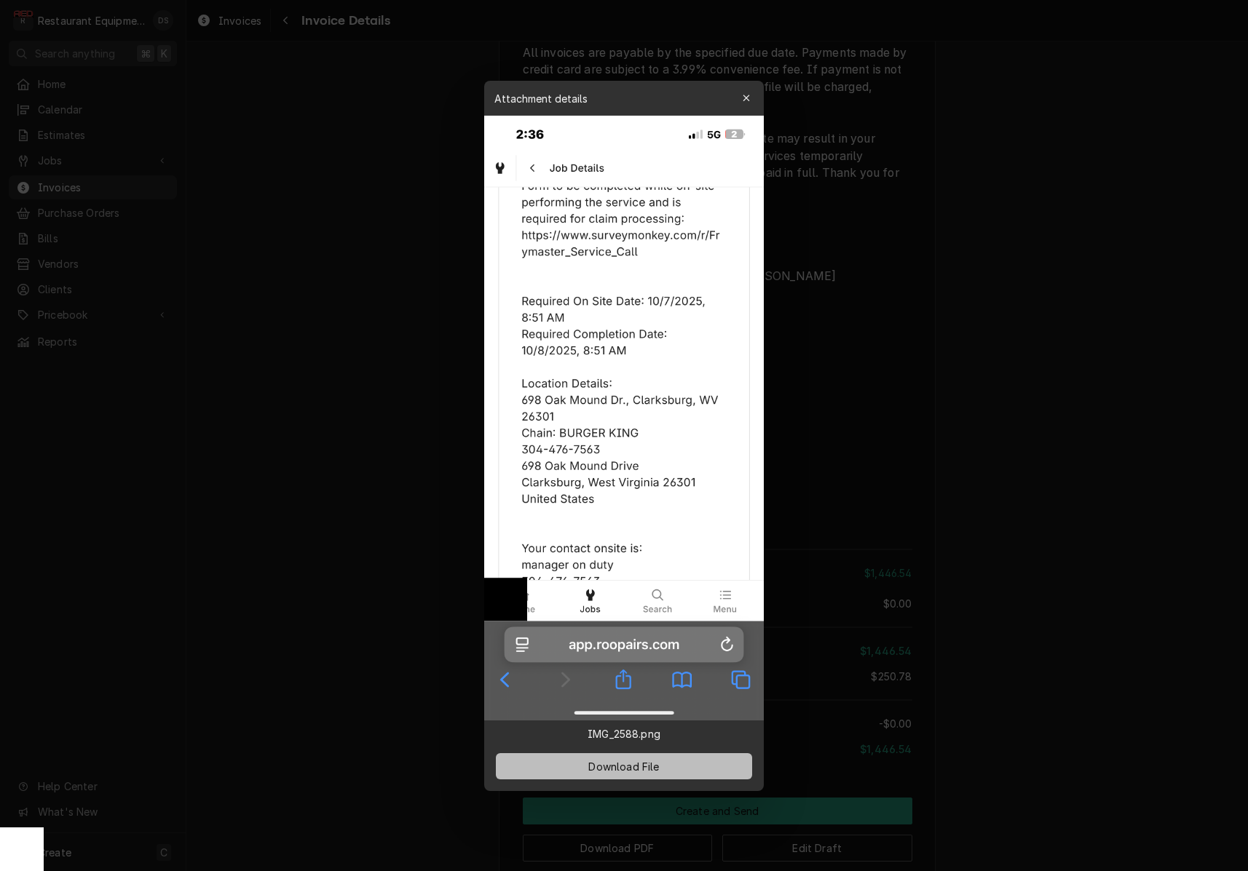
click at [677, 761] on button "Download File" at bounding box center [624, 766] width 256 height 26
click at [1144, 472] on div at bounding box center [624, 435] width 1248 height 871
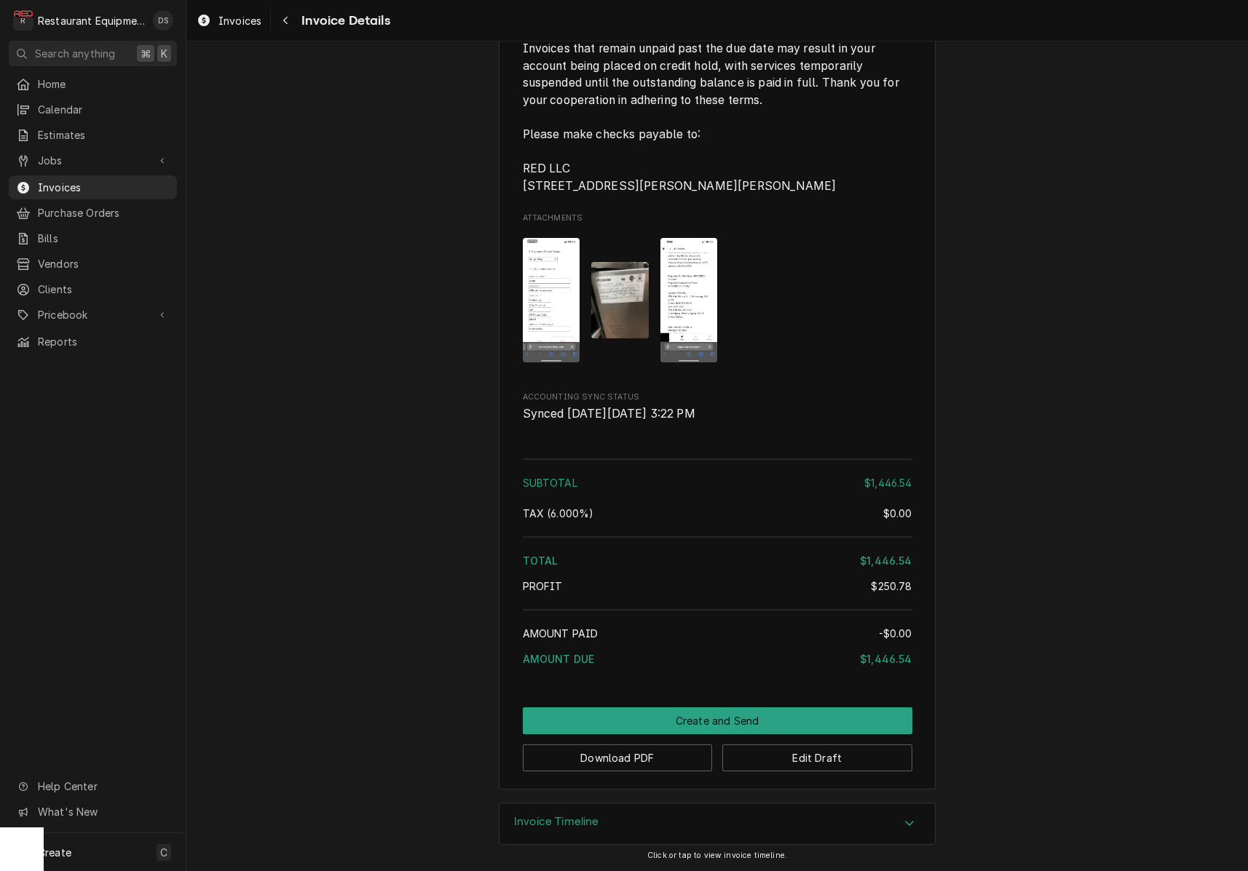
scroll to position [2613, 0]
click at [833, 756] on button "Edit Draft" at bounding box center [817, 758] width 190 height 27
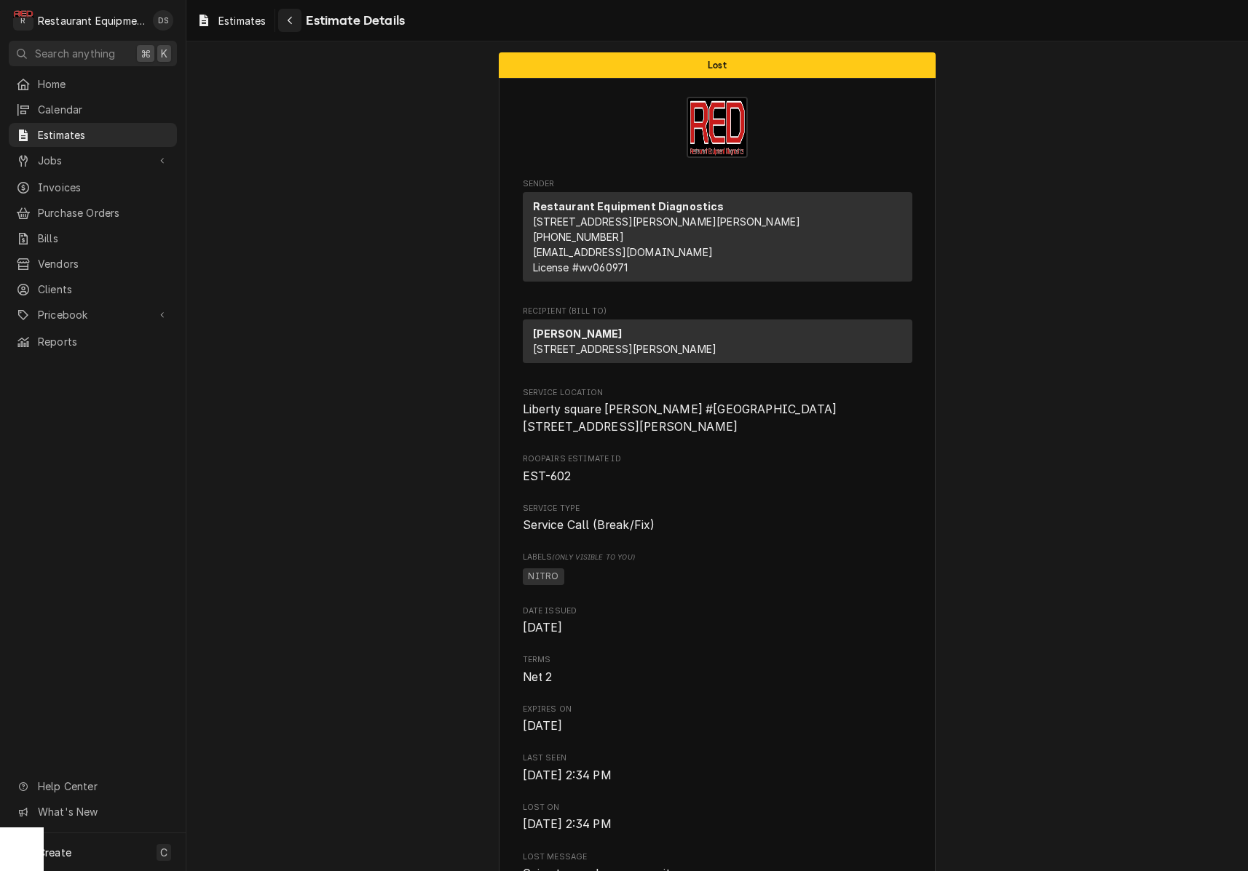
click at [295, 21] on div "Navigate back" at bounding box center [289, 20] width 15 height 15
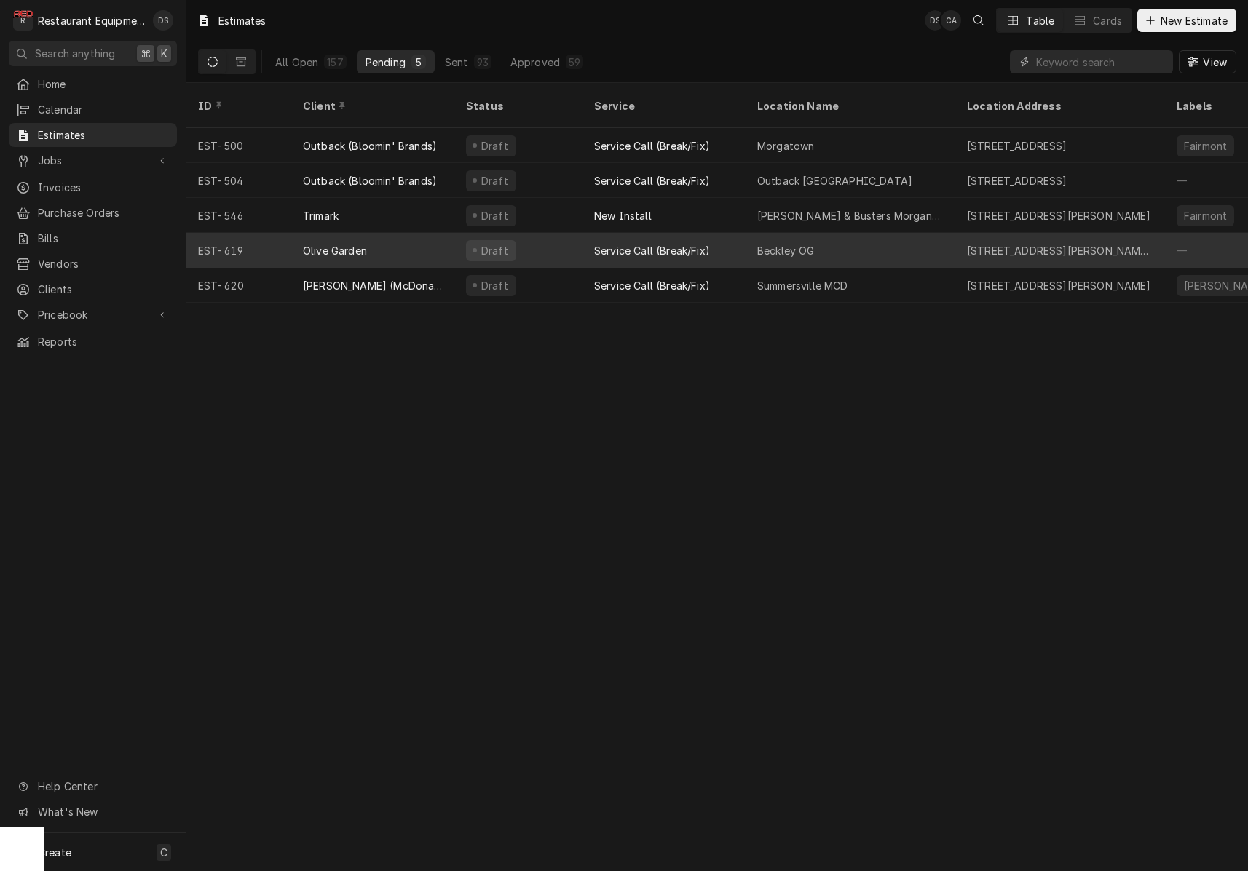
click at [440, 240] on div "Olive Garden" at bounding box center [372, 250] width 163 height 35
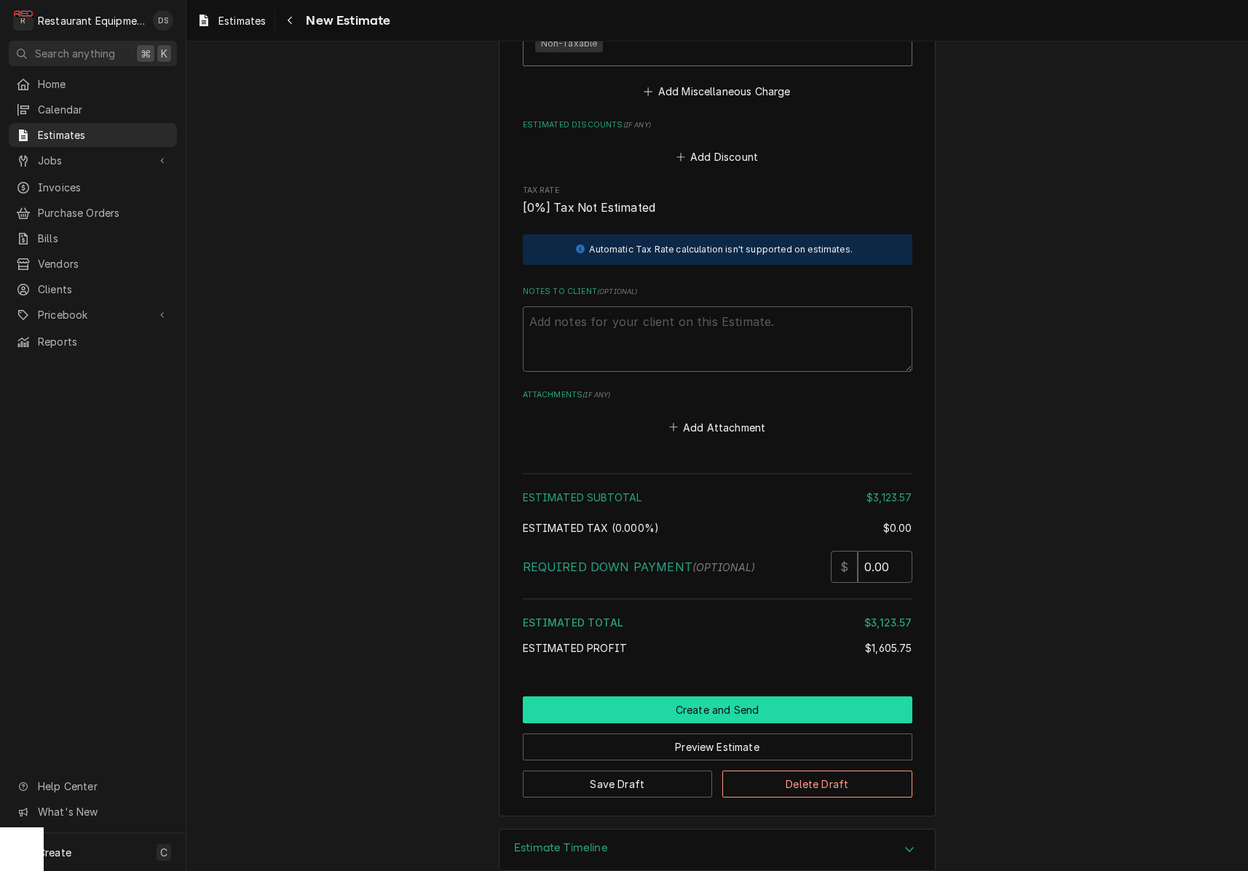
click at [724, 697] on button "Create and Send" at bounding box center [717, 710] width 389 height 27
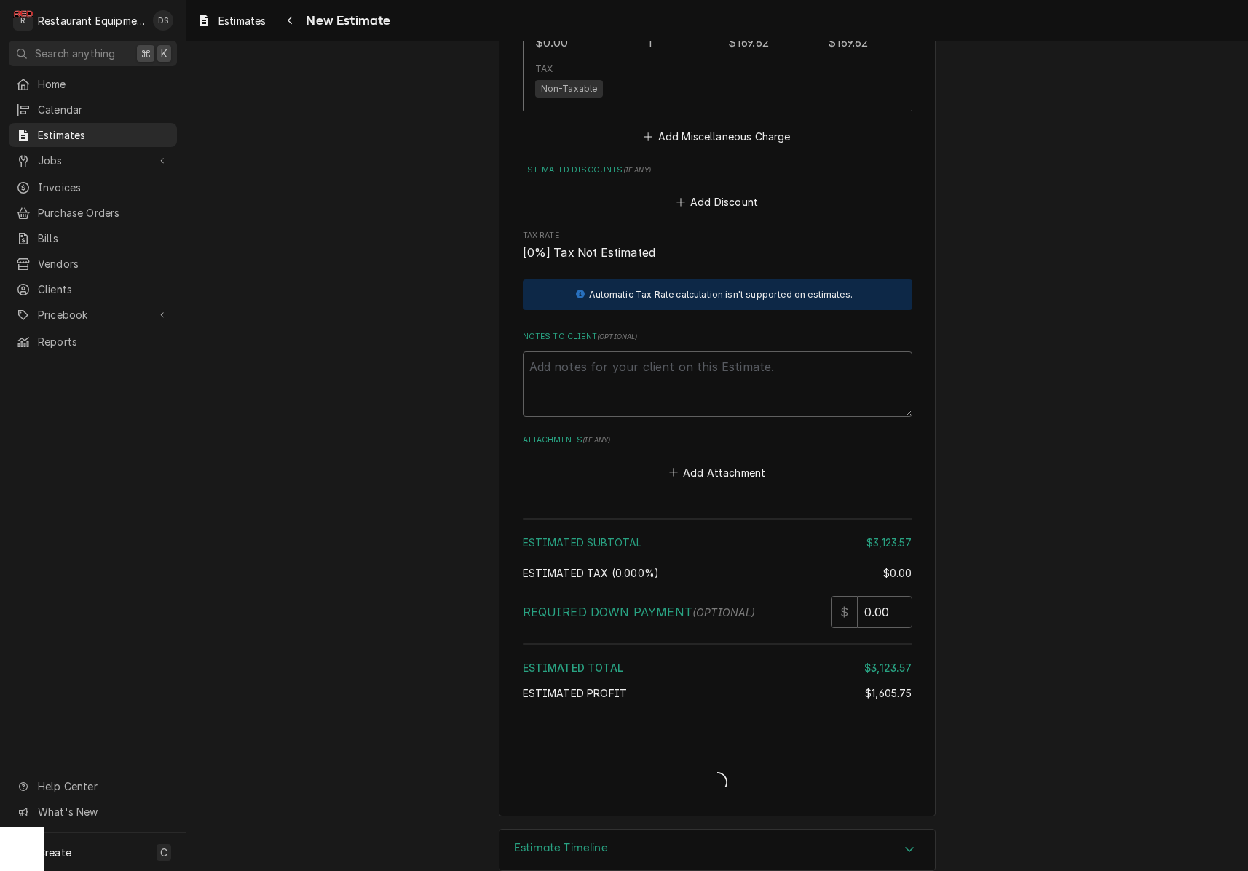
type textarea "x"
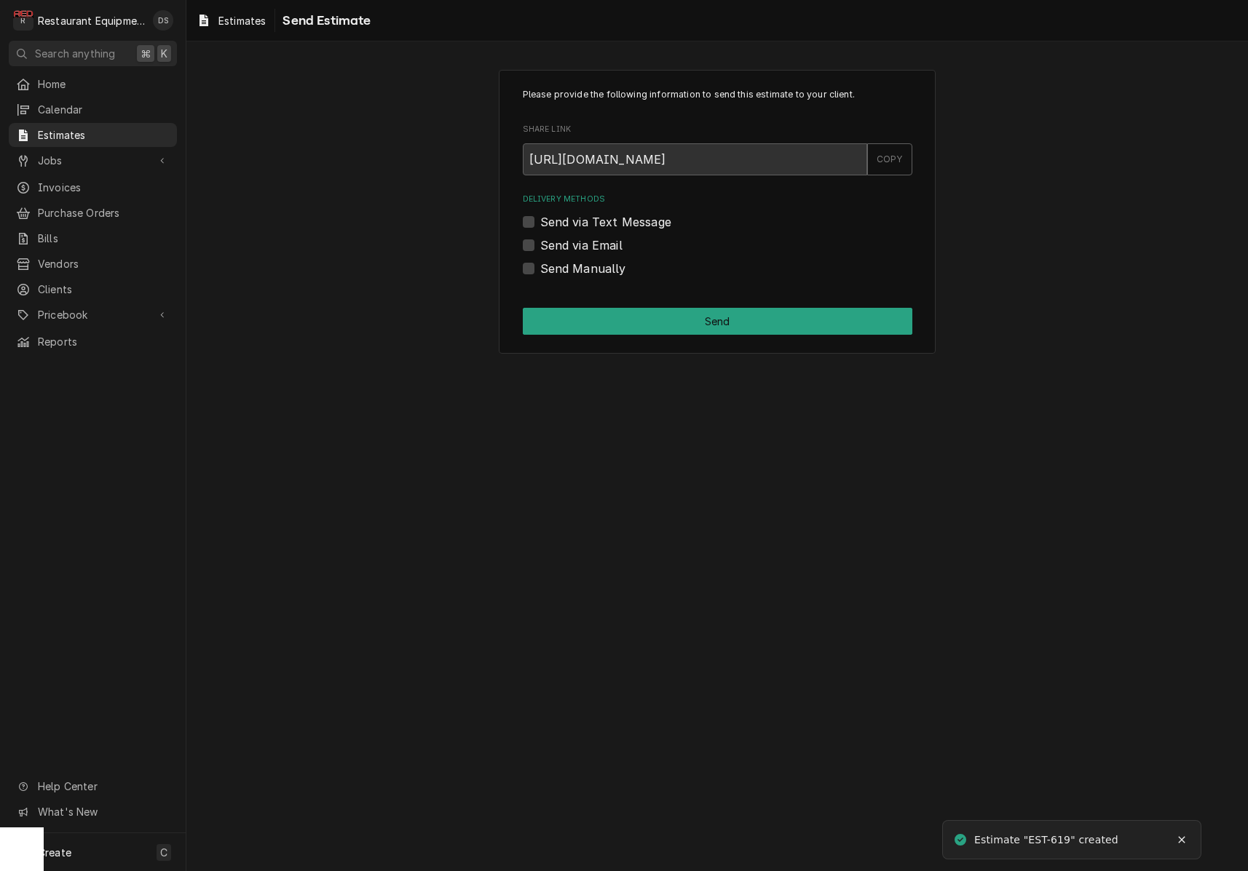
click at [540, 241] on label "Send via Email" at bounding box center [581, 245] width 82 height 17
click at [540, 241] on input "Send via Email" at bounding box center [734, 253] width 389 height 32
checkbox input "true"
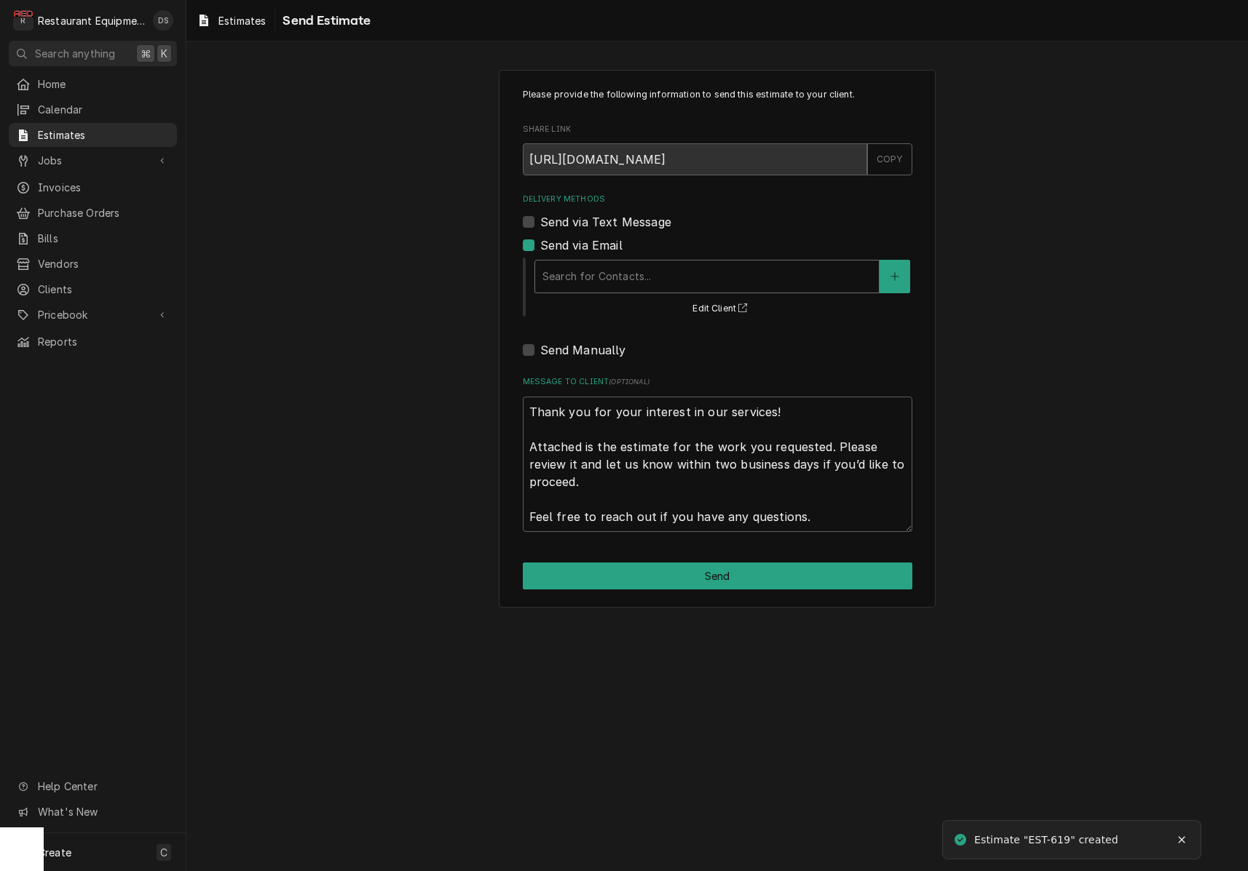
click at [616, 275] on div "Search for Contacts..." at bounding box center [706, 276] width 329 height 15
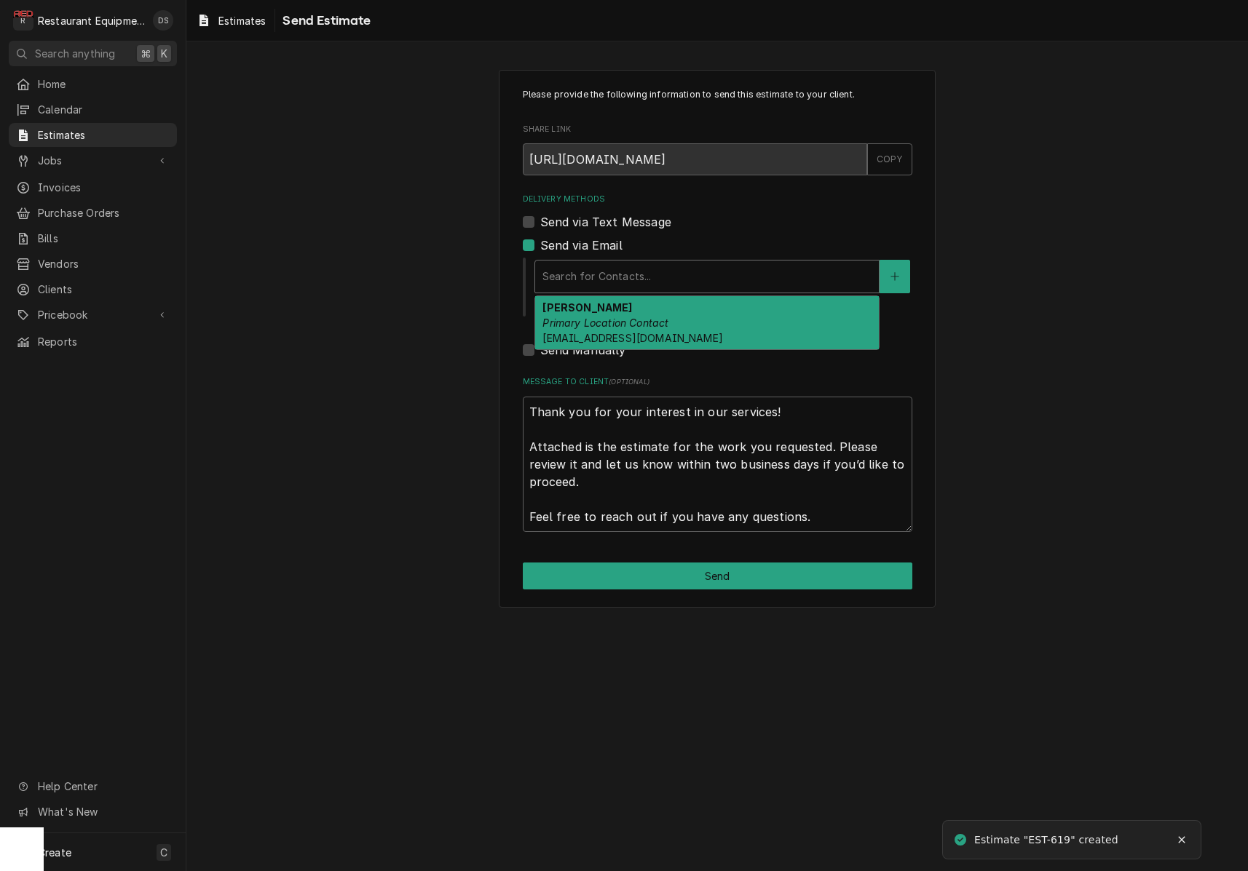
drag, startPoint x: 614, startPoint y: 318, endPoint x: 656, endPoint y: 443, distance: 131.4
click at [614, 318] on em "Primary Location Contact" at bounding box center [605, 323] width 126 height 12
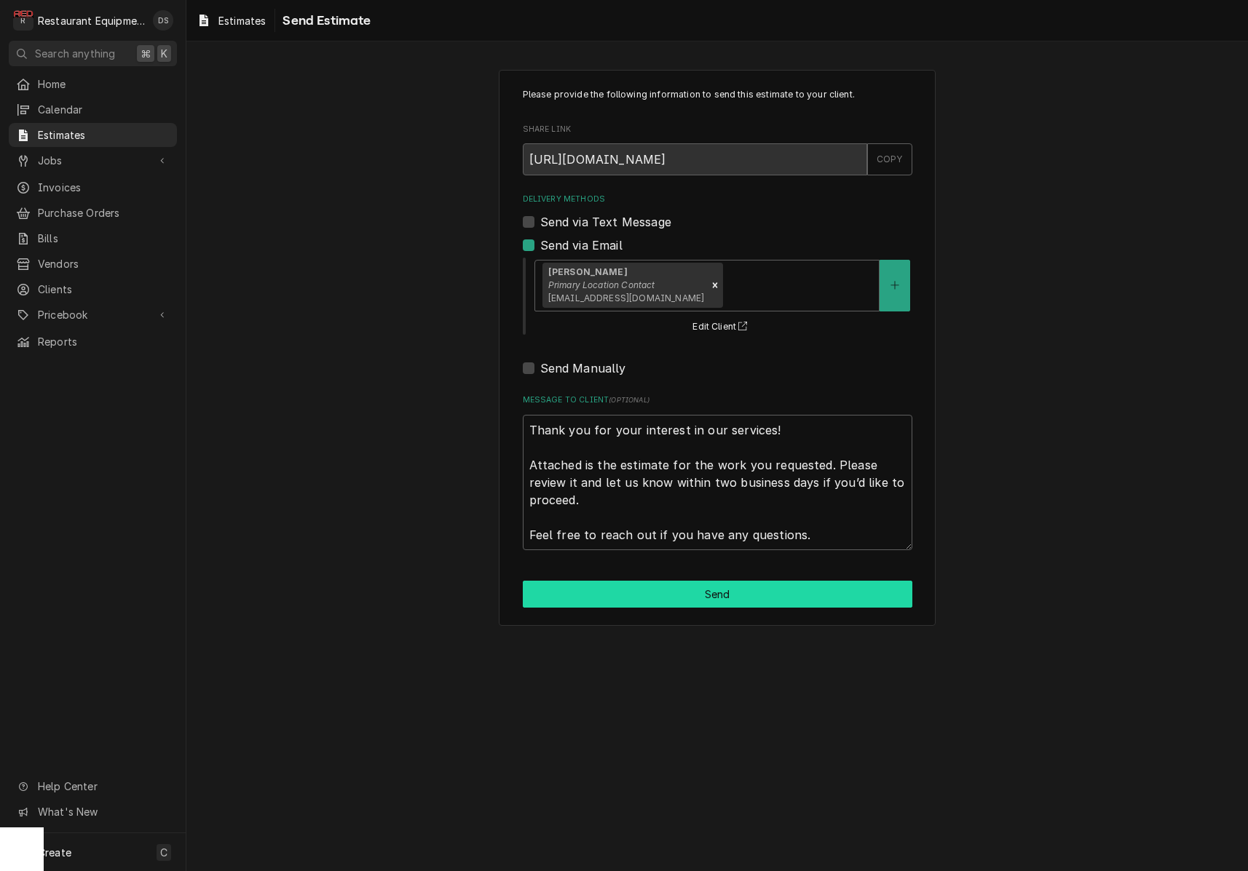
click at [741, 590] on button "Send" at bounding box center [717, 594] width 389 height 27
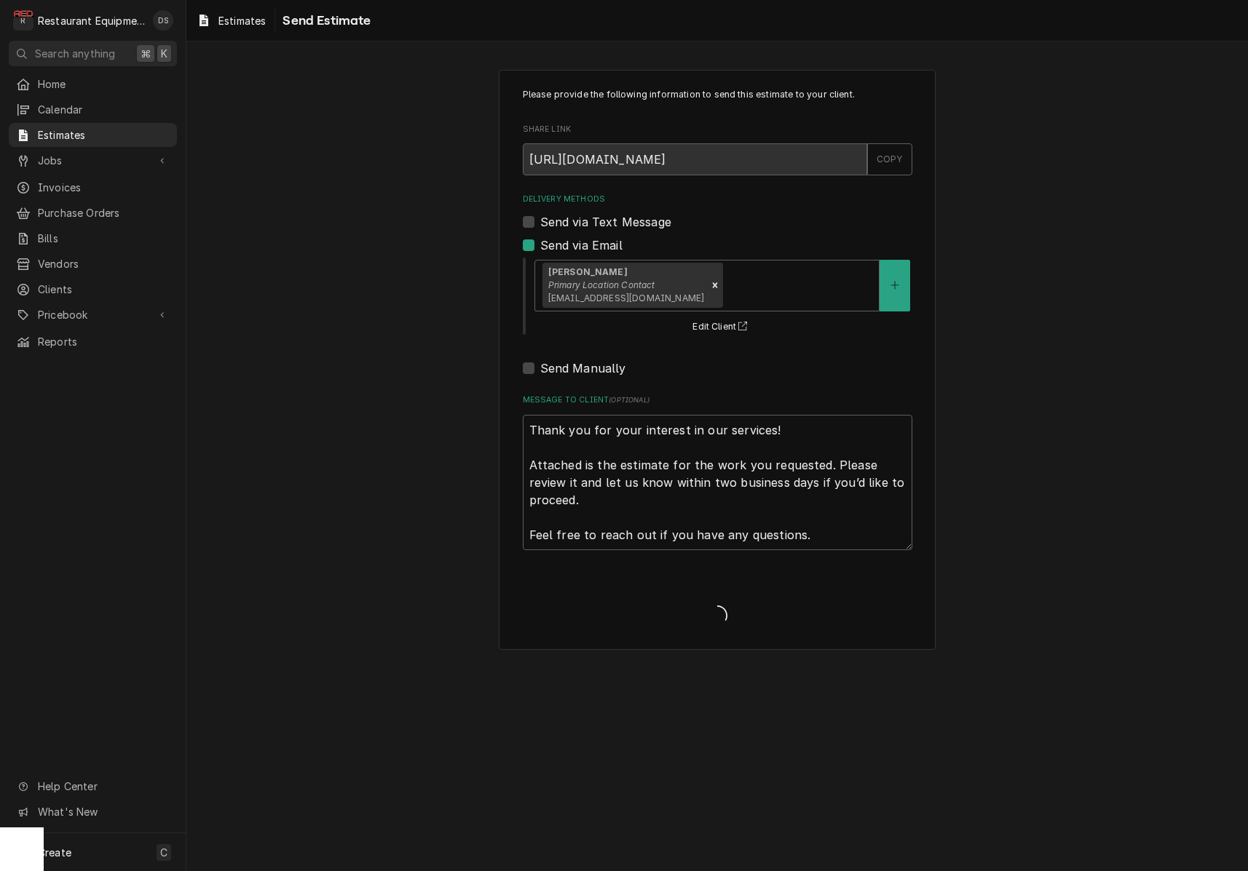
type textarea "x"
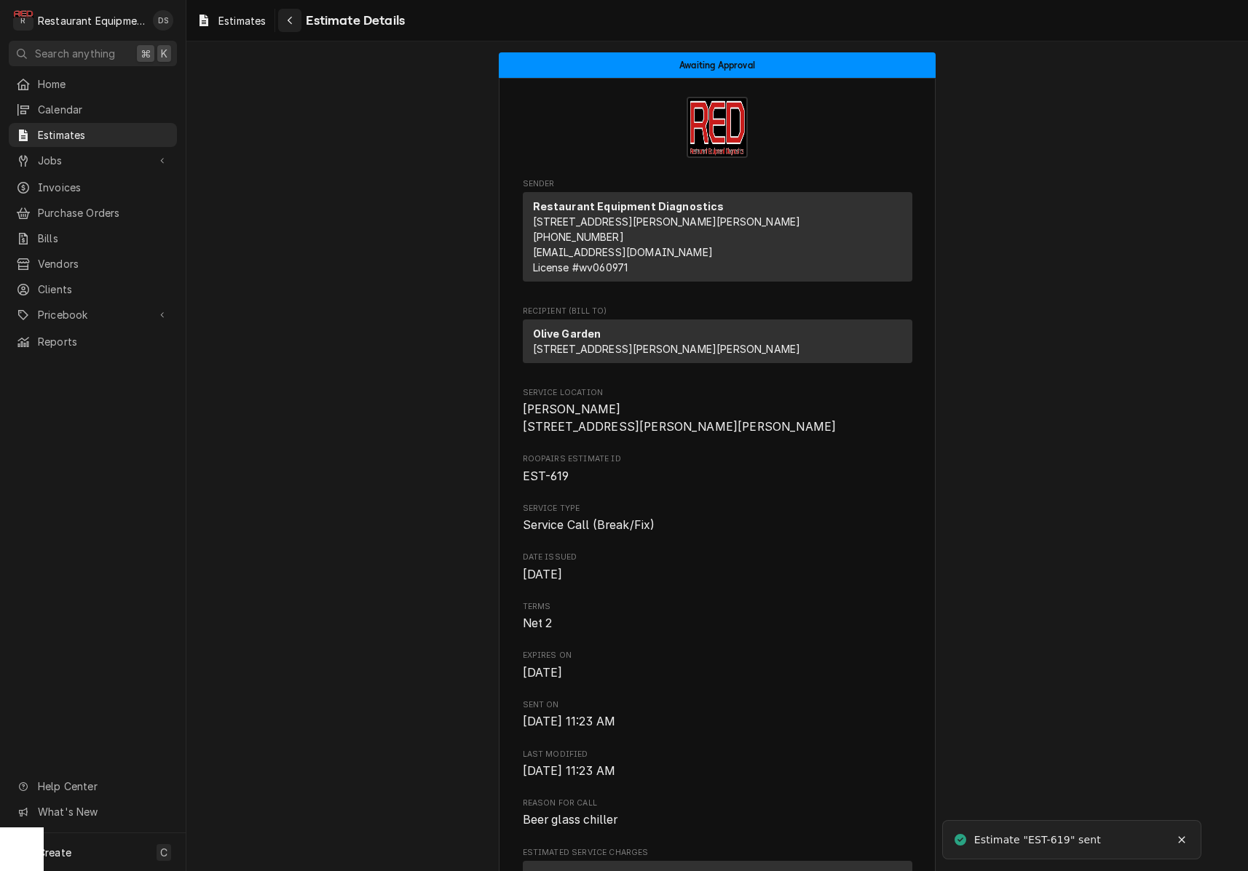
click at [297, 25] on div "Navigate back" at bounding box center [289, 20] width 15 height 15
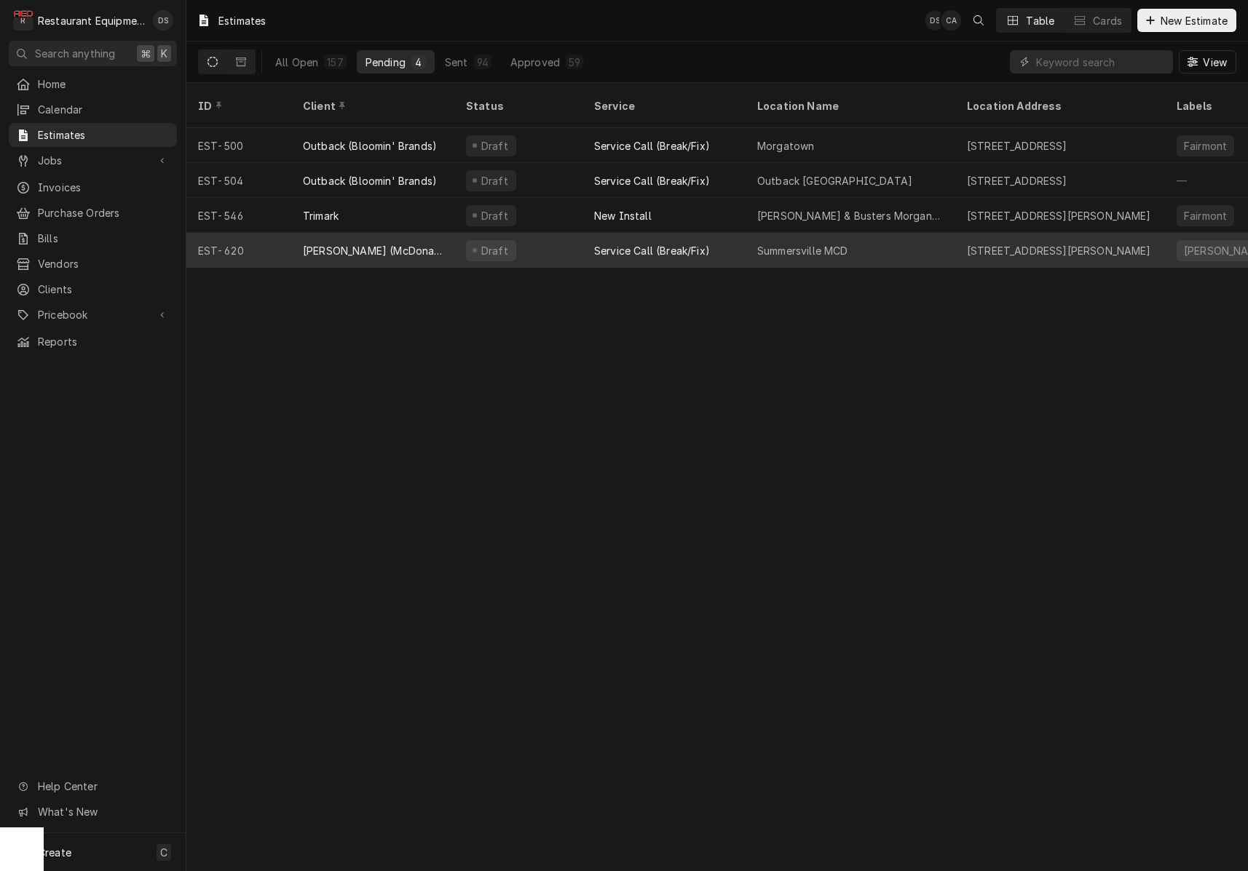
click at [425, 243] on div "[PERSON_NAME] (McDonalds Group)" at bounding box center [373, 250] width 140 height 15
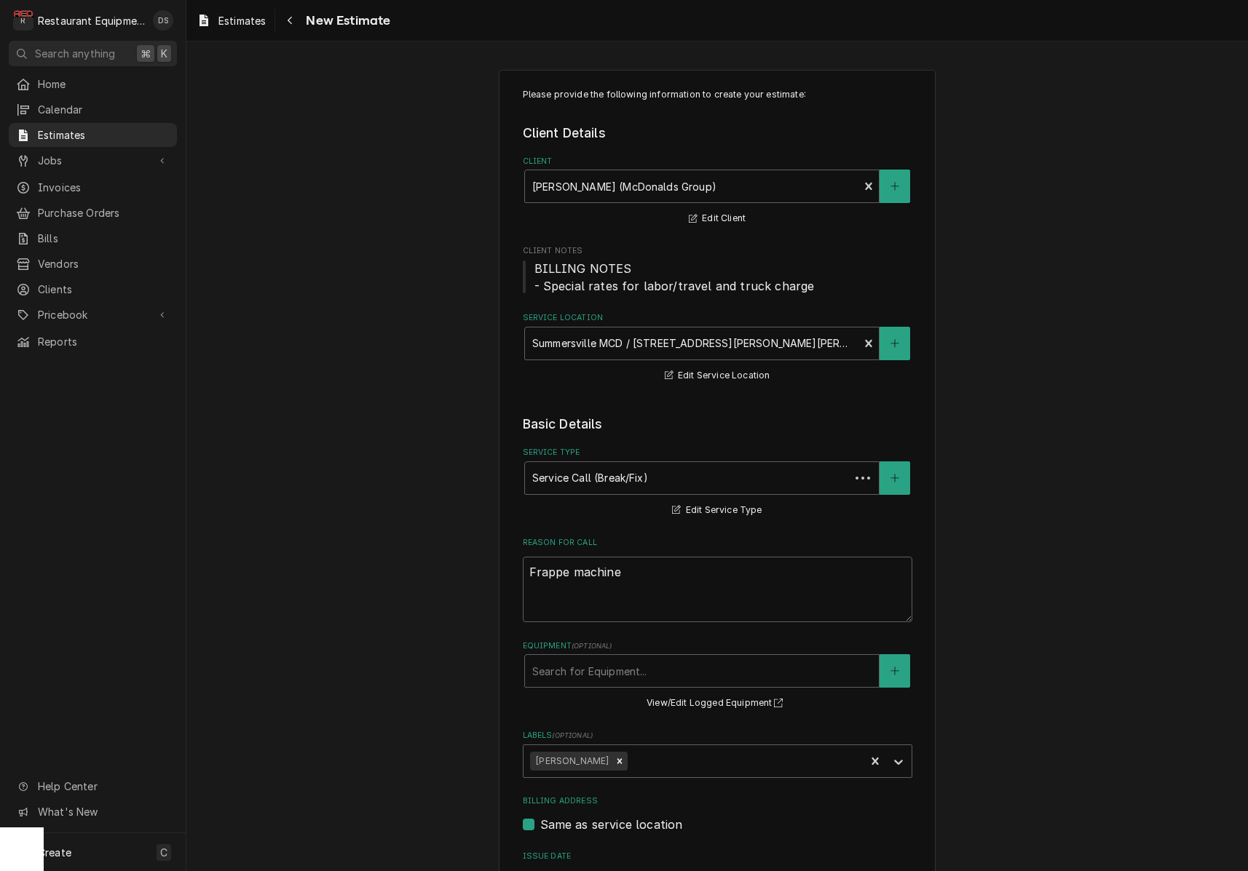
type textarea "x"
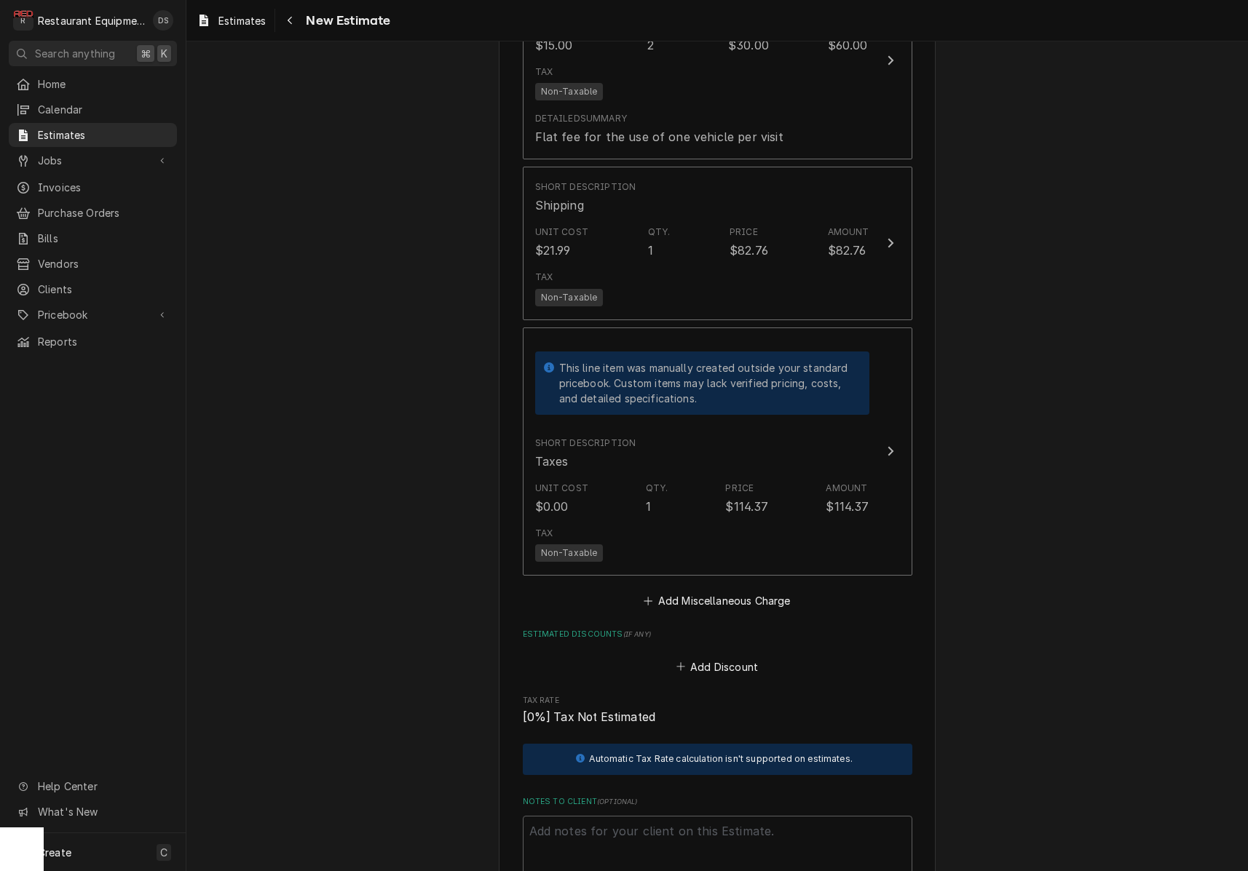
scroll to position [2470, 0]
click at [293, 15] on div "Navigate back" at bounding box center [289, 20] width 15 height 15
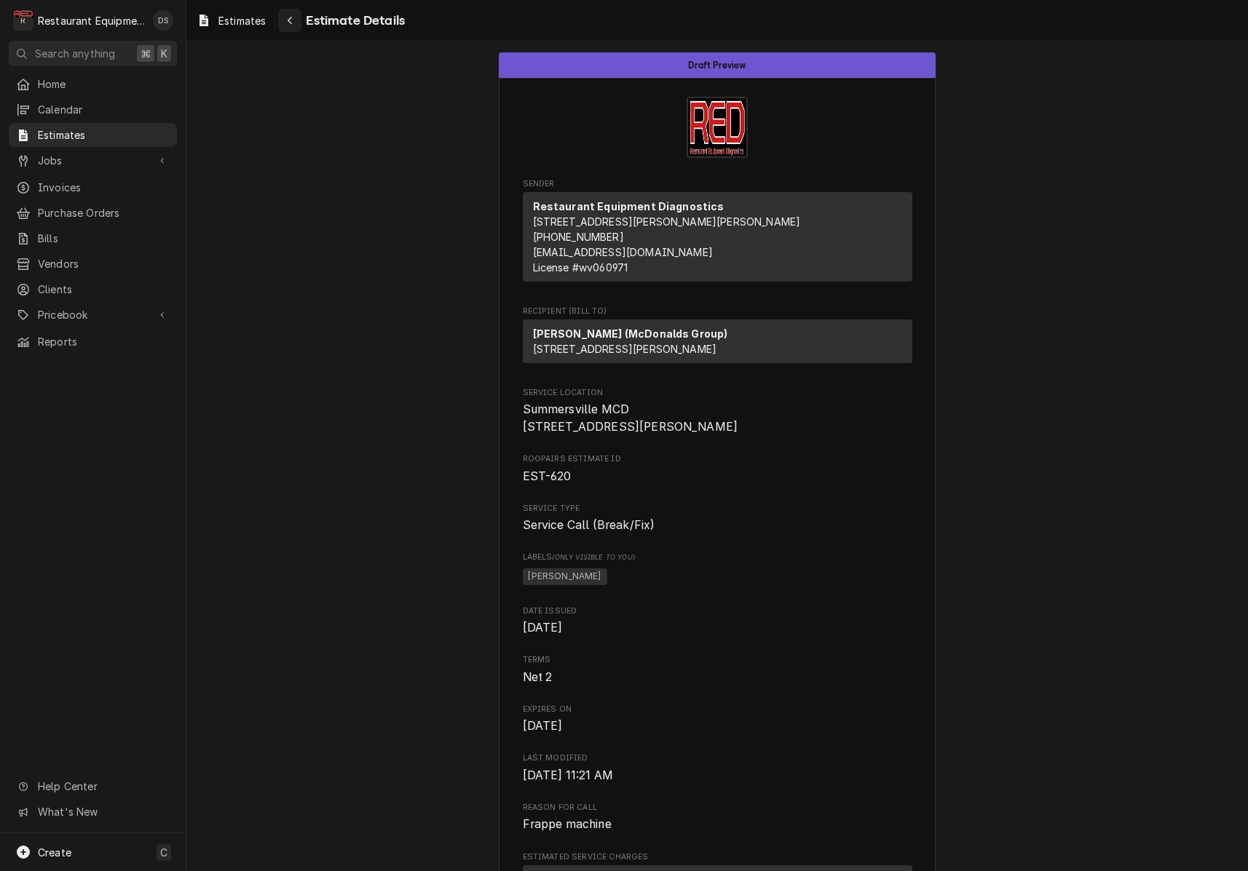
click at [298, 23] on button "Navigate back" at bounding box center [289, 20] width 23 height 23
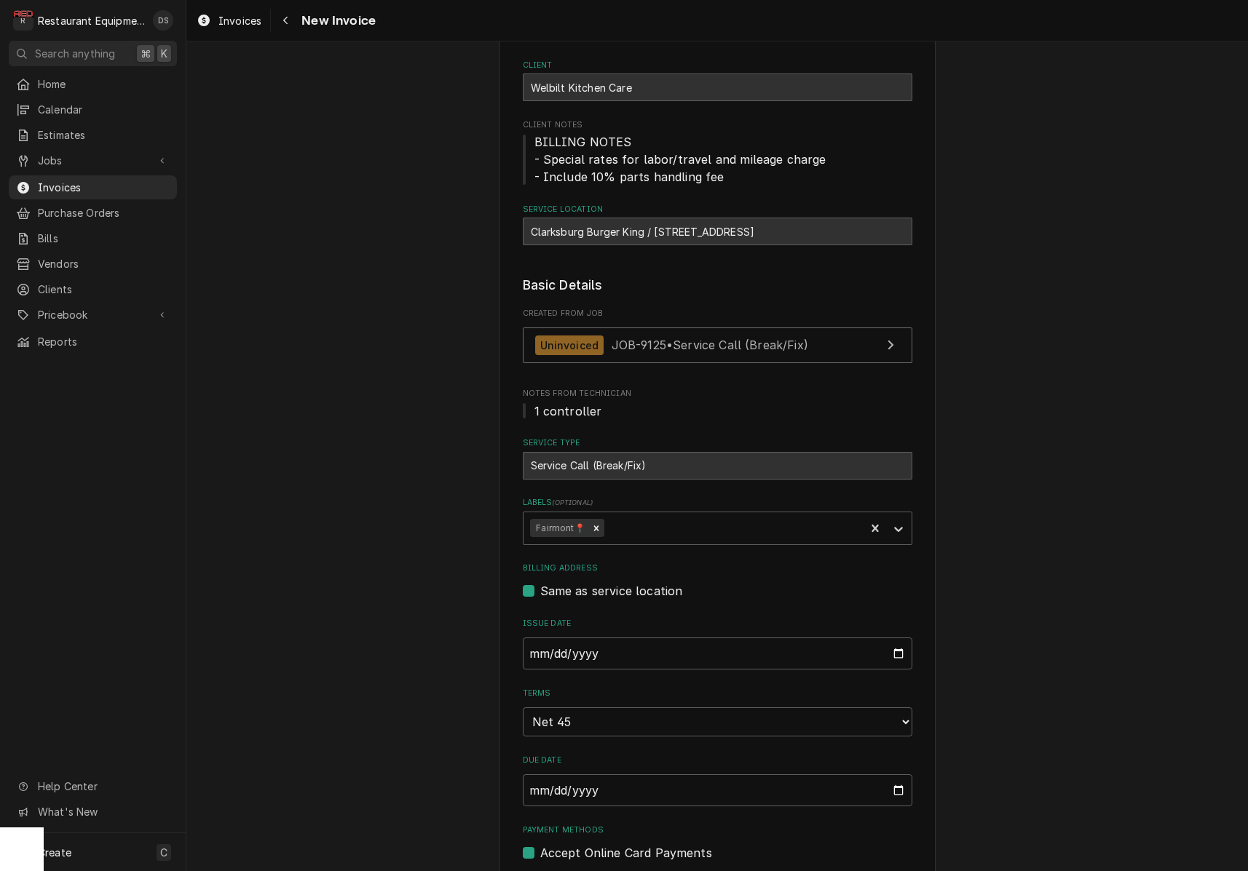
scroll to position [49, 0]
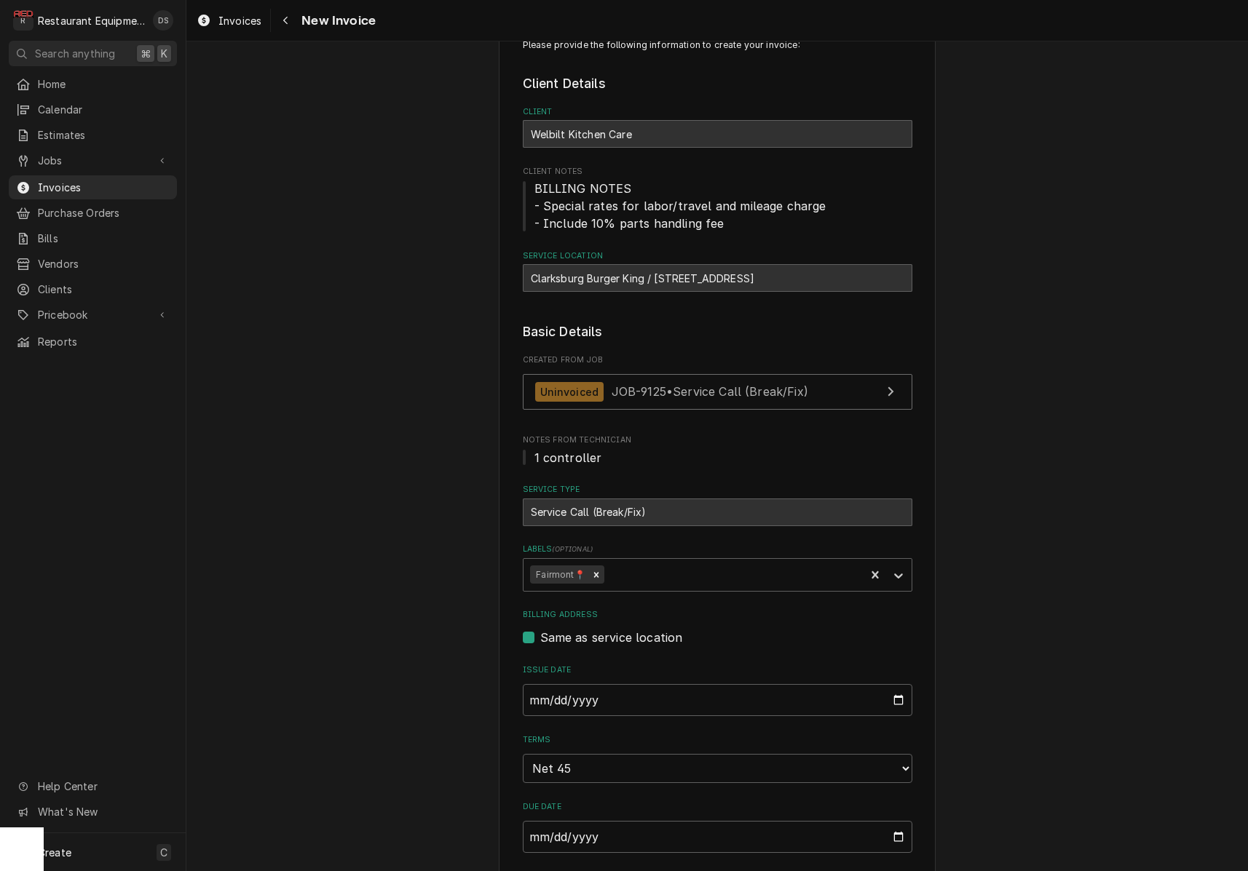
drag, startPoint x: 683, startPoint y: 291, endPoint x: 664, endPoint y: 285, distance: 19.8
drag, startPoint x: 654, startPoint y: 277, endPoint x: 860, endPoint y: 284, distance: 206.1
click at [863, 285] on div "Clarksburg Burger King / [STREET_ADDRESS]" at bounding box center [717, 278] width 389 height 28
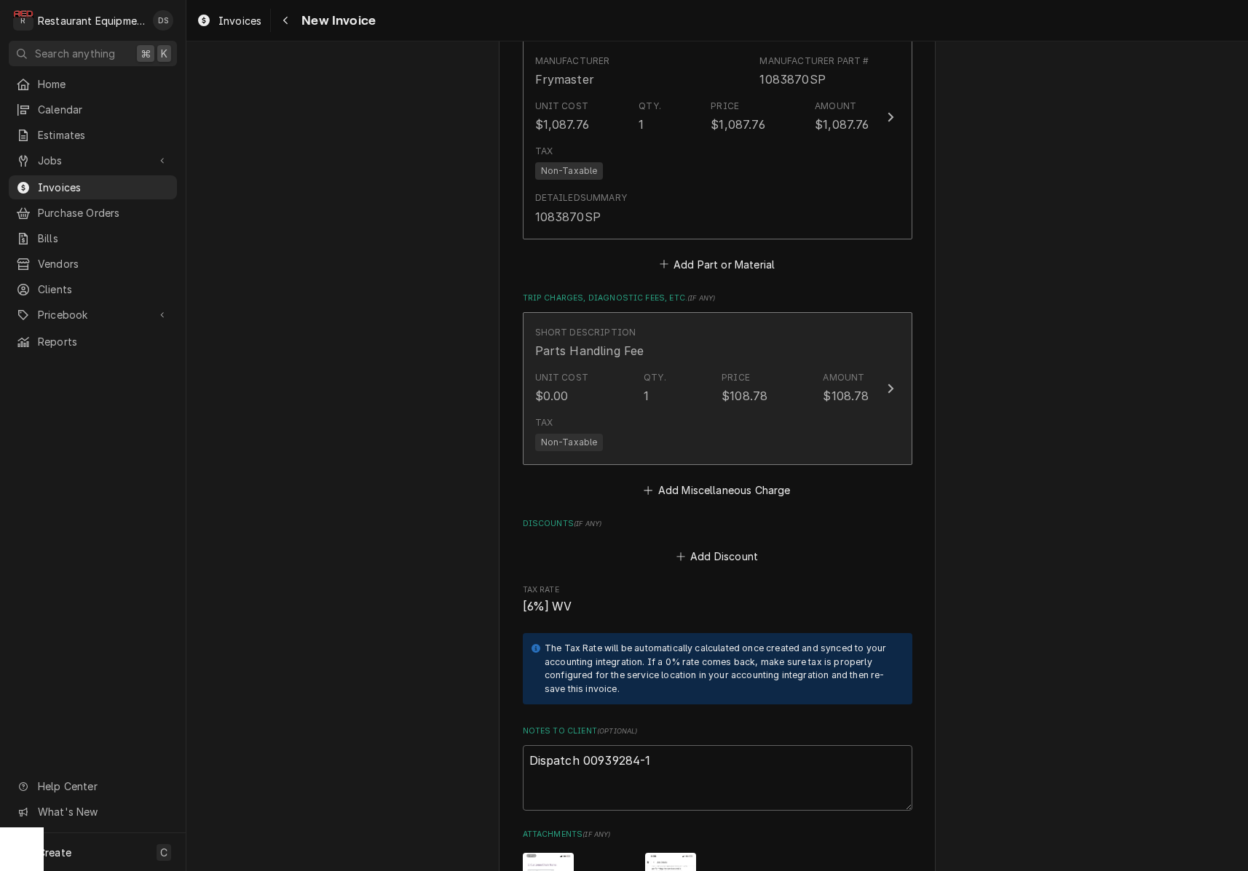
scroll to position [2304, 0]
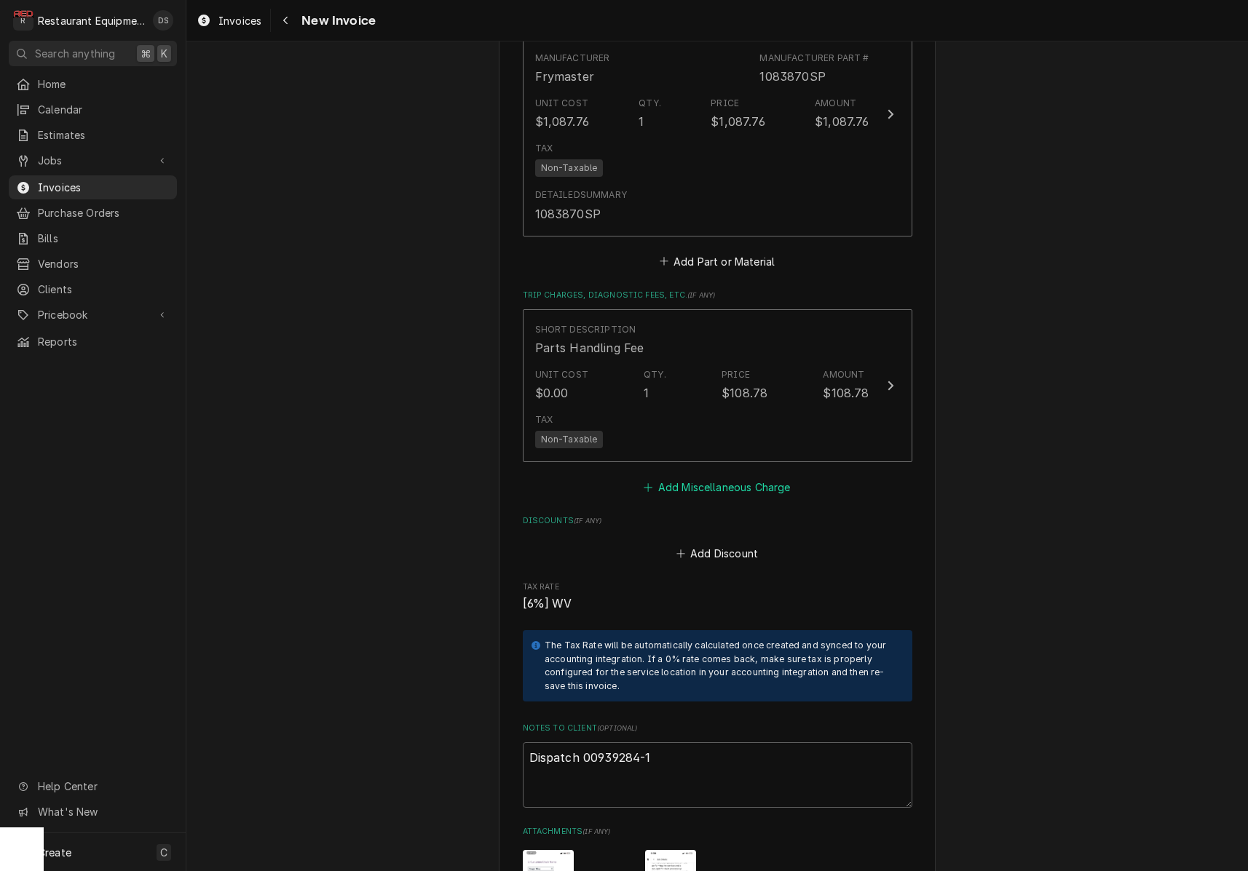
click at [687, 477] on button "Add Miscellaneous Charge" at bounding box center [716, 487] width 151 height 20
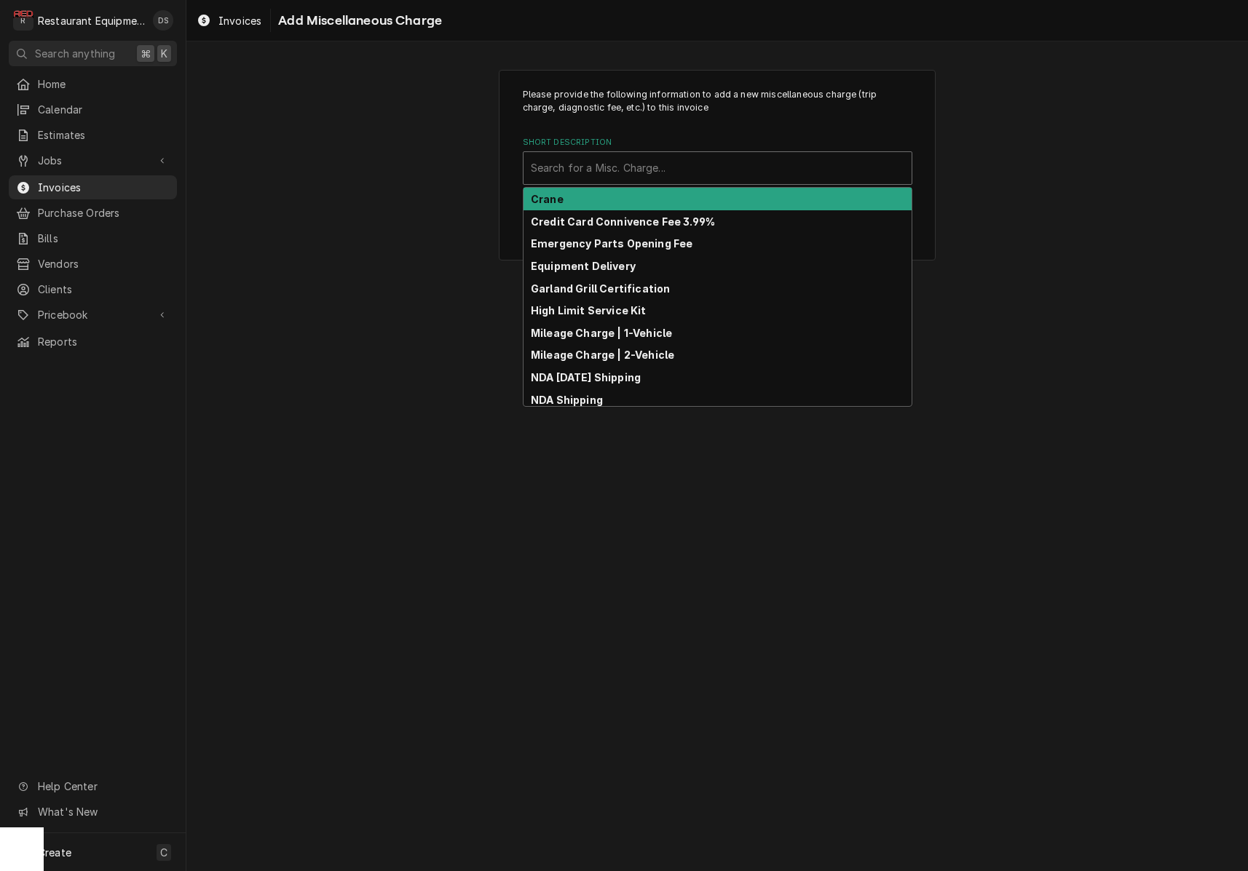
click at [648, 180] on div "Short Description" at bounding box center [717, 168] width 373 height 26
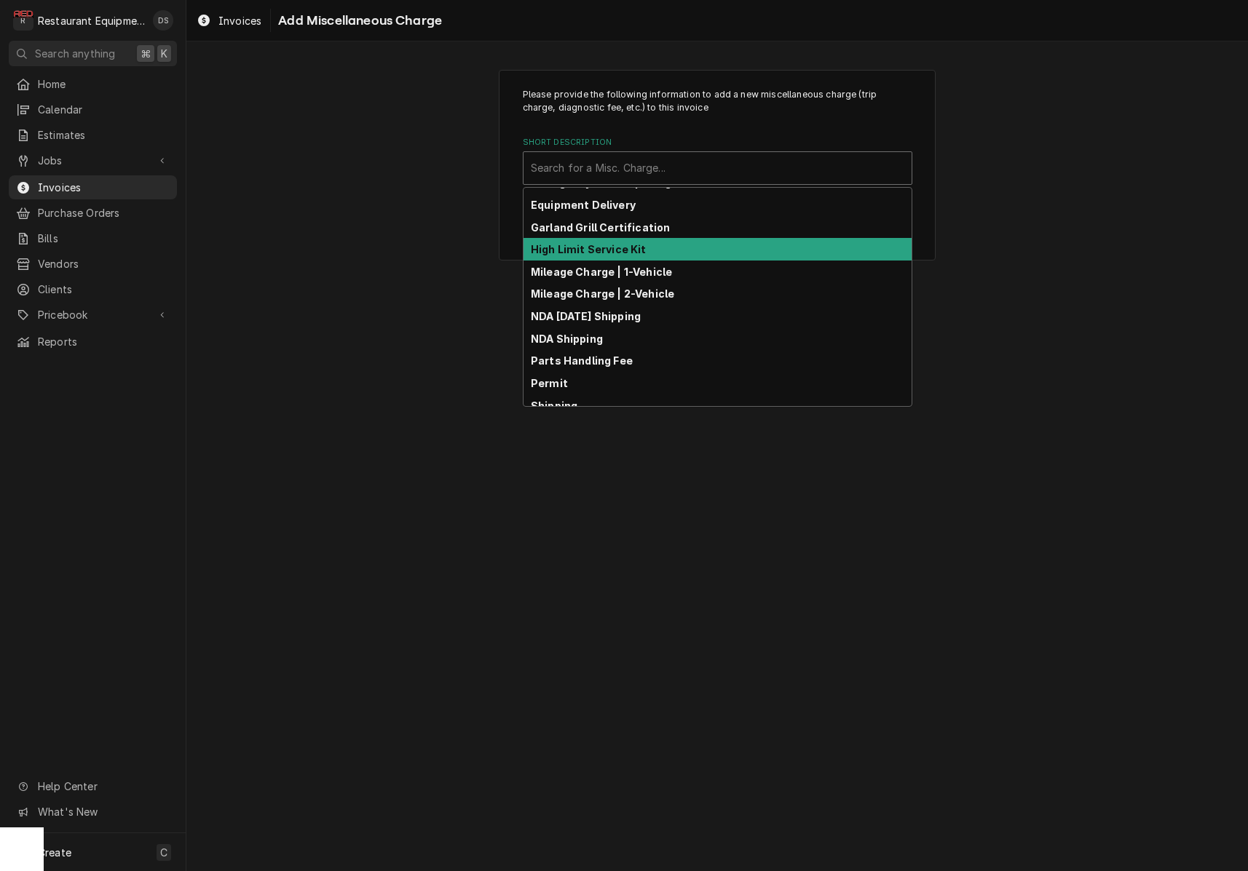
scroll to position [68, 0]
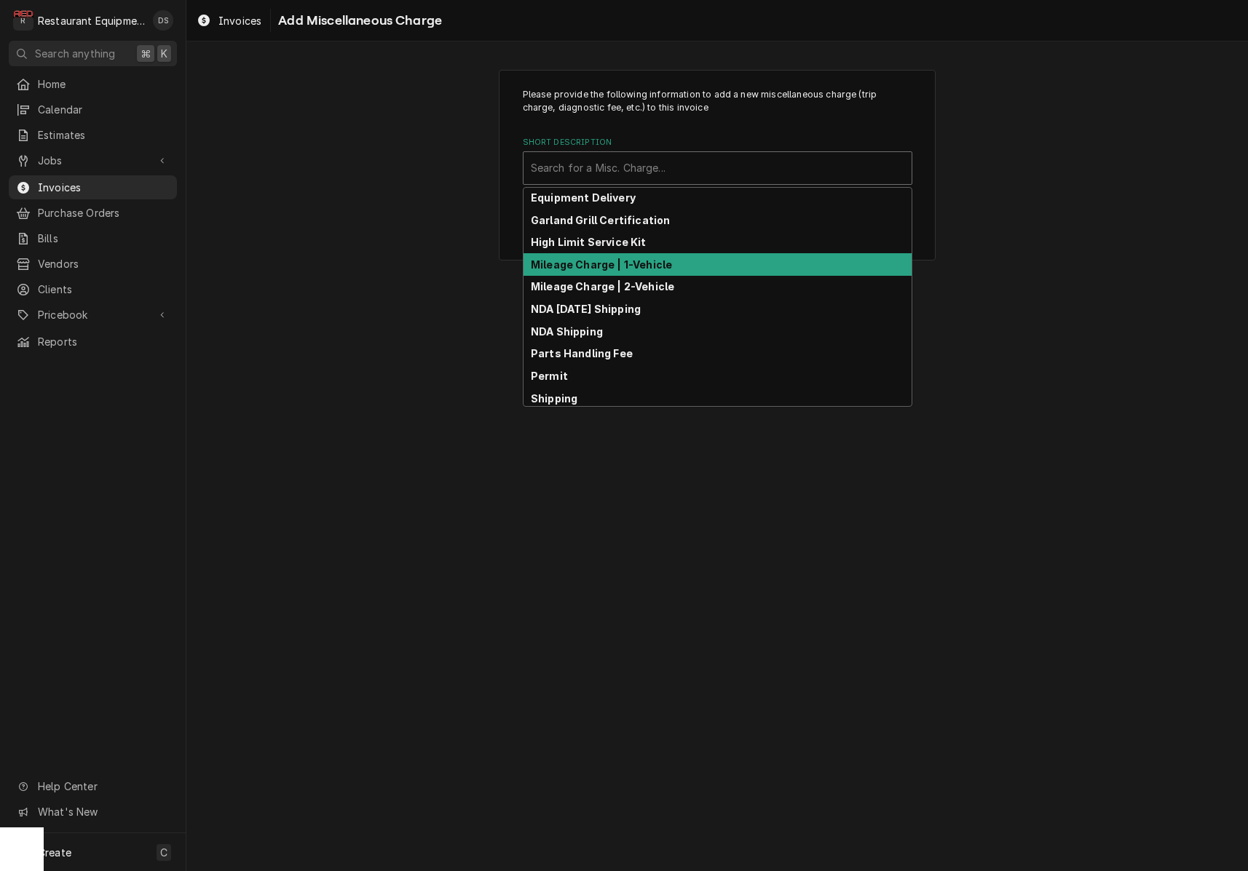
click at [633, 263] on strong "Mileage Charge | 1-Vehicle" at bounding box center [601, 264] width 141 height 12
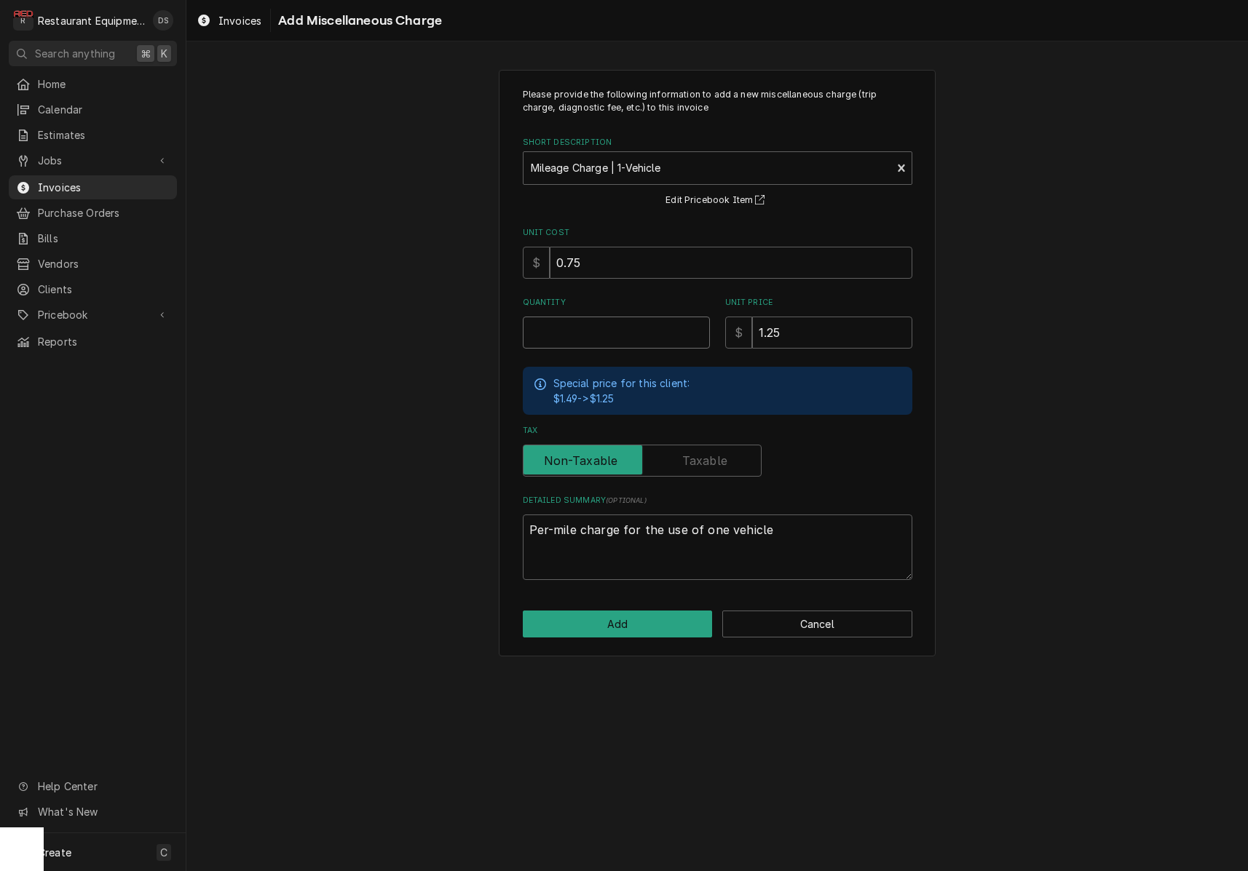
click at [631, 325] on input "Quantity" at bounding box center [616, 333] width 187 height 32
type textarea "x"
type input "4"
type textarea "x"
type input "41"
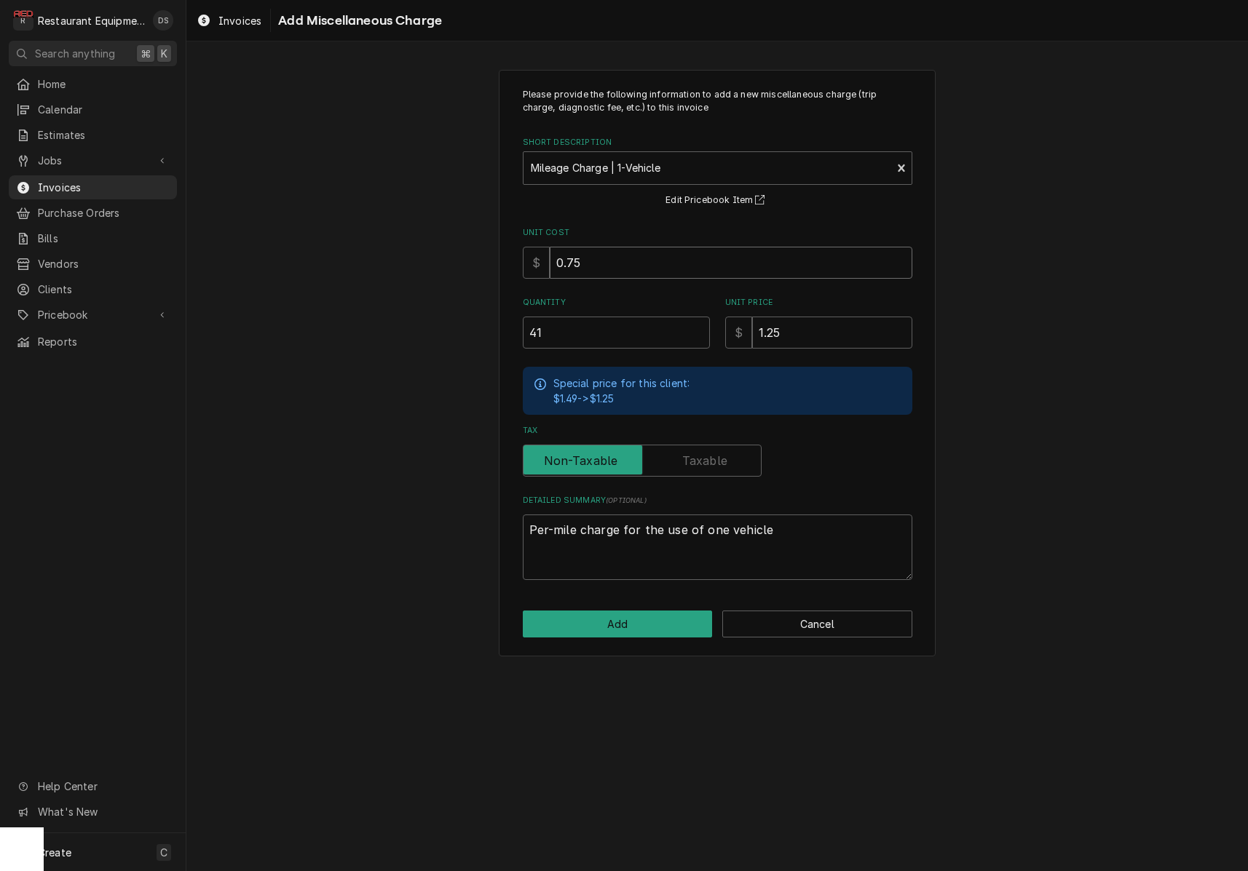
click at [651, 257] on input "0.75" at bounding box center [731, 263] width 362 height 32
type textarea "x"
type input ".6"
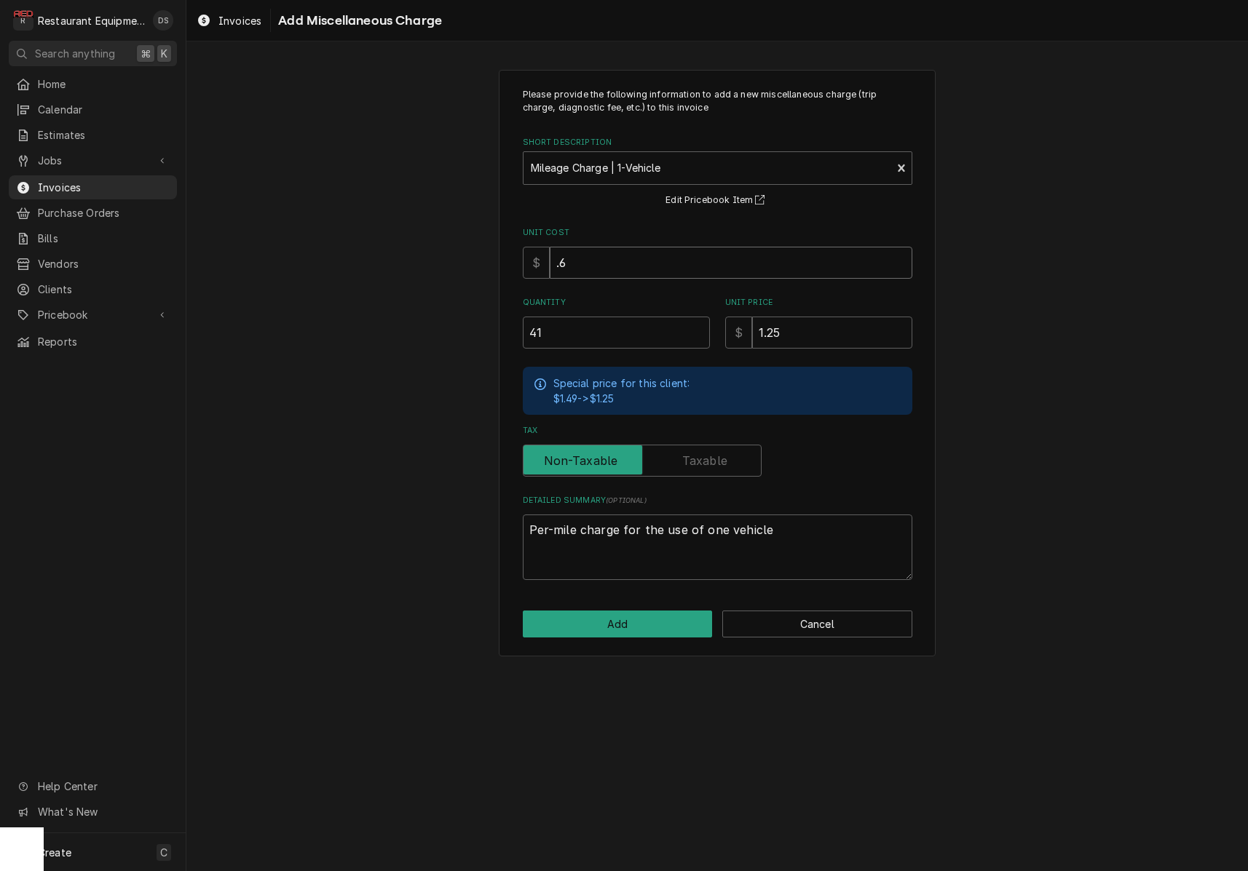
type textarea "x"
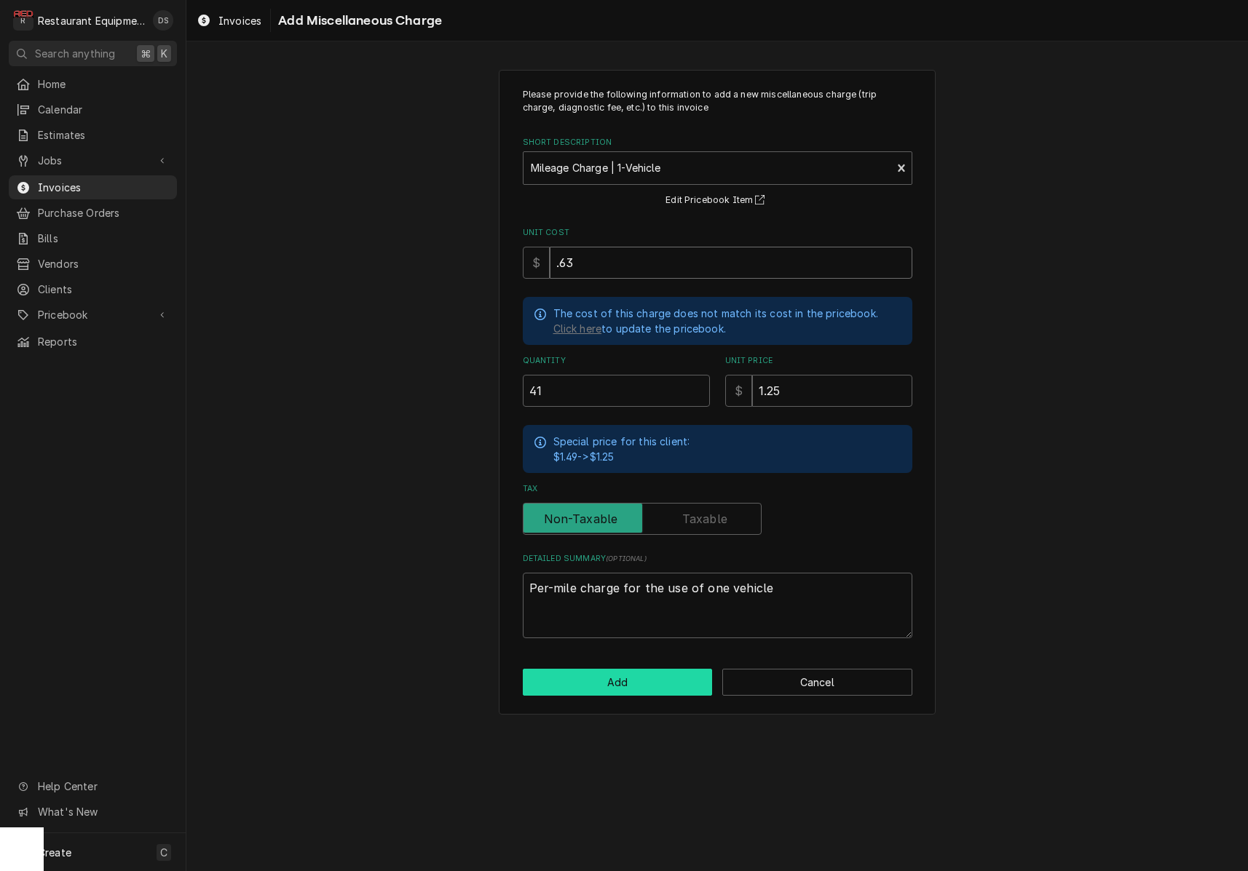
type input ".63"
click at [677, 673] on button "Add" at bounding box center [618, 682] width 190 height 27
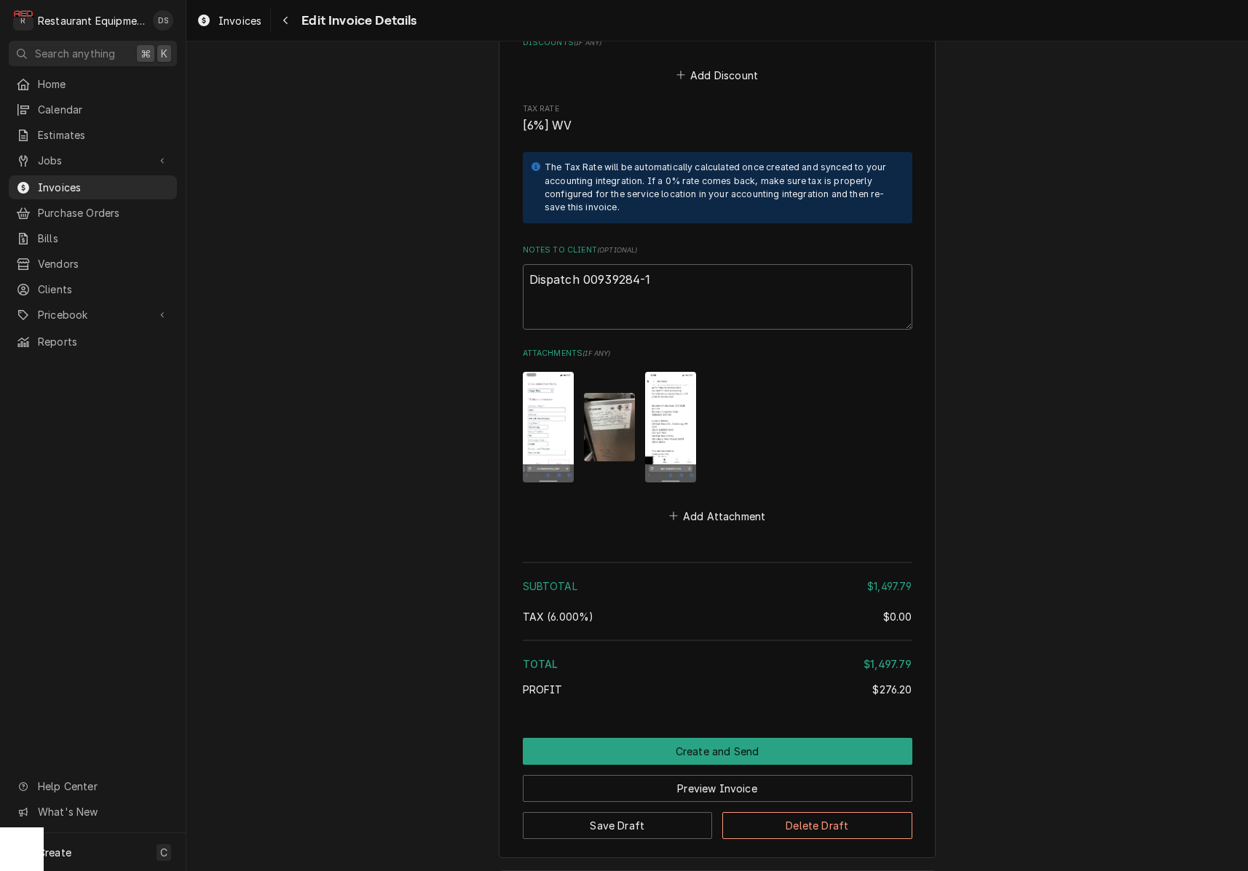
scroll to position [2989, 0]
click at [694, 774] on button "Preview Invoice" at bounding box center [717, 787] width 389 height 27
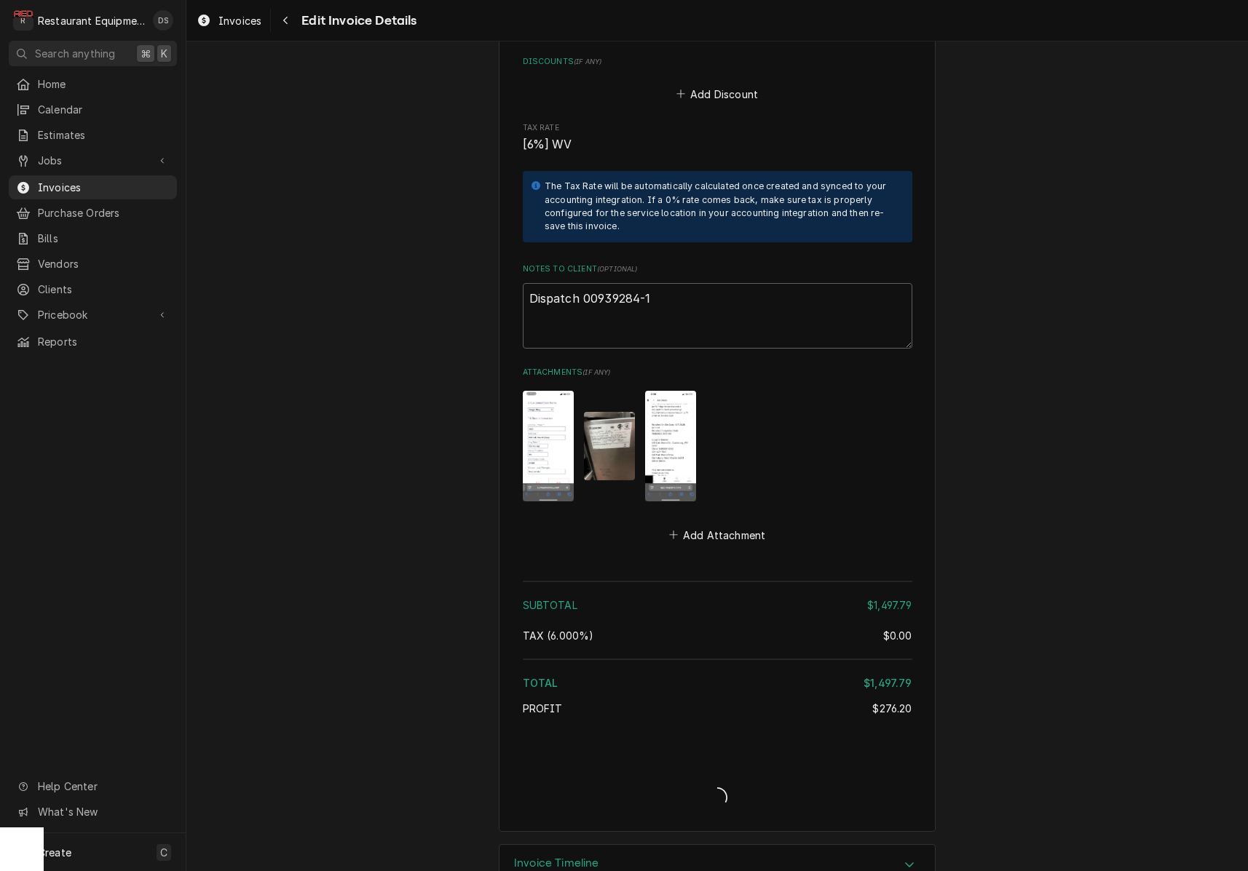
type textarea "x"
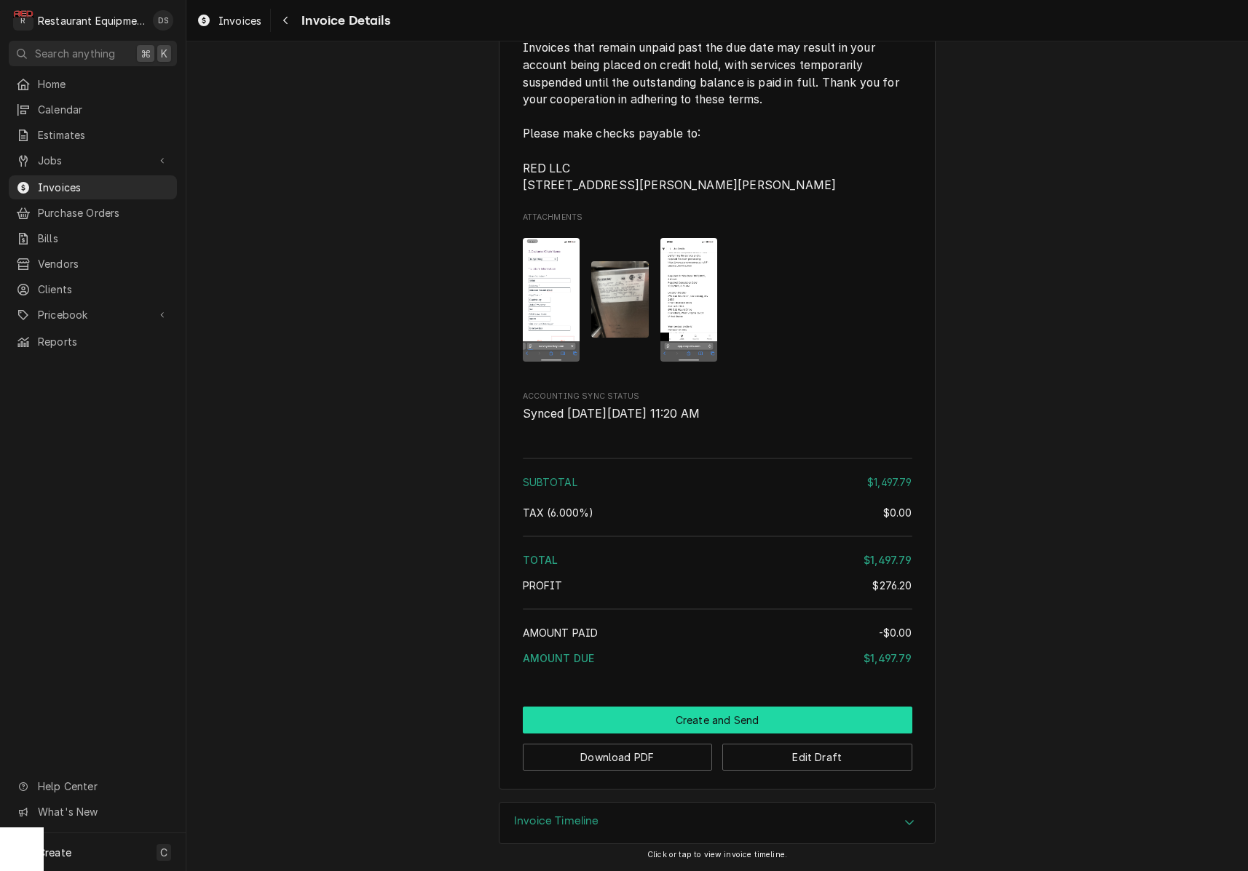
scroll to position [2791, 0]
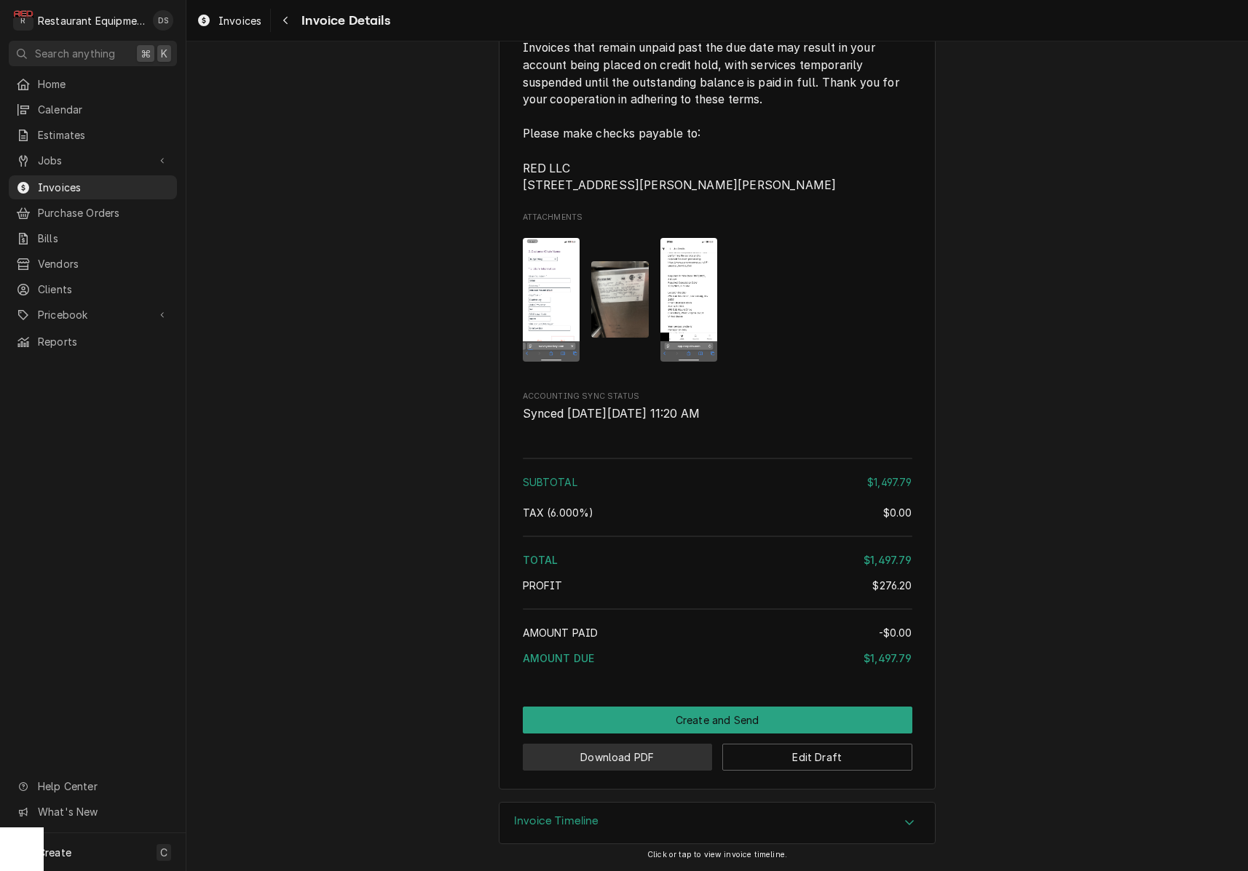
click at [635, 763] on button "Download PDF" at bounding box center [618, 757] width 190 height 27
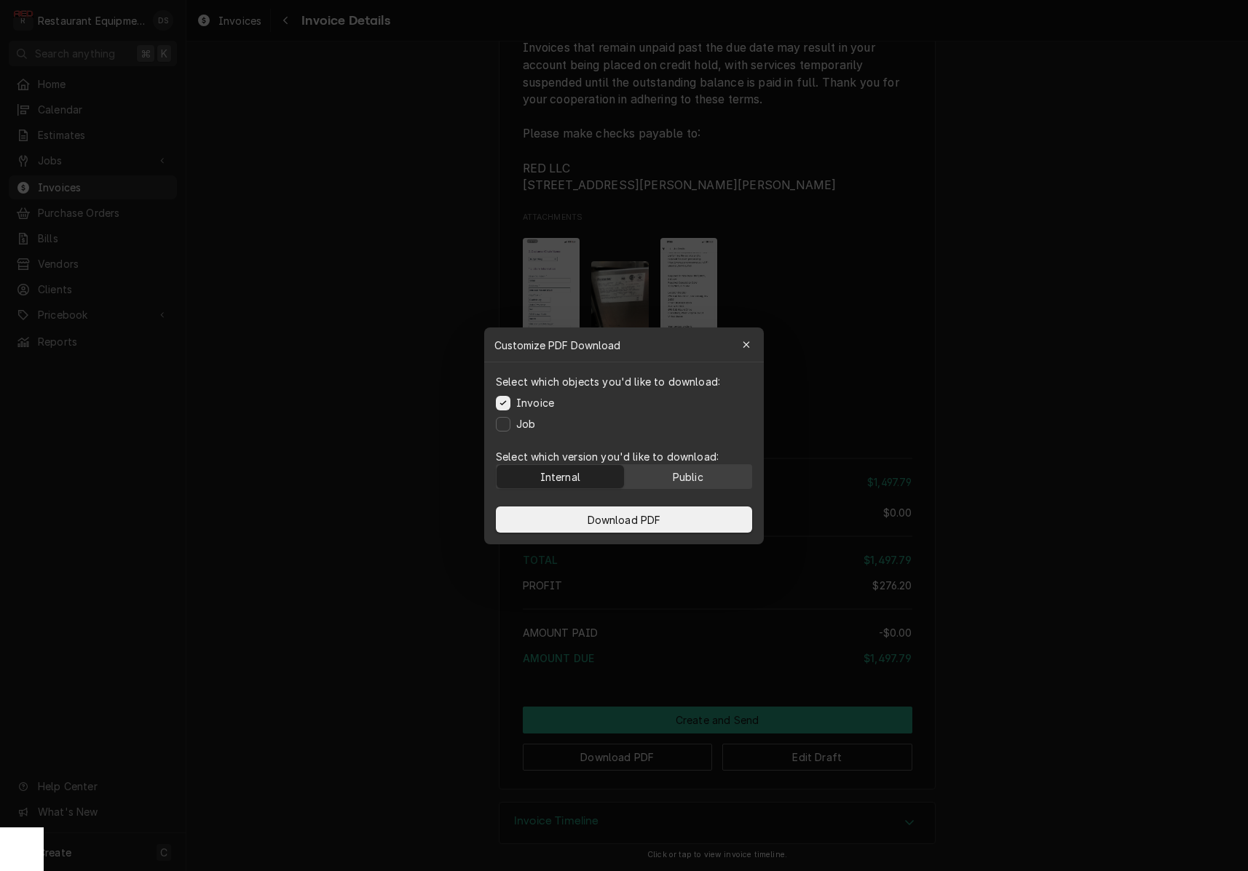
click at [709, 484] on button "Public" at bounding box center [688, 476] width 127 height 23
click at [697, 519] on button "Download PDF" at bounding box center [624, 520] width 256 height 26
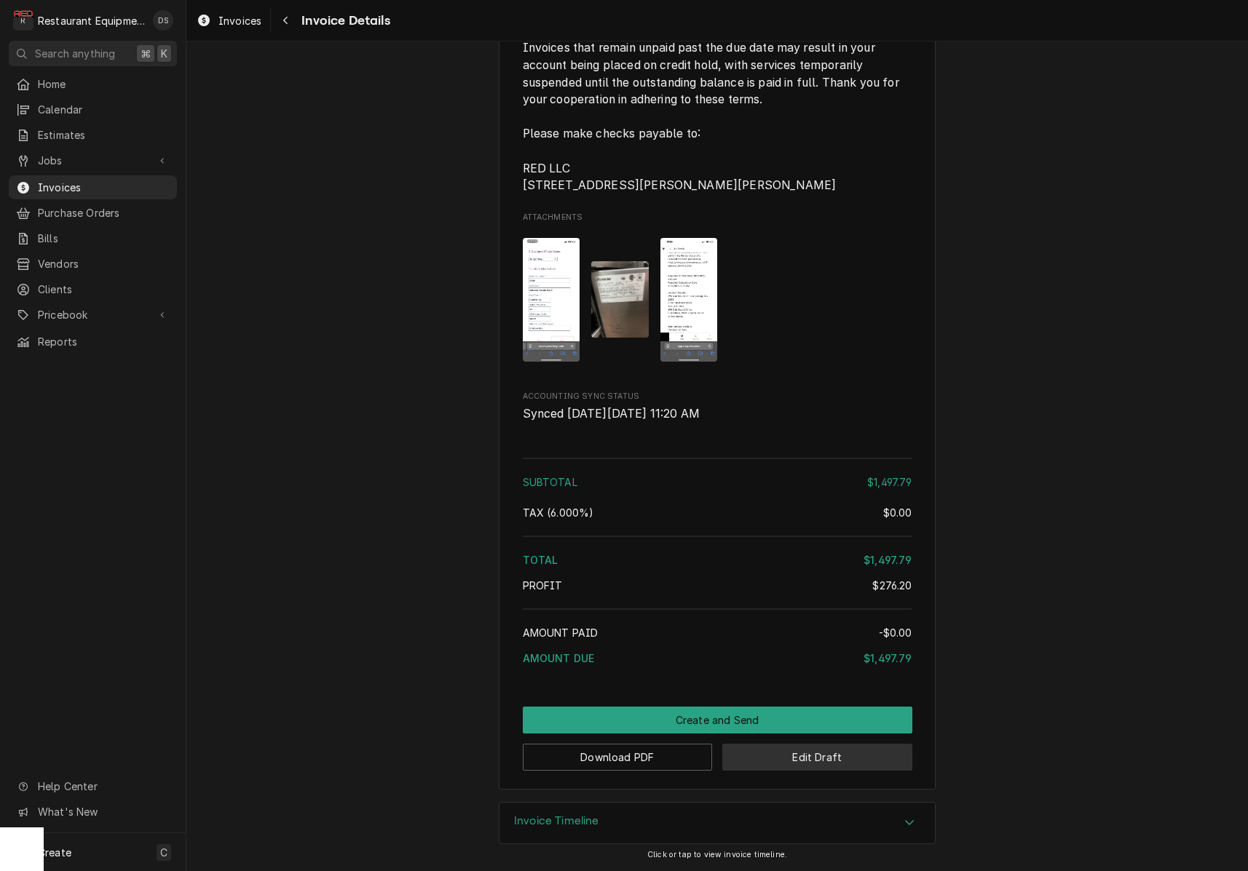
click at [839, 761] on button "Edit Draft" at bounding box center [817, 757] width 190 height 27
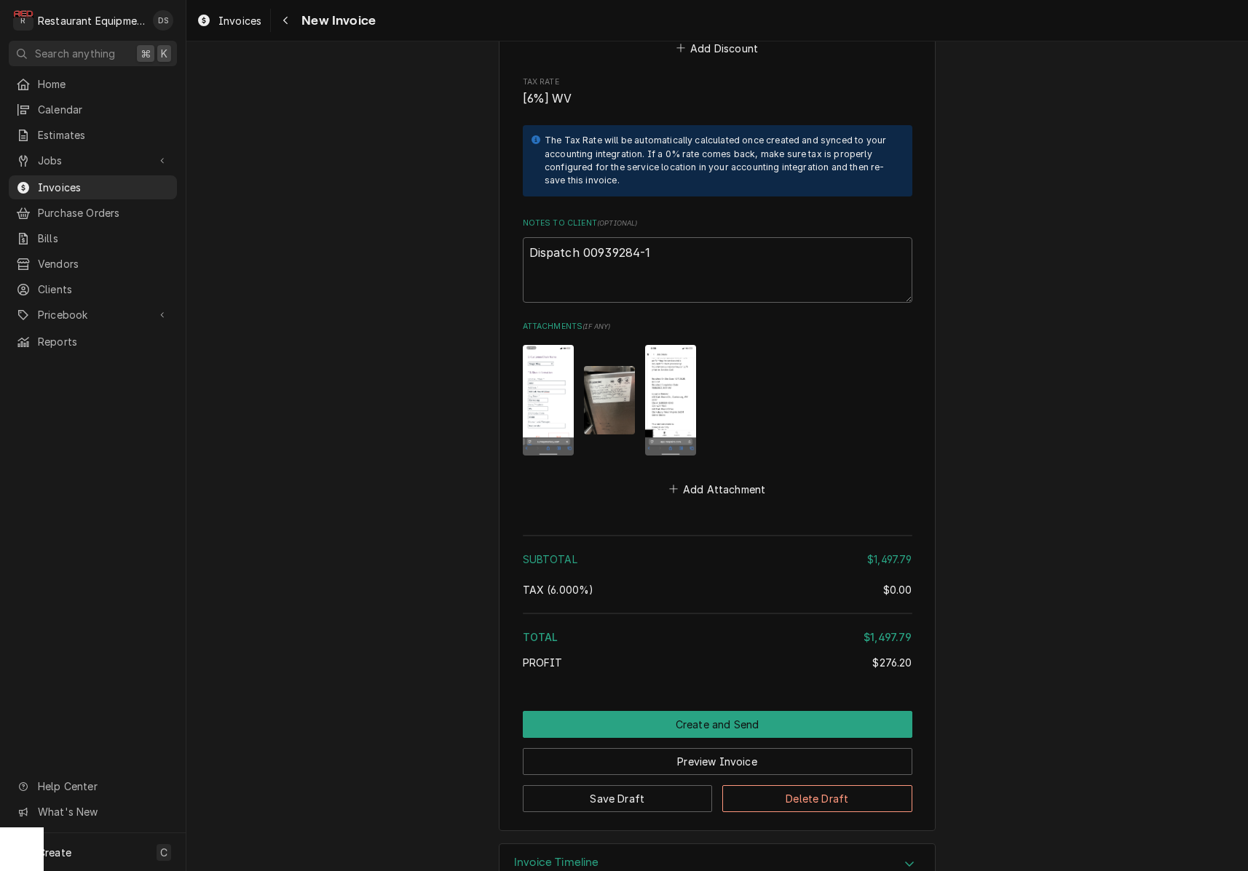
scroll to position [3014, 0]
click at [691, 238] on textarea "Dispatch 00939284-1" at bounding box center [717, 271] width 389 height 66
type textarea "x"
type textarea "Dispatch 00939284-1"
type textarea "x"
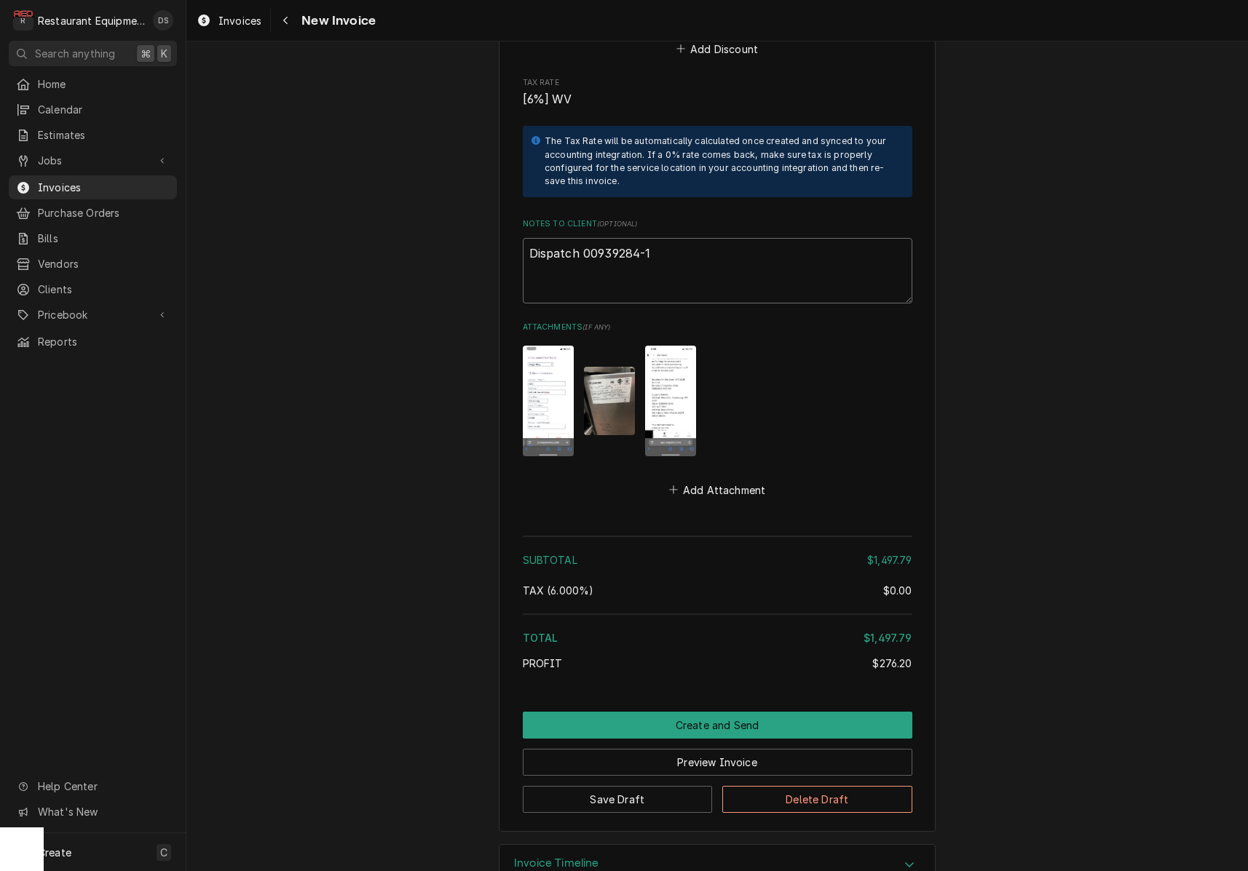
type textarea "Dispatch 00939284-1"
type textarea "x"
type textarea "Dispatch 00939284-1"
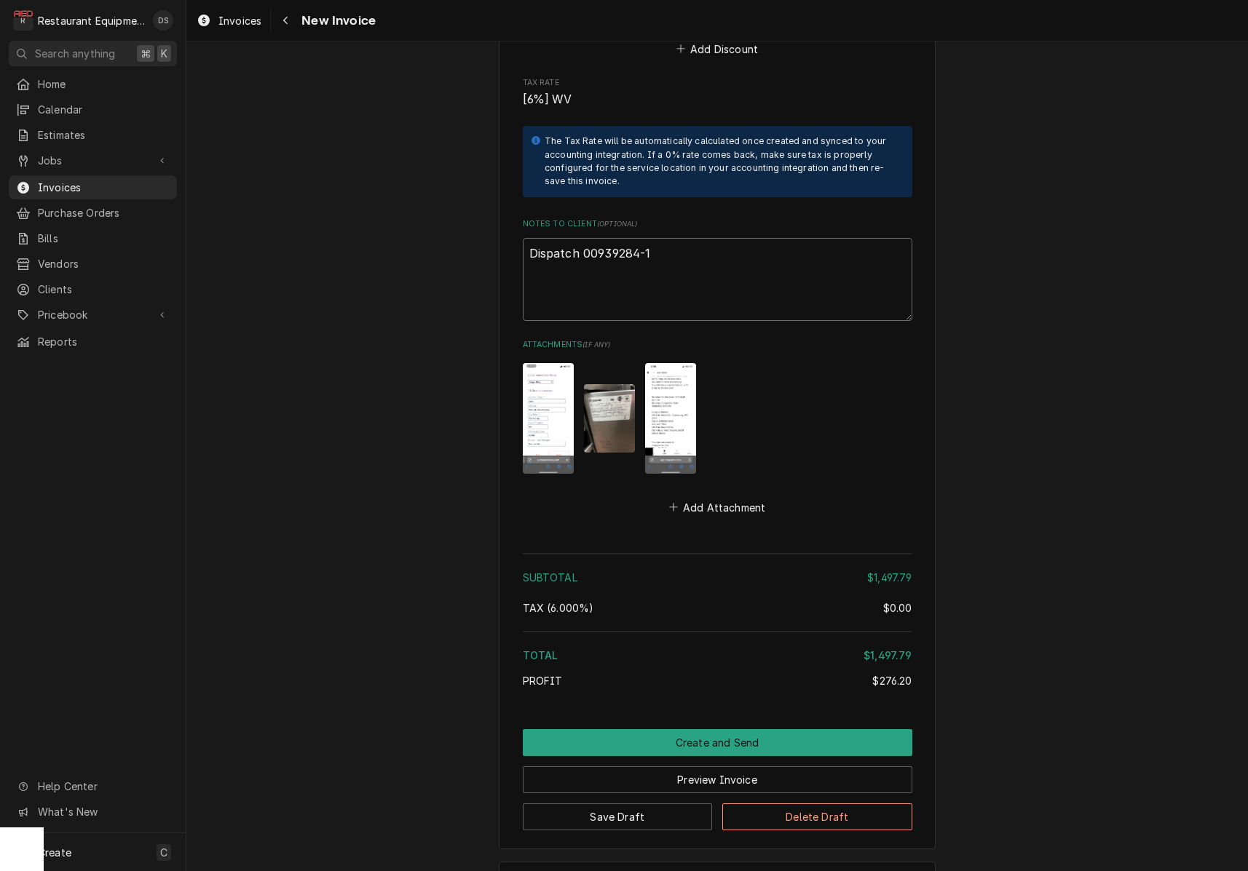
paste textarea "Claim KC-1036996"
type textarea "x"
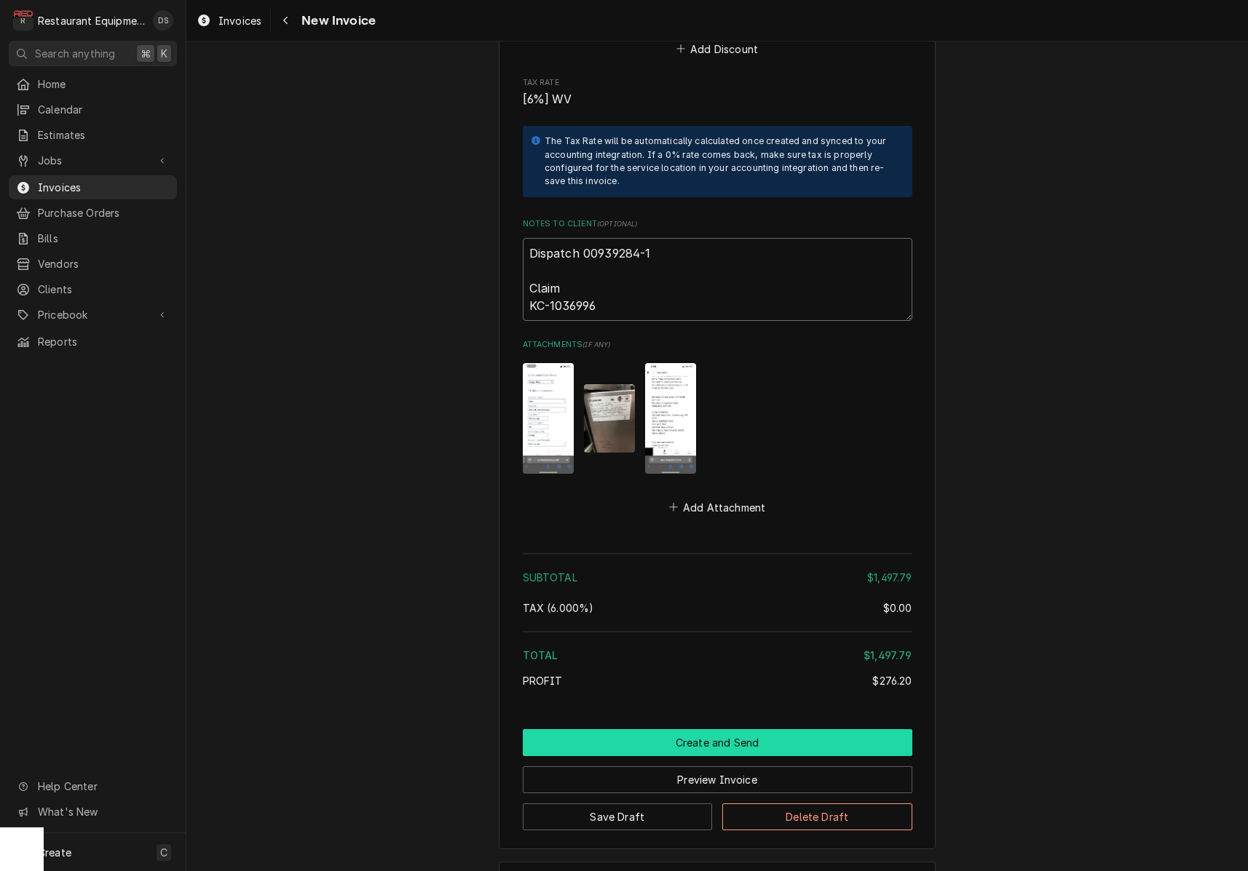
type textarea "Dispatch 00939284-1 Claim KC-1036996"
click at [739, 729] on button "Create and Send" at bounding box center [717, 742] width 389 height 27
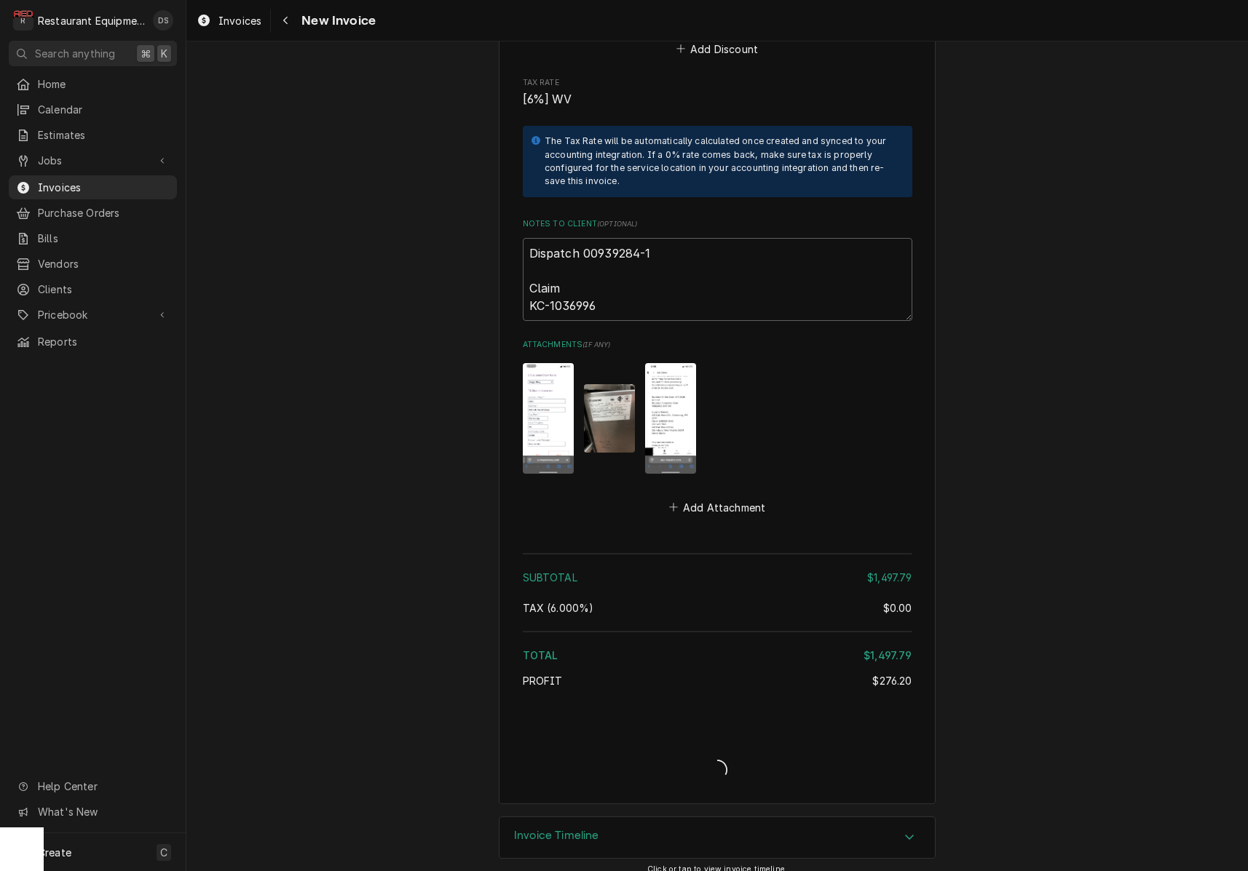
scroll to position [2986, 0]
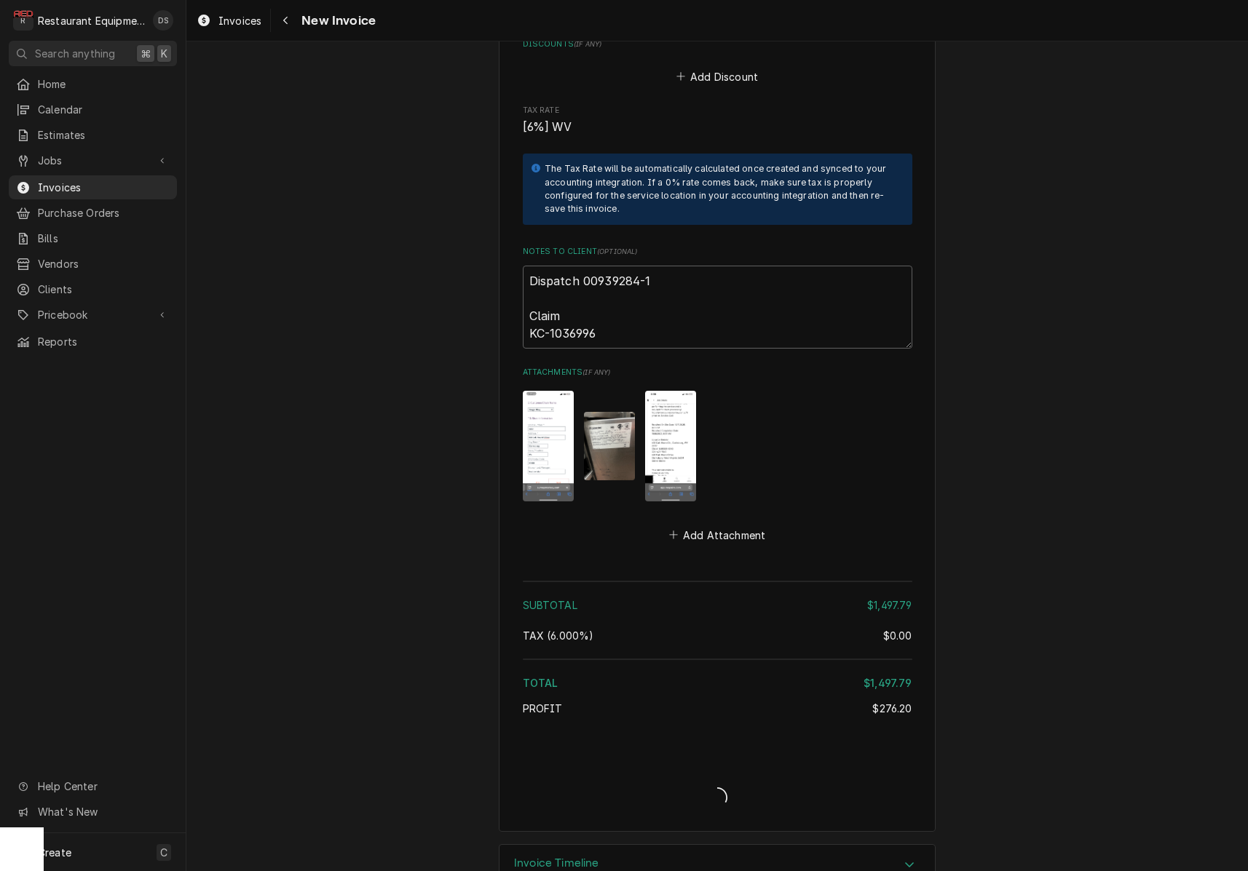
type textarea "x"
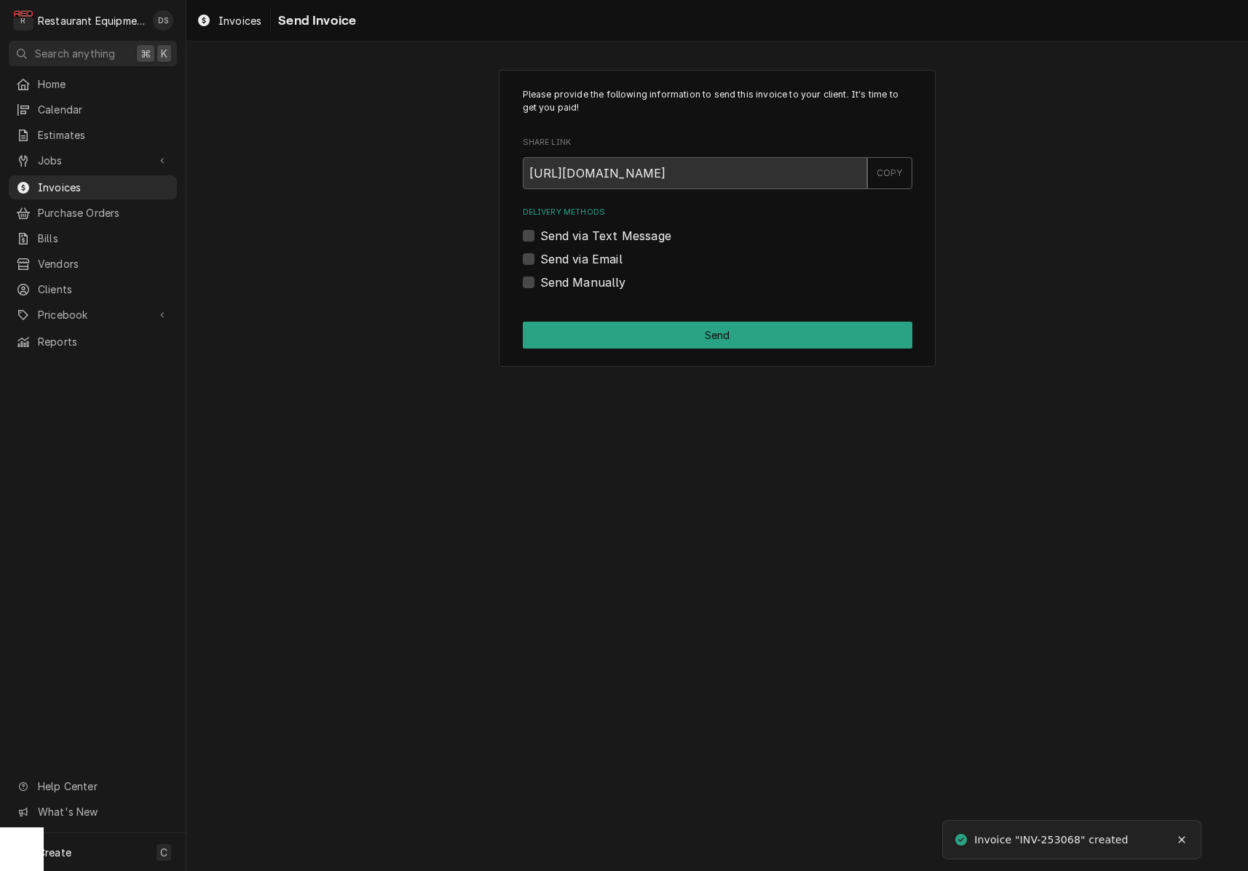
click at [540, 279] on label "Send Manually" at bounding box center [583, 282] width 86 height 17
click at [540, 279] on input "Send Manually" at bounding box center [734, 290] width 389 height 32
checkbox input "true"
click at [634, 325] on button "Send" at bounding box center [717, 335] width 389 height 27
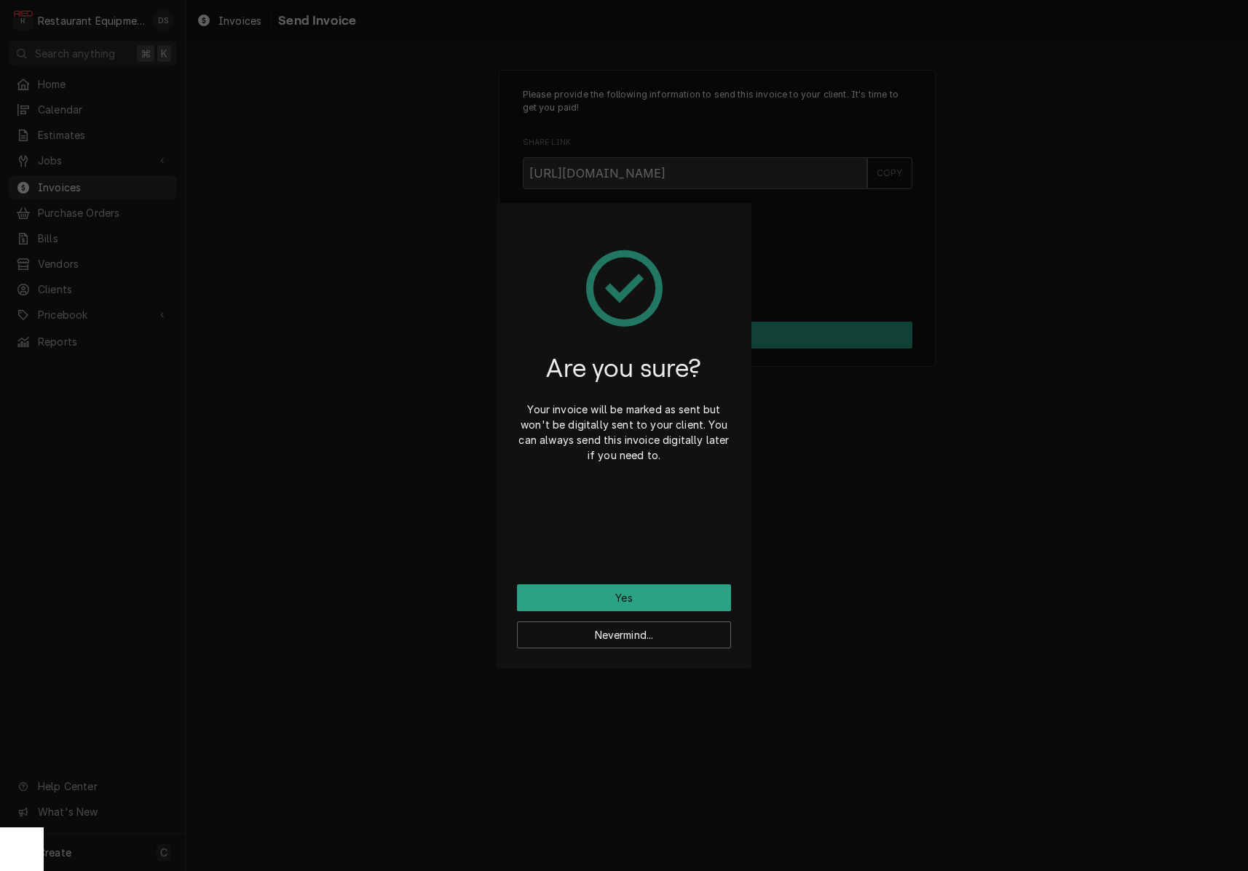
click at [670, 590] on button "Yes" at bounding box center [624, 597] width 214 height 27
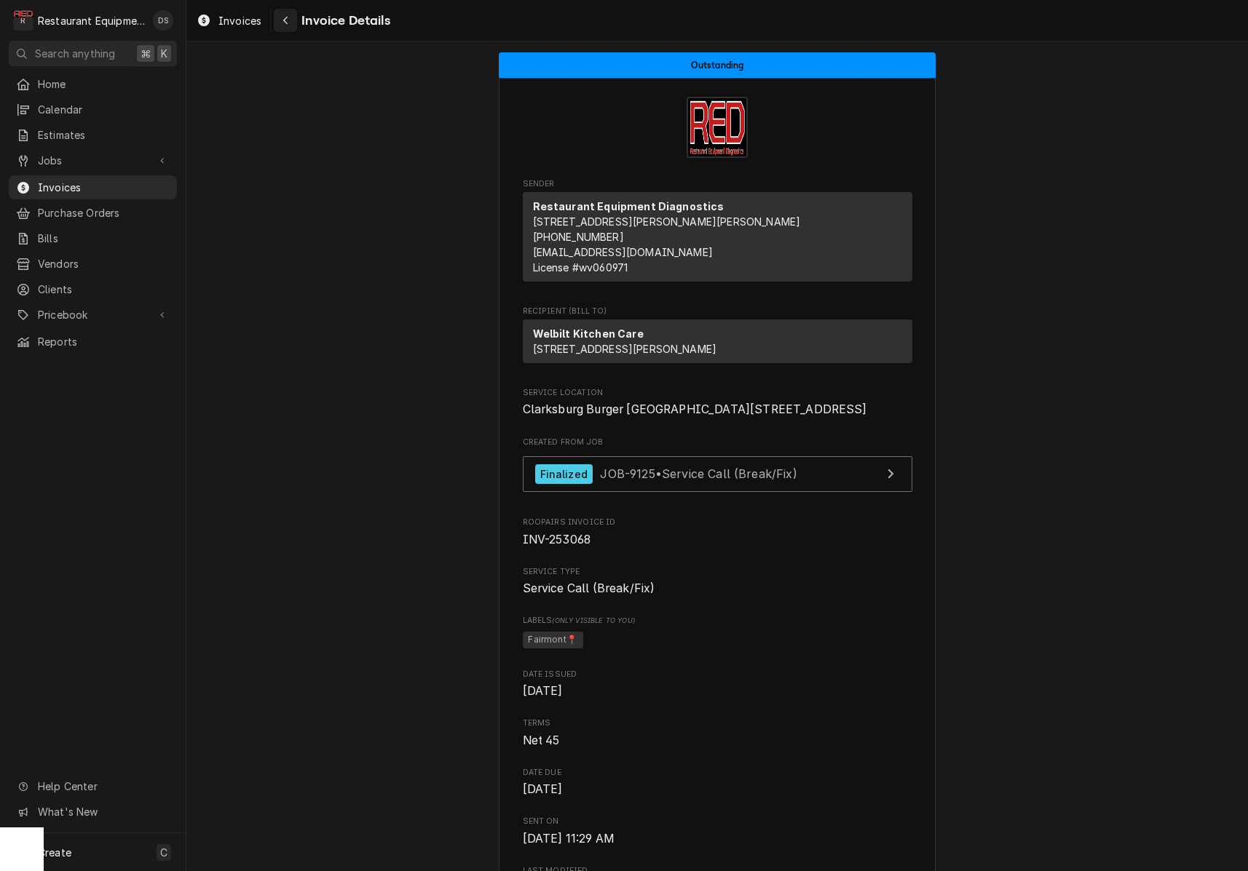
click at [291, 25] on div "Navigate back" at bounding box center [285, 20] width 15 height 15
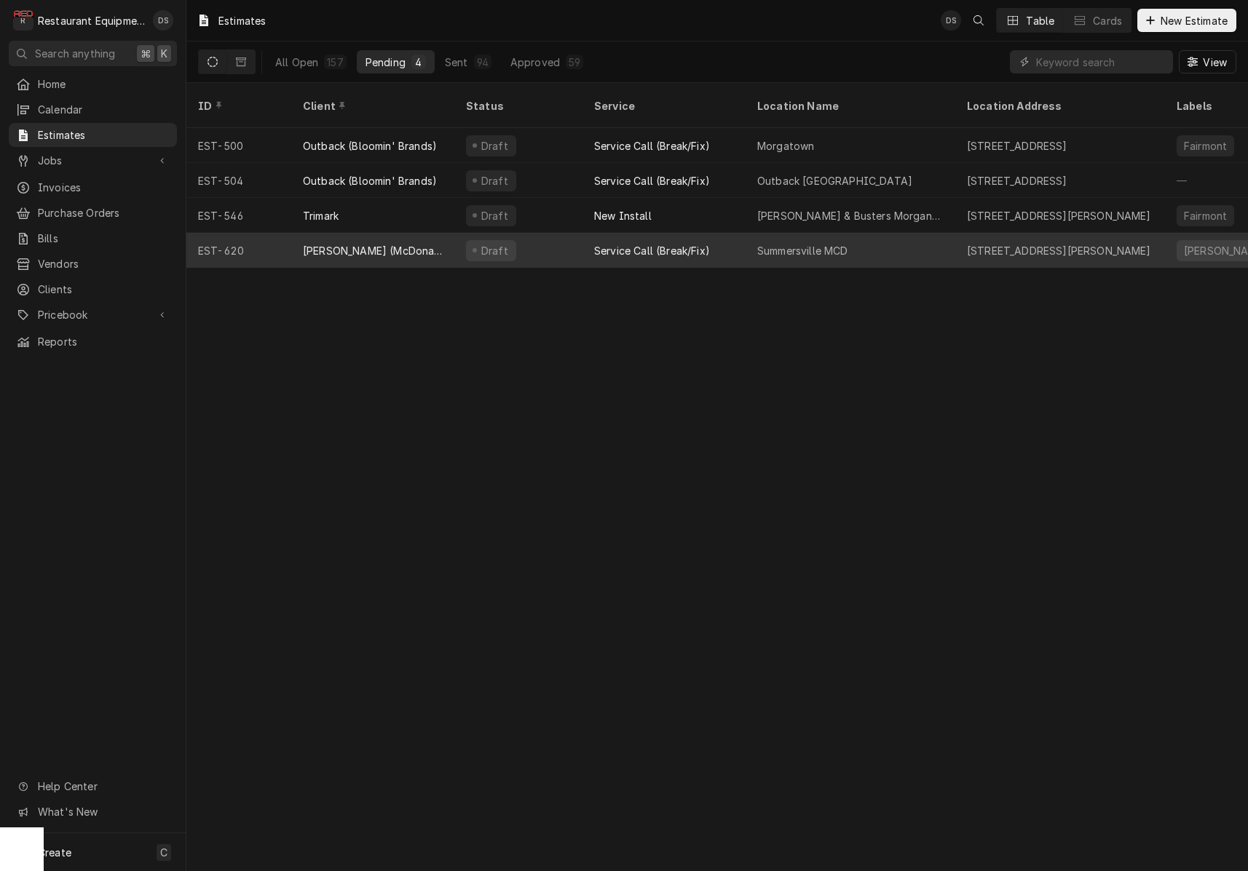
click at [542, 233] on div "Draft" at bounding box center [518, 250] width 128 height 35
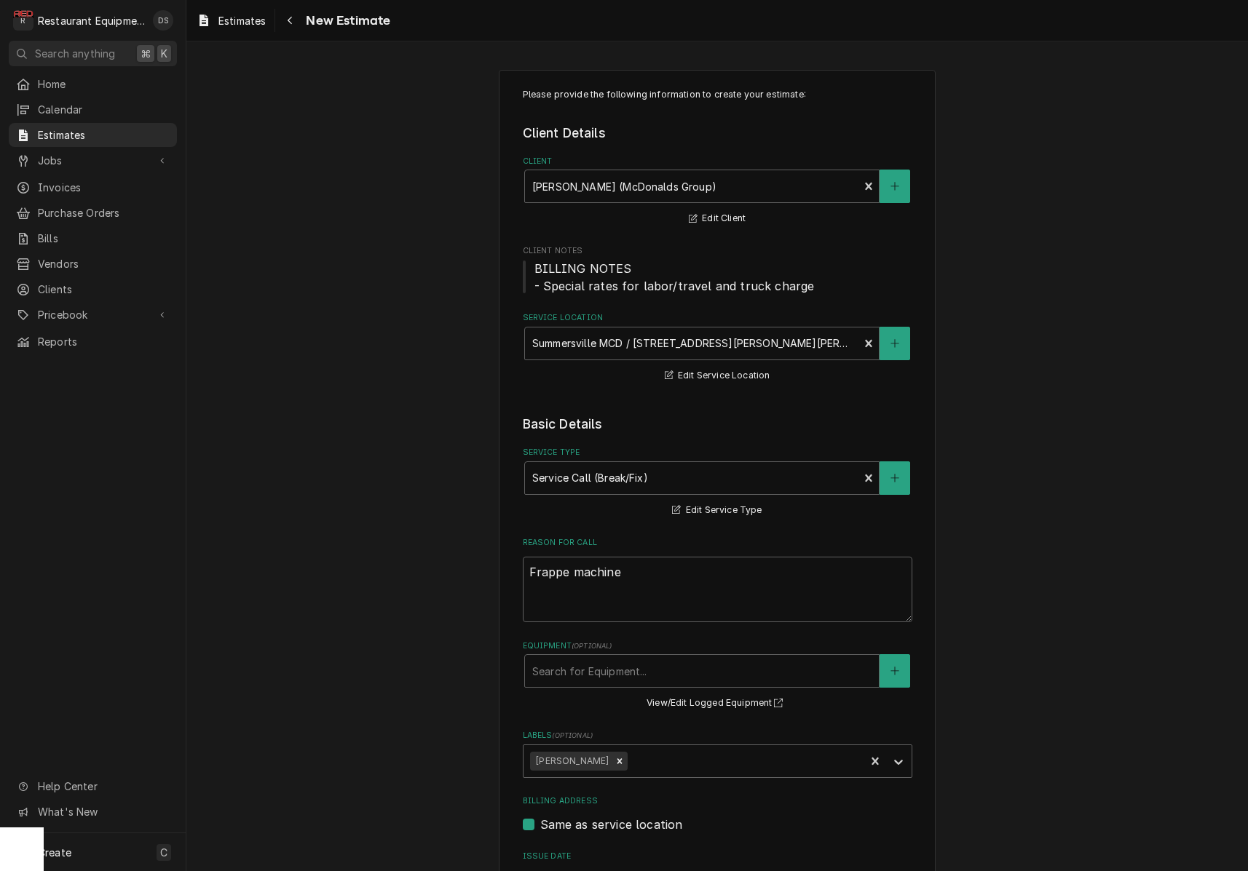
type textarea "x"
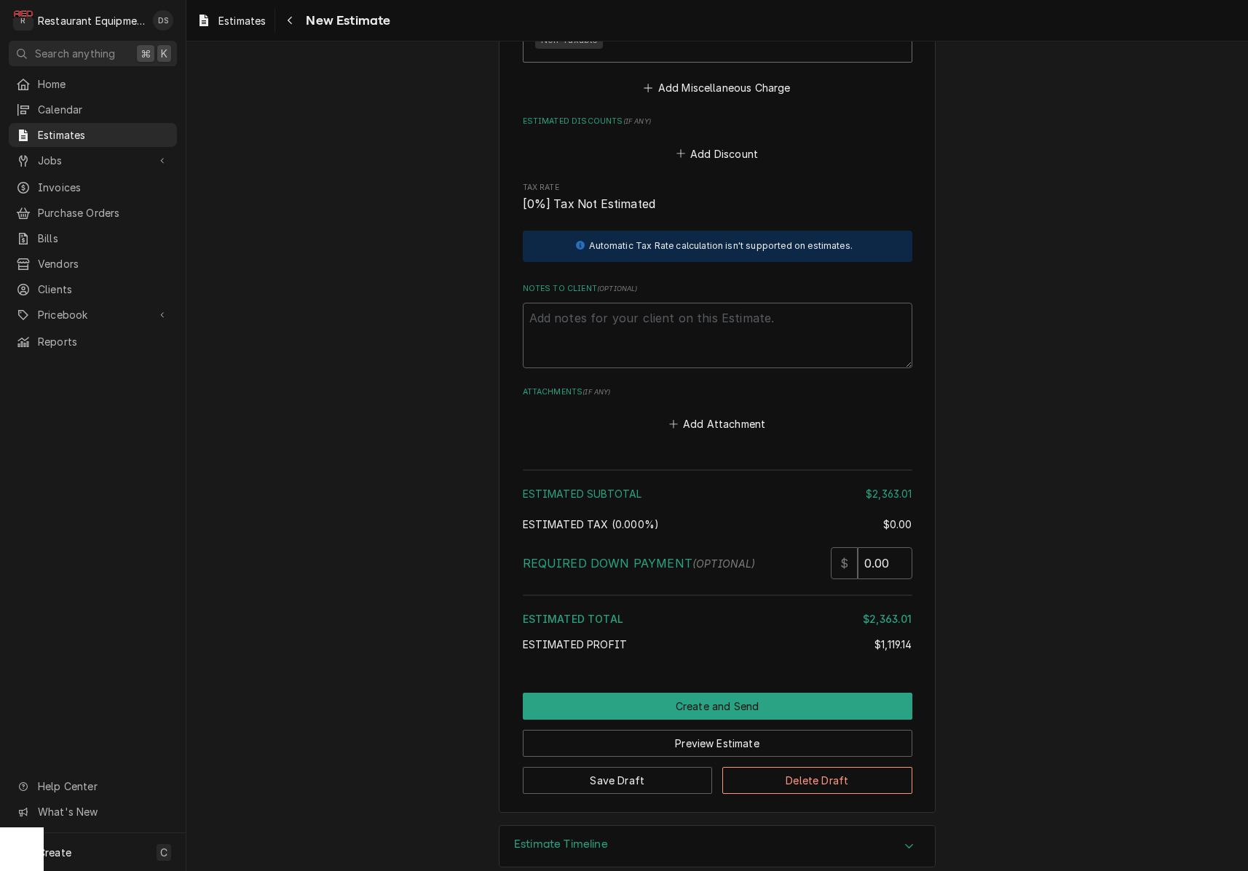
scroll to position [2980, 0]
click at [297, 22] on div "Navigate back" at bounding box center [289, 20] width 15 height 15
